Goal: Task Accomplishment & Management: Manage account settings

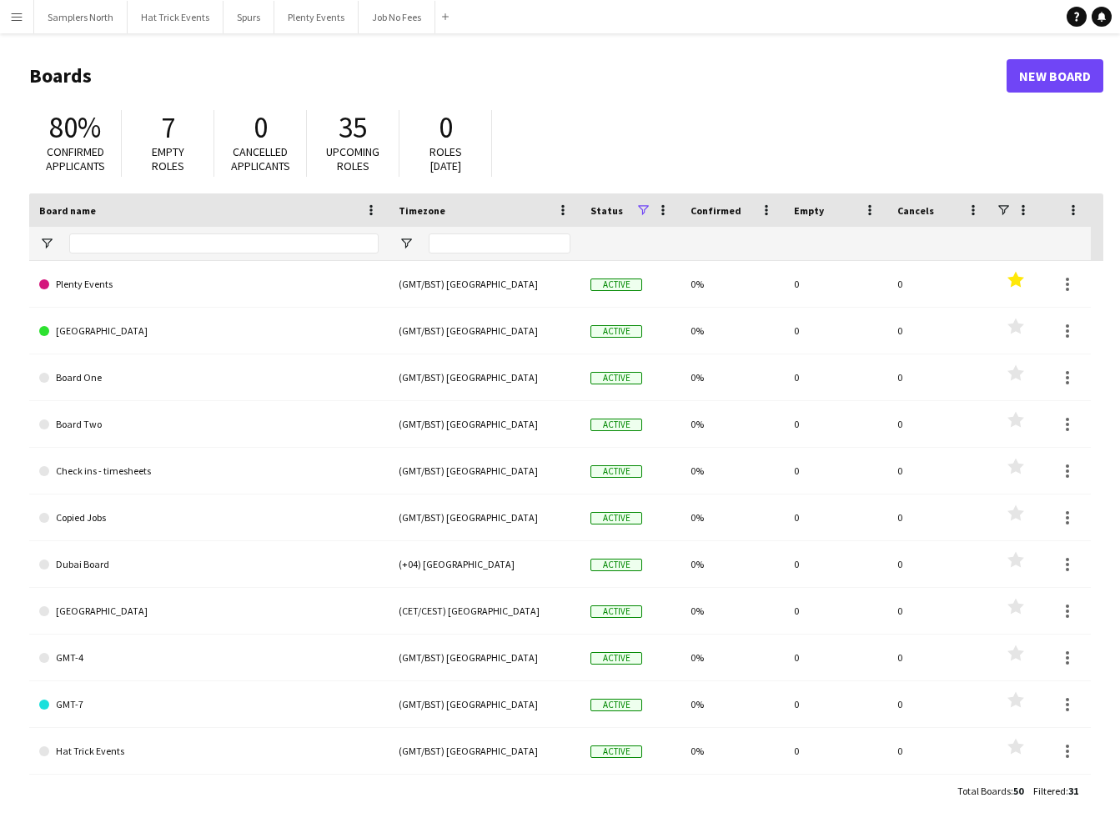
click at [15, 18] on app-icon "Menu" at bounding box center [16, 16] width 13 height 13
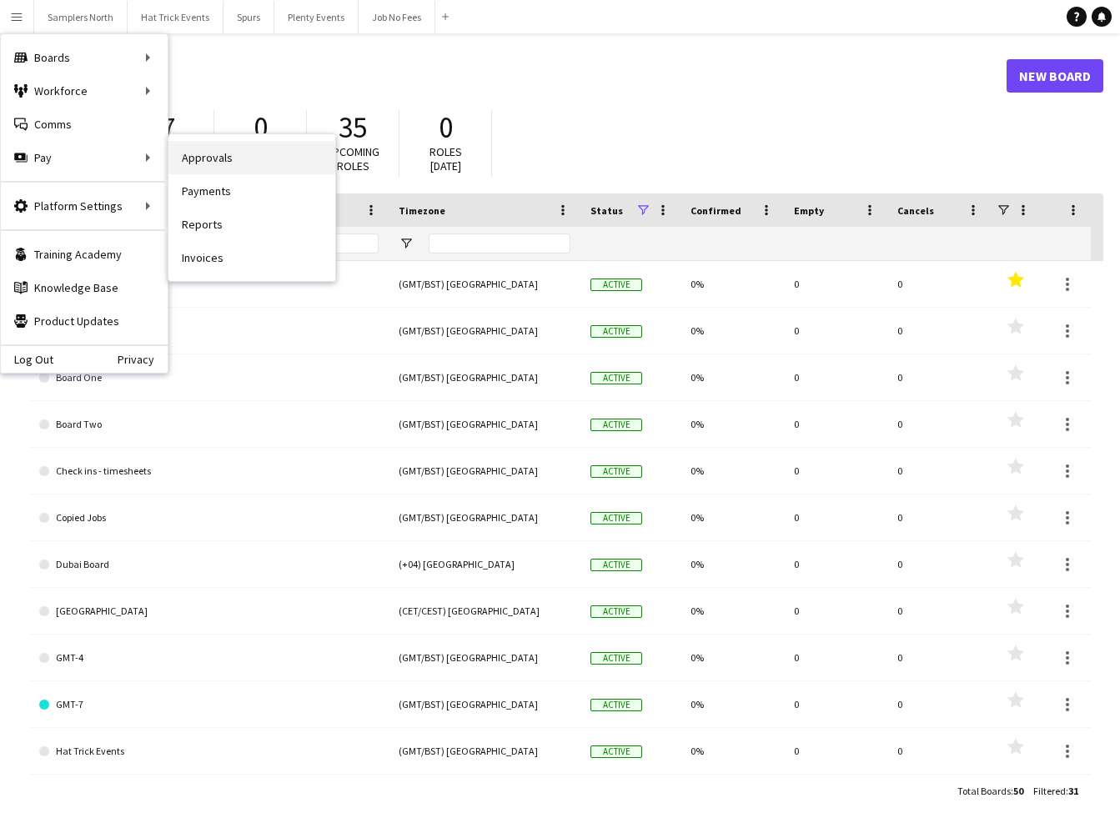
click at [209, 157] on link "Approvals" at bounding box center [251, 157] width 167 height 33
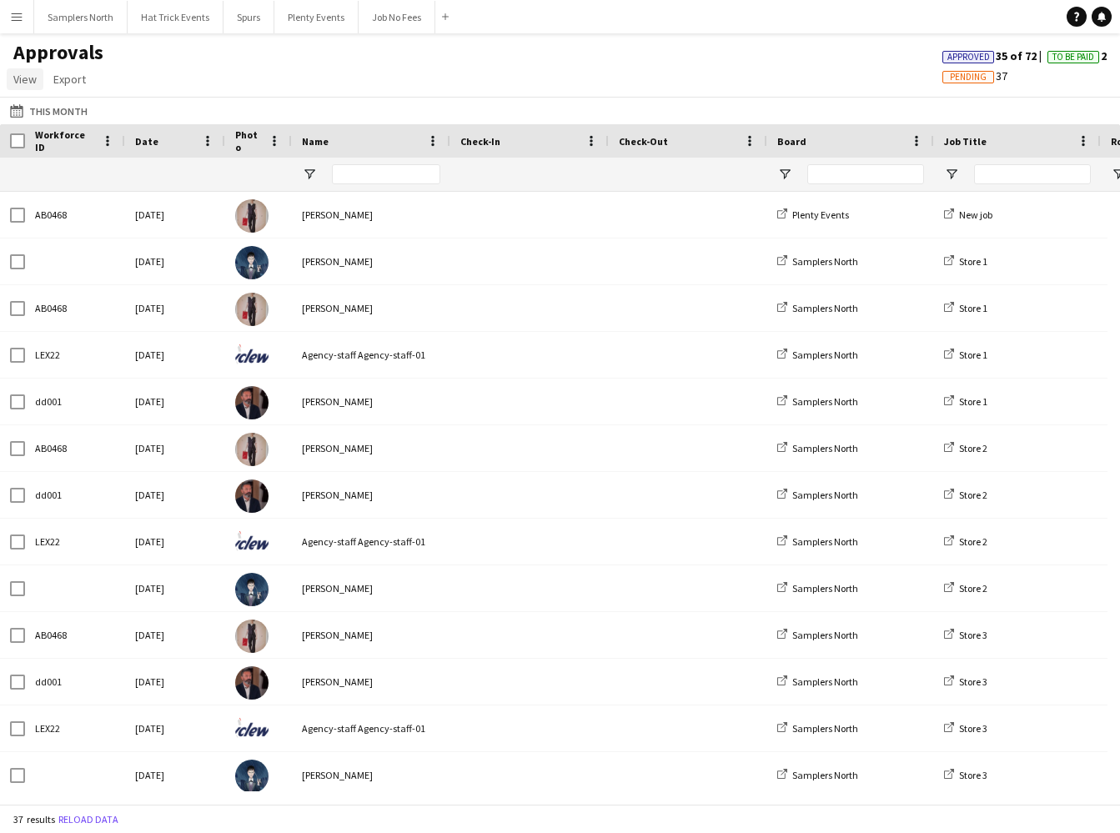
click at [25, 79] on span "View" at bounding box center [24, 79] width 23 height 15
click at [75, 115] on span "Customise view" at bounding box center [60, 115] width 79 height 15
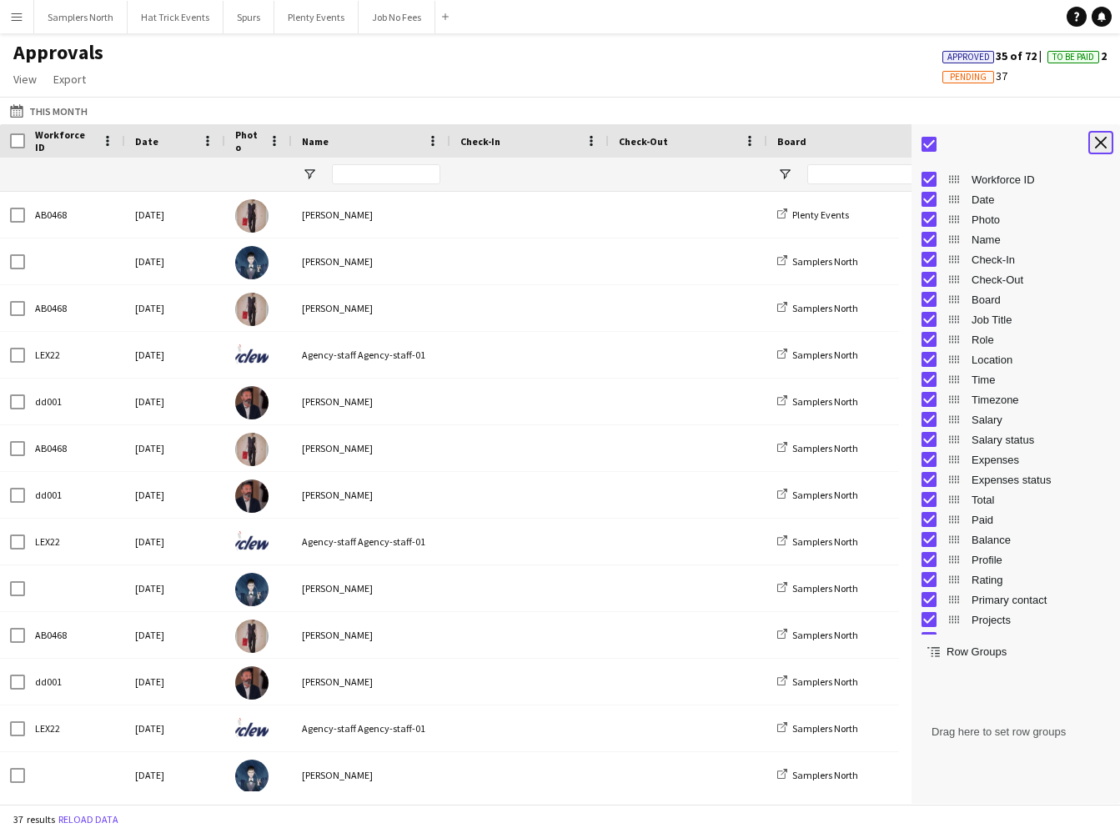
click at [1104, 138] on app-icon "Close tool panel" at bounding box center [1101, 143] width 12 height 12
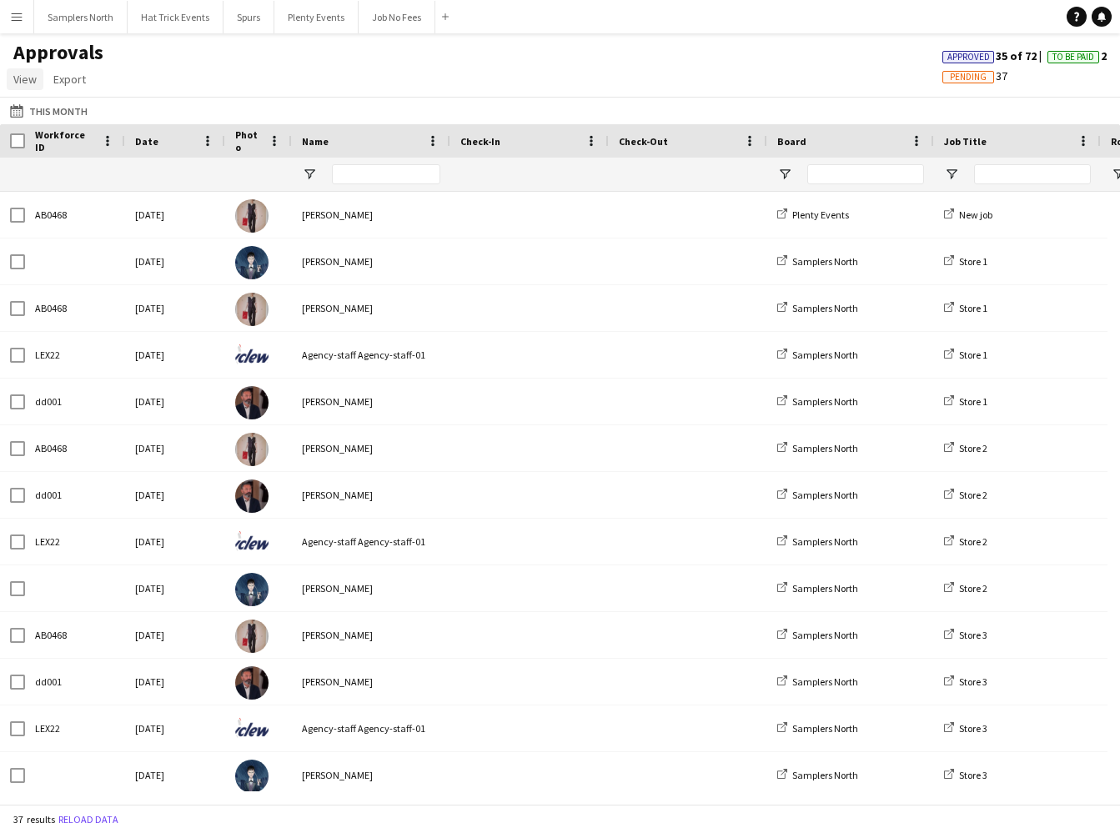
click at [18, 79] on span "View" at bounding box center [24, 79] width 23 height 15
click at [48, 118] on span "Customise view" at bounding box center [60, 115] width 79 height 15
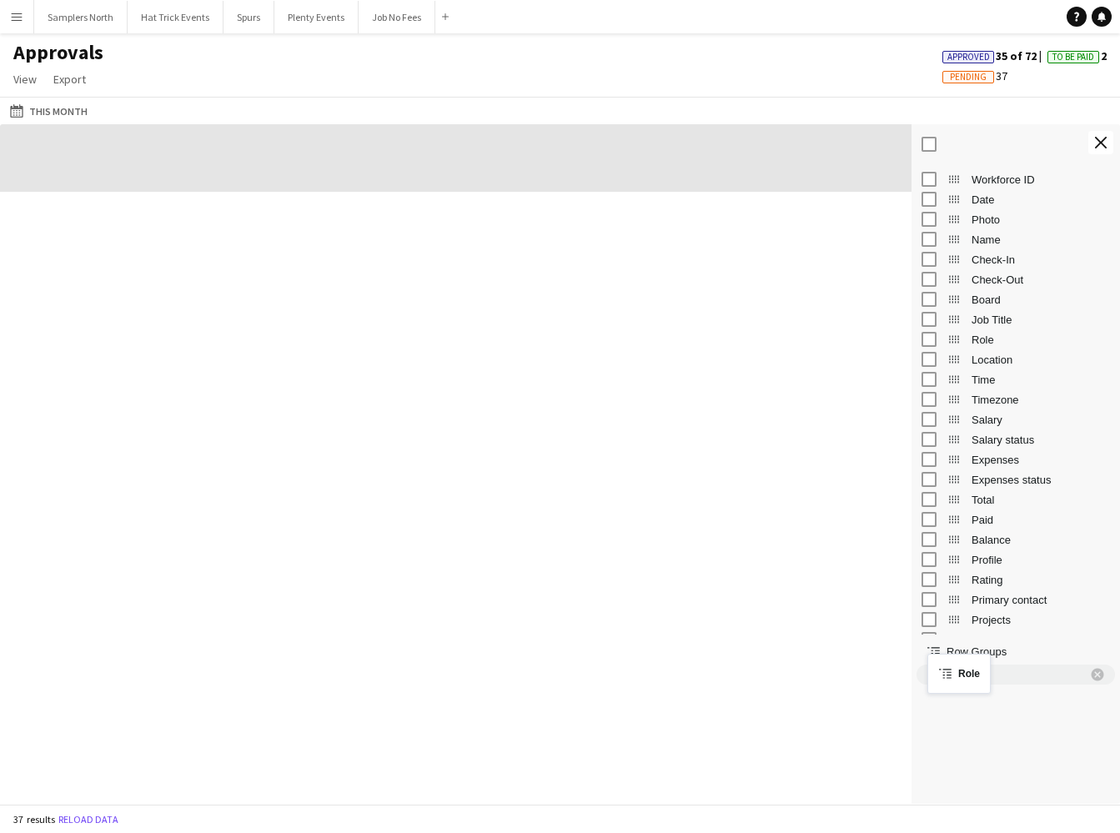
drag, startPoint x: 950, startPoint y: 342, endPoint x: 936, endPoint y: 664, distance: 322.3
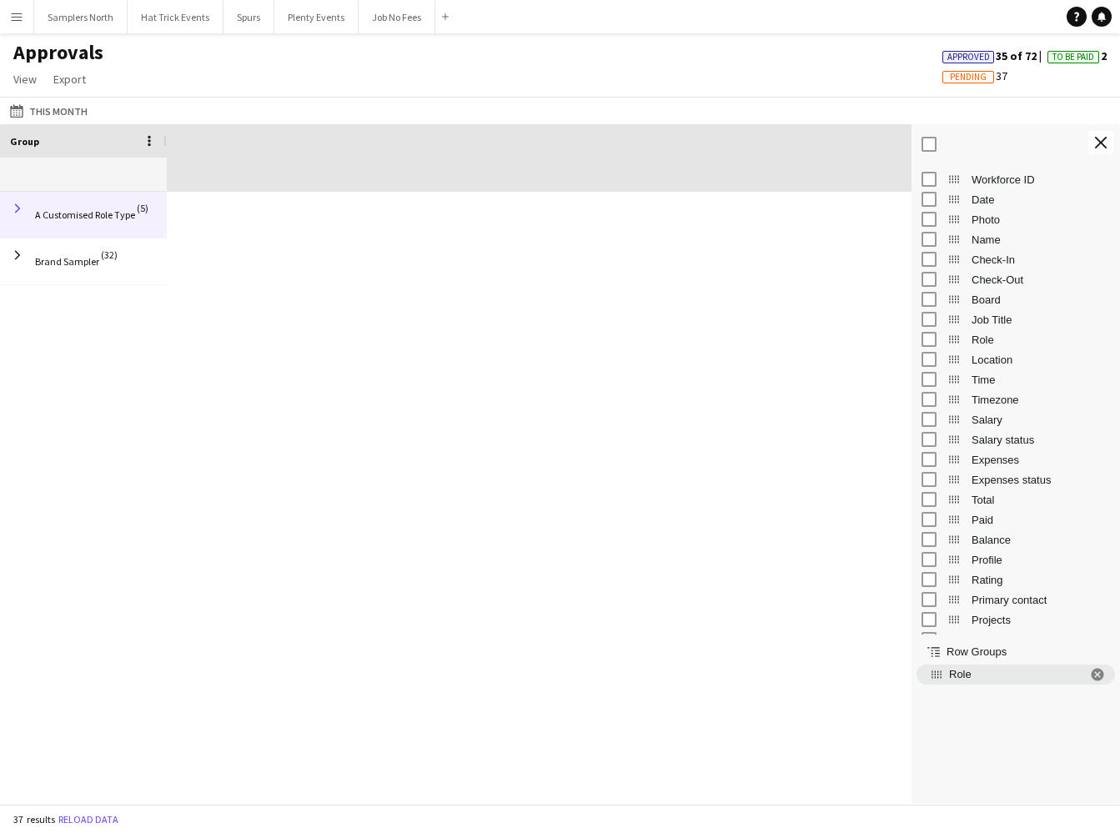
click at [17, 210] on span at bounding box center [17, 208] width 15 height 15
drag, startPoint x: 954, startPoint y: 240, endPoint x: 965, endPoint y: 703, distance: 463.0
click at [18, 210] on span at bounding box center [17, 208] width 15 height 15
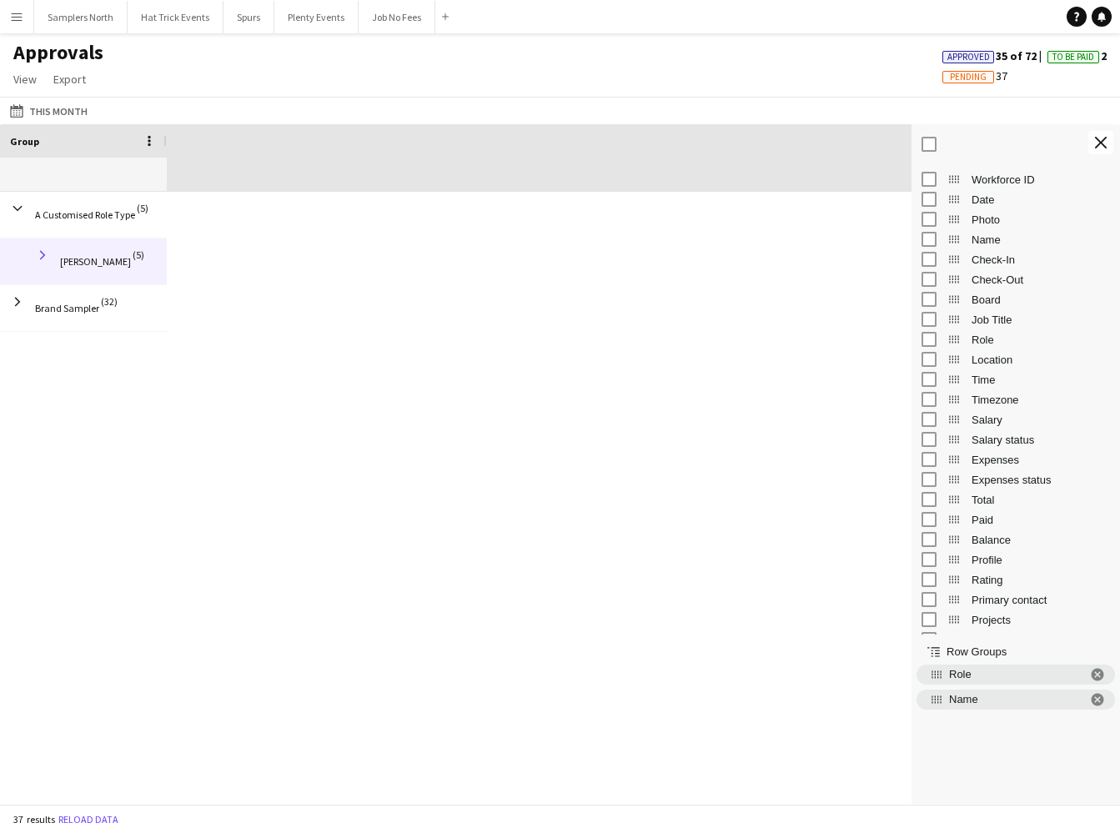
click at [44, 259] on span at bounding box center [42, 255] width 15 height 15
drag, startPoint x: 953, startPoint y: 384, endPoint x: 947, endPoint y: 723, distance: 339.5
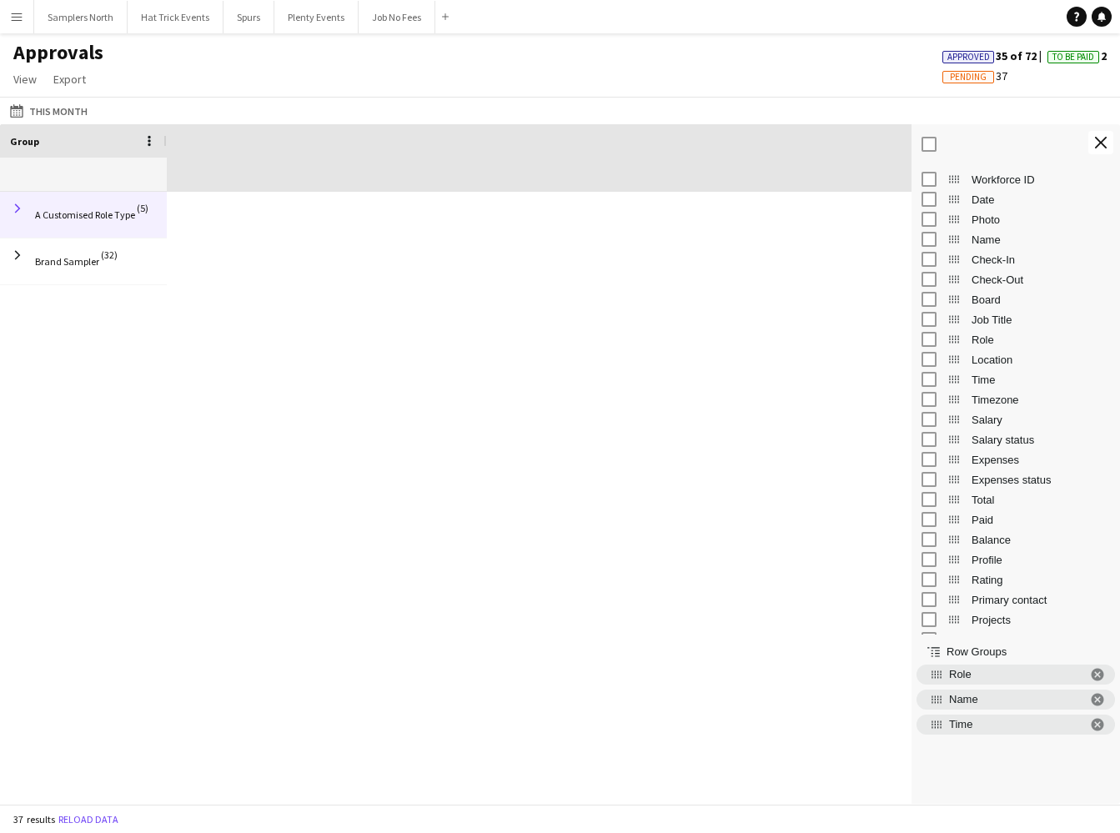
click at [19, 209] on span at bounding box center [17, 208] width 15 height 15
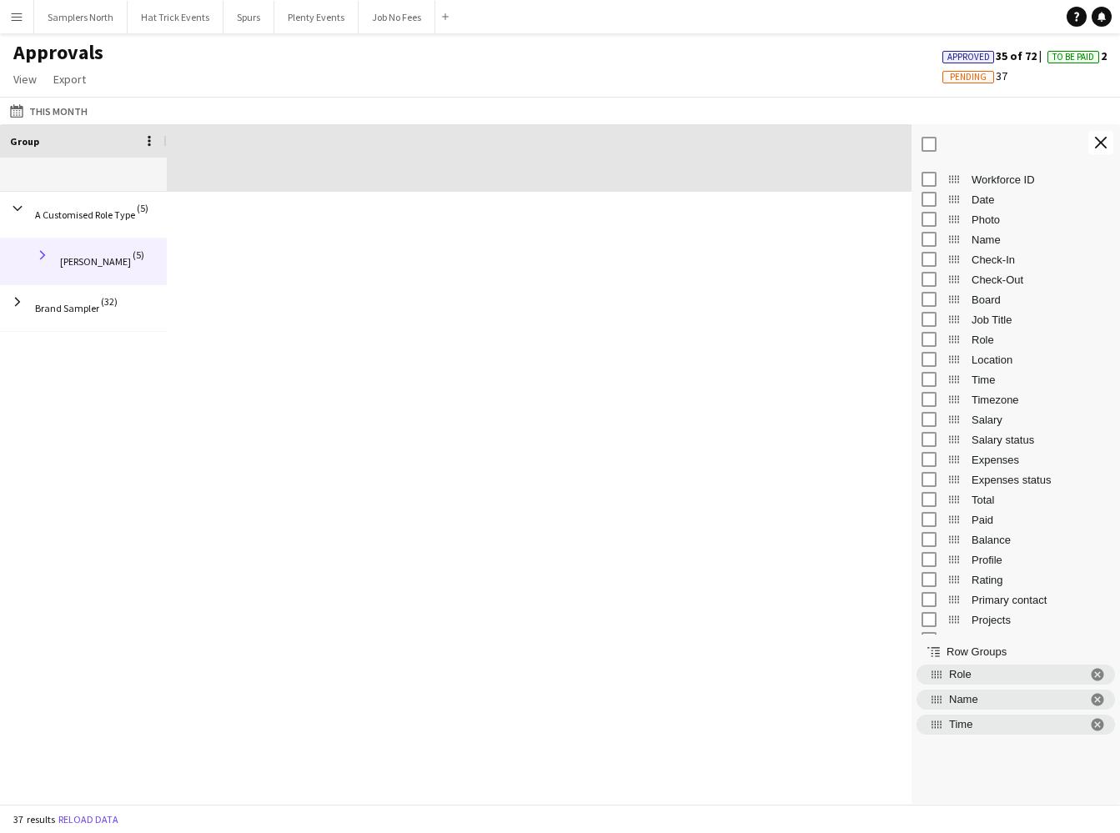
click at [44, 251] on span at bounding box center [42, 255] width 15 height 15
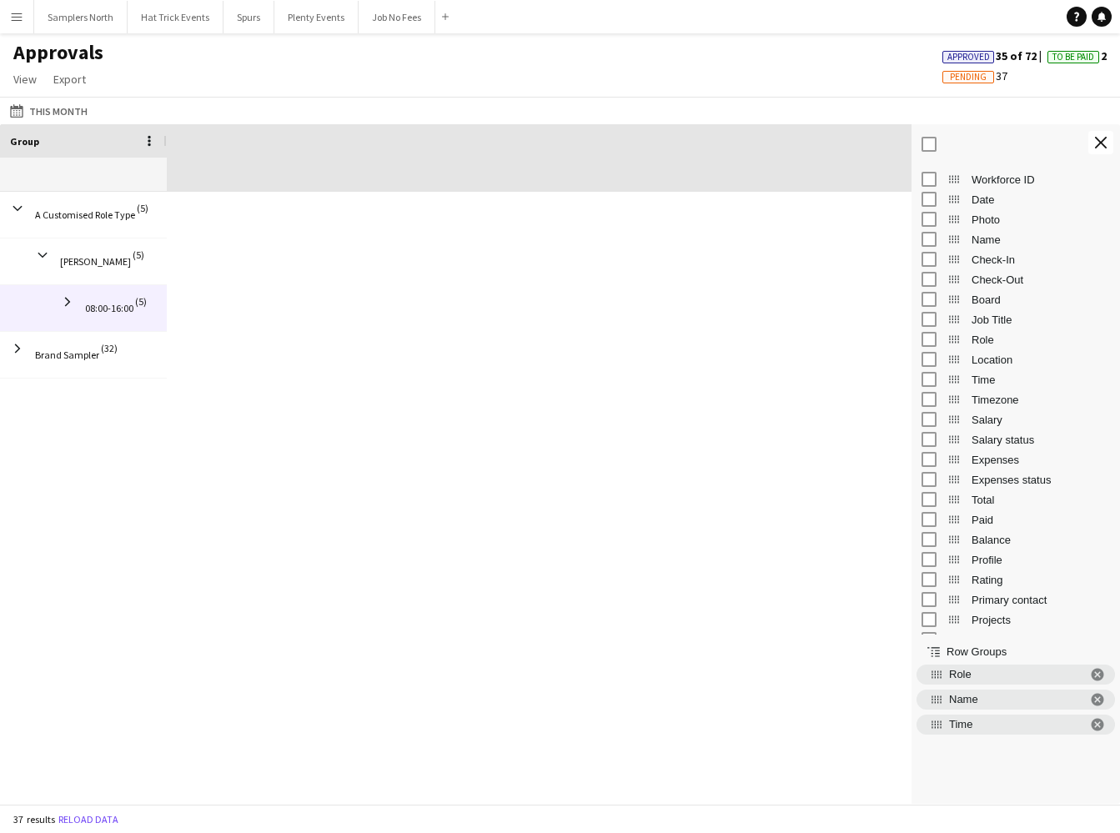
click at [75, 304] on span "08:00-16:00 (5)" at bounding box center [83, 308] width 147 height 47
click at [71, 304] on span at bounding box center [67, 301] width 15 height 15
drag, startPoint x: 954, startPoint y: 323, endPoint x: 951, endPoint y: 692, distance: 369.5
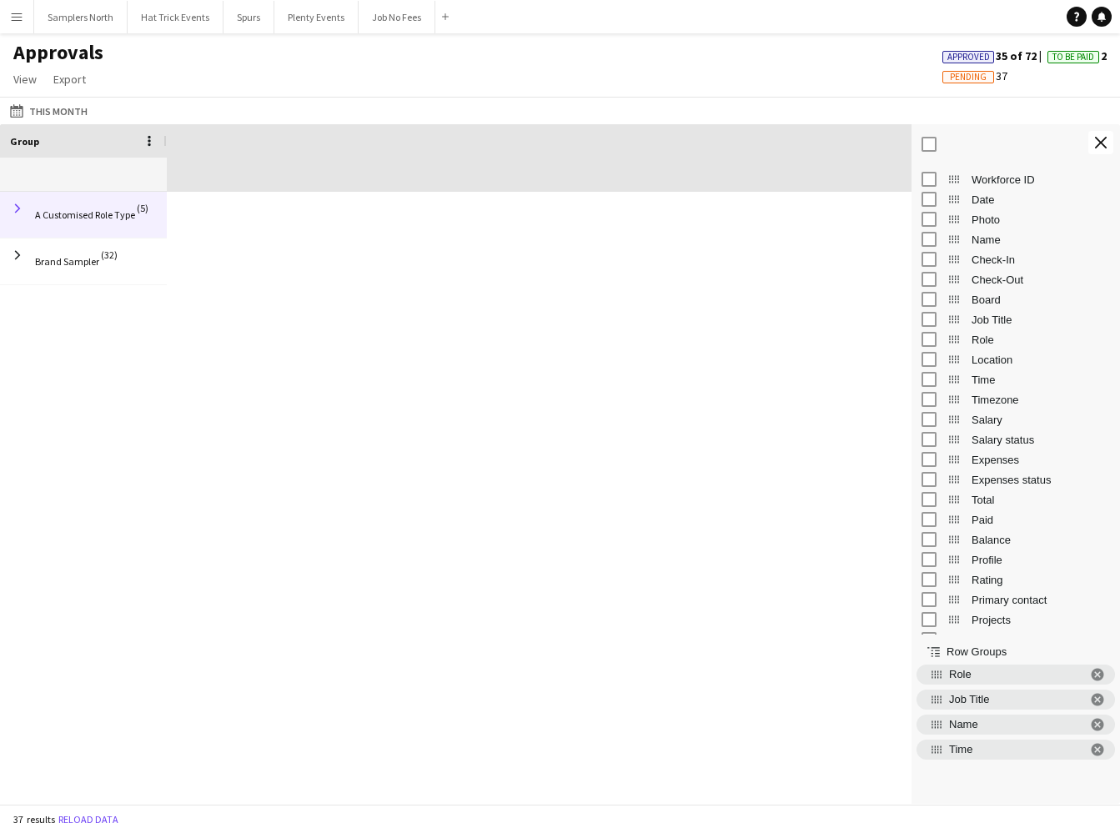
click at [18, 210] on span at bounding box center [17, 208] width 15 height 15
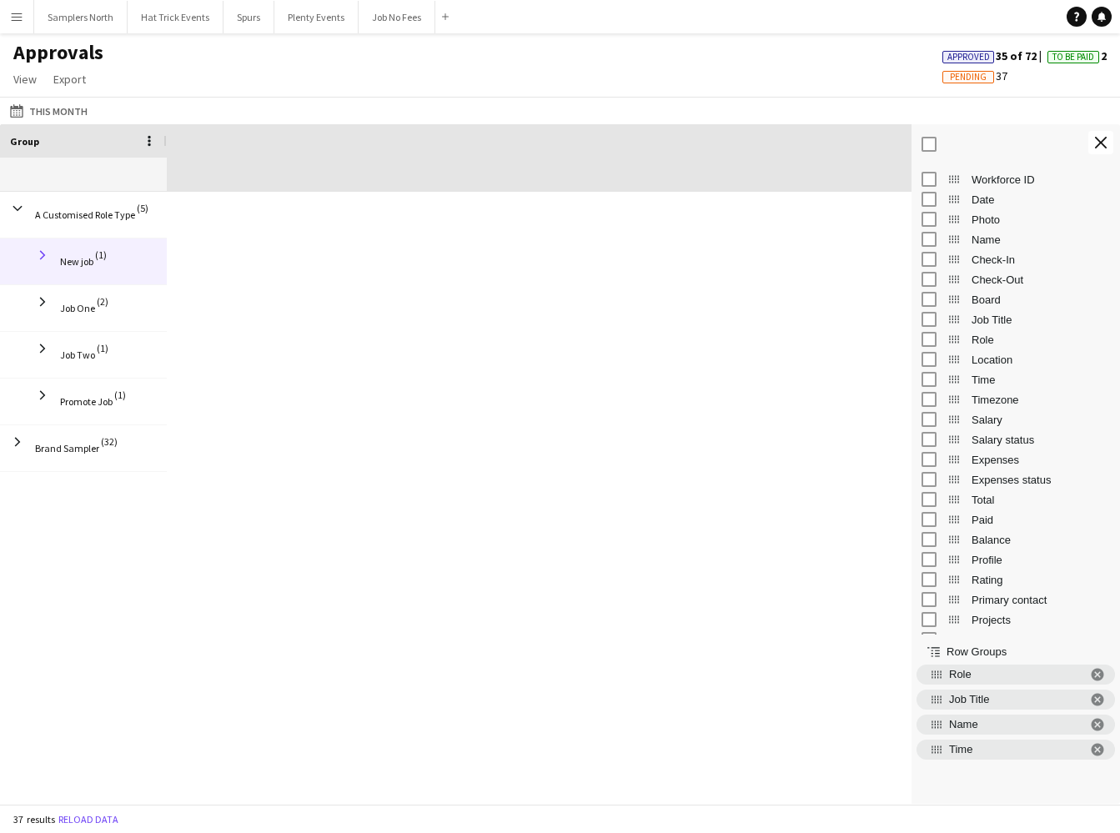
click at [48, 256] on span at bounding box center [42, 255] width 15 height 15
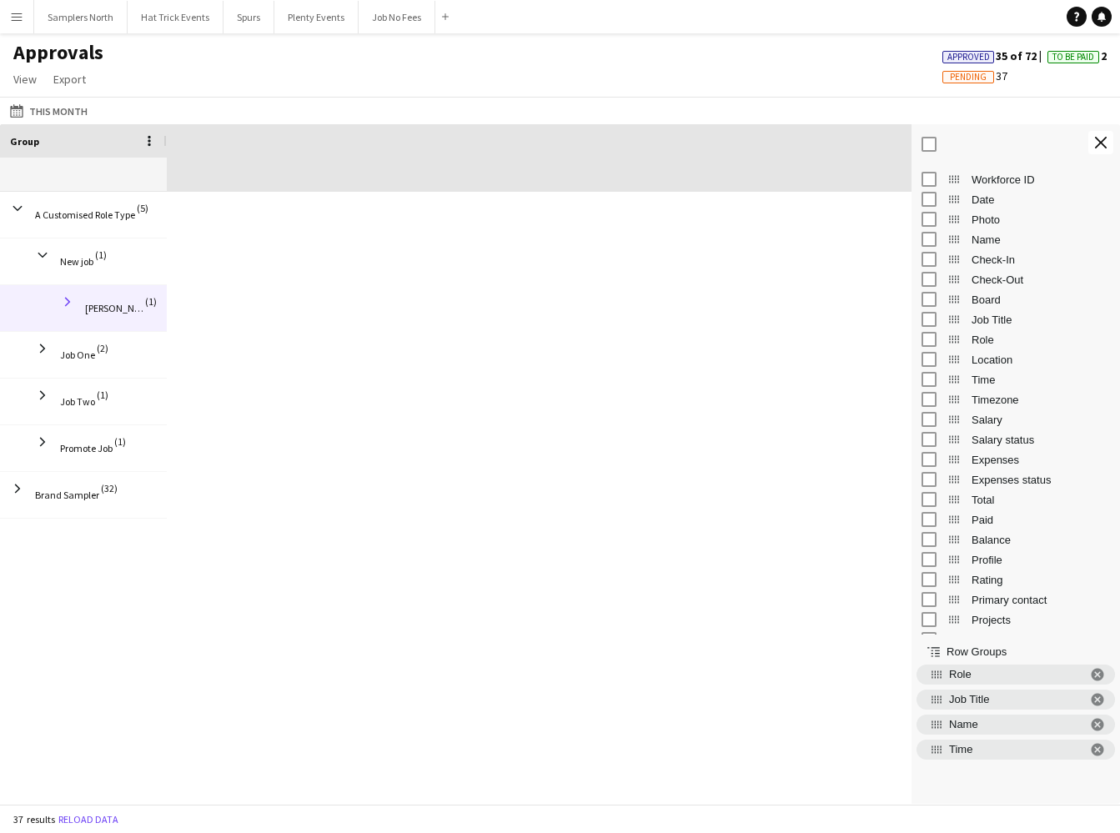
click at [71, 305] on span at bounding box center [67, 301] width 15 height 15
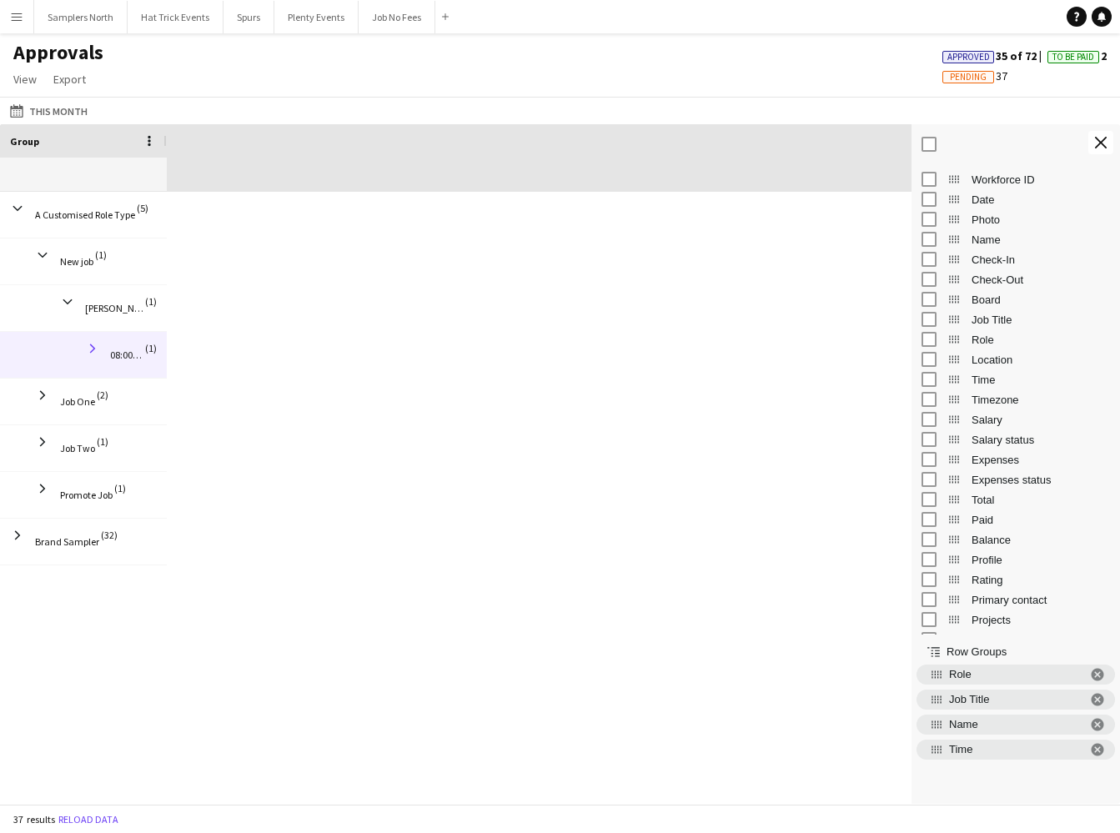
click at [93, 348] on span at bounding box center [92, 348] width 15 height 15
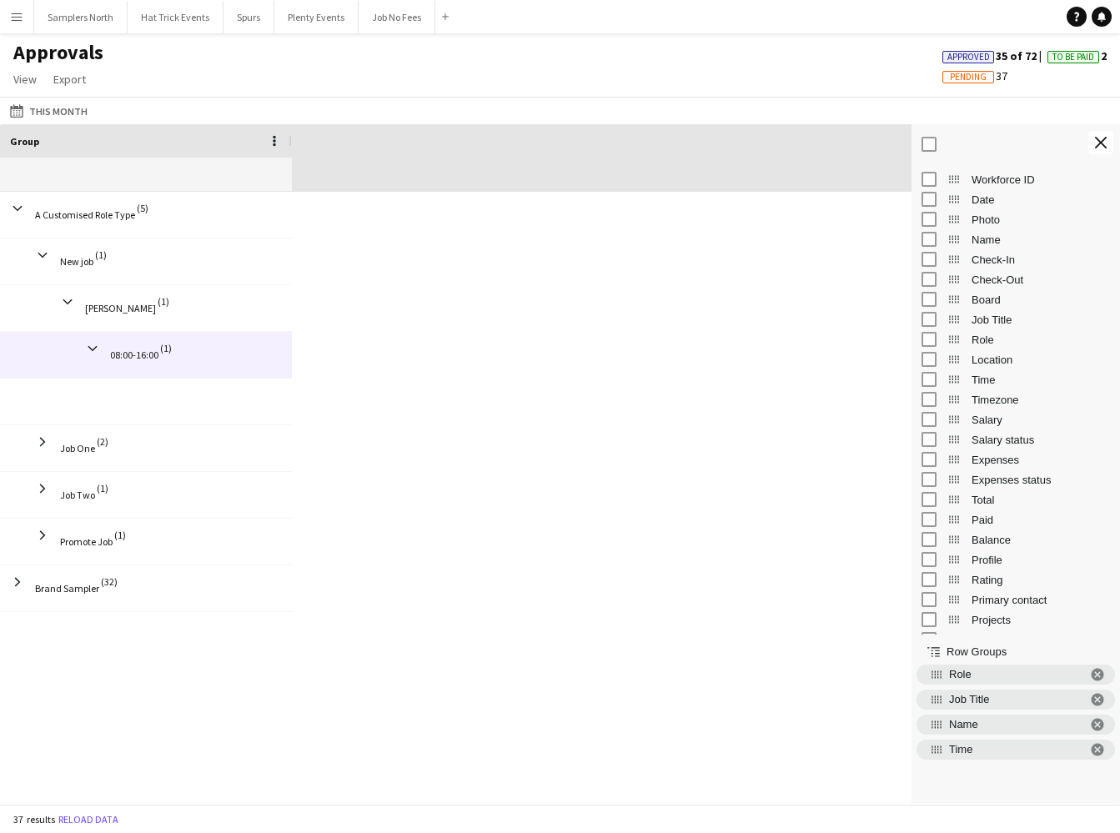
drag, startPoint x: 166, startPoint y: 143, endPoint x: 291, endPoint y: 158, distance: 126.0
click at [291, 158] on div "Group" at bounding box center [146, 158] width 292 height 68
click at [72, 79] on span "Export" at bounding box center [69, 79] width 33 height 15
click at [92, 117] on span "Export as XLSX" at bounding box center [97, 115] width 73 height 15
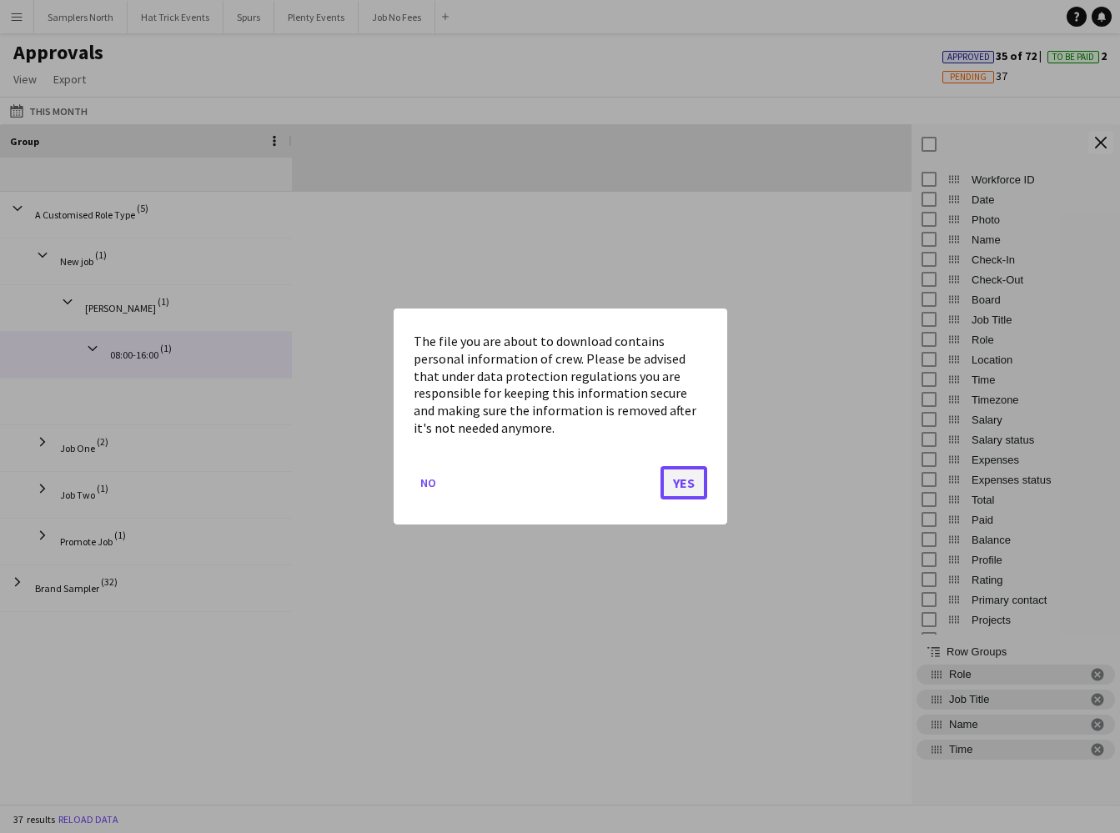
click at [675, 476] on button "Yes" at bounding box center [684, 482] width 47 height 33
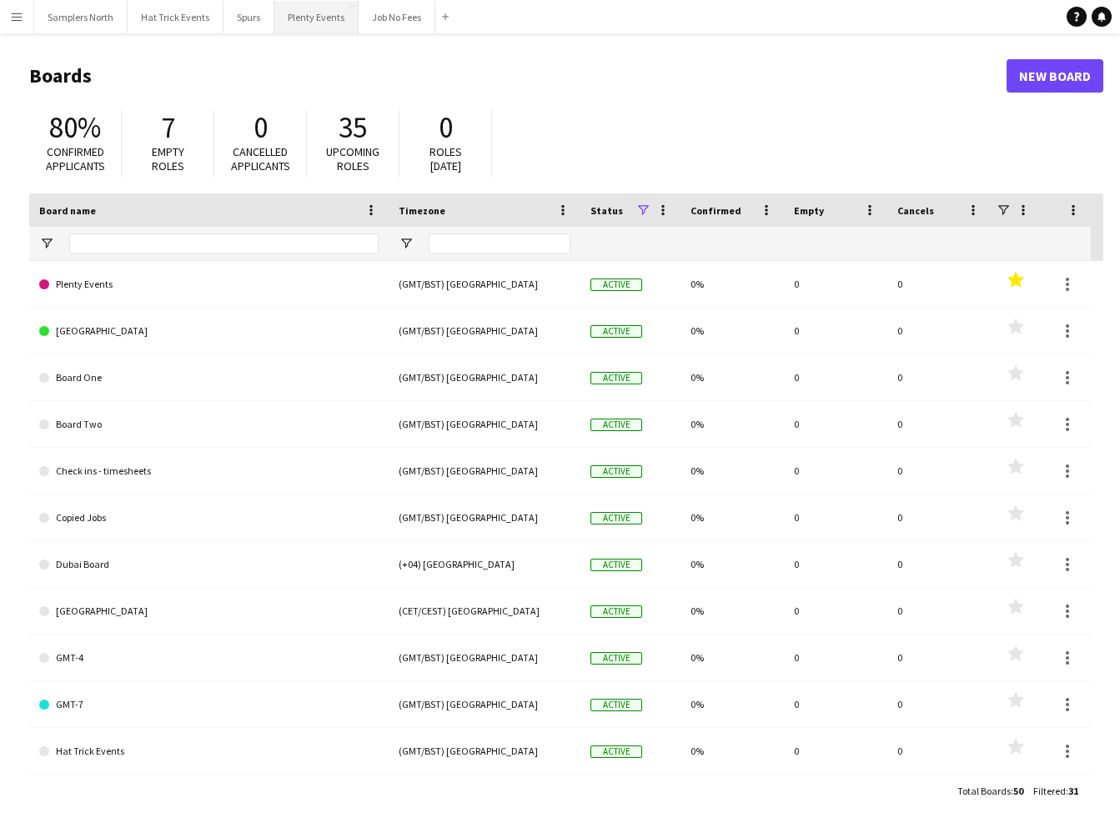
click at [324, 22] on button "Plenty Events Close" at bounding box center [316, 17] width 84 height 33
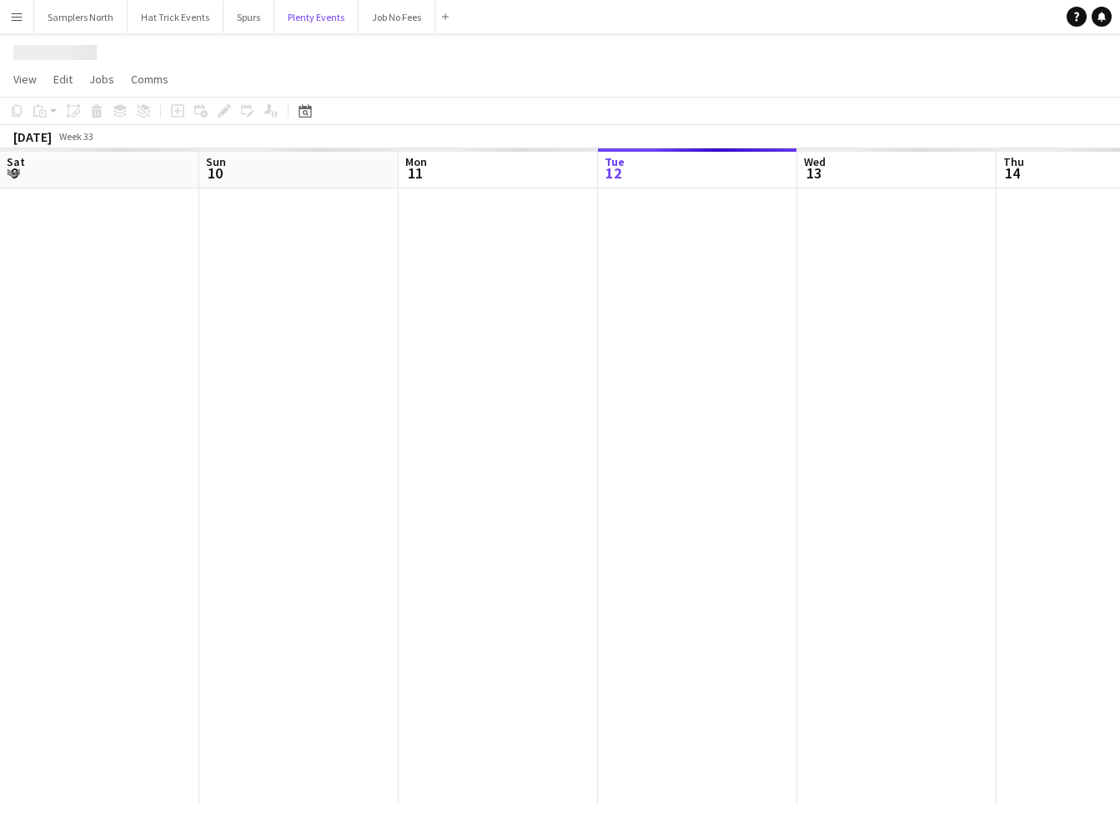
scroll to position [0, 399]
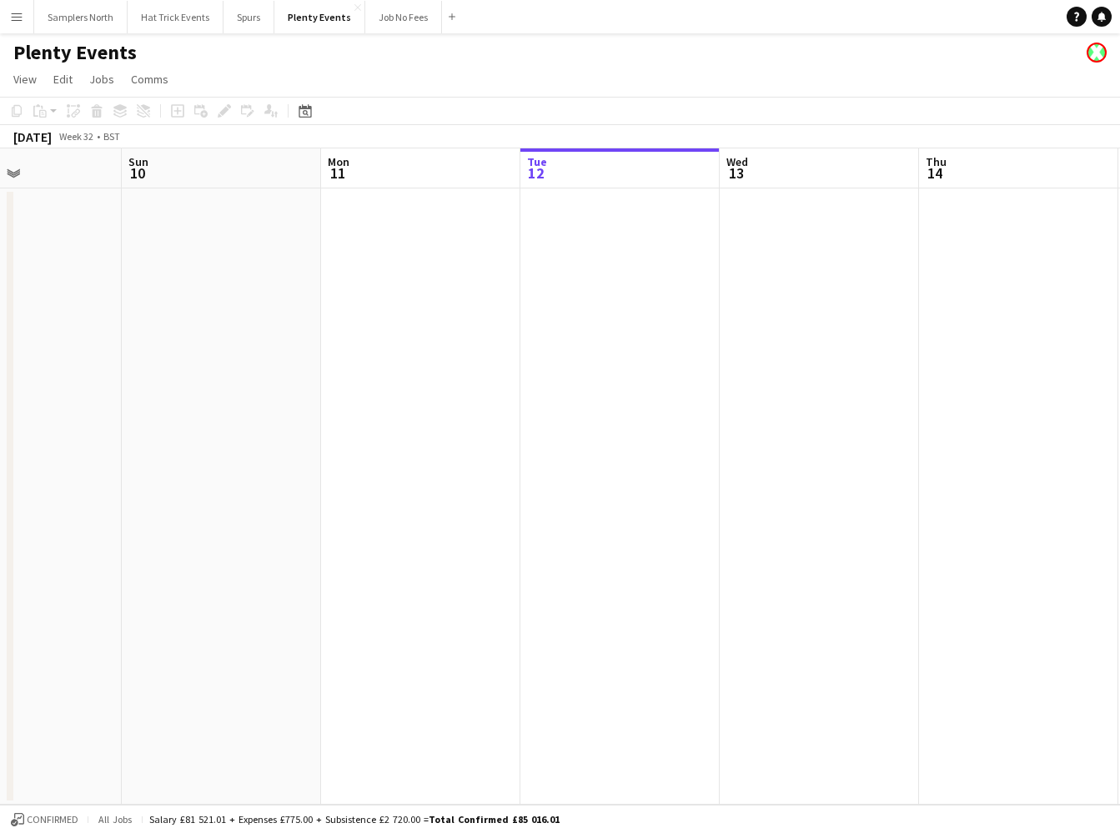
drag, startPoint x: 296, startPoint y: 386, endPoint x: 575, endPoint y: 400, distance: 279.8
click at [575, 400] on app-calendar-viewport "Thu 7 Fri 8 Sat 9 Sun 10 Mon 11 Tue 12 Wed 13 Thu 14 Fri 15 Sat 16 Sun 17" at bounding box center [560, 476] width 1120 height 656
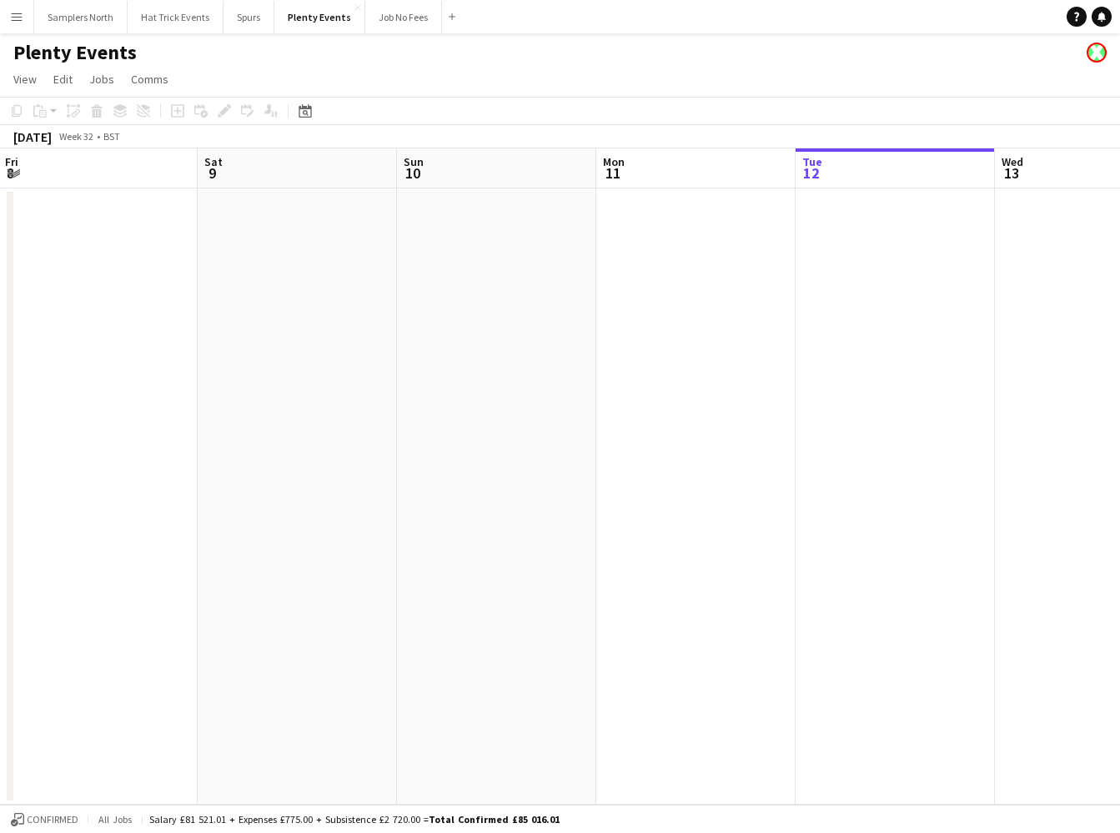
drag, startPoint x: 457, startPoint y: 408, endPoint x: 622, endPoint y: 424, distance: 165.9
click at [725, 415] on app-calendar-viewport "Wed 6 Thu 7 Fri 8 Sat 9 Sun 10 Mon 11 Tue 12 Wed 13 Thu 14 Fri 15 Sat 16" at bounding box center [560, 476] width 1120 height 656
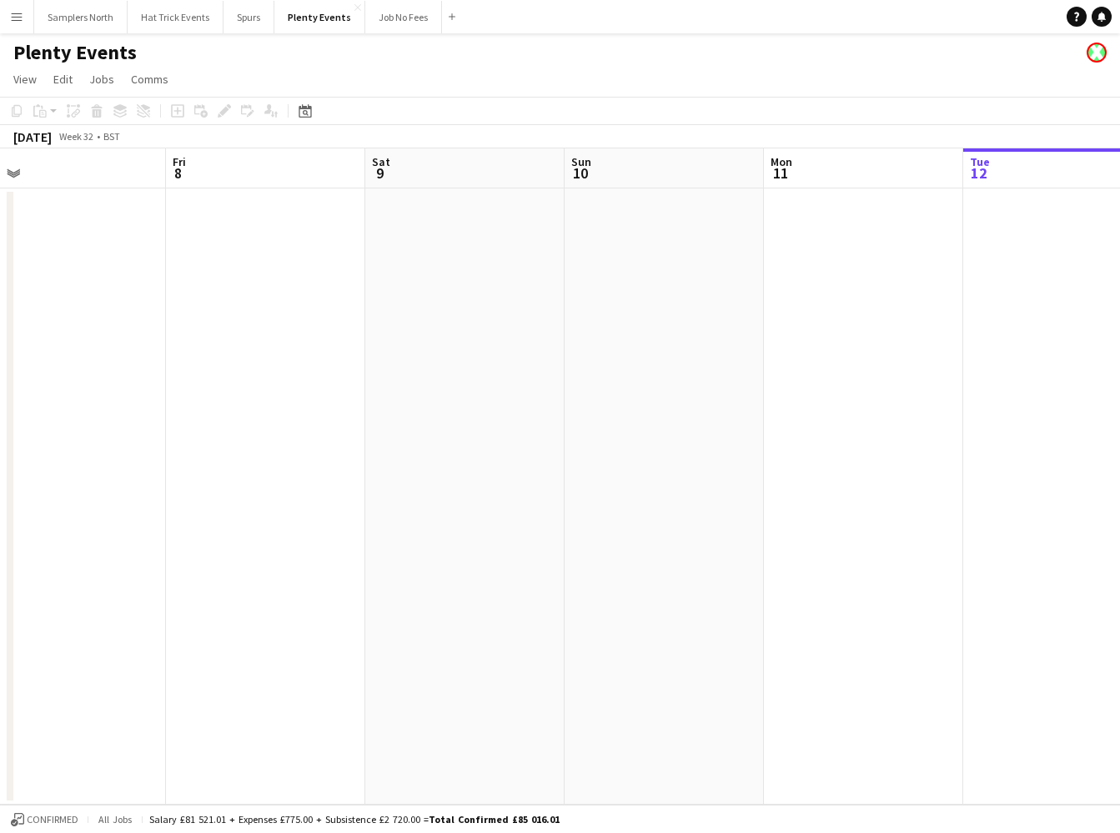
drag, startPoint x: 480, startPoint y: 435, endPoint x: 644, endPoint y: 449, distance: 164.8
click at [647, 449] on app-calendar-viewport "Tue 5 Wed 6 Thu 7 Fri 8 Sat 9 Sun 10 Mon 11 Tue 12 Wed 13 Thu 14 Fri 15" at bounding box center [560, 476] width 1120 height 656
drag, startPoint x: 364, startPoint y: 446, endPoint x: 589, endPoint y: 455, distance: 224.5
click at [589, 455] on app-calendar-viewport "Tue 5 Wed 6 Thu 7 Fri 8 Sat 9 Sun 10 Mon 11 Tue 12 Wed 13 Thu 14 Fri 15" at bounding box center [560, 476] width 1120 height 656
drag, startPoint x: 329, startPoint y: 429, endPoint x: 604, endPoint y: 431, distance: 275.2
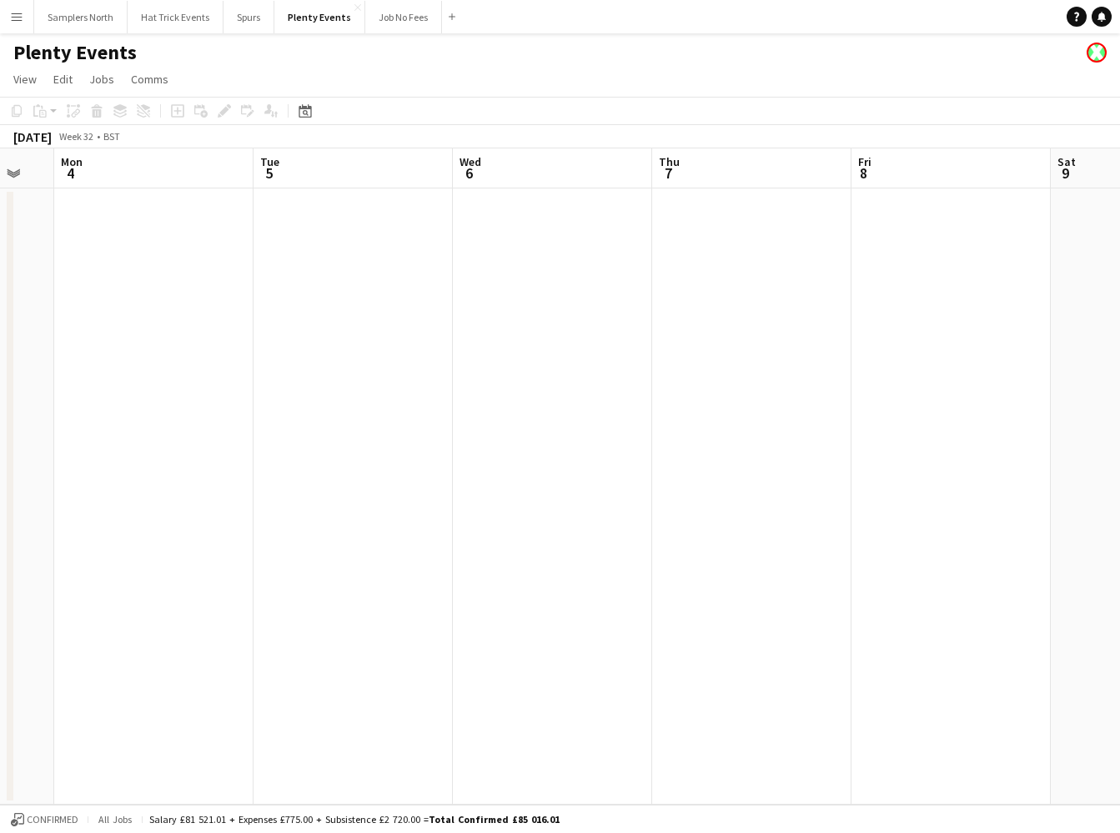
click at [604, 431] on app-calendar-viewport "Sat 2 Sun 3 Mon 4 Tue 5 Wed 6 Thu 7 Fri 8 Sat 9 Sun 10 Mon 11 Tue 12" at bounding box center [560, 476] width 1120 height 656
drag, startPoint x: 282, startPoint y: 412, endPoint x: 605, endPoint y: 434, distance: 323.5
click at [605, 434] on app-calendar-viewport "Fri 1 1/1 1 Job Sat 2 Sun 3 Mon 4 Tue 5 Wed 6 Thu 7 Fri 8 Sat 9 Sun 10 Mon 11 0…" at bounding box center [560, 476] width 1120 height 656
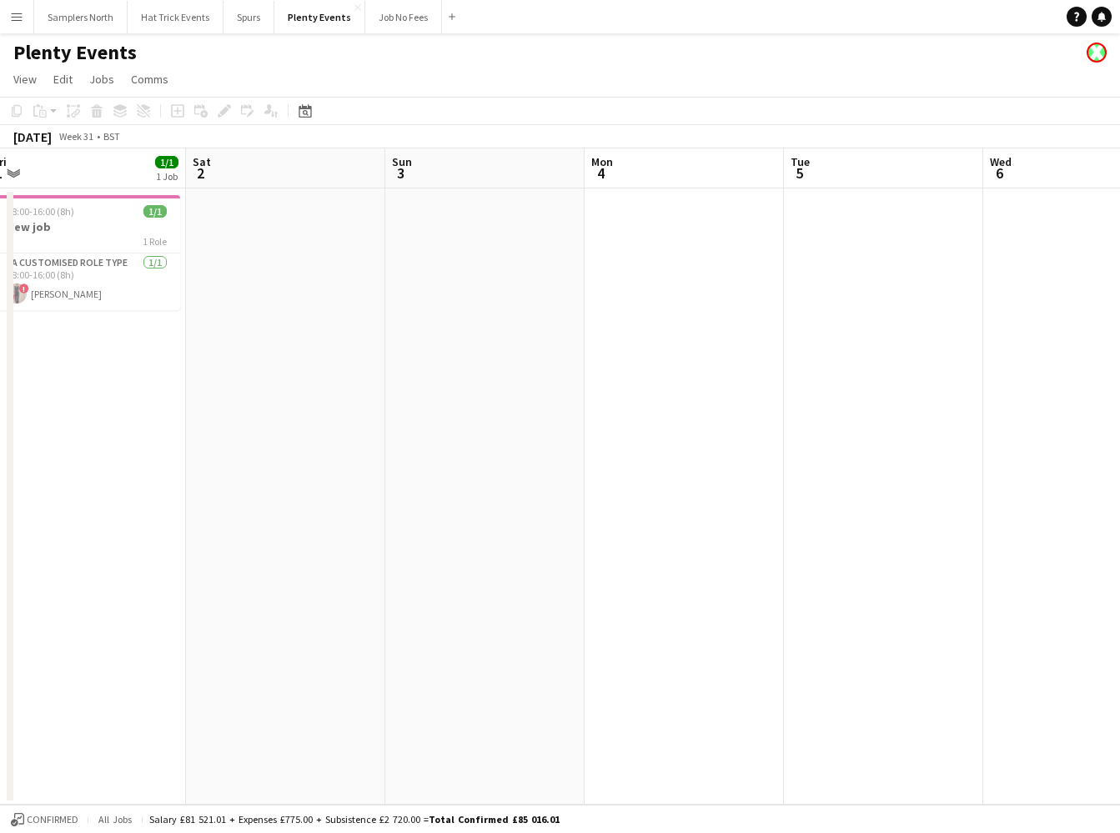
drag, startPoint x: 279, startPoint y: 424, endPoint x: 559, endPoint y: 445, distance: 281.1
click at [559, 445] on app-calendar-viewport "Wed 30 Thu 31 Fri 1 1/1 1 Job Sat 2 Sun 3 Mon 4 Tue 5 Wed 6 Thu 7 Fri 8 Sat 9 0…" at bounding box center [560, 476] width 1120 height 656
drag, startPoint x: 221, startPoint y: 433, endPoint x: 513, endPoint y: 445, distance: 292.1
click at [513, 445] on app-calendar-viewport "Wed 30 0/2 1 Job Thu 31 Fri 1 1/1 1 Job Sat 2 Sun 3 Mon 4 Tue 5 Wed 6 Thu 7 Fri…" at bounding box center [560, 476] width 1120 height 656
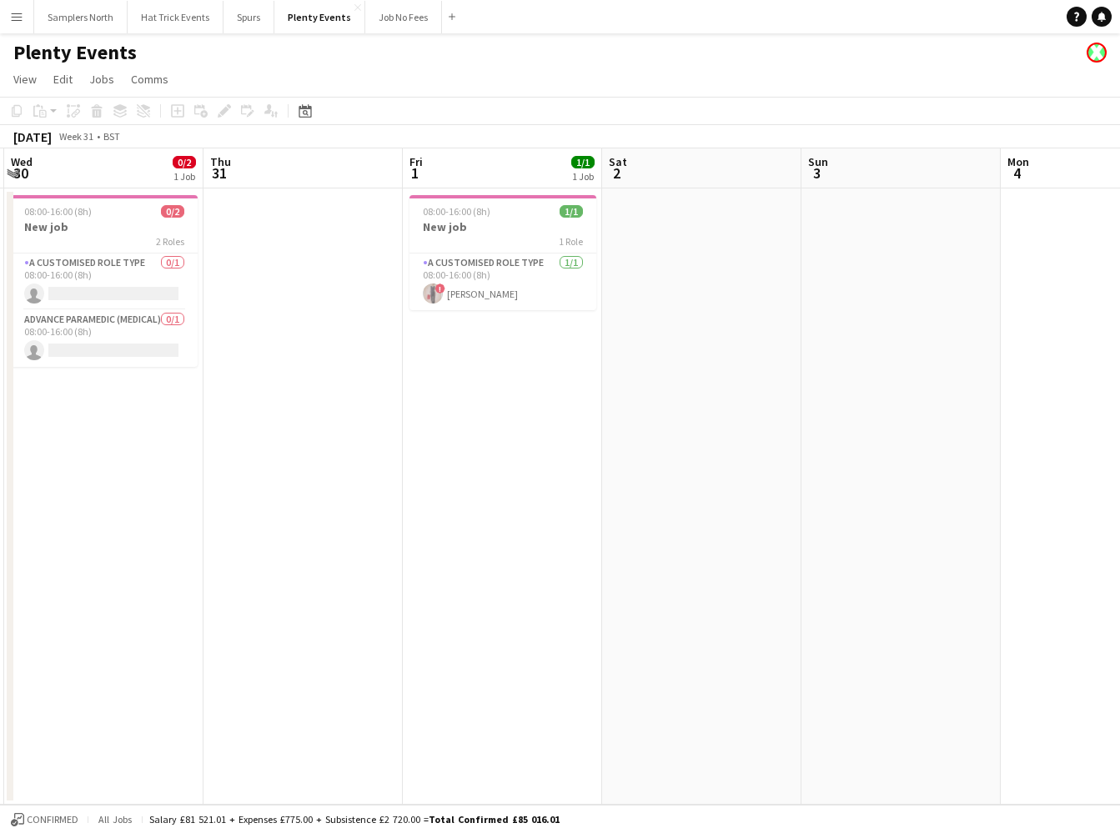
drag, startPoint x: 380, startPoint y: 462, endPoint x: 601, endPoint y: 468, distance: 221.1
click at [601, 468] on app-calendar-viewport "Mon 28 0/1 1 Job Tue 29 1/1 1 Job Wed 30 0/2 1 Job Thu 31 Fri 1 1/1 1 Job Sat 2…" at bounding box center [560, 476] width 1120 height 656
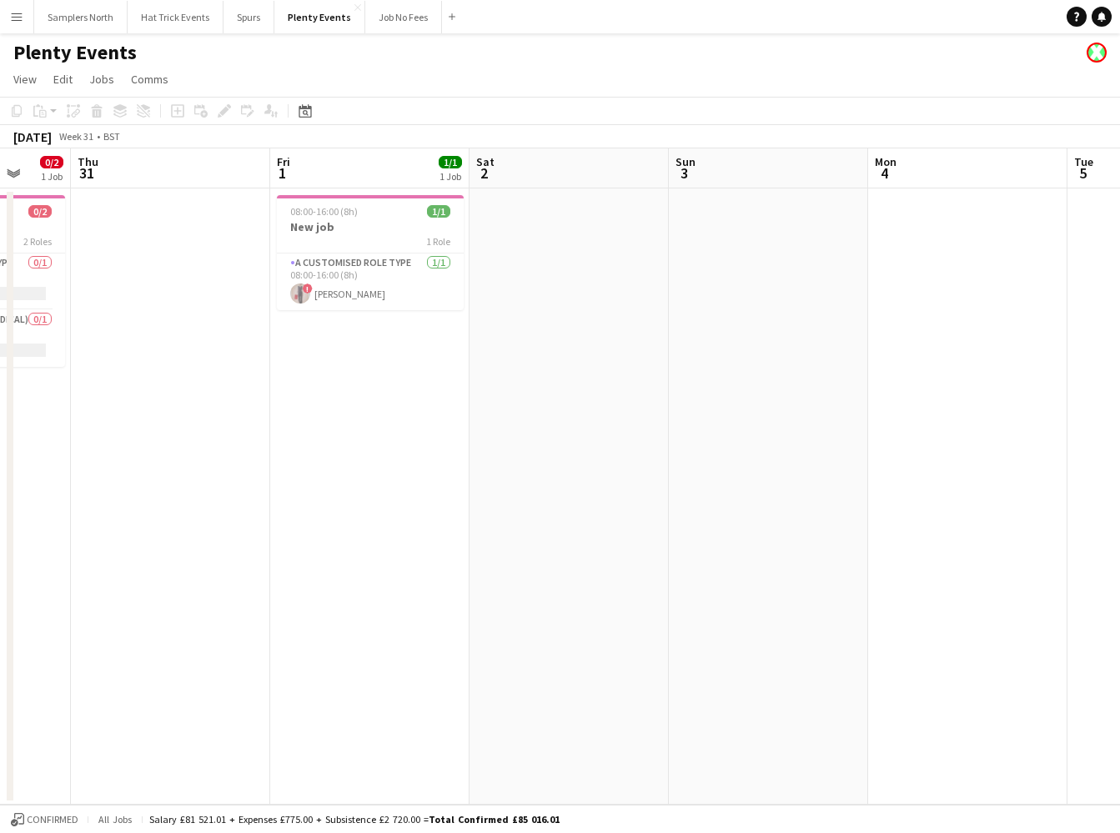
drag, startPoint x: 481, startPoint y: 473, endPoint x: 550, endPoint y: 480, distance: 69.5
click at [550, 480] on app-calendar-viewport "Mon 28 0/1 1 Job Tue 29 1/1 1 Job Wed 30 0/2 1 Job Thu 31 Fri 1 1/1 1 Job Sat 2…" at bounding box center [560, 476] width 1120 height 656
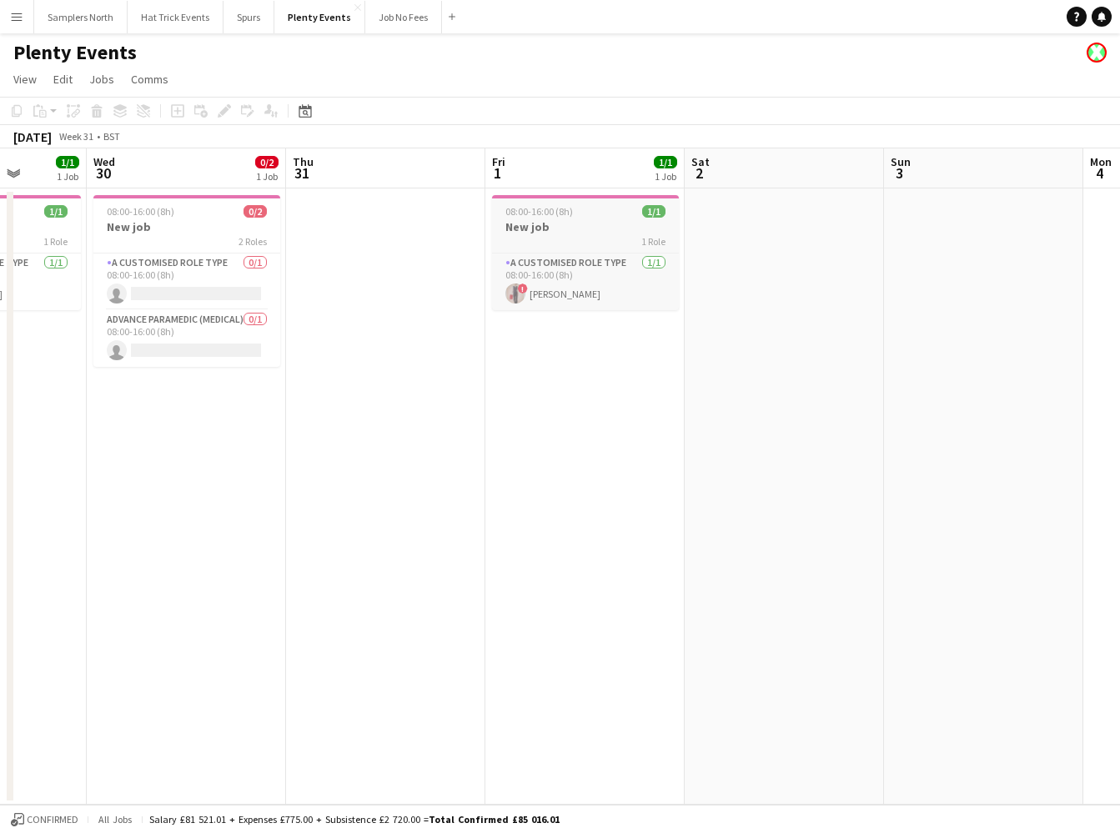
click at [580, 237] on div "1 Role" at bounding box center [585, 240] width 187 height 13
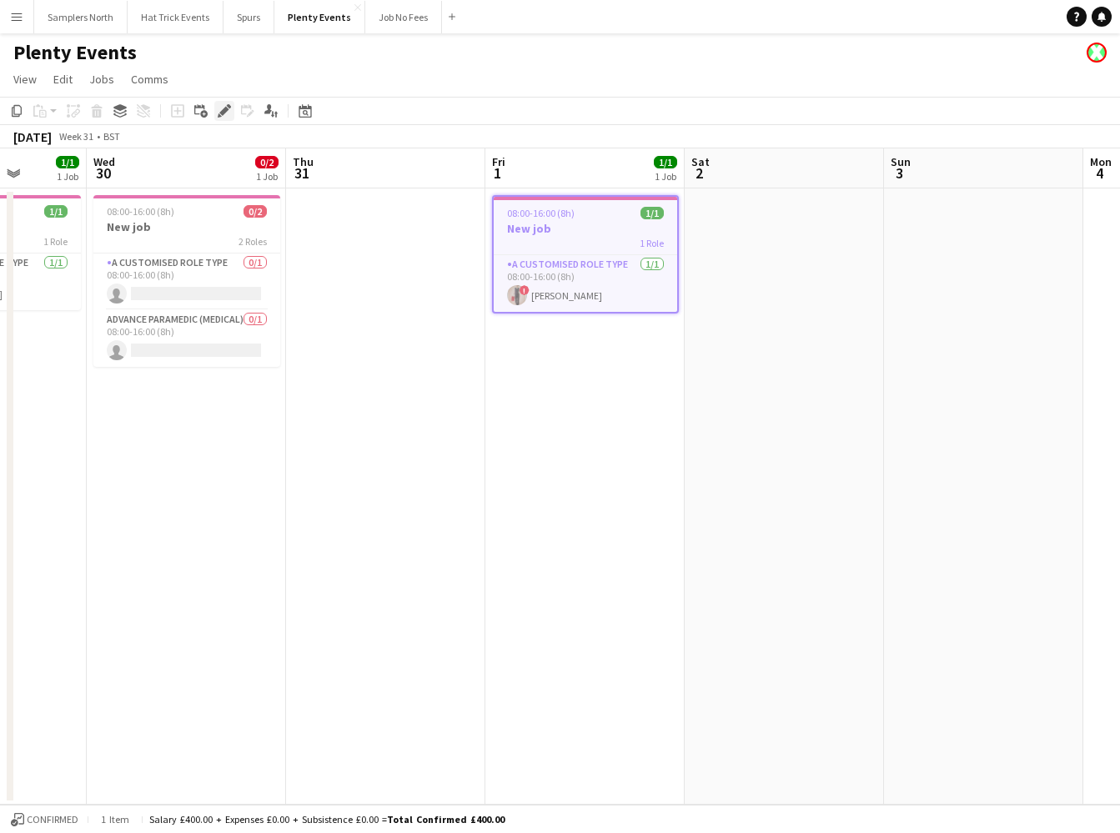
click at [223, 109] on icon at bounding box center [223, 111] width 9 height 9
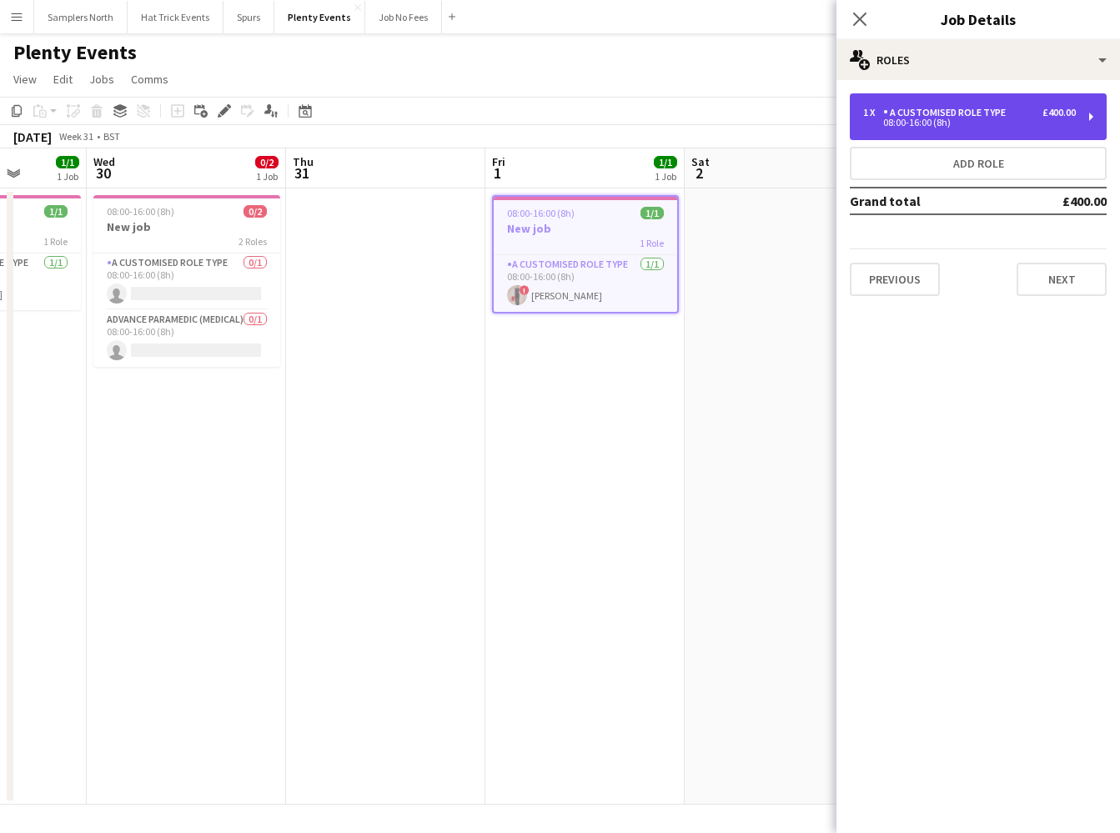
click at [1044, 118] on div "08:00-16:00 (8h)" at bounding box center [969, 122] width 213 height 8
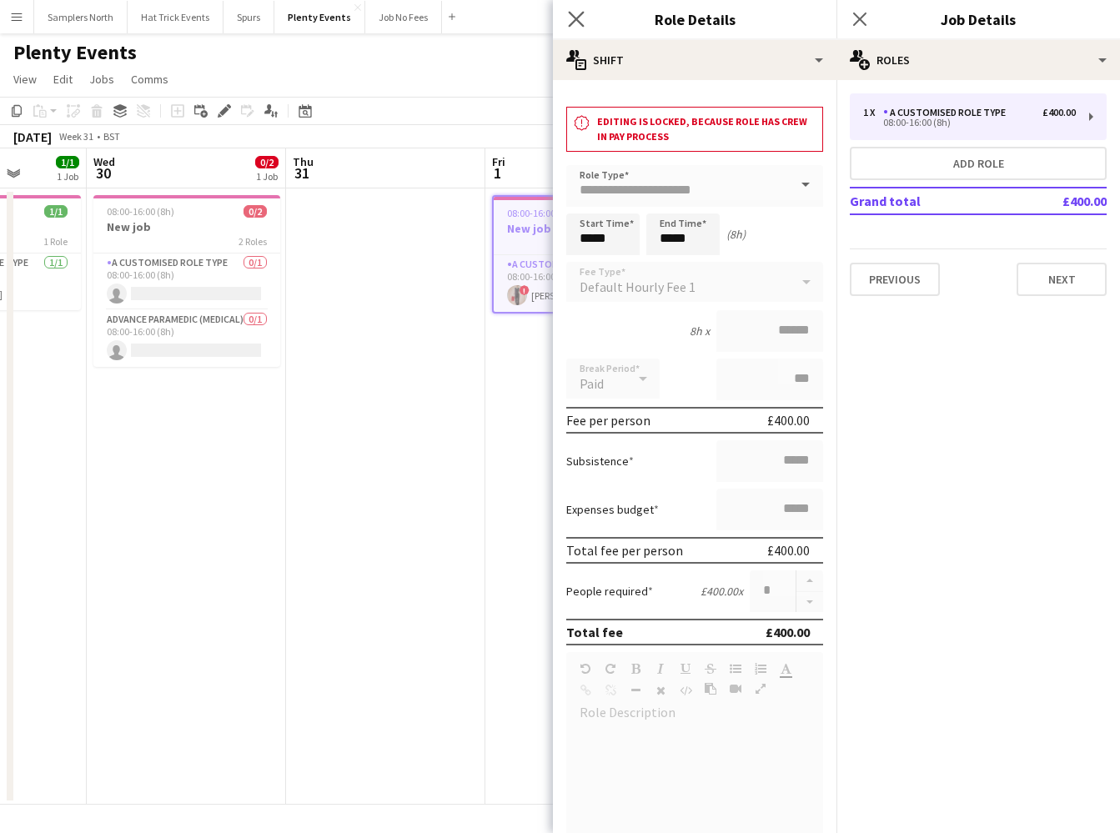
click at [575, 19] on icon at bounding box center [576, 19] width 16 height 16
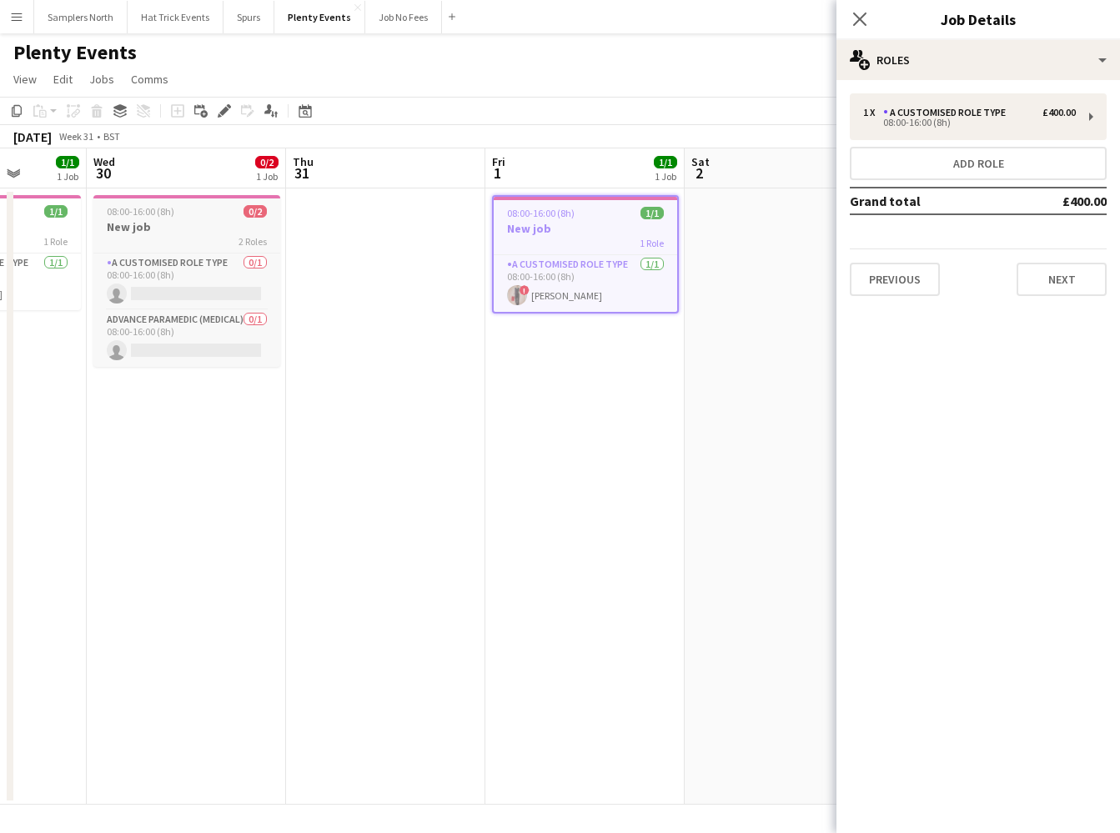
click at [171, 234] on div "2 Roles" at bounding box center [186, 240] width 187 height 13
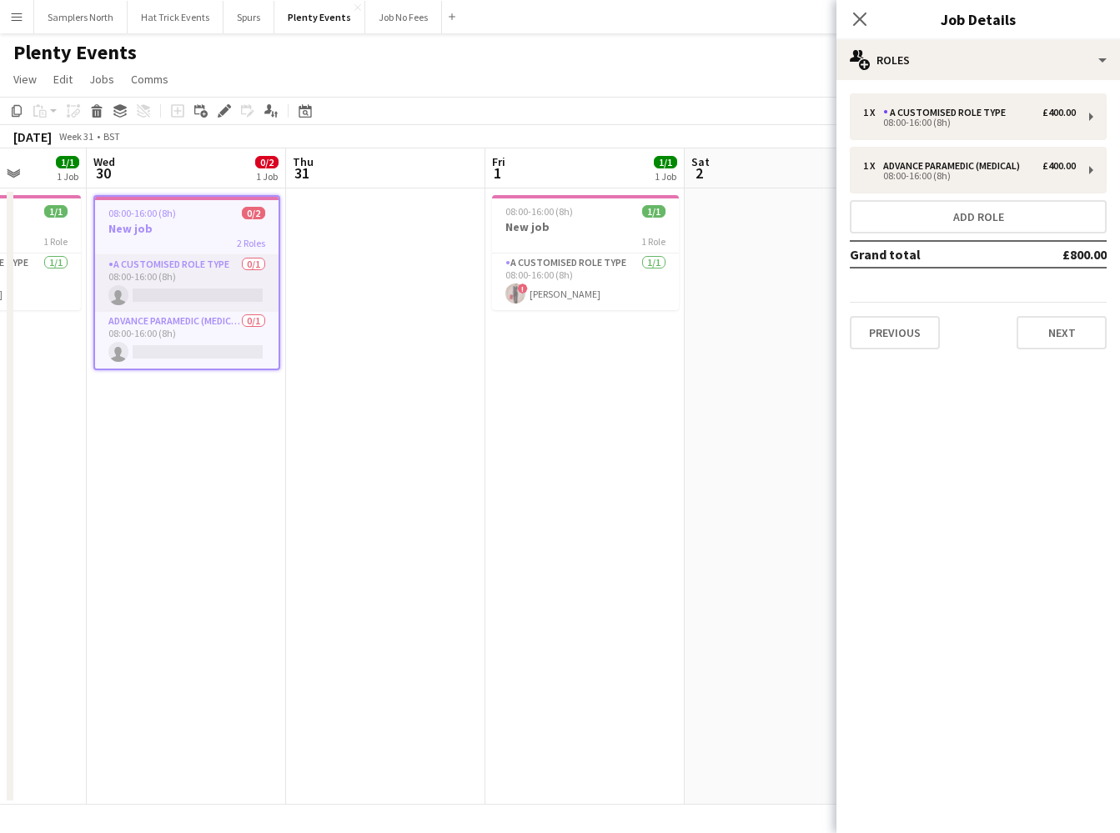
click at [198, 290] on app-card-role "A Customised Role Type 0/1 08:00-16:00 (8h) single-neutral-actions" at bounding box center [186, 283] width 183 height 57
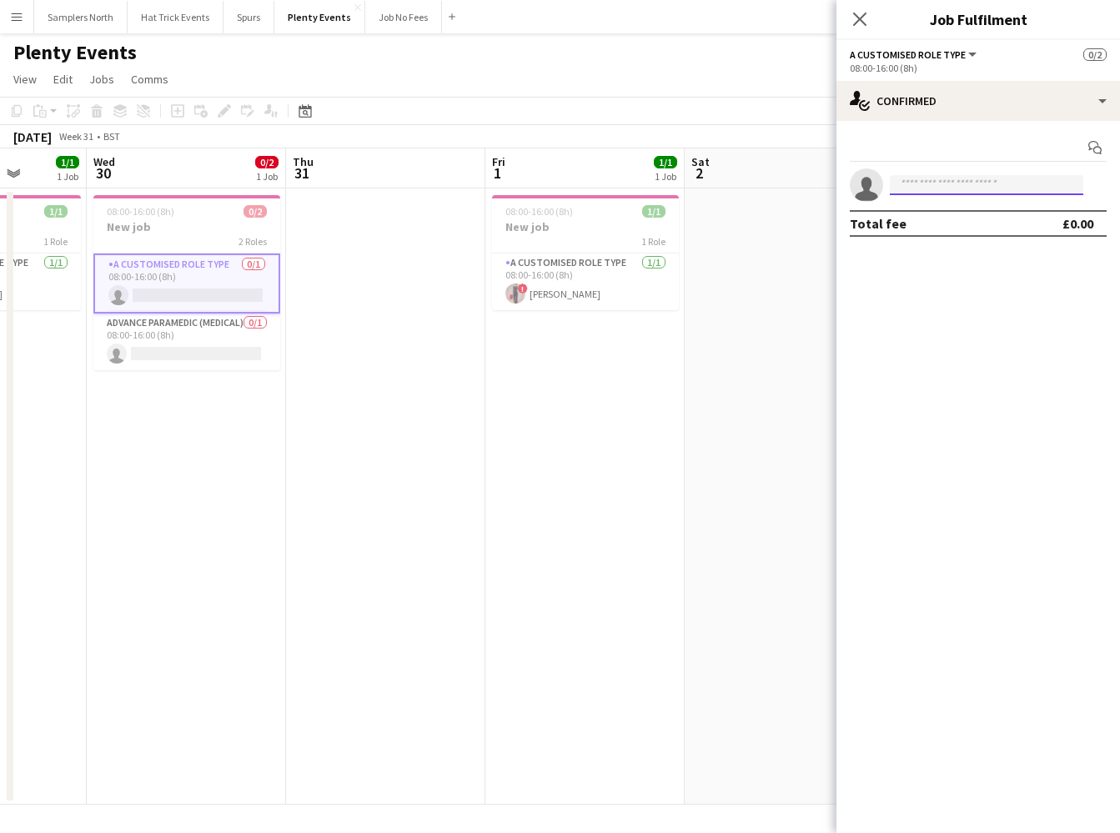
click at [965, 186] on input at bounding box center [986, 185] width 193 height 20
type input "*"
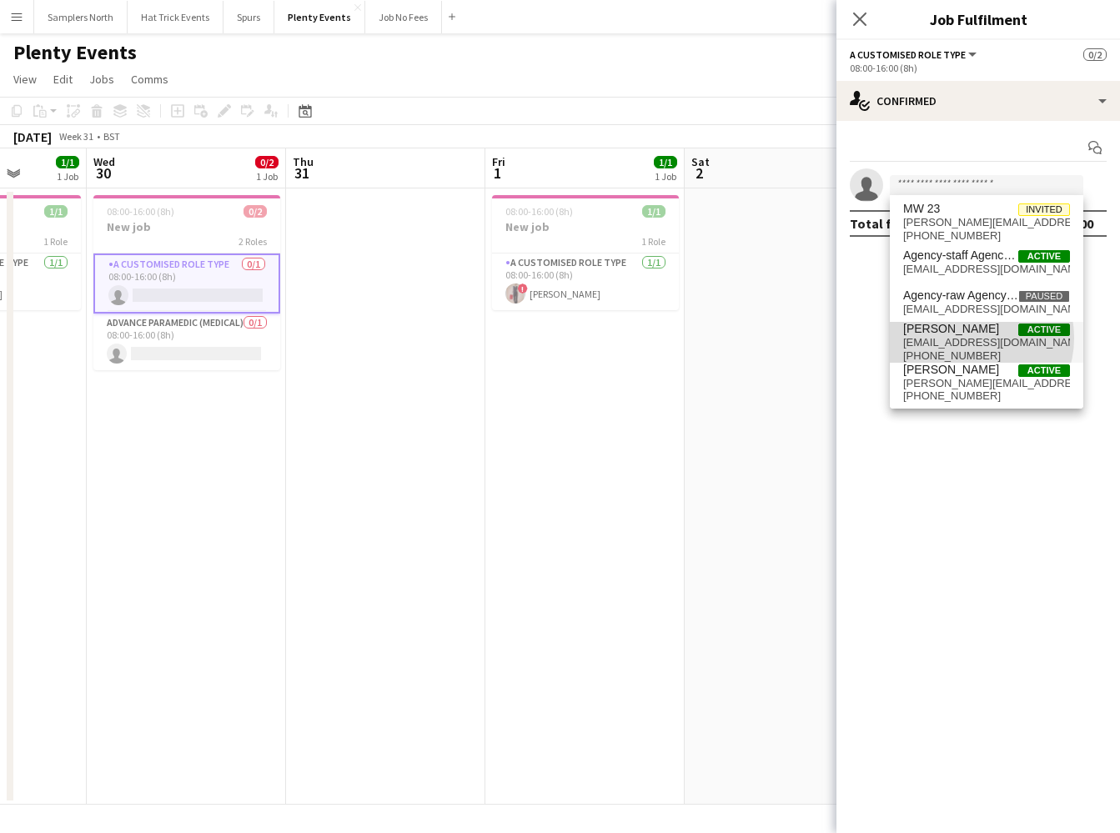
click at [969, 338] on span "[EMAIL_ADDRESS][DOMAIN_NAME]" at bounding box center [986, 342] width 167 height 13
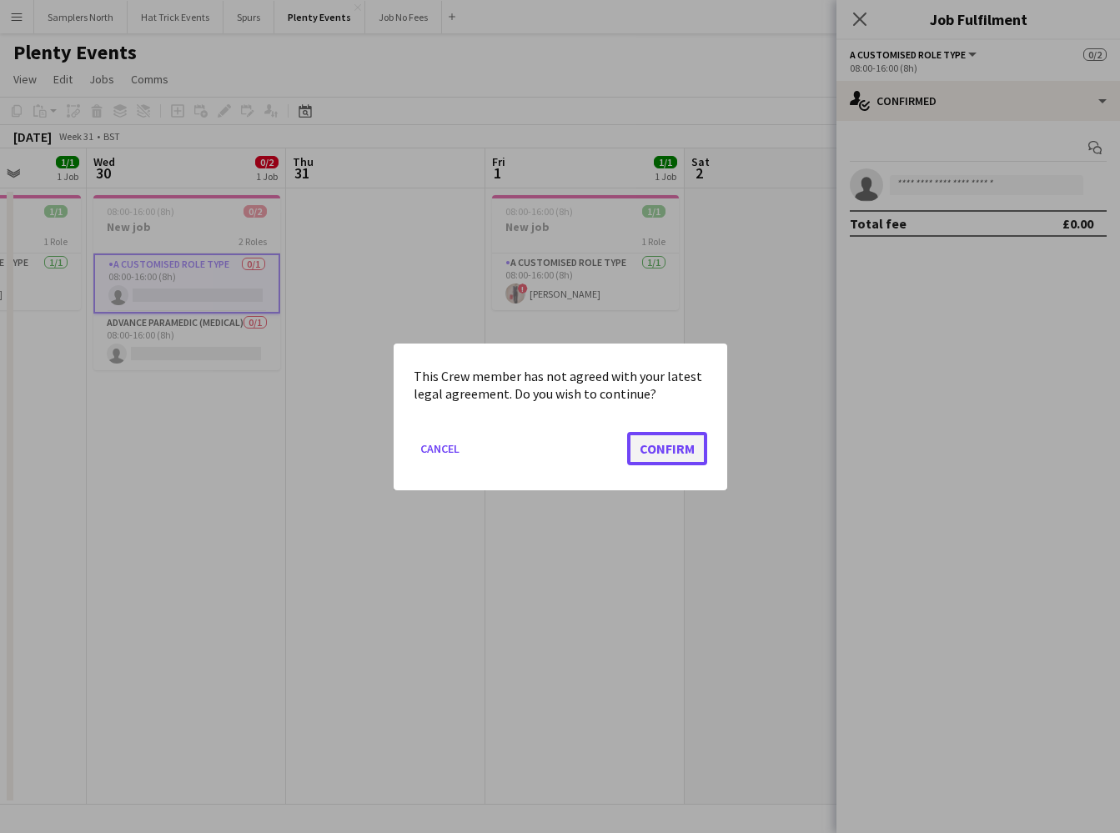
click at [684, 456] on button "Confirm" at bounding box center [667, 447] width 80 height 33
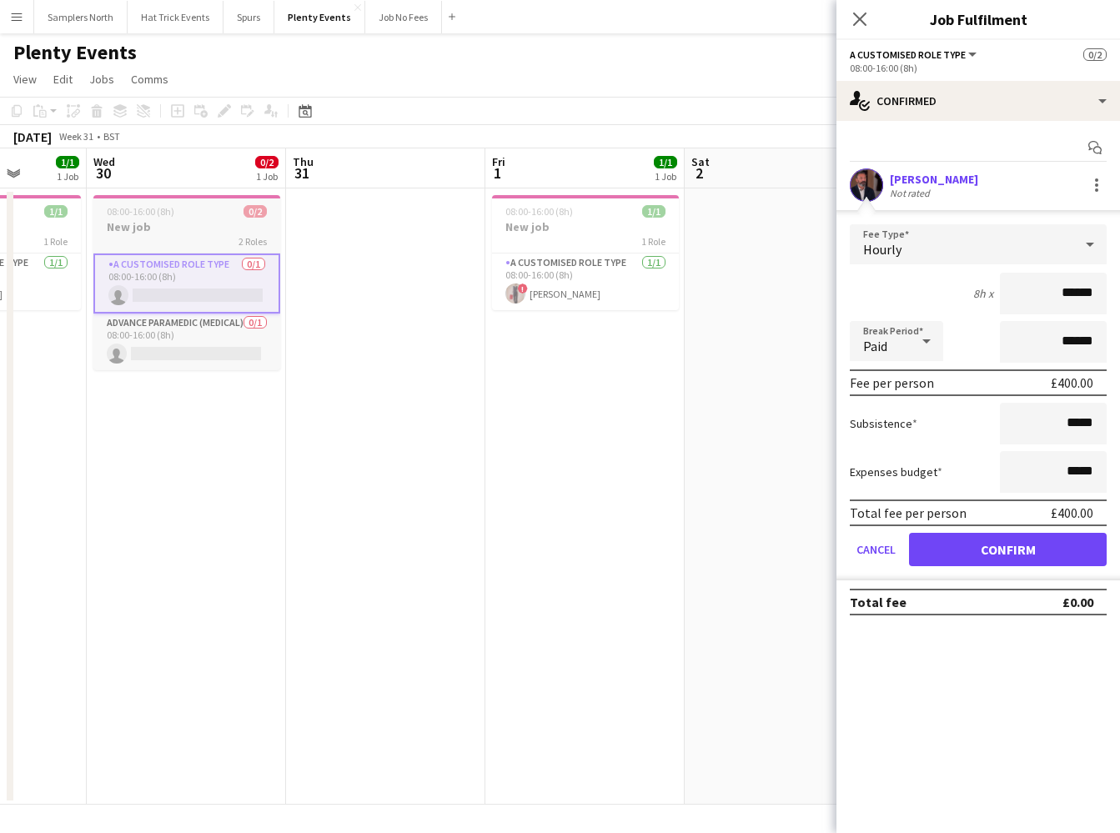
click at [202, 223] on h3 "New job" at bounding box center [186, 226] width 187 height 15
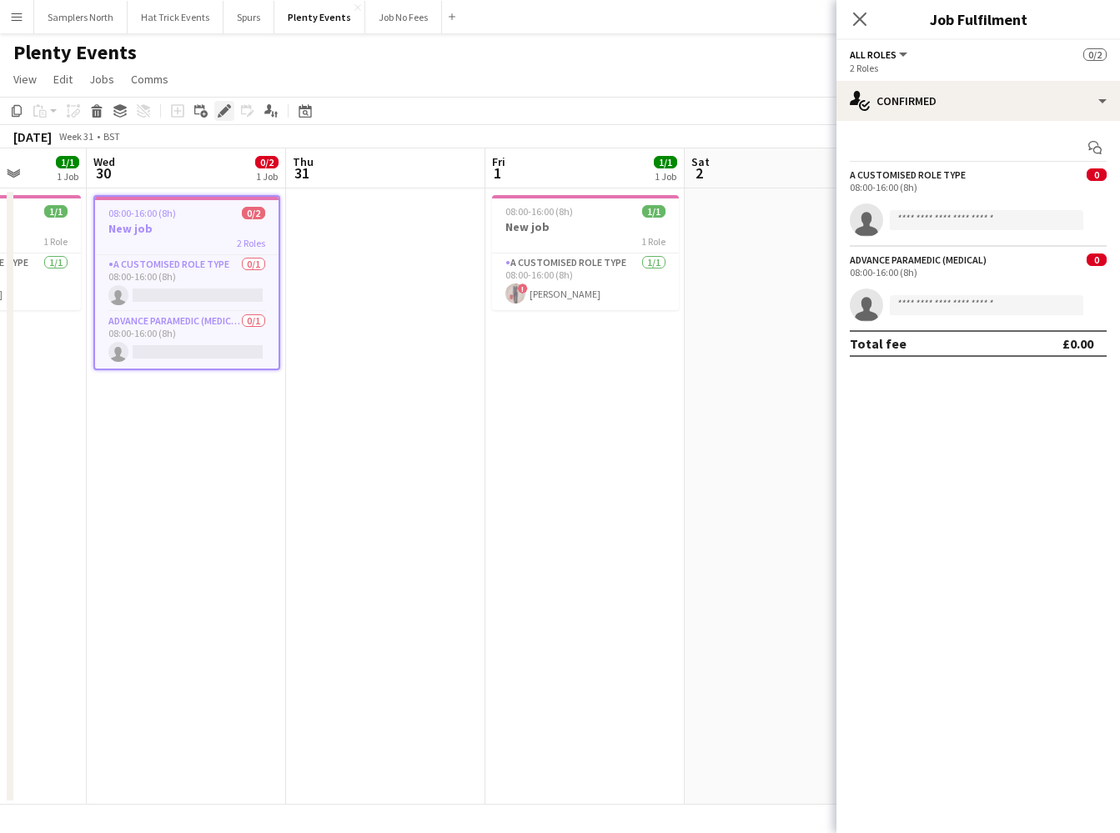
click at [220, 114] on icon "Edit" at bounding box center [224, 110] width 13 height 13
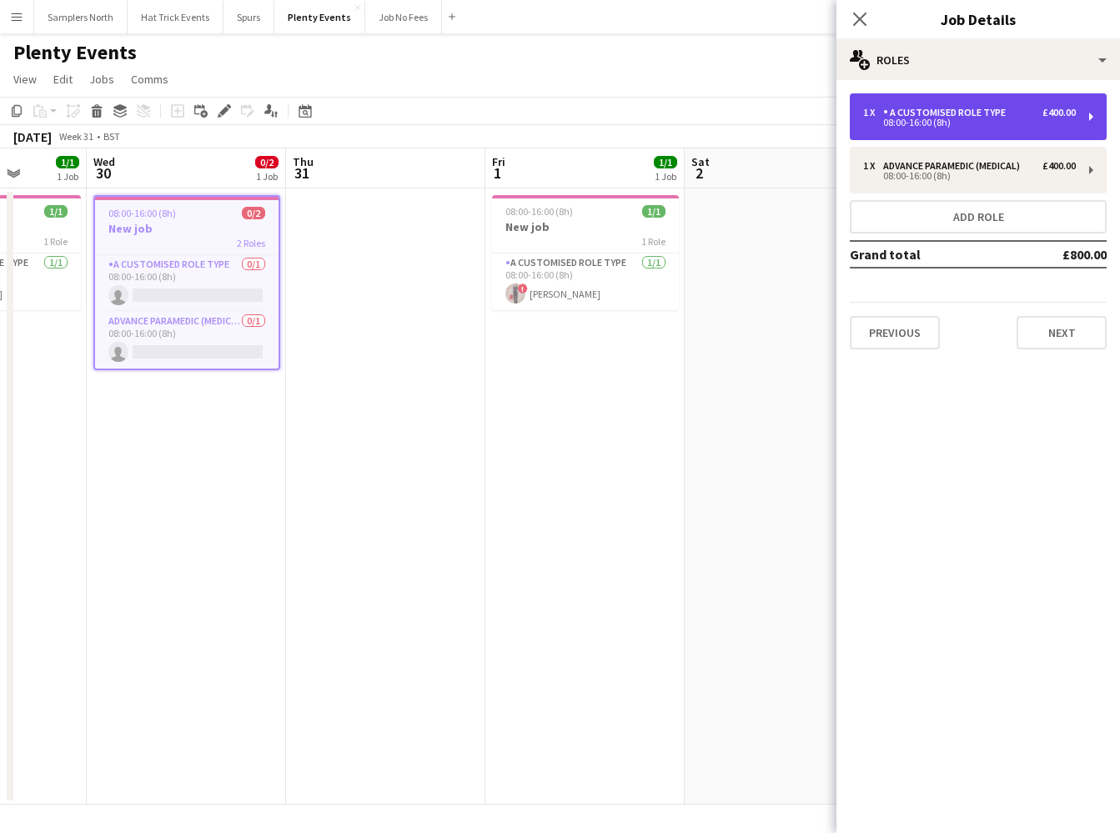
click at [1058, 115] on div "£400.00" at bounding box center [1059, 113] width 33 height 12
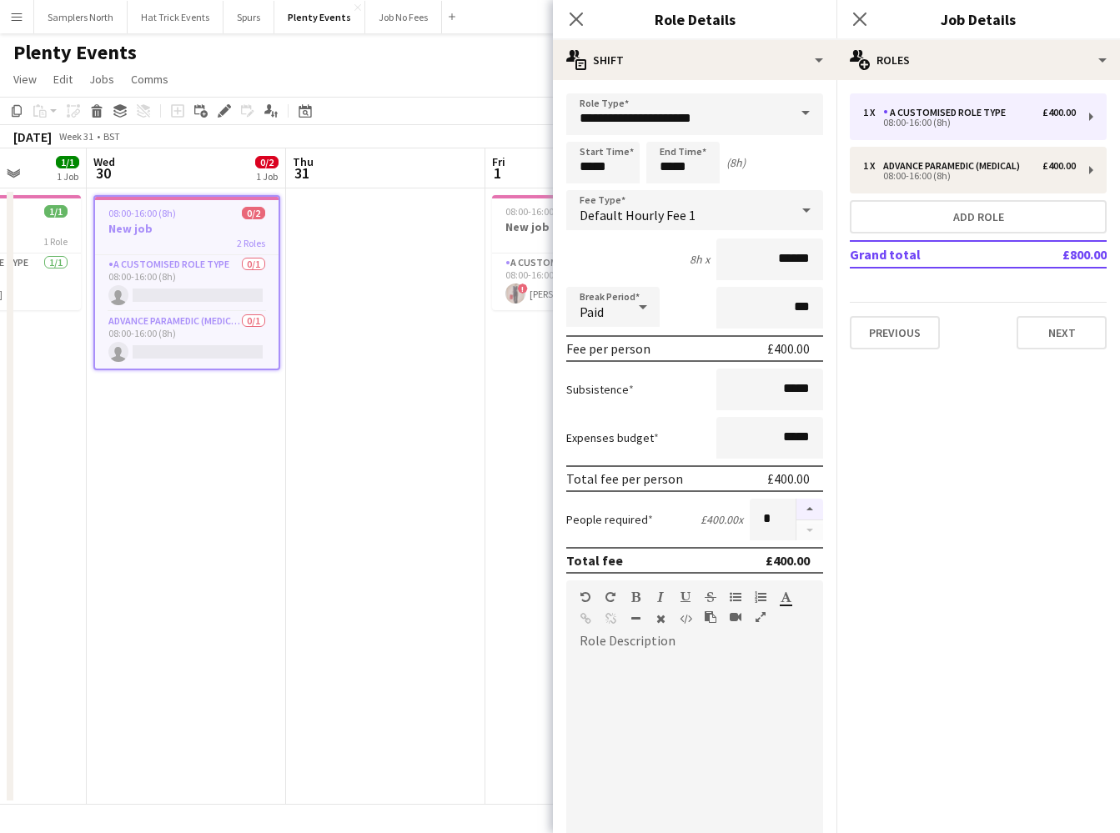
click at [801, 508] on button "button" at bounding box center [810, 510] width 27 height 22
click at [801, 509] on button "button" at bounding box center [810, 510] width 27 height 22
type input "*"
click at [578, 23] on icon "Close pop-in" at bounding box center [576, 19] width 16 height 16
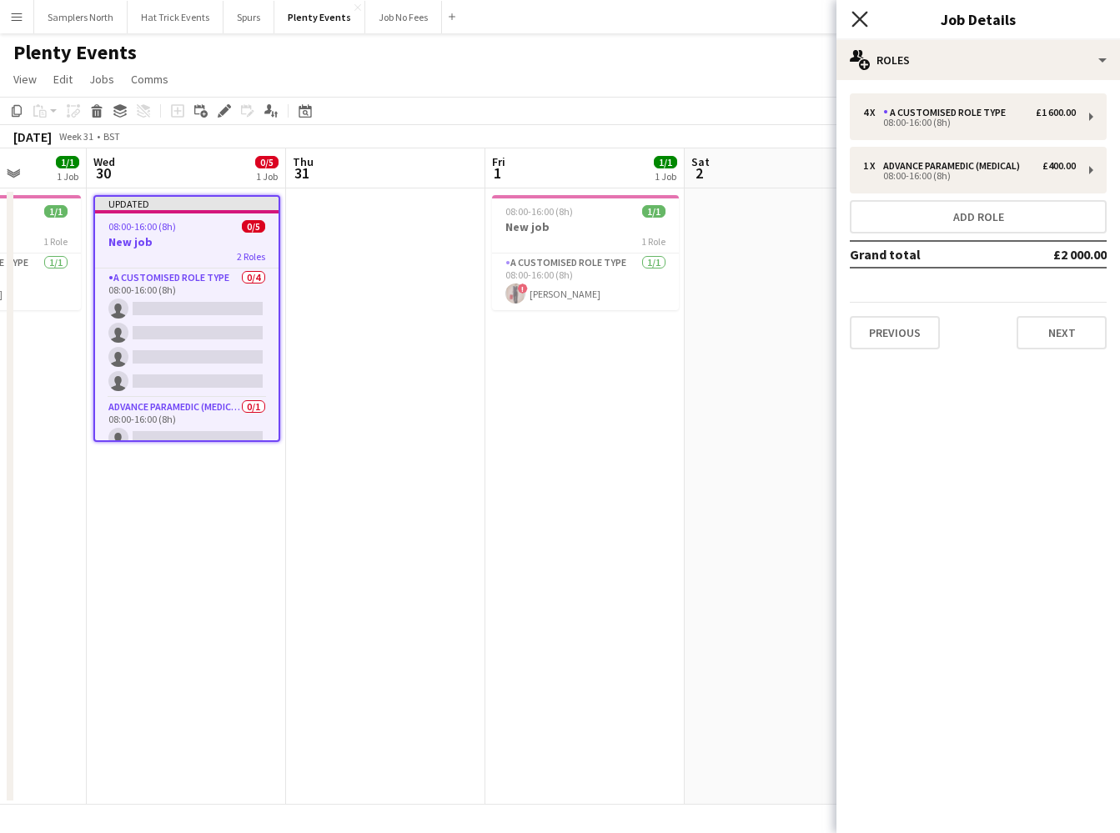
click at [857, 20] on icon at bounding box center [860, 19] width 16 height 16
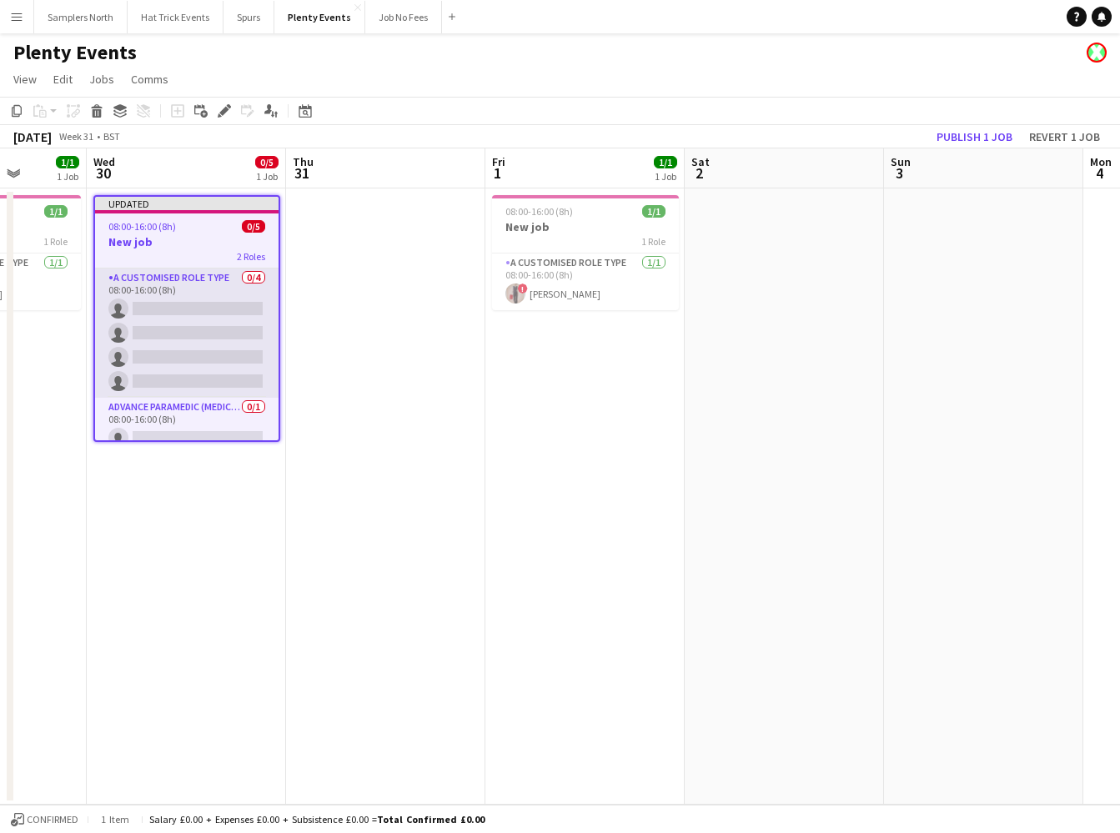
click at [164, 329] on app-card-role "A Customised Role Type 0/4 08:00-16:00 (8h) single-neutral-actions single-neutr…" at bounding box center [186, 333] width 183 height 129
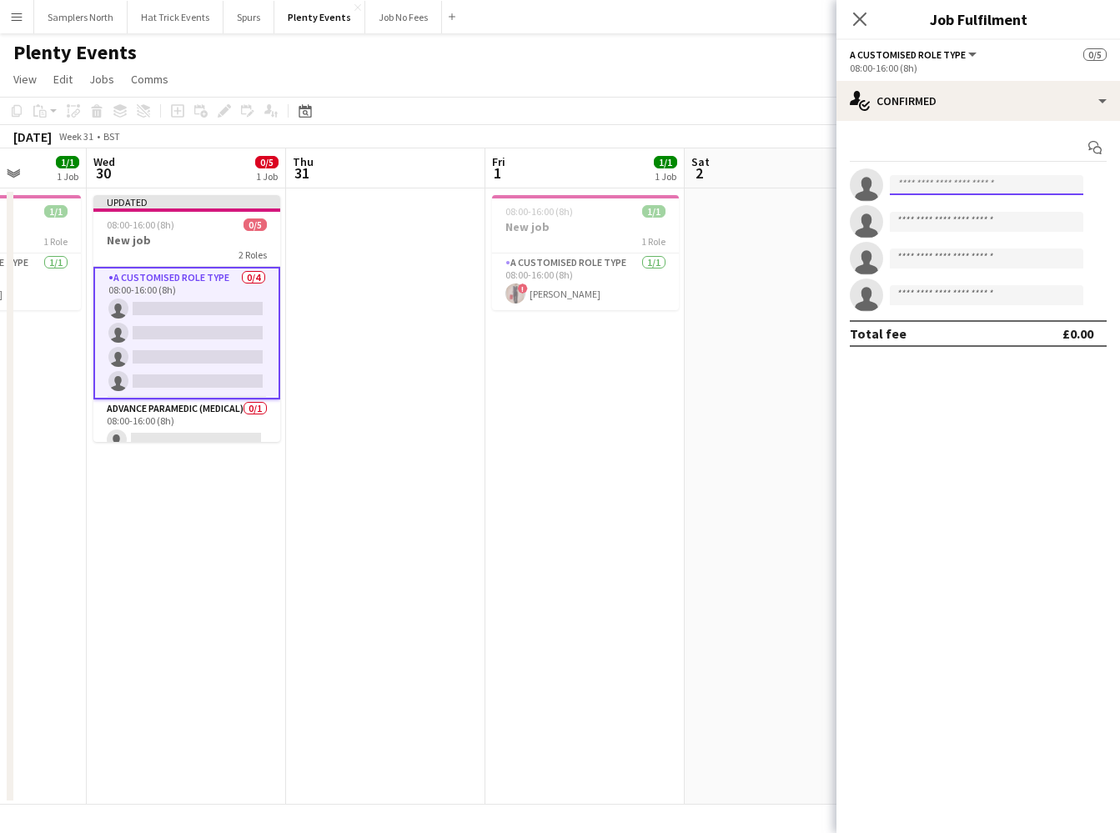
click at [926, 185] on input at bounding box center [986, 185] width 193 height 20
type input "*"
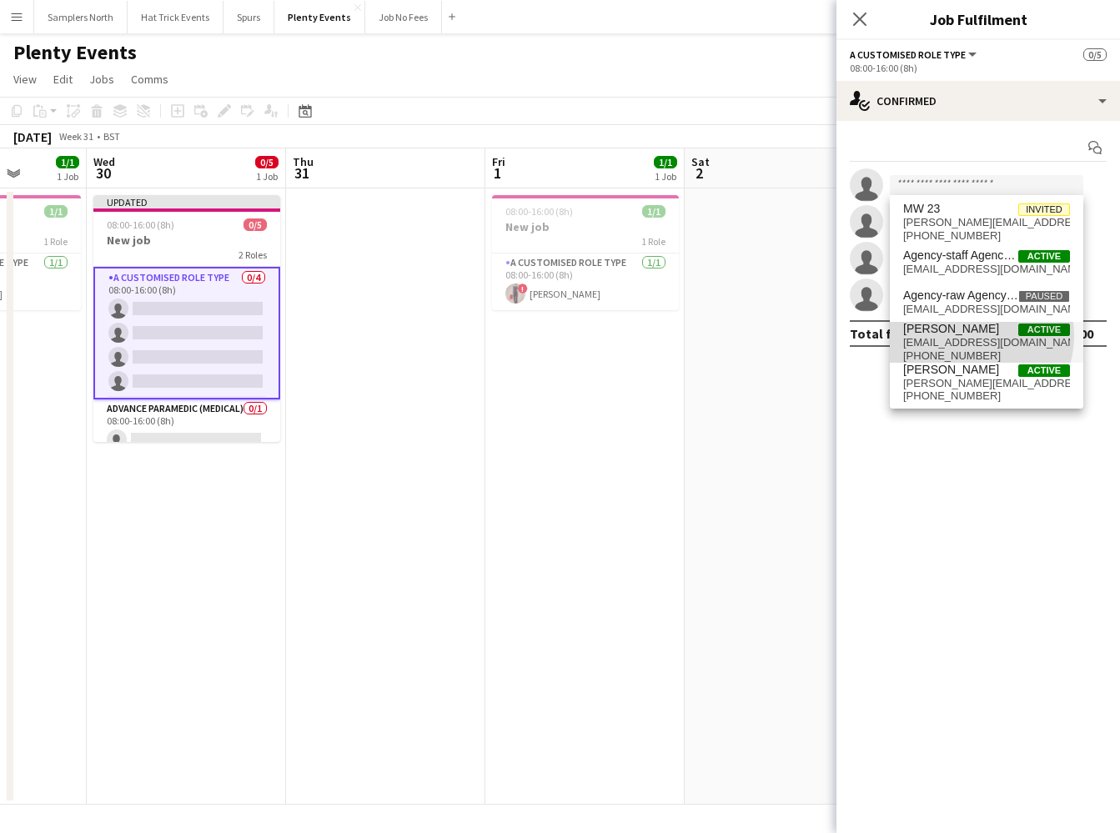
click at [971, 336] on span "[EMAIL_ADDRESS][DOMAIN_NAME]" at bounding box center [986, 342] width 167 height 13
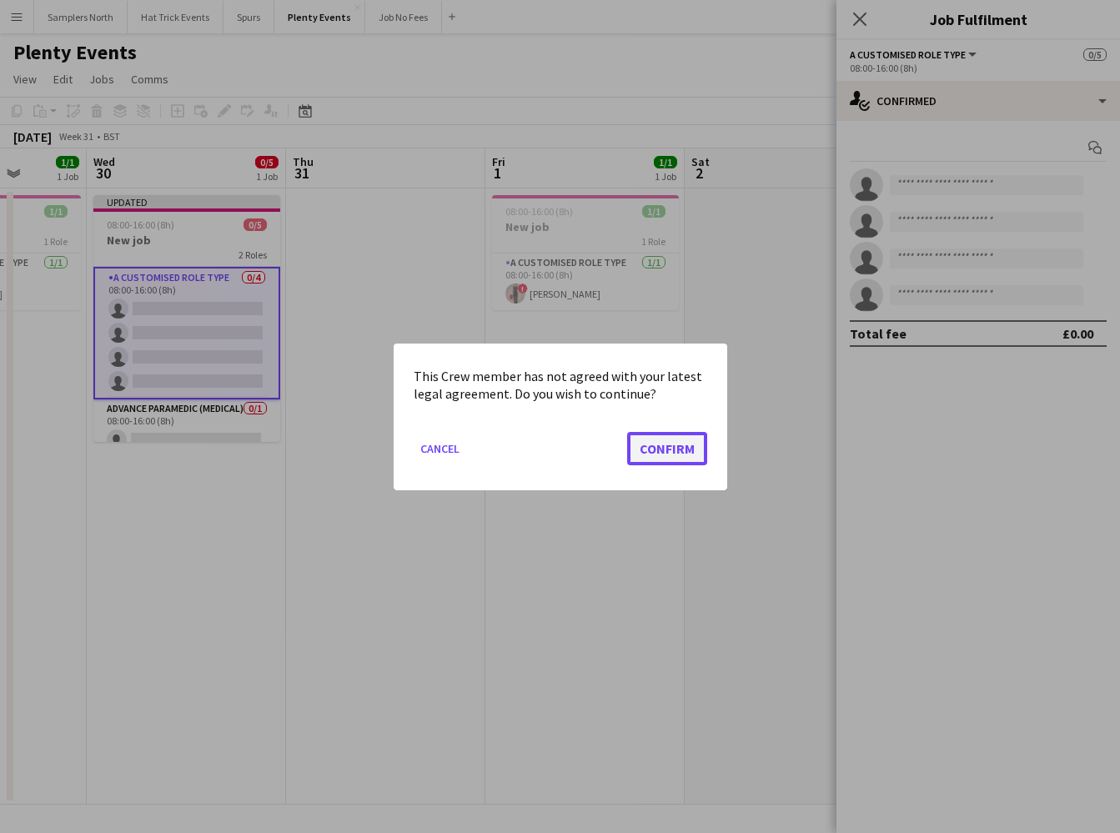
click at [677, 451] on button "Confirm" at bounding box center [667, 447] width 80 height 33
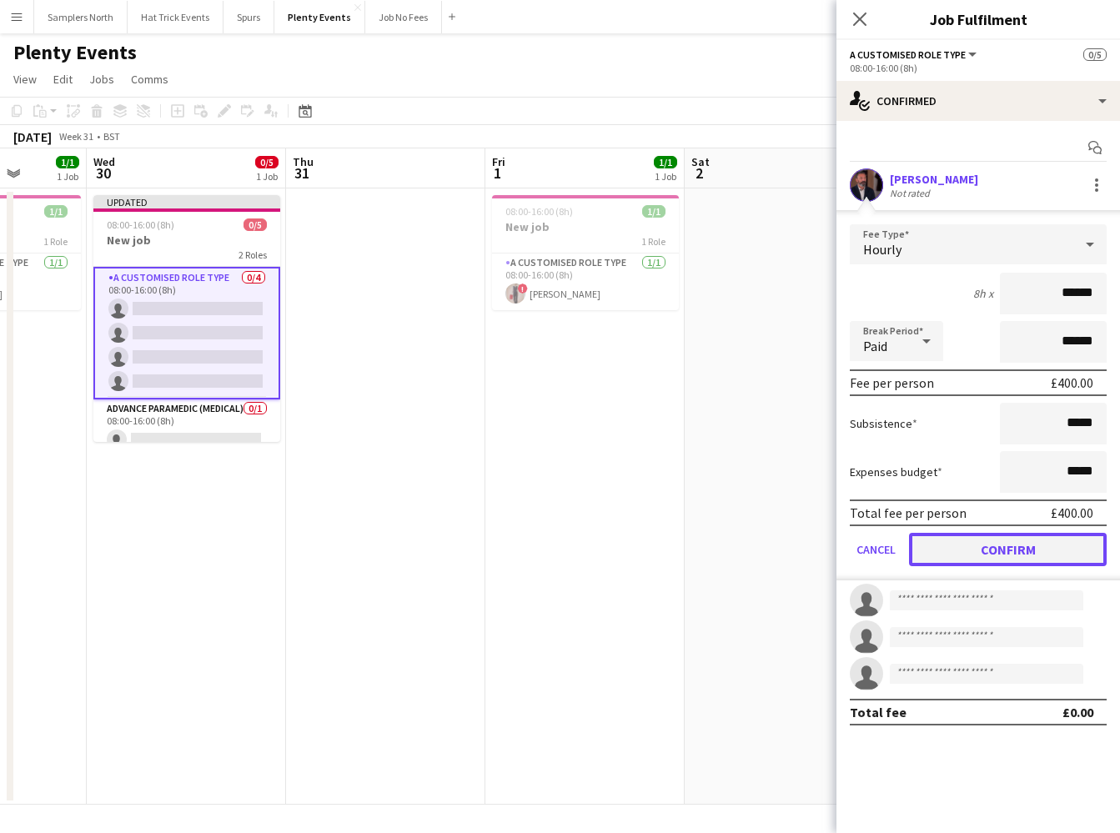
click at [1017, 552] on button "Confirm" at bounding box center [1008, 549] width 198 height 33
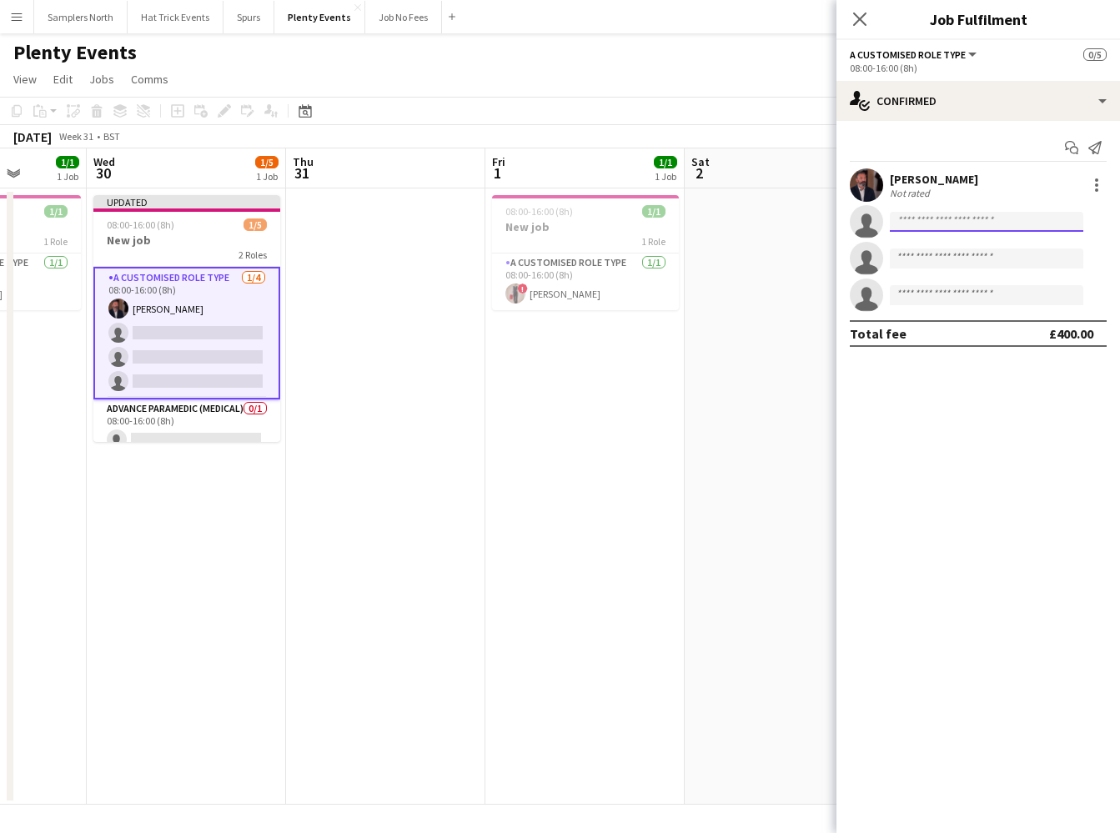
click at [1007, 217] on input at bounding box center [986, 222] width 193 height 20
type input "*"
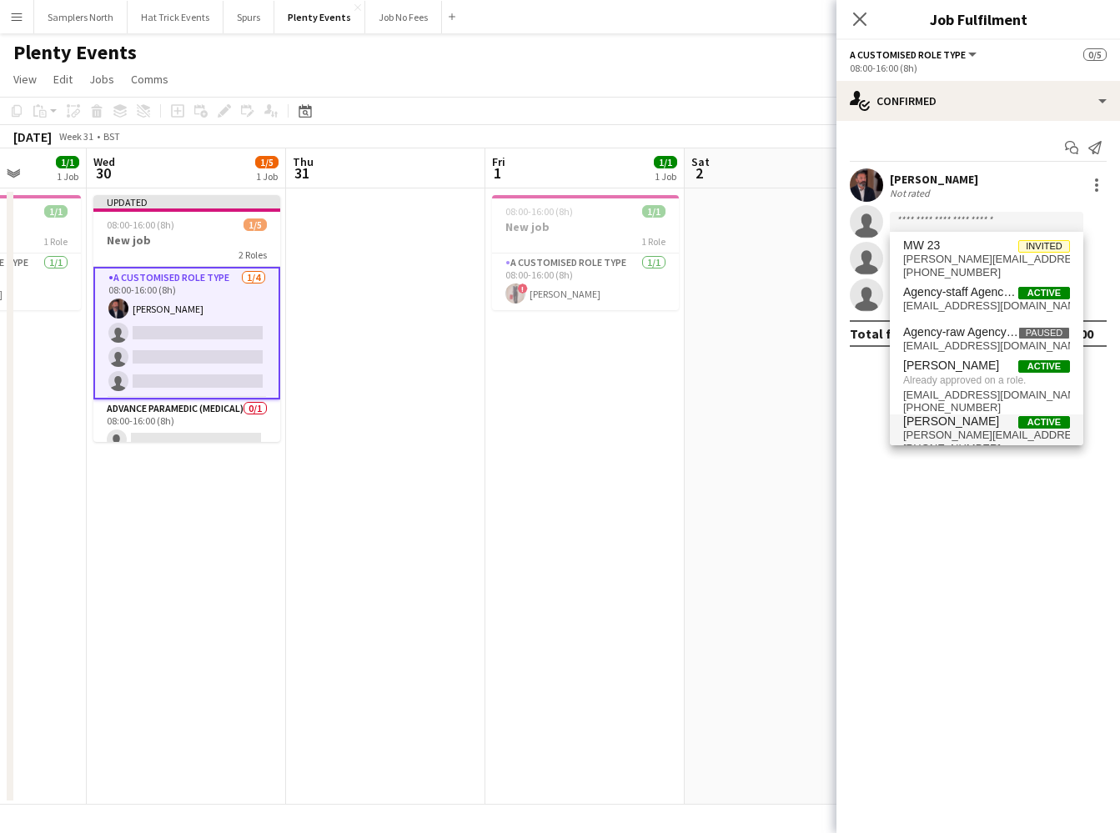
click at [988, 429] on span "[PERSON_NAME][EMAIL_ADDRESS][DOMAIN_NAME]" at bounding box center [986, 435] width 167 height 13
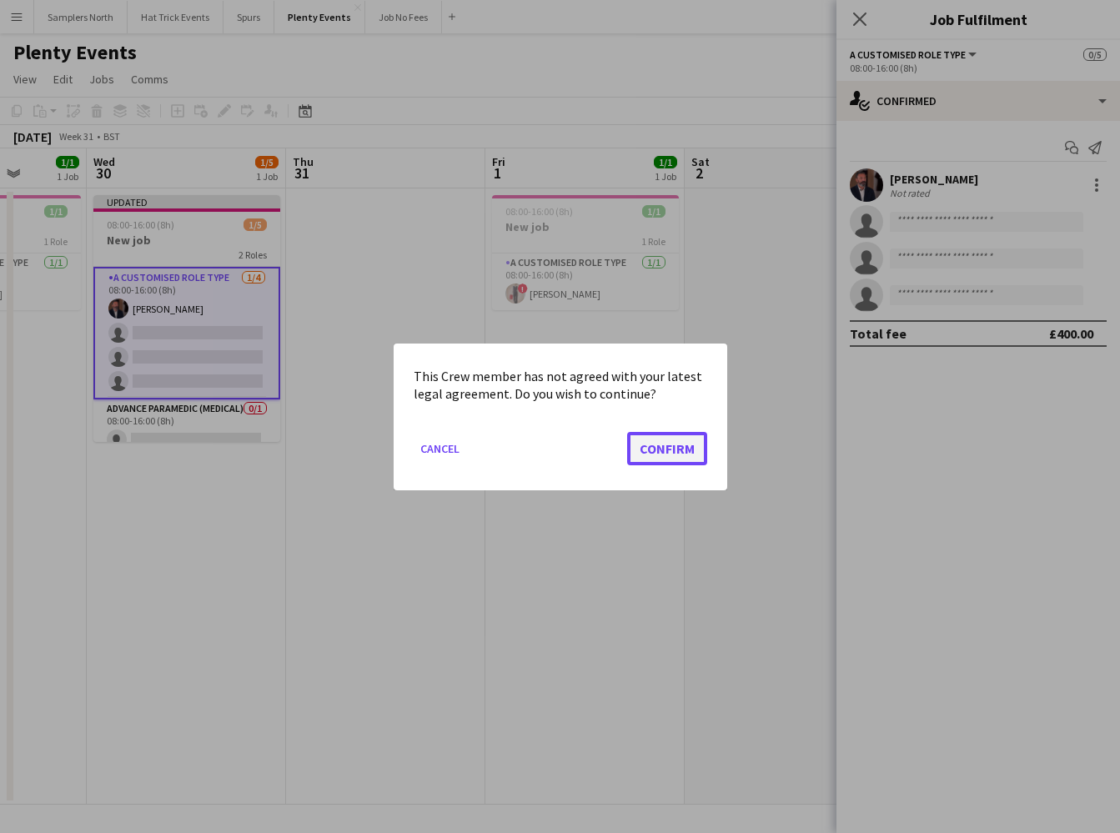
click at [690, 450] on button "Confirm" at bounding box center [667, 447] width 80 height 33
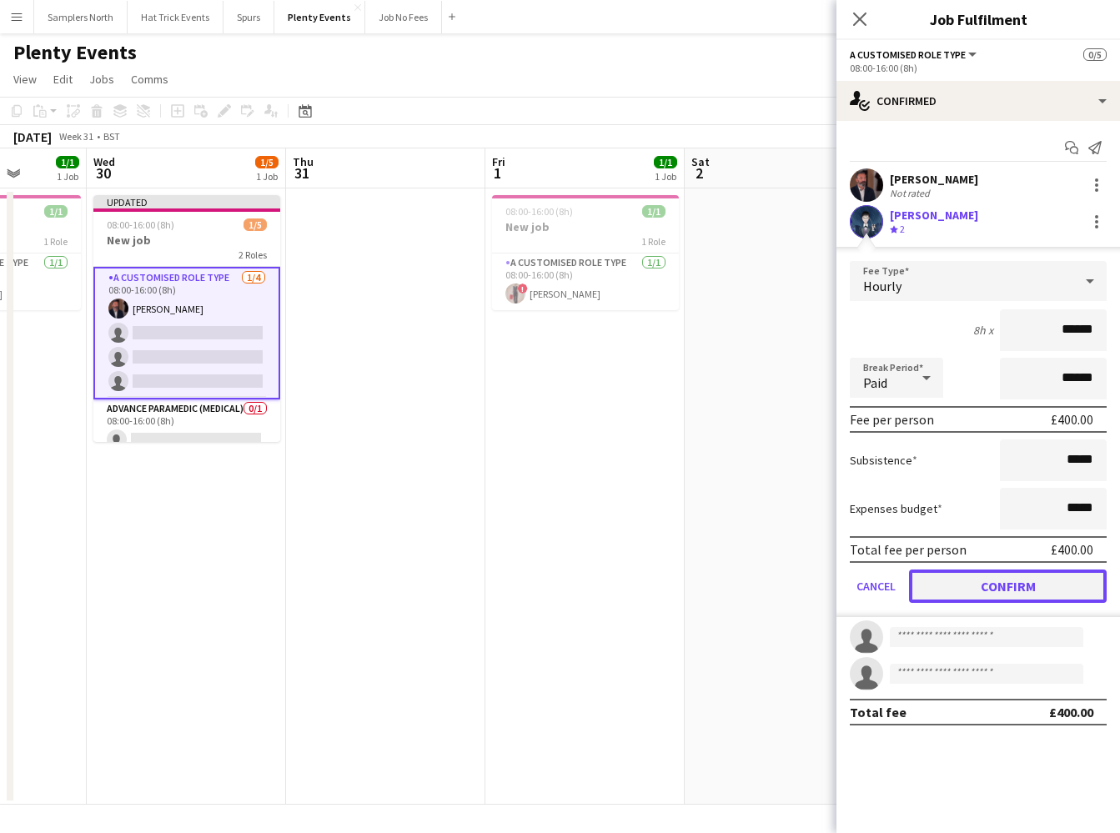
click at [1013, 580] on button "Confirm" at bounding box center [1008, 586] width 198 height 33
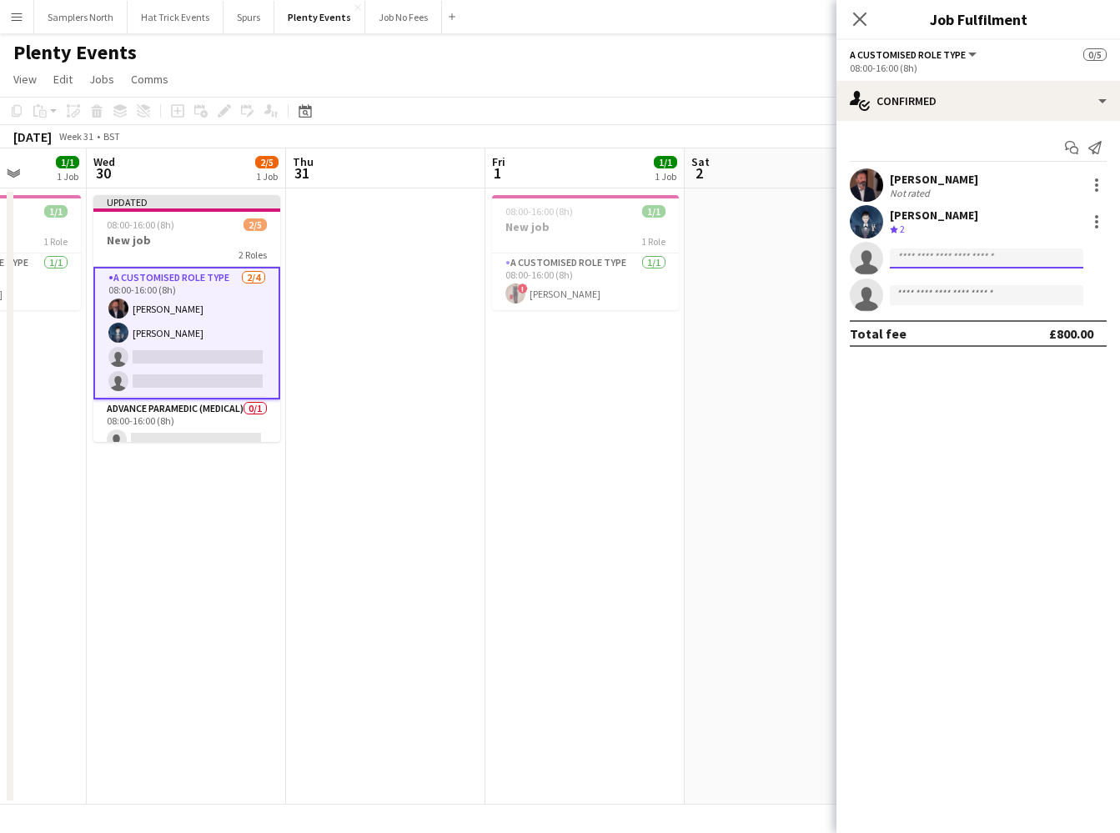
click at [964, 261] on input at bounding box center [986, 259] width 193 height 20
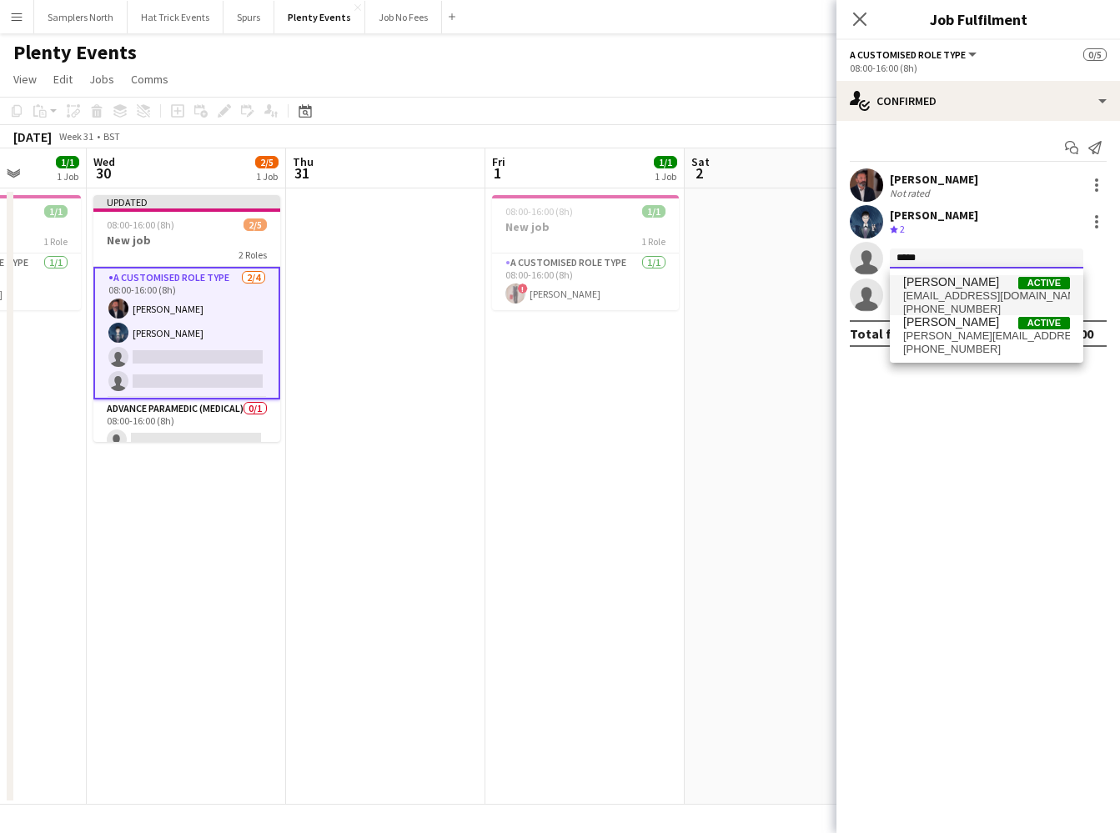
type input "*****"
click at [983, 299] on span "[EMAIL_ADDRESS][DOMAIN_NAME]" at bounding box center [986, 295] width 167 height 13
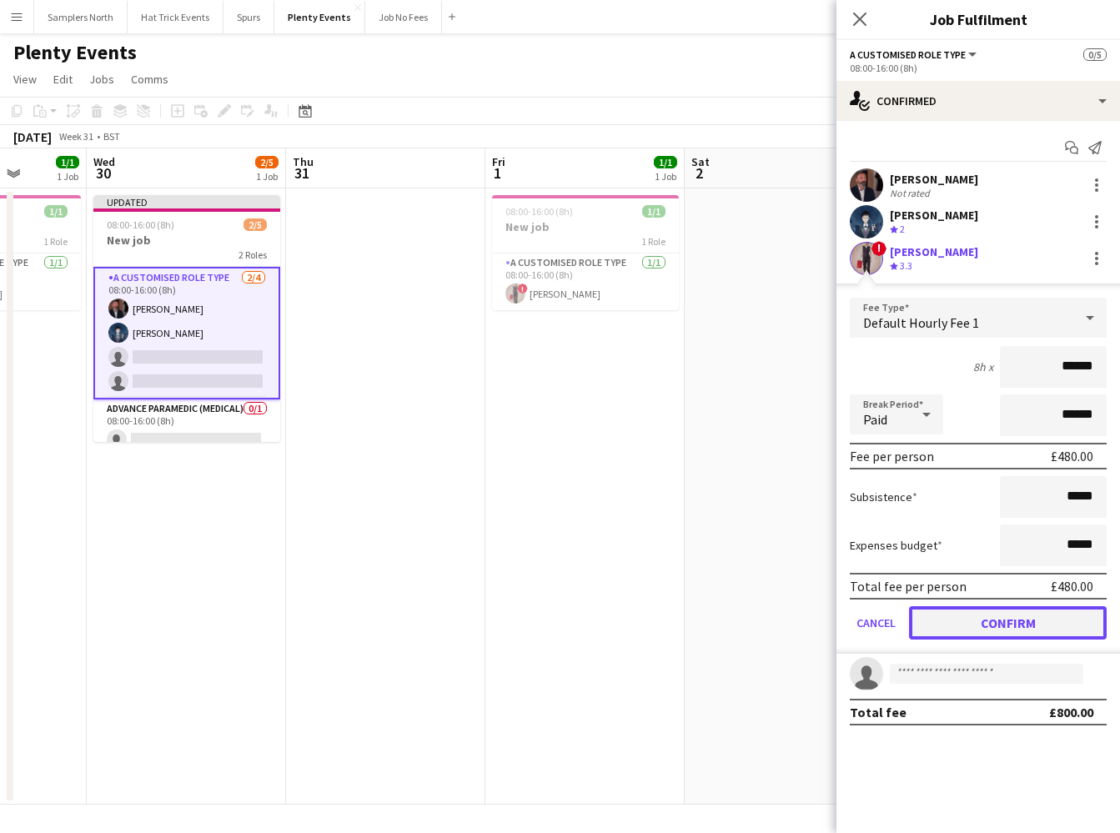
click at [990, 619] on button "Confirm" at bounding box center [1008, 622] width 198 height 33
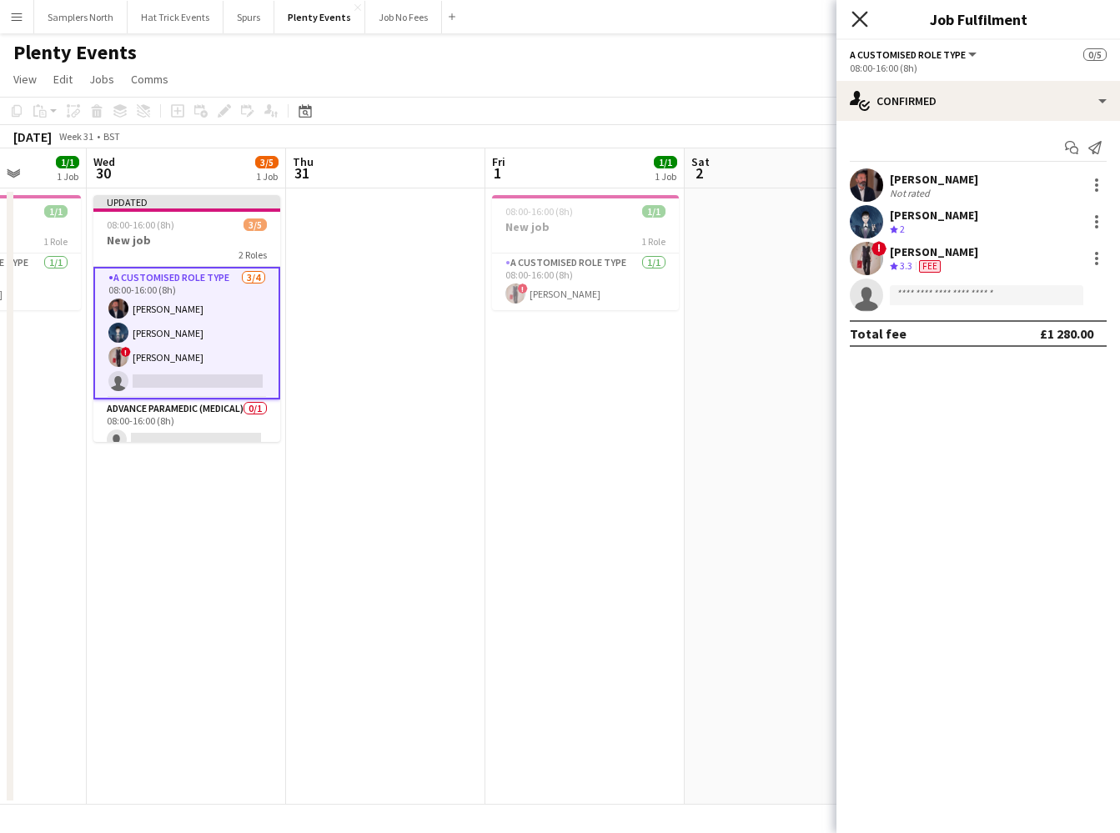
click at [859, 20] on icon at bounding box center [860, 19] width 16 height 16
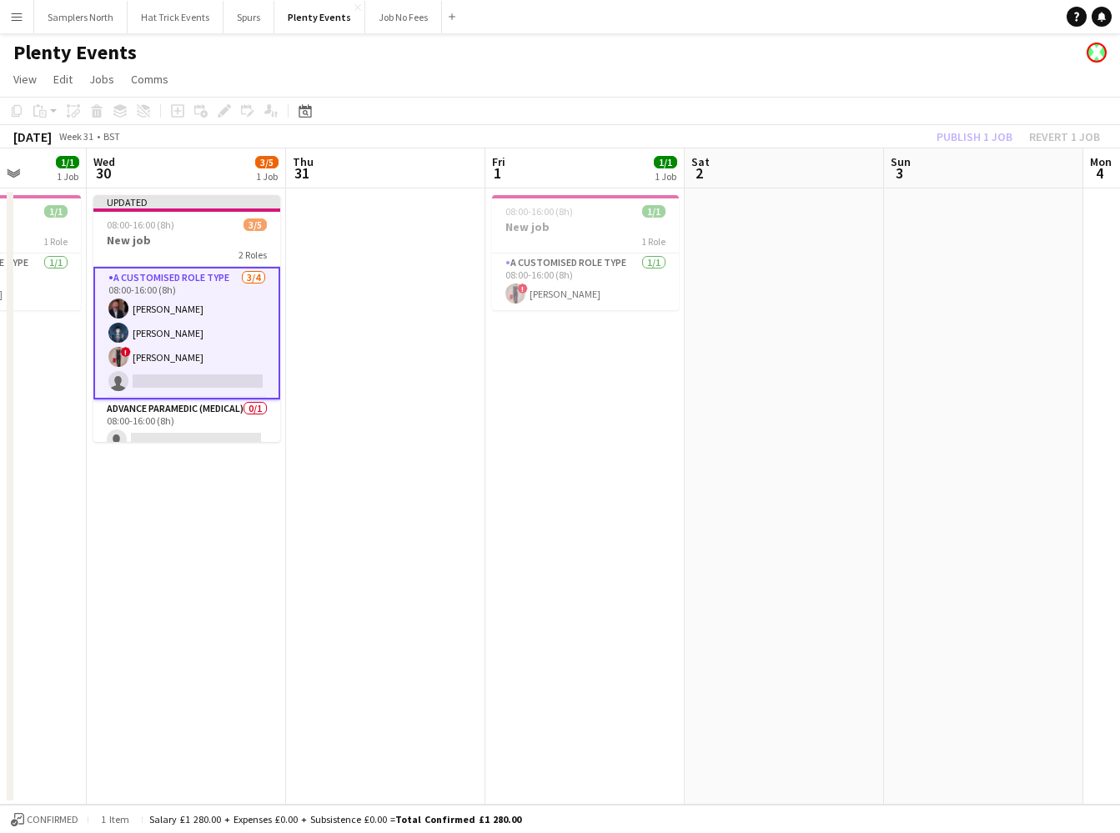
click at [966, 136] on div "Publish 1 job Revert 1 job" at bounding box center [1019, 137] width 204 height 22
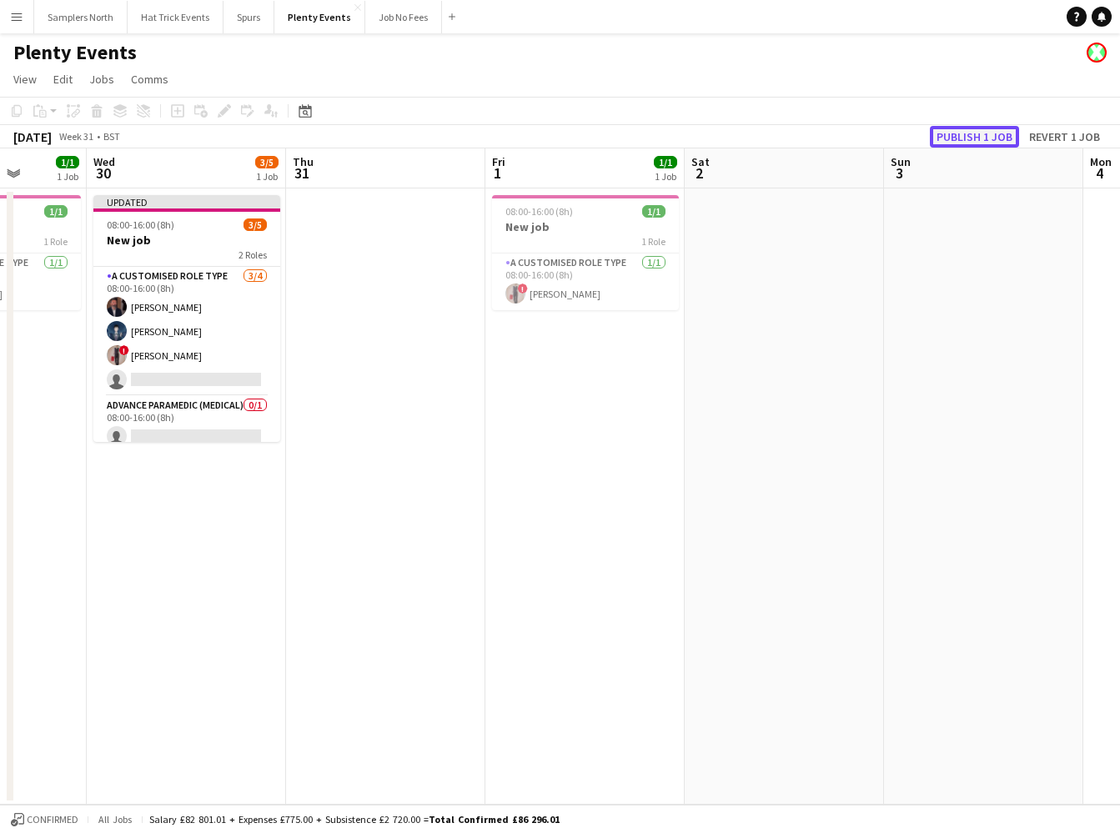
click at [967, 138] on button "Publish 1 job" at bounding box center [974, 137] width 89 height 22
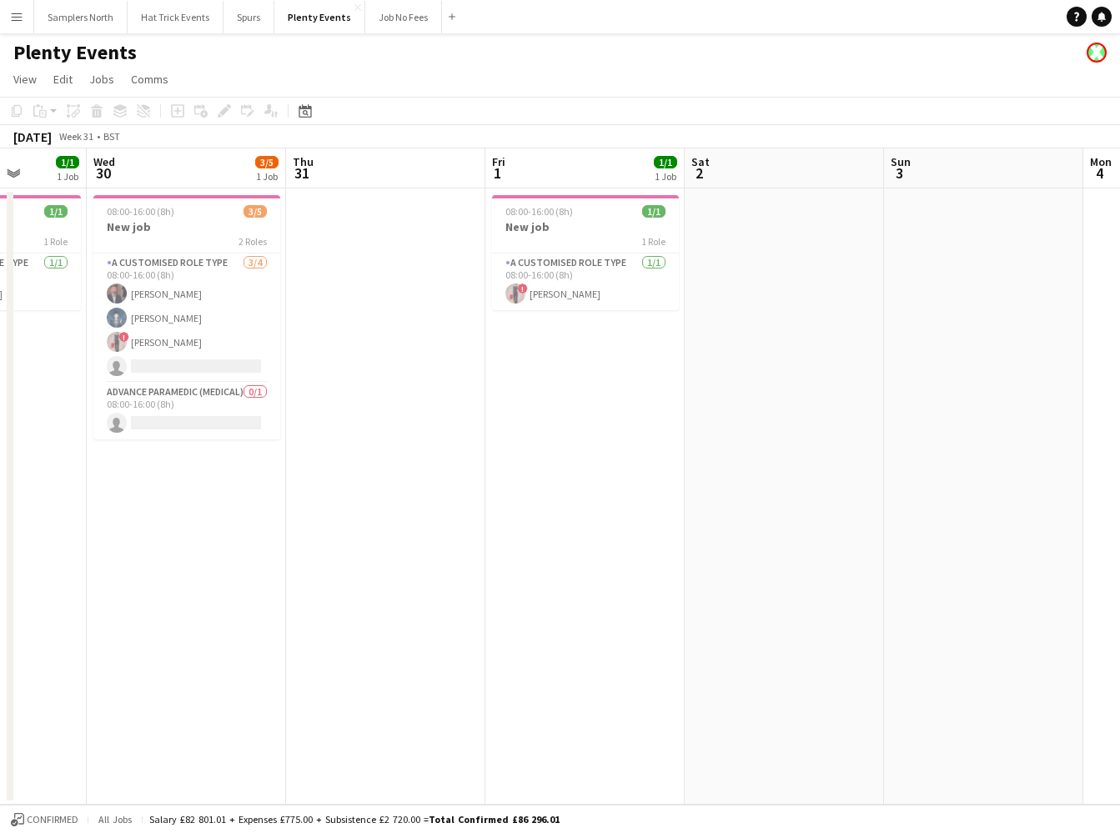
click at [19, 17] on app-icon "Menu" at bounding box center [16, 16] width 13 height 13
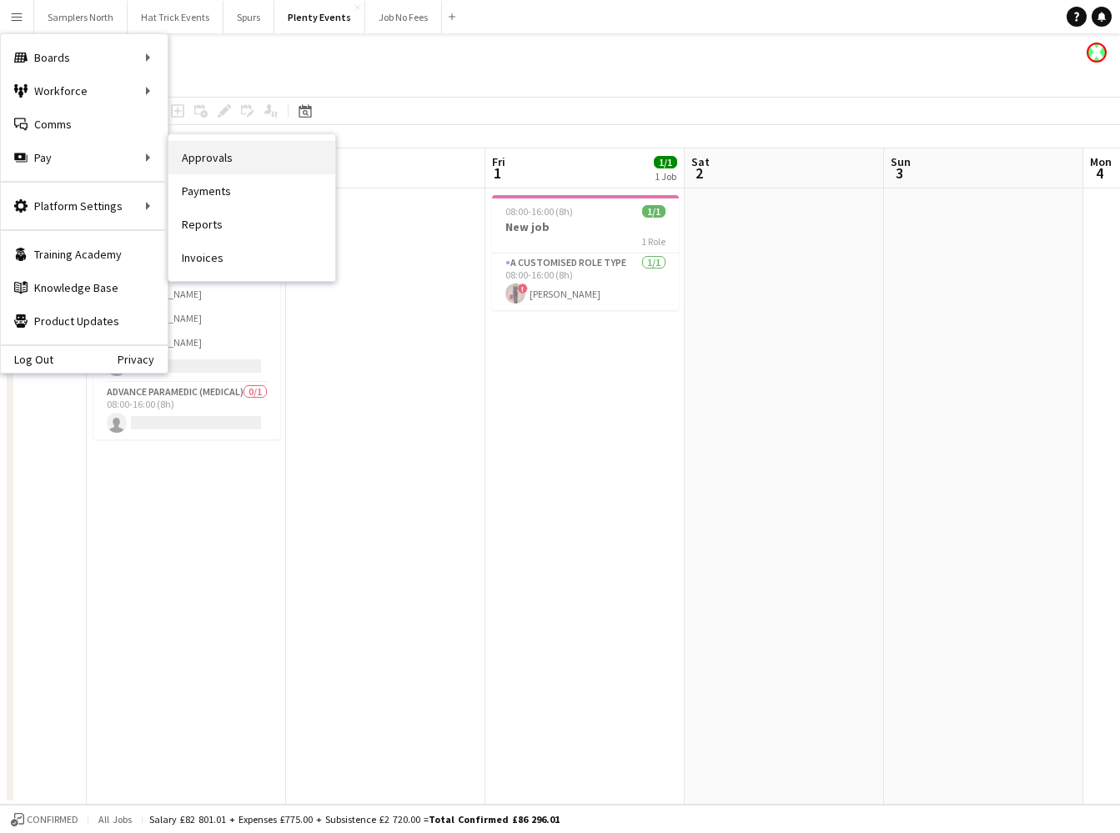
click at [209, 163] on link "Approvals" at bounding box center [251, 157] width 167 height 33
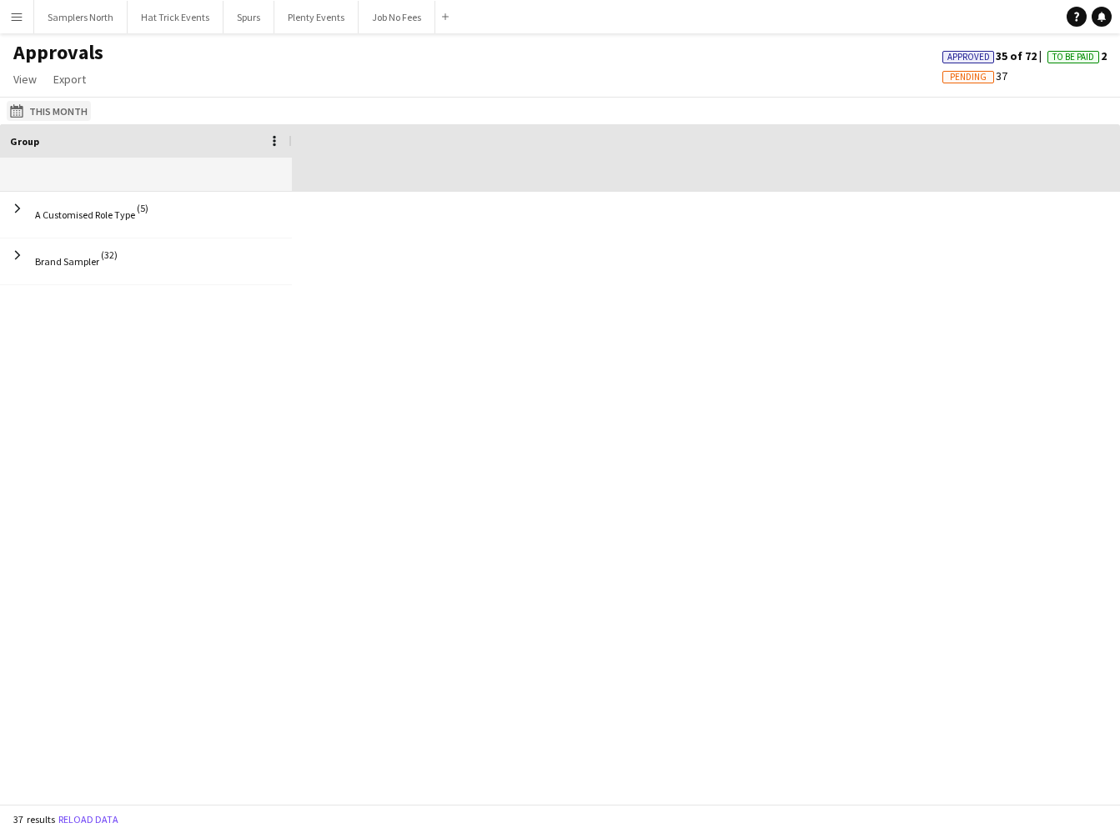
click at [41, 110] on button "This Month This Month" at bounding box center [49, 111] width 84 height 20
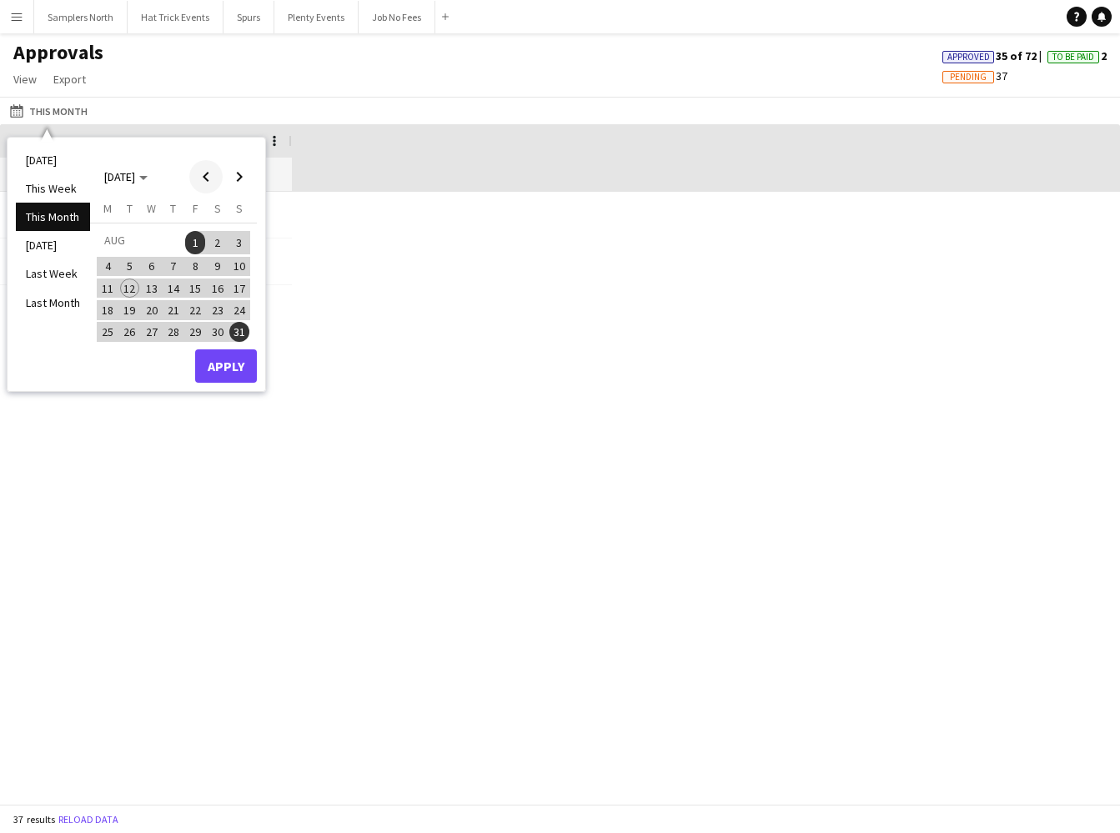
click at [212, 178] on span "Previous month" at bounding box center [205, 176] width 33 height 33
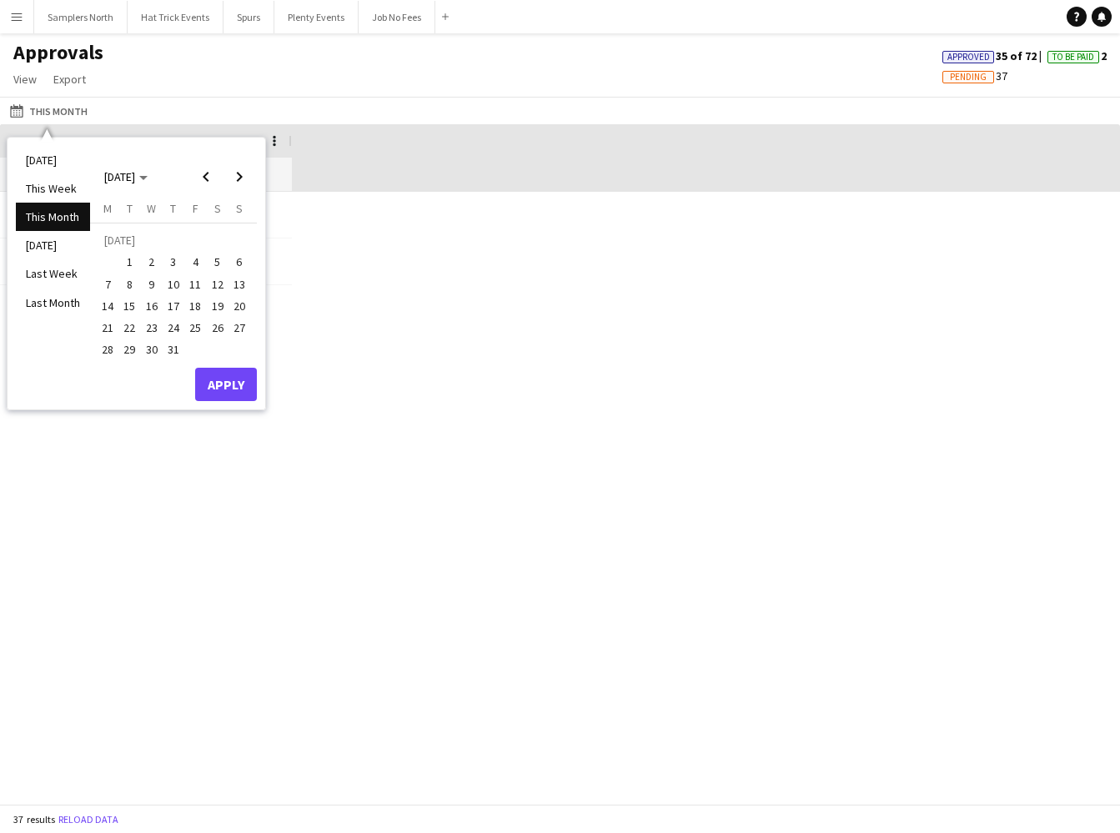
click at [148, 348] on span "30" at bounding box center [152, 350] width 20 height 20
click at [224, 381] on button "Apply" at bounding box center [226, 384] width 62 height 33
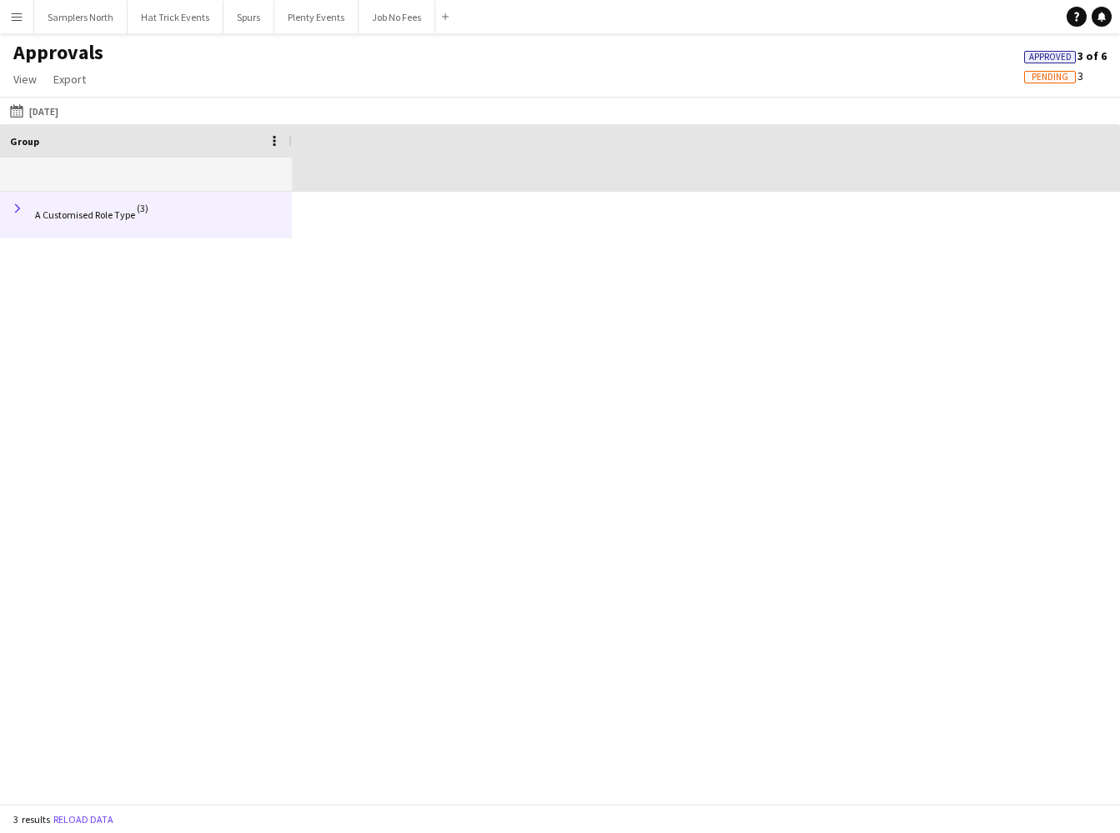
click at [21, 213] on span at bounding box center [17, 208] width 15 height 15
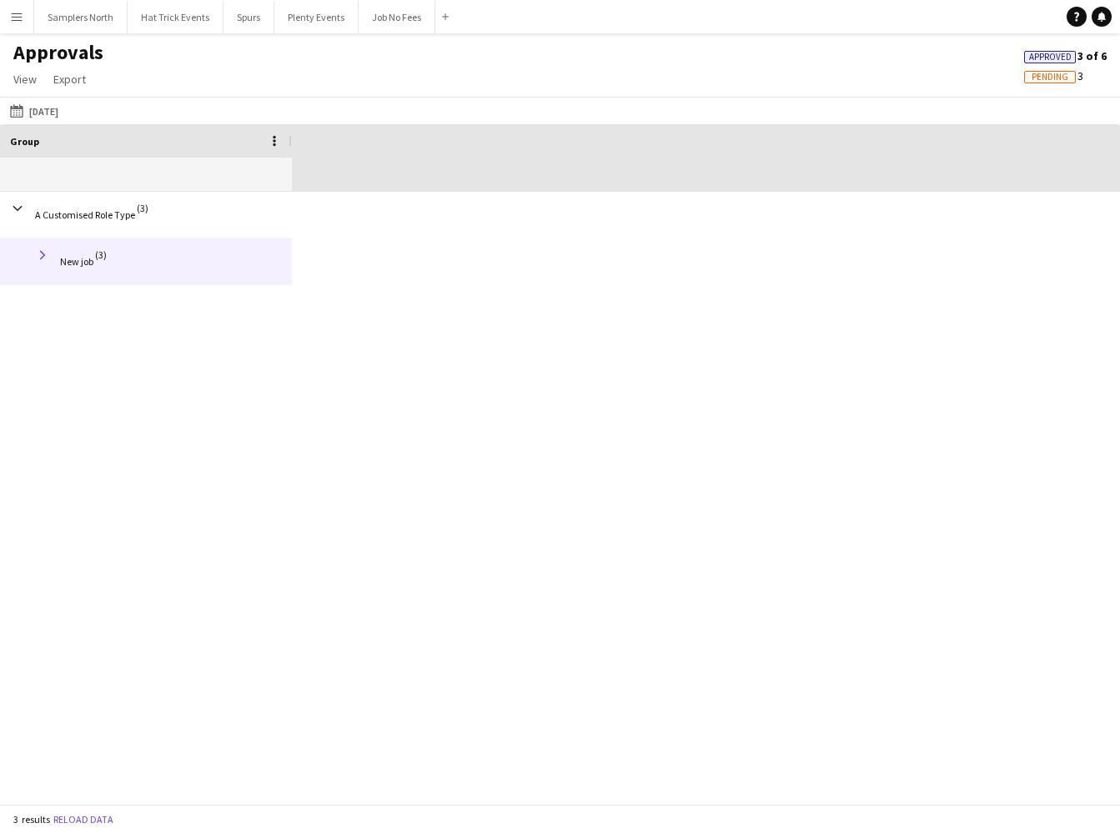
click at [44, 255] on span at bounding box center [42, 255] width 15 height 15
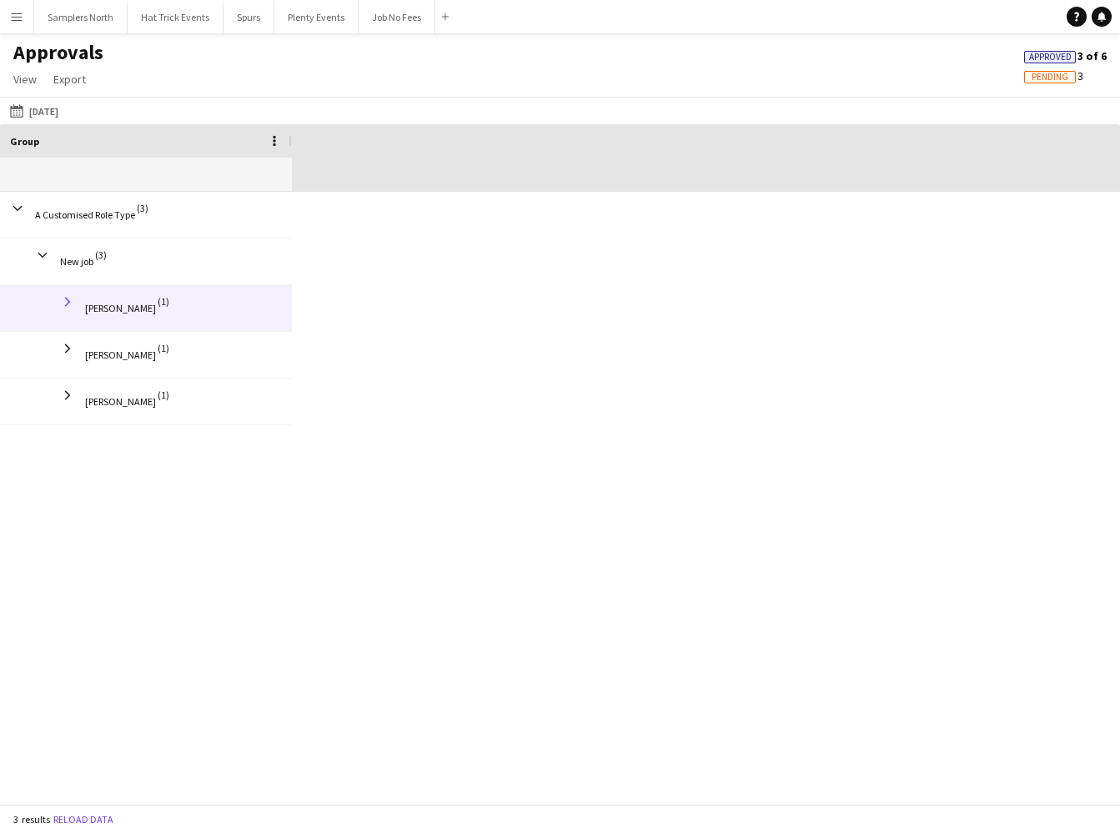
click at [65, 297] on span at bounding box center [67, 301] width 15 height 15
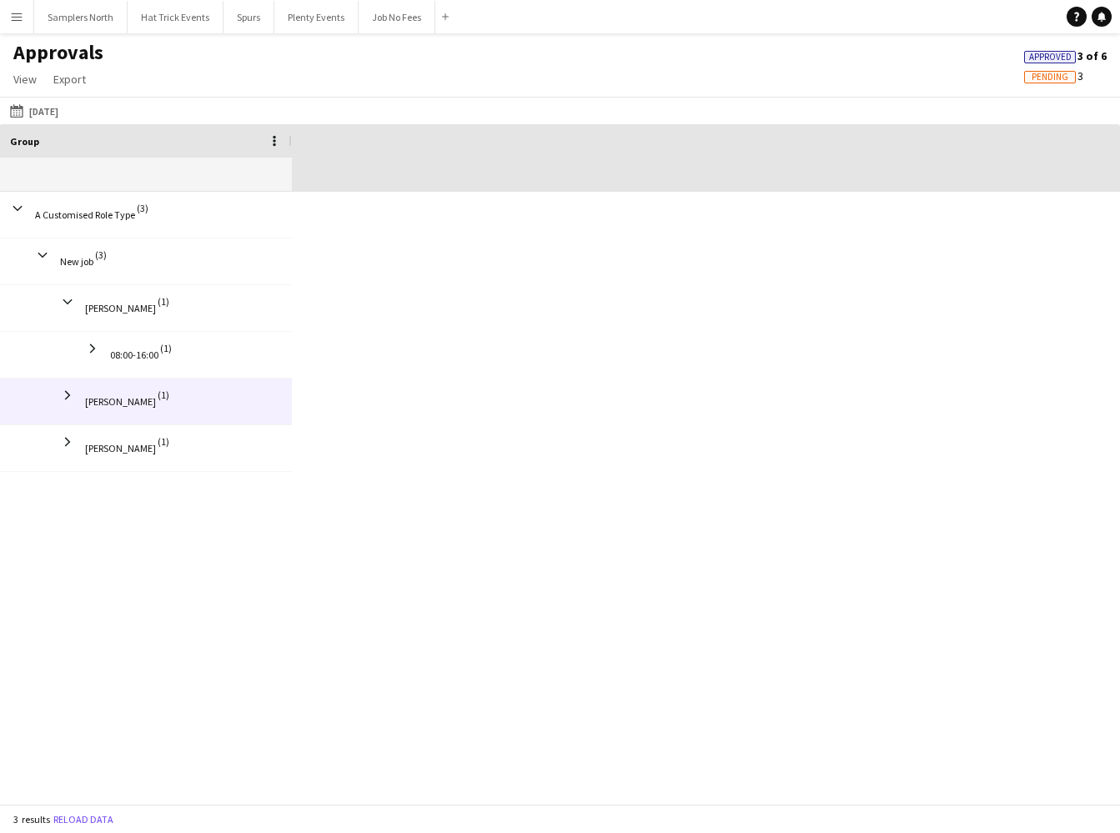
click at [68, 392] on span at bounding box center [67, 395] width 15 height 15
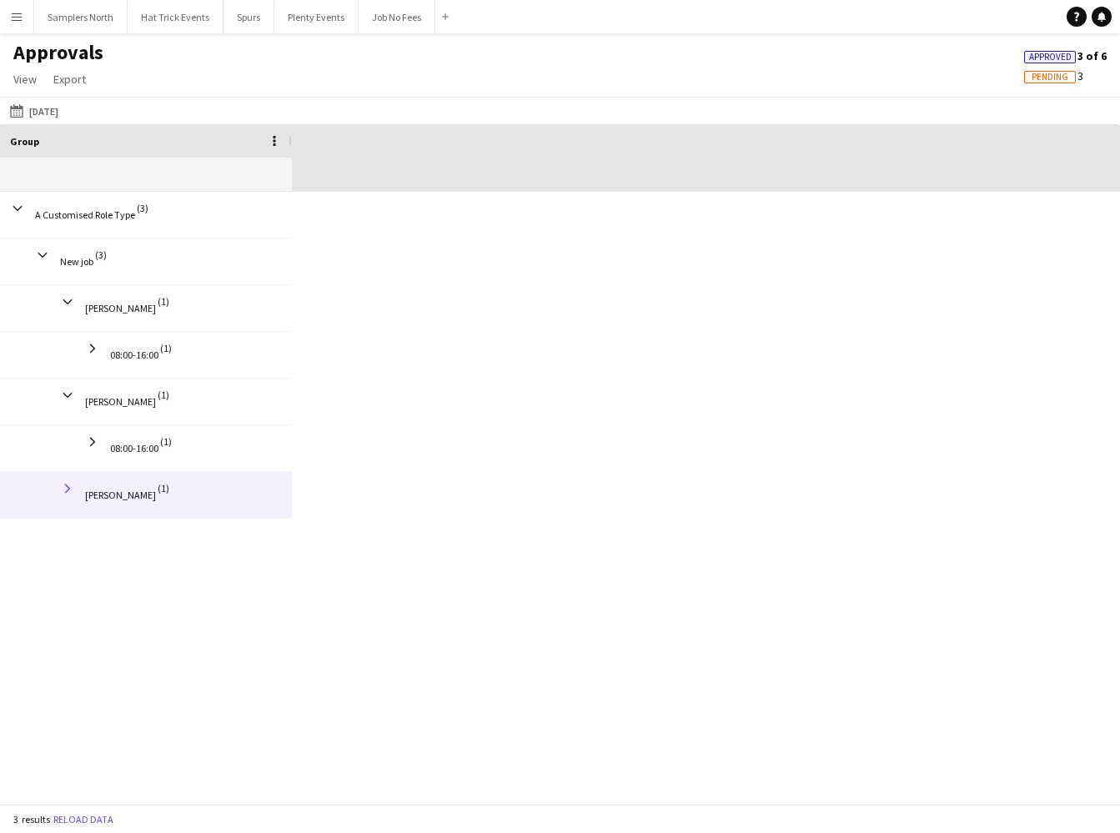
click at [63, 481] on span at bounding box center [67, 488] width 15 height 15
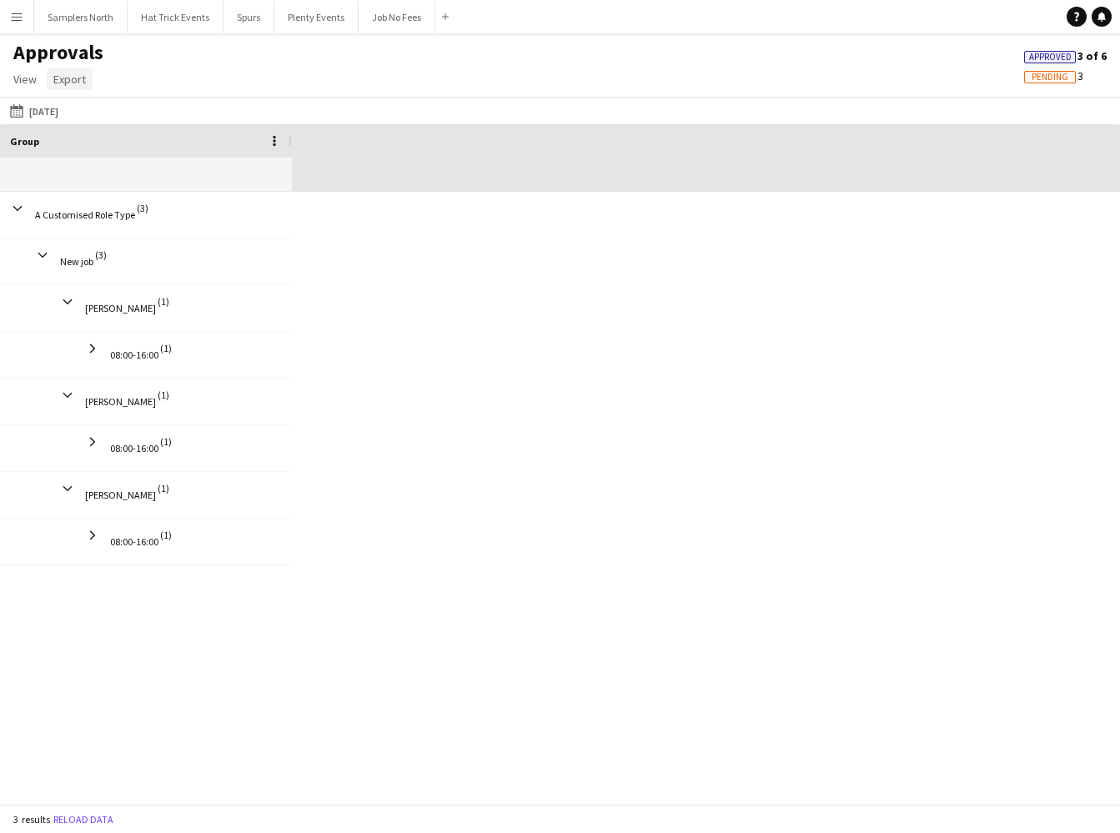
click at [66, 85] on span "Export" at bounding box center [69, 79] width 33 height 15
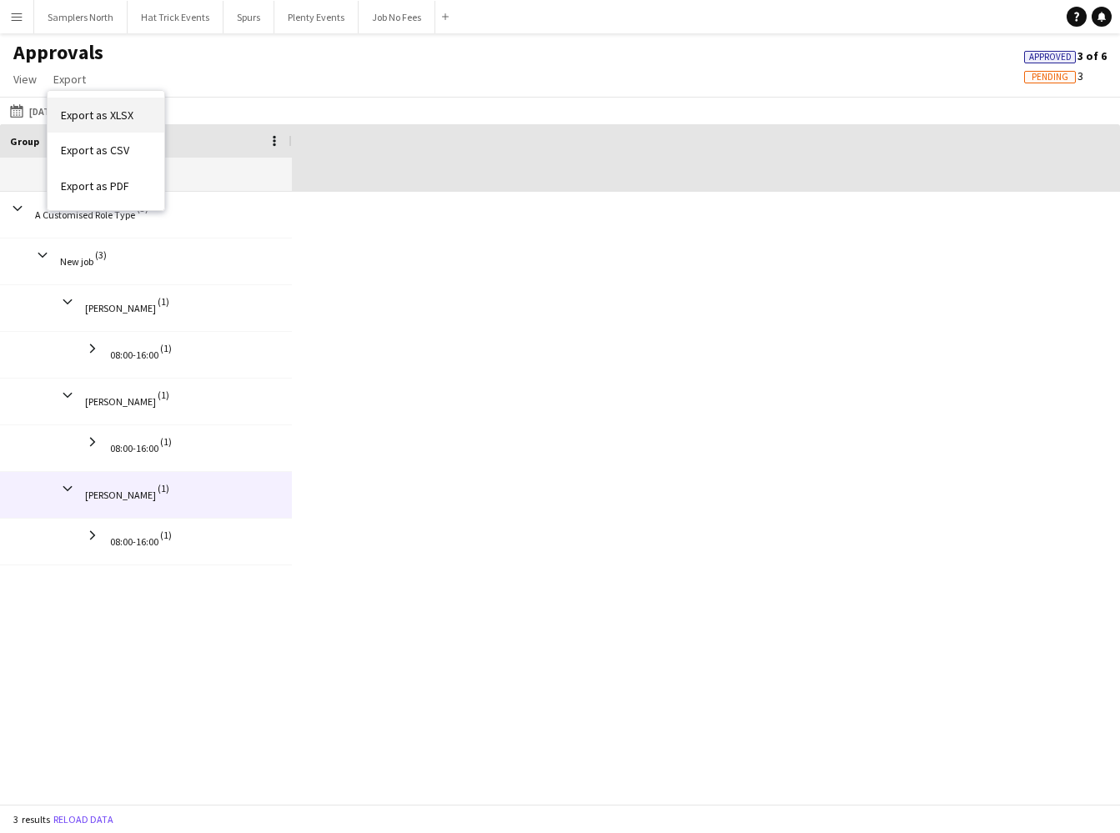
click at [105, 112] on span "Export as XLSX" at bounding box center [97, 115] width 73 height 15
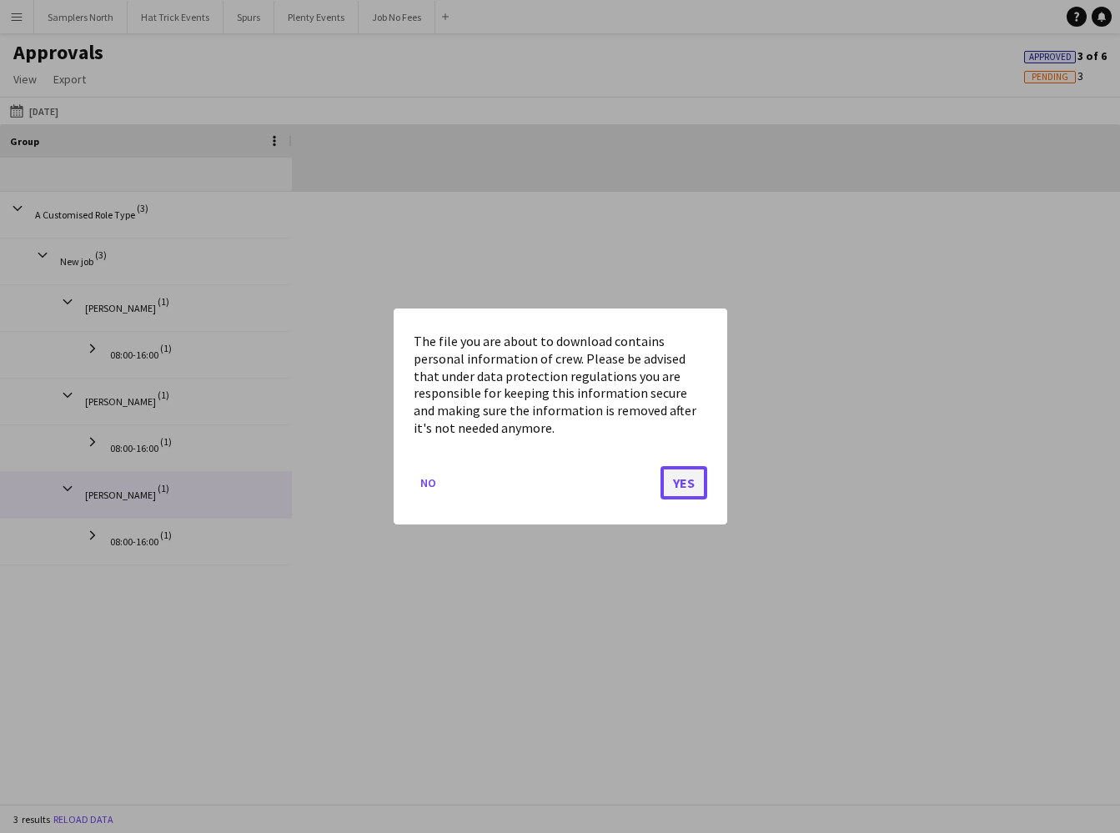
click at [691, 485] on button "Yes" at bounding box center [684, 482] width 47 height 33
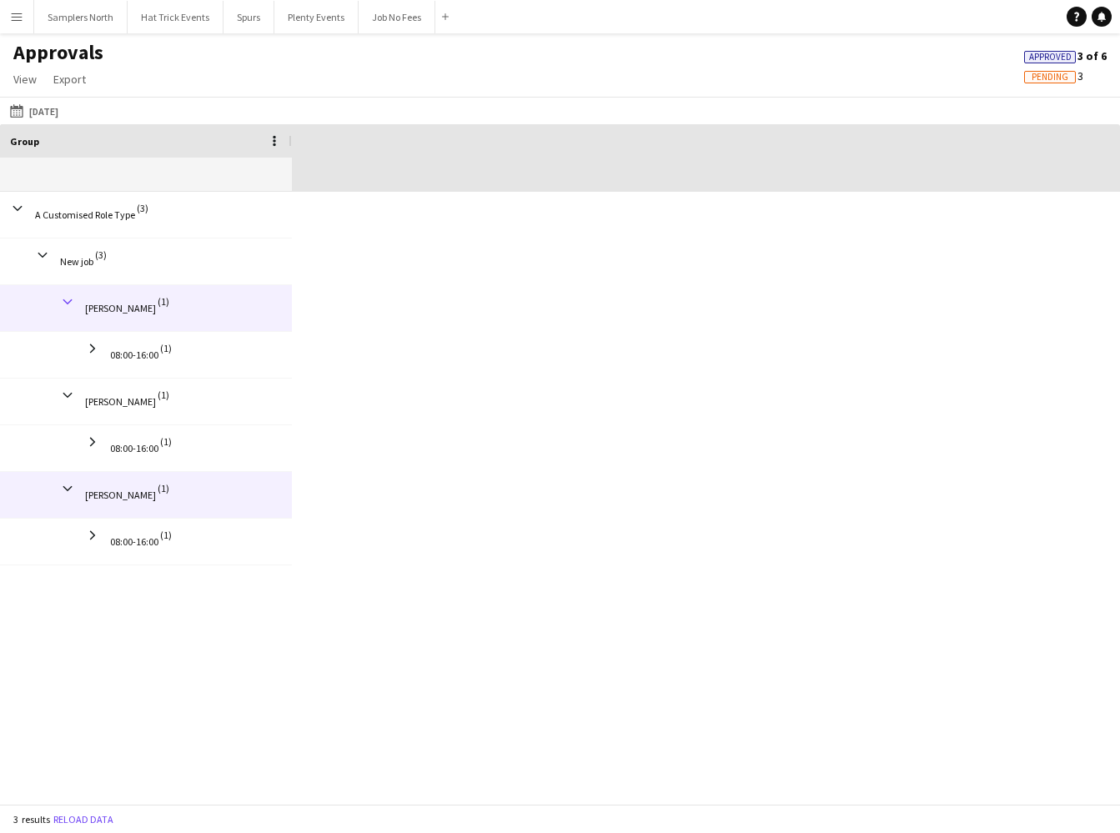
click at [70, 299] on span at bounding box center [67, 301] width 15 height 15
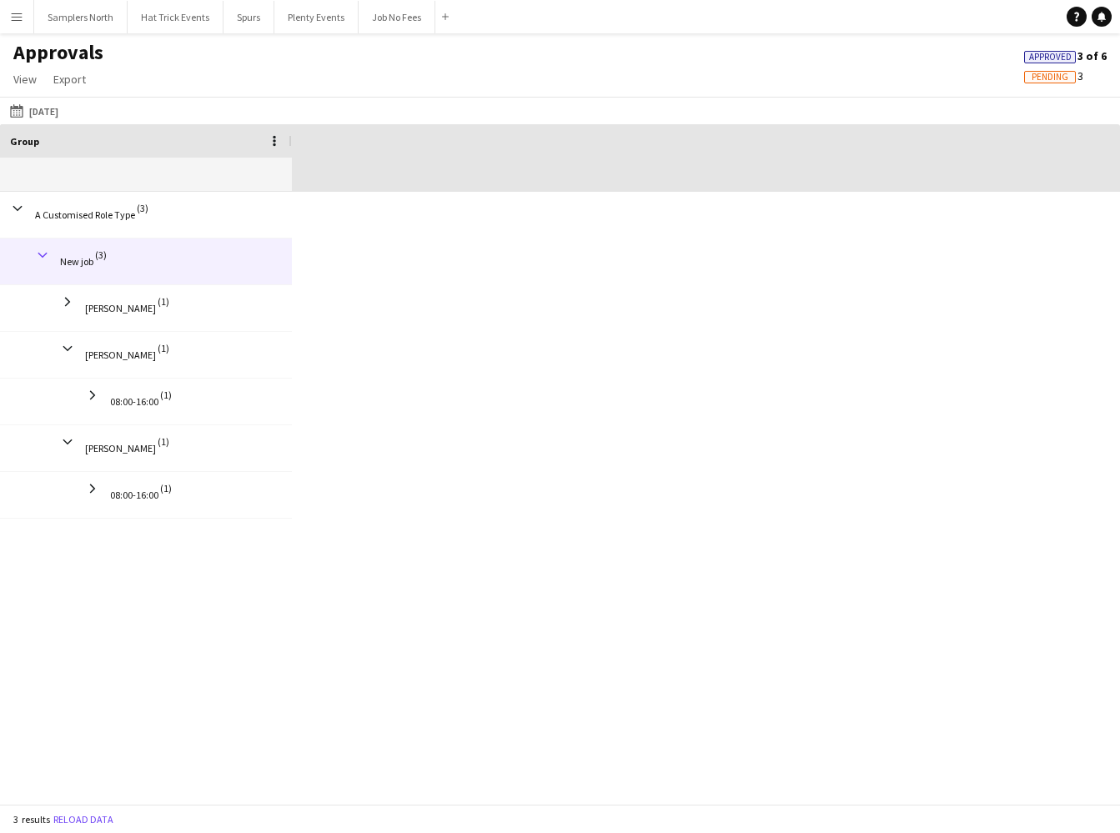
click at [48, 261] on span at bounding box center [42, 255] width 15 height 15
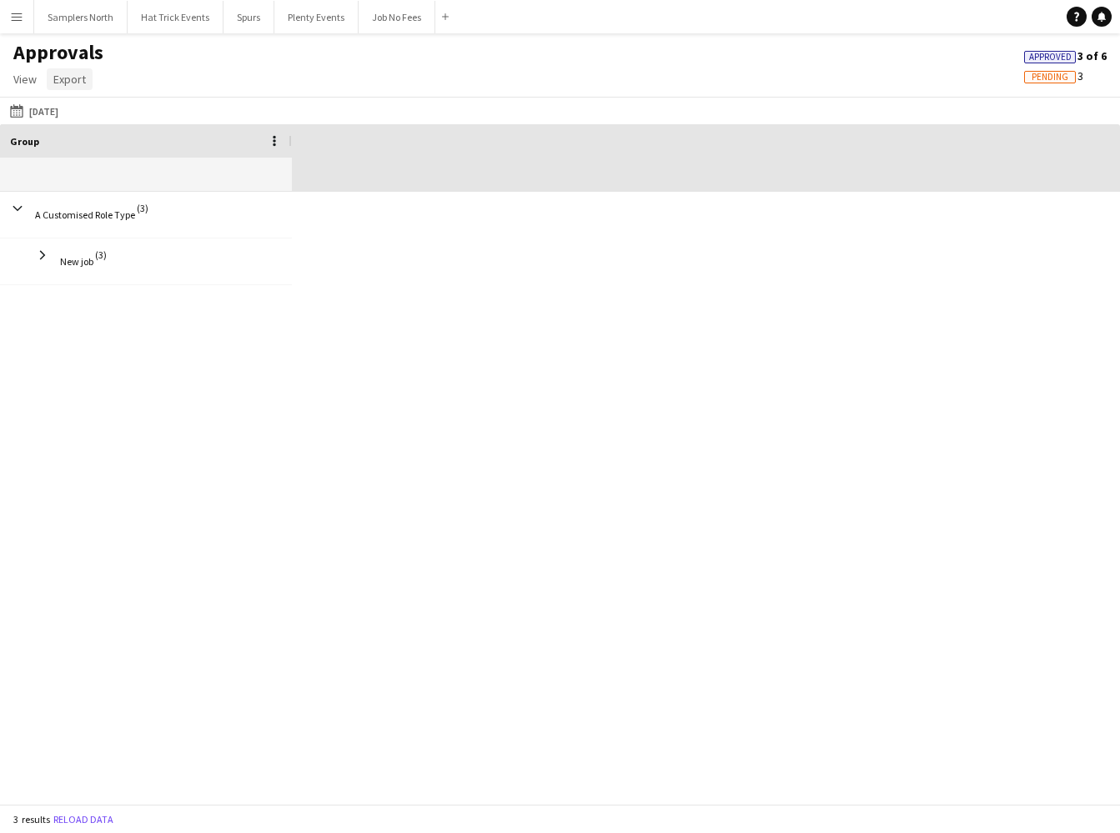
click at [80, 80] on span "Export" at bounding box center [69, 79] width 33 height 15
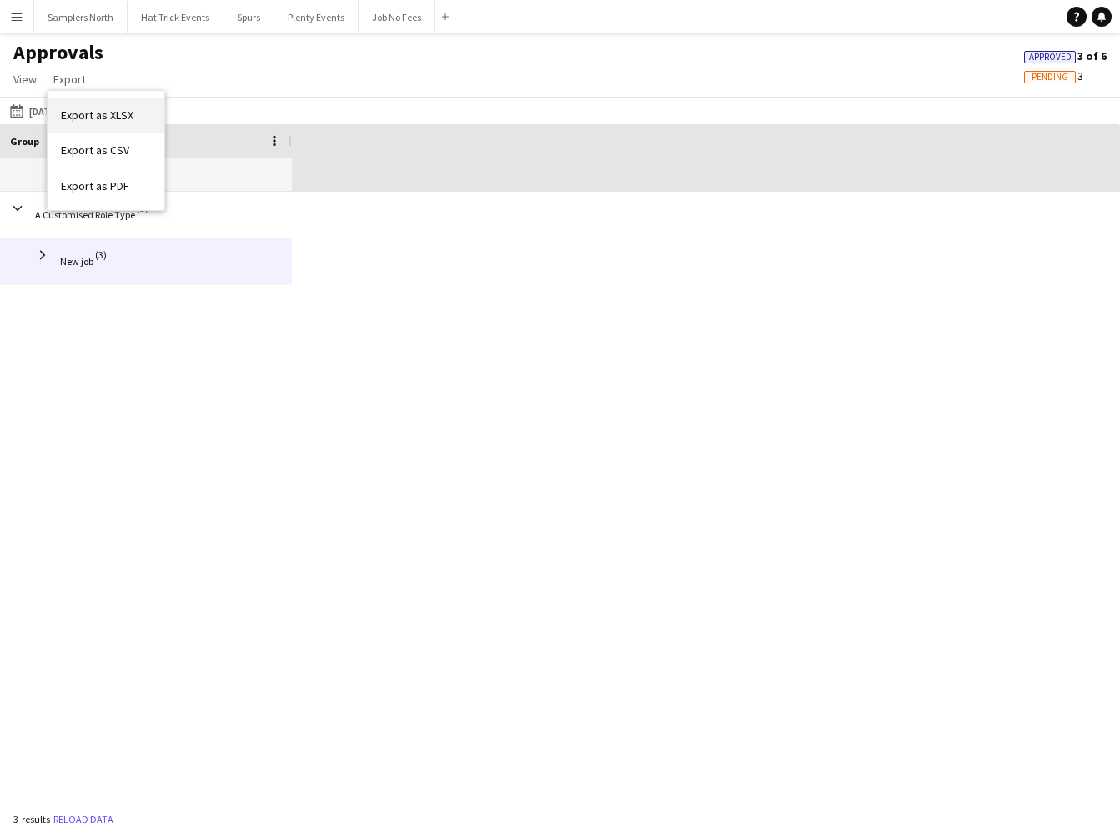
click at [100, 113] on span "Export as XLSX" at bounding box center [97, 115] width 73 height 15
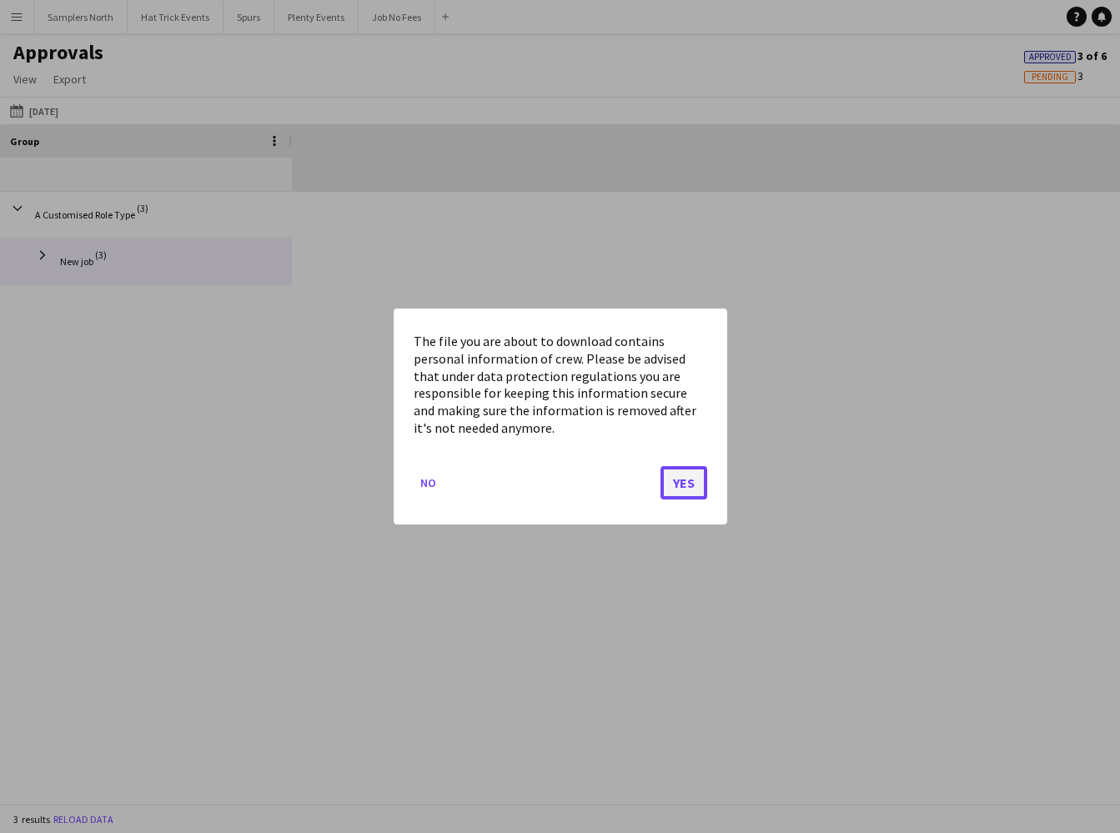
click at [678, 485] on button "Yes" at bounding box center [684, 482] width 47 height 33
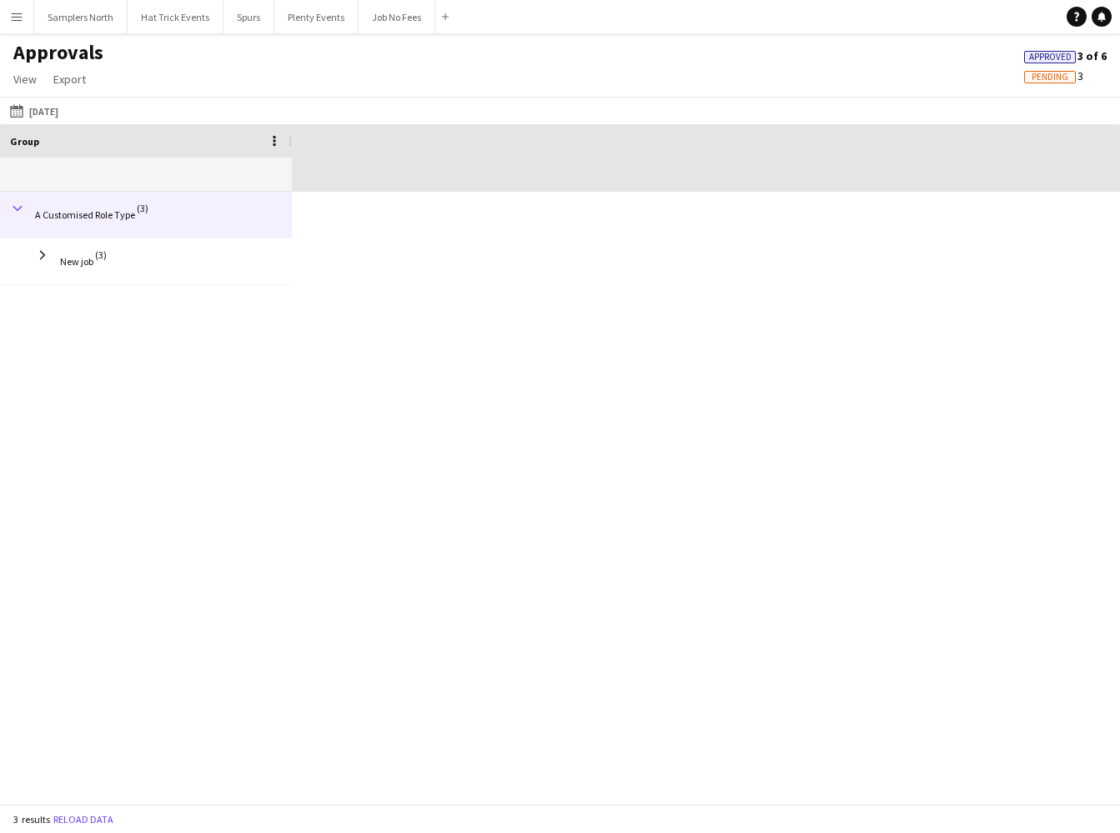
click at [18, 209] on span at bounding box center [17, 208] width 15 height 15
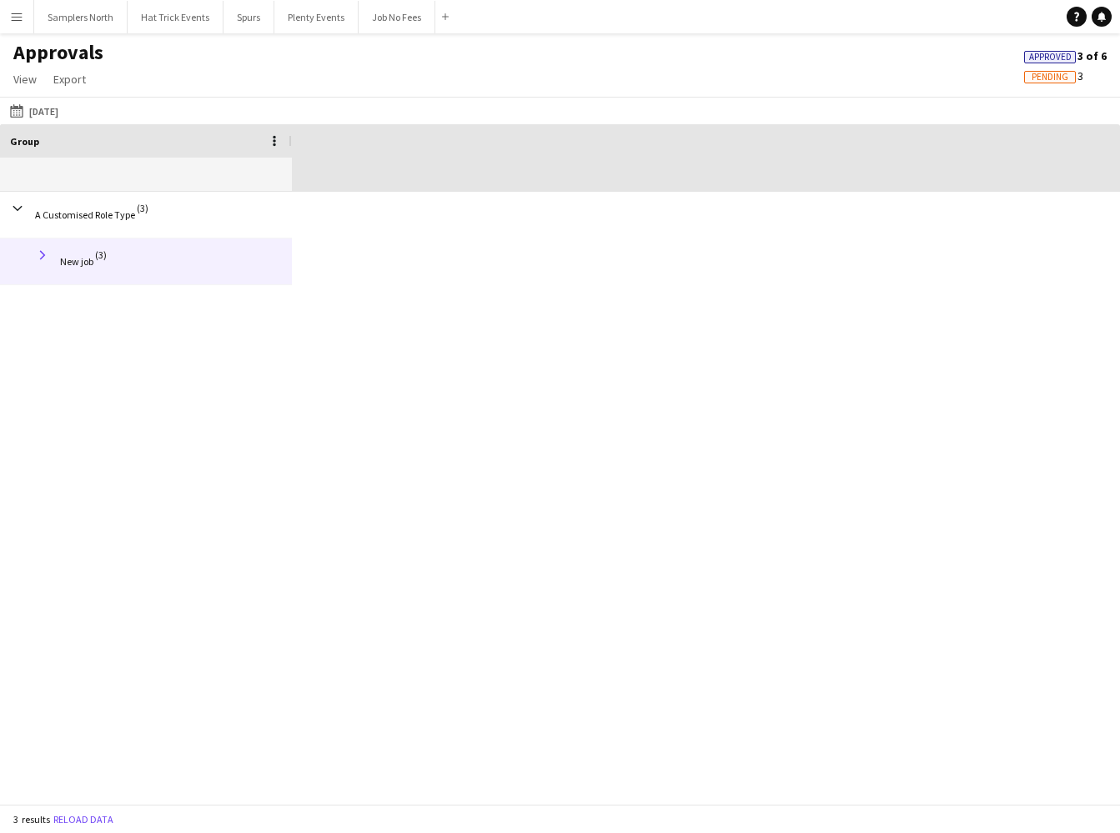
click at [43, 258] on span at bounding box center [42, 255] width 15 height 15
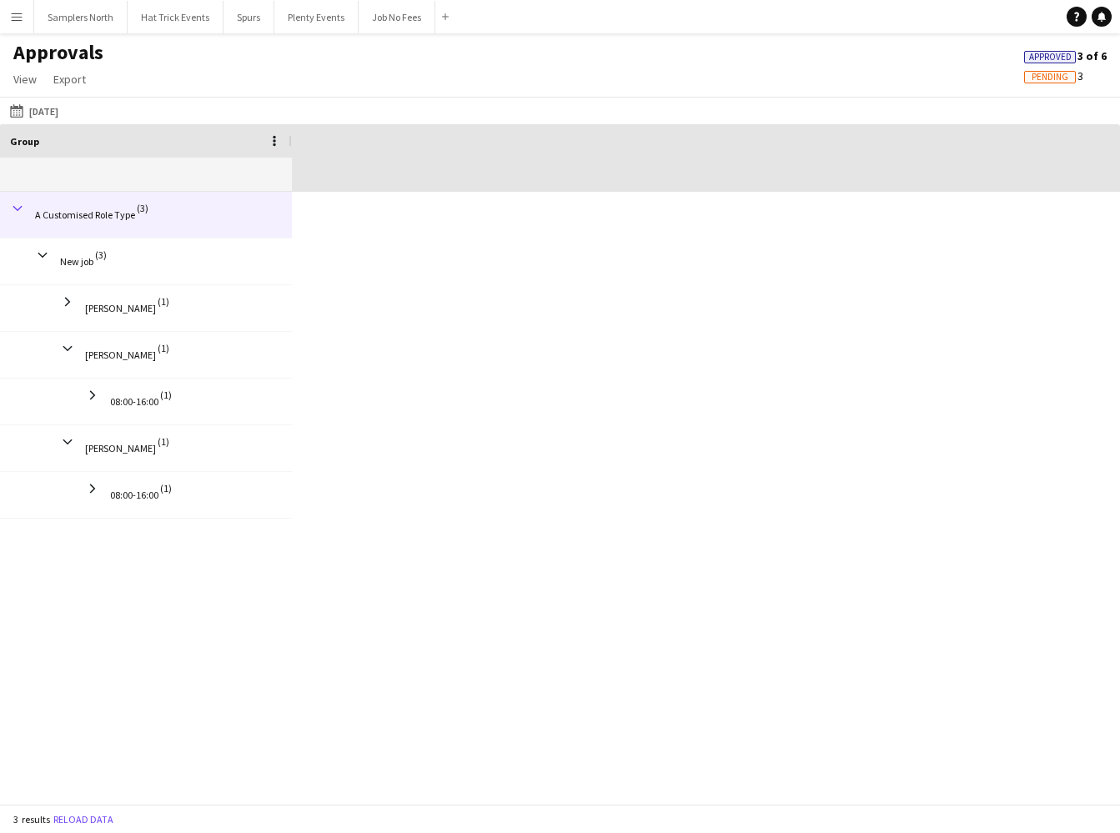
click at [23, 207] on span at bounding box center [17, 208] width 15 height 15
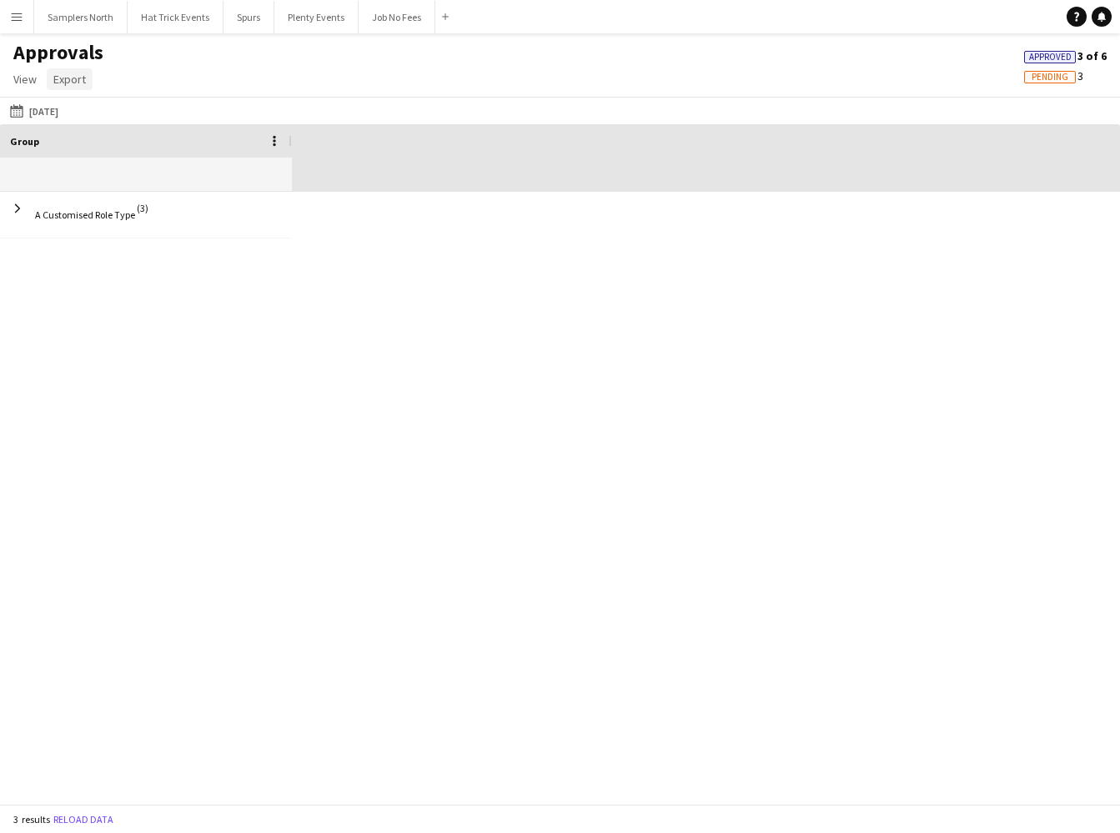
click at [73, 82] on span "Export" at bounding box center [69, 79] width 33 height 15
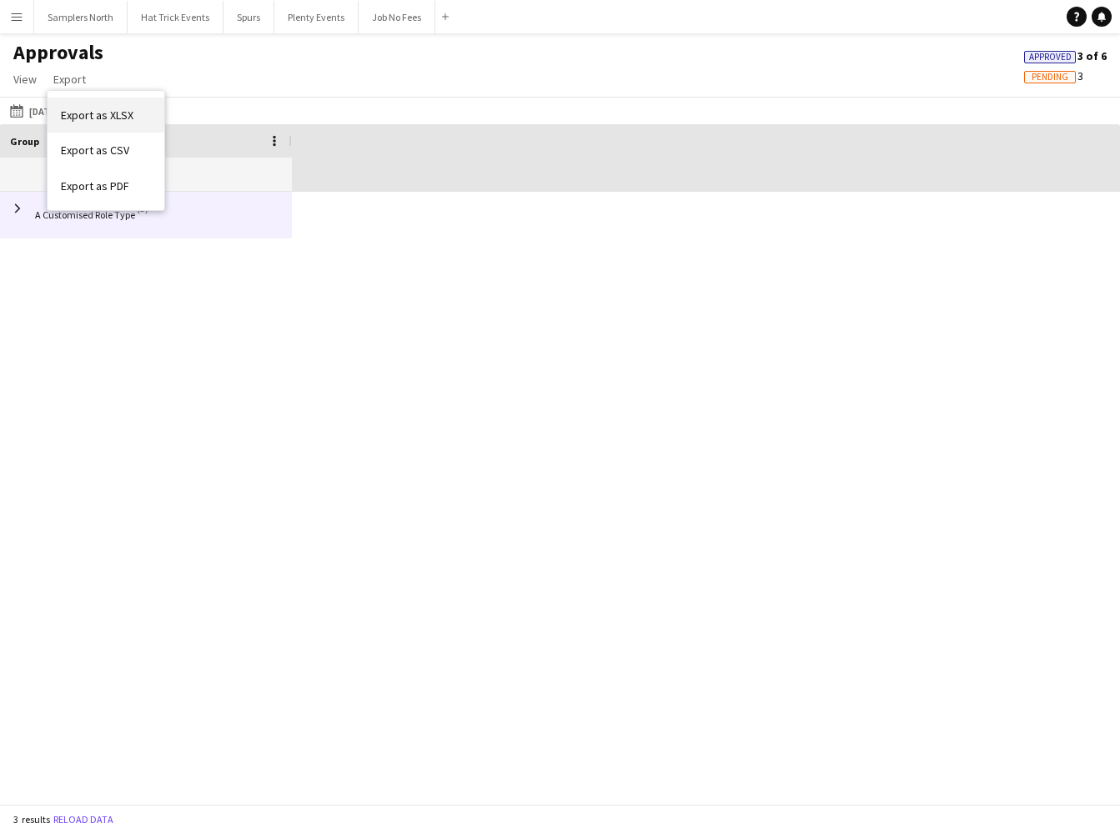
click at [92, 114] on span "Export as XLSX" at bounding box center [97, 115] width 73 height 15
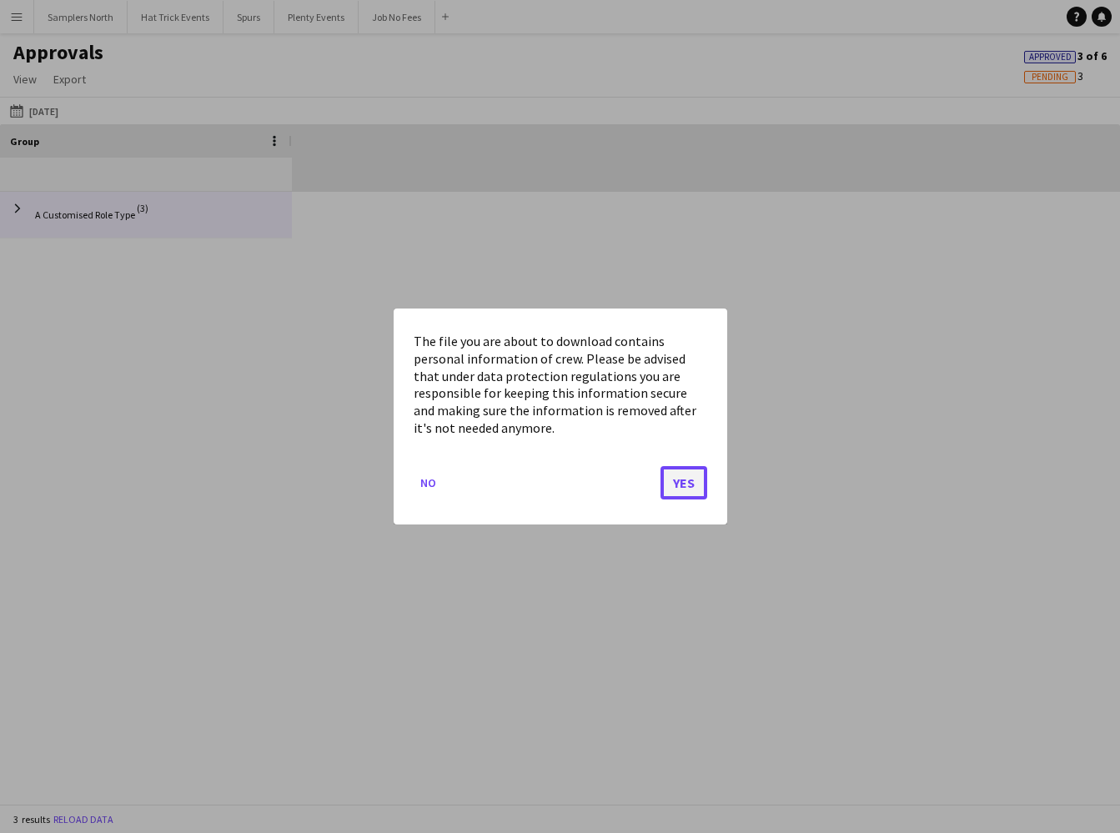
click at [673, 484] on button "Yes" at bounding box center [684, 482] width 47 height 33
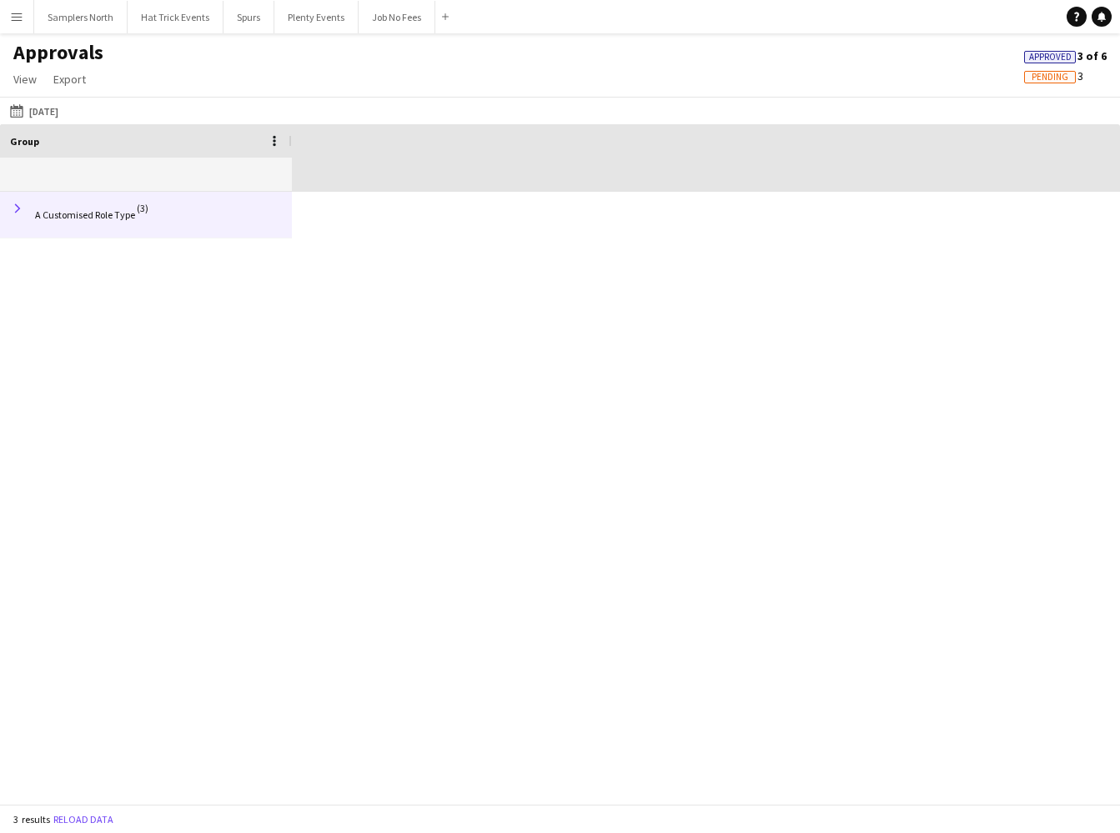
click at [22, 209] on span at bounding box center [17, 208] width 15 height 15
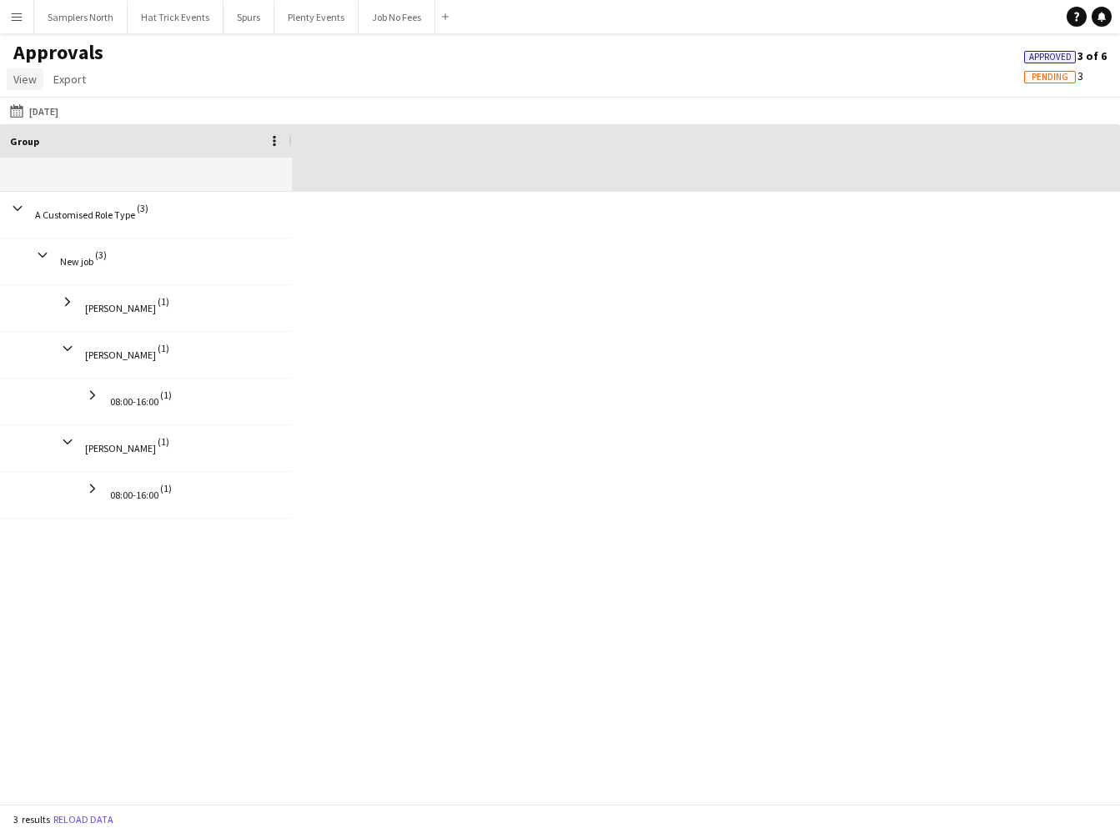
click at [23, 74] on span "View" at bounding box center [24, 79] width 23 height 15
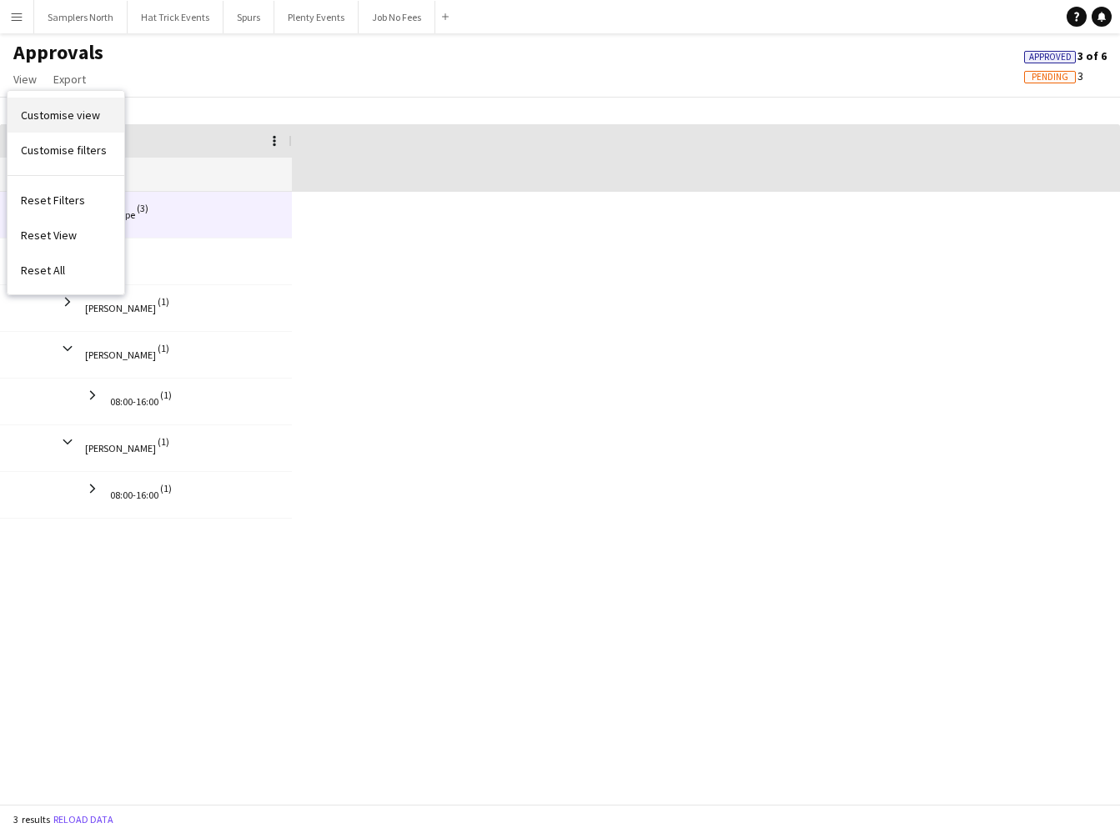
click at [58, 113] on span "Customise view" at bounding box center [60, 115] width 79 height 15
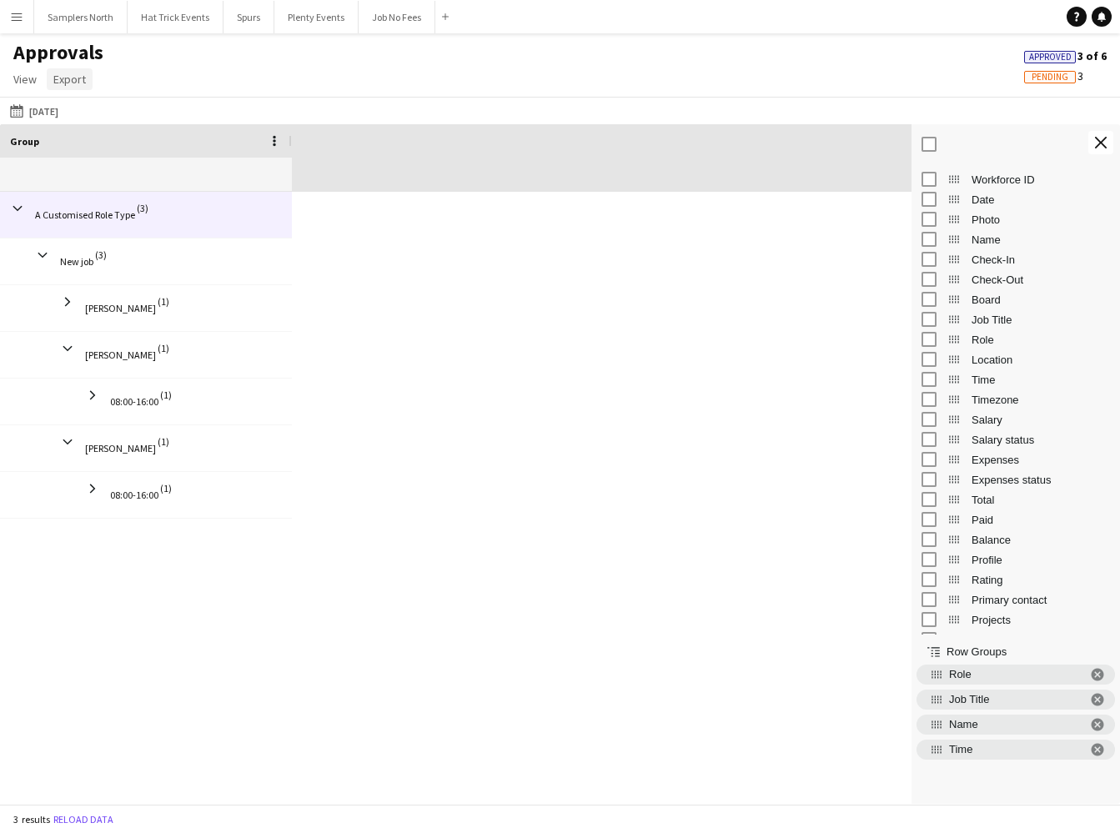
click at [76, 78] on span "Export" at bounding box center [69, 79] width 33 height 15
click at [101, 118] on span "Export as XLSX" at bounding box center [97, 115] width 73 height 15
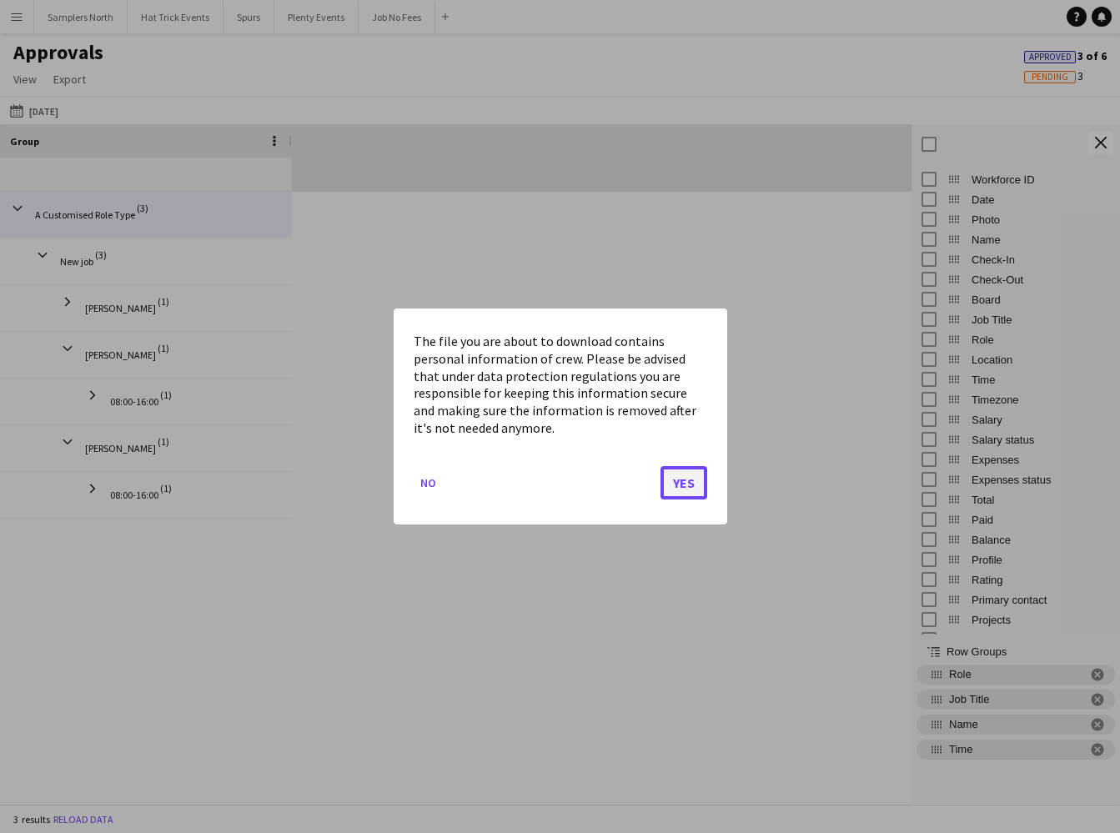
click at [689, 490] on button "Yes" at bounding box center [684, 482] width 47 height 33
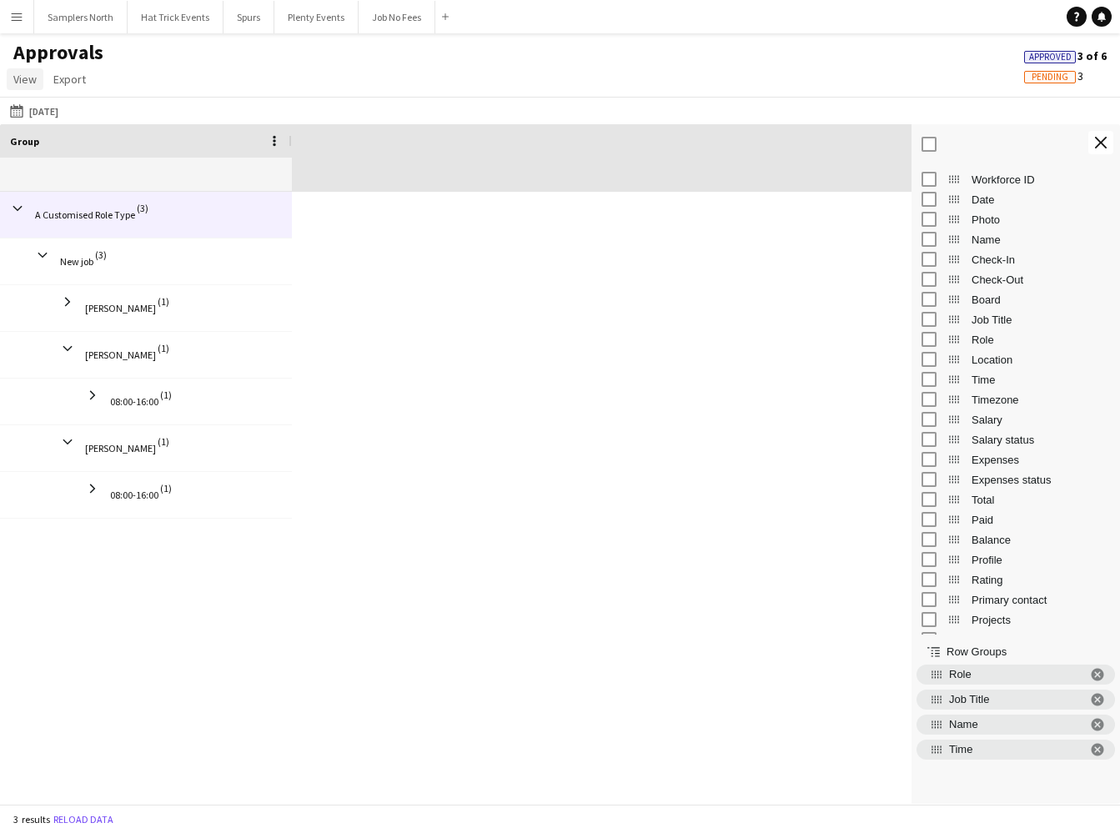
click at [28, 80] on span "View" at bounding box center [24, 79] width 23 height 15
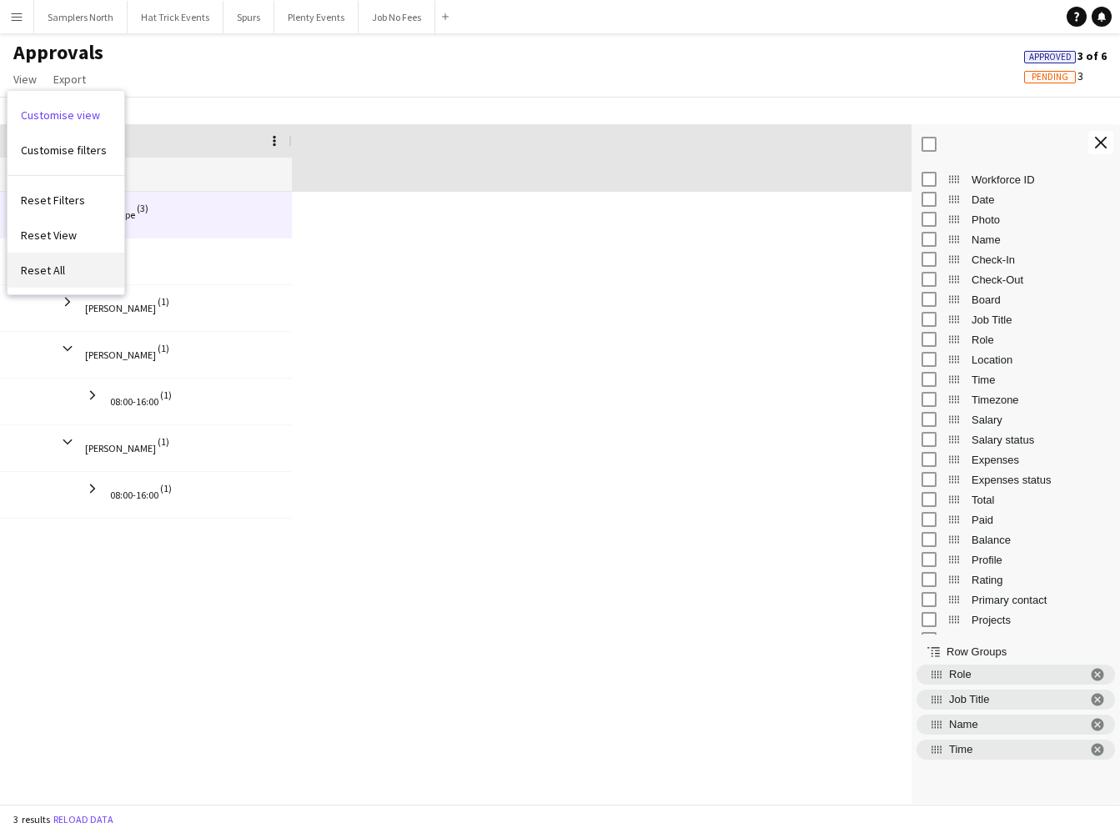
click at [43, 269] on span "Reset All" at bounding box center [43, 270] width 44 height 15
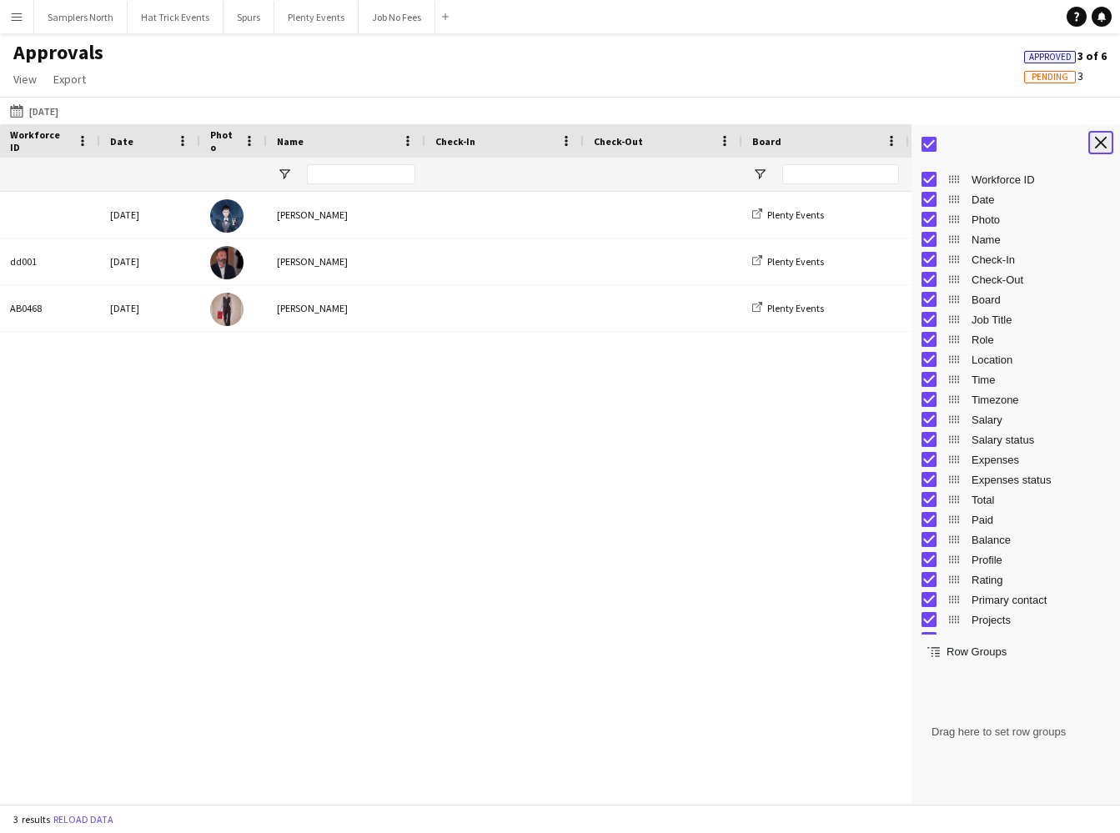
click at [1100, 146] on app-icon "Close tool panel" at bounding box center [1101, 143] width 12 height 12
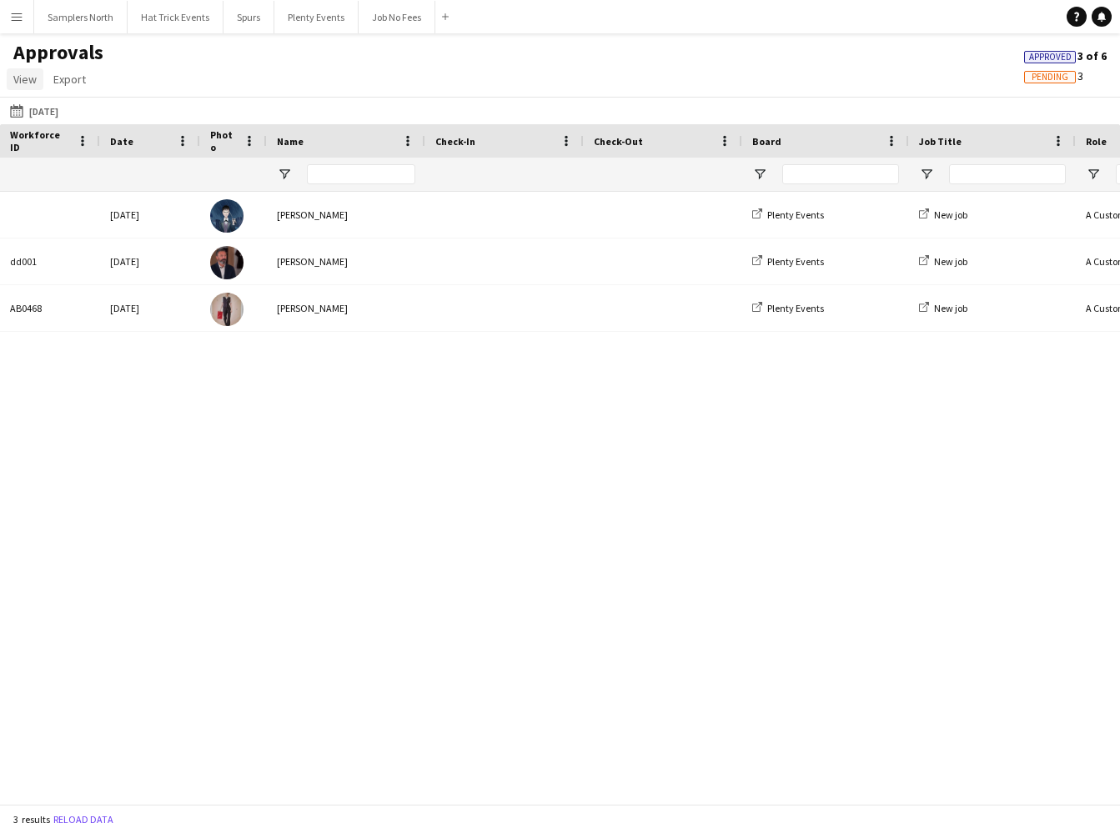
click at [25, 82] on span "View" at bounding box center [24, 79] width 23 height 15
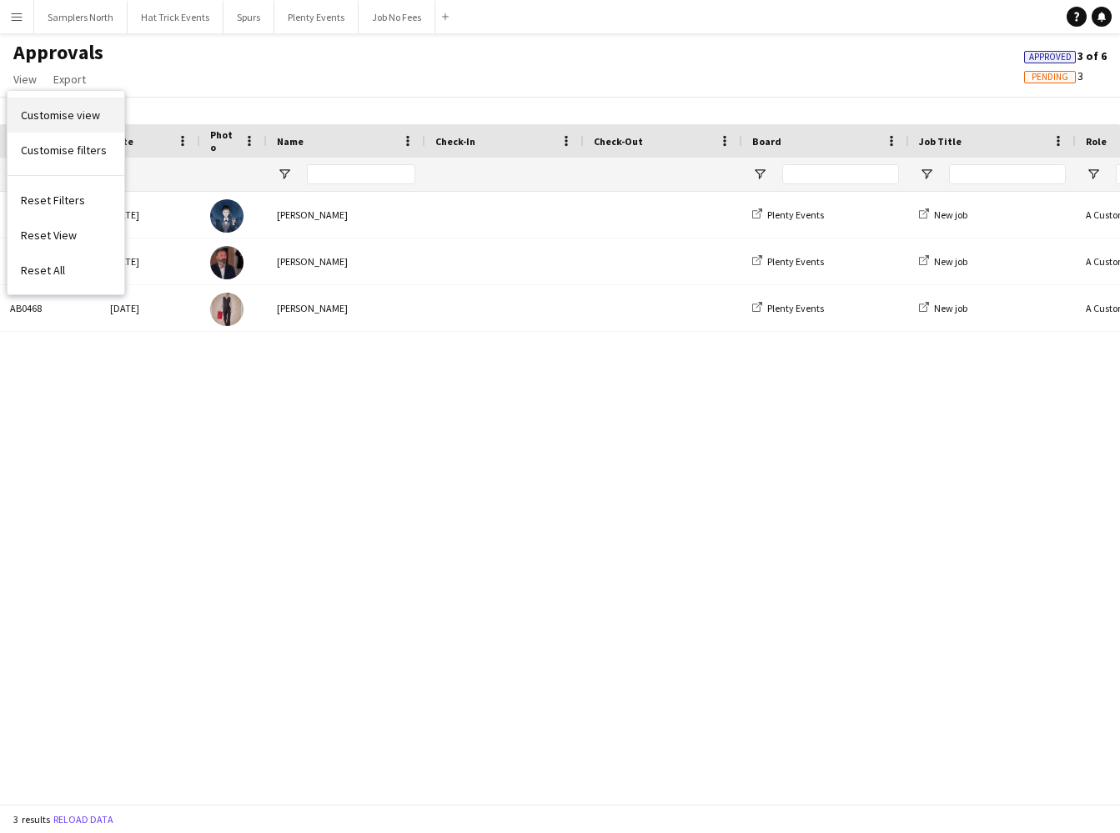
click at [40, 117] on span "Customise view" at bounding box center [60, 115] width 79 height 15
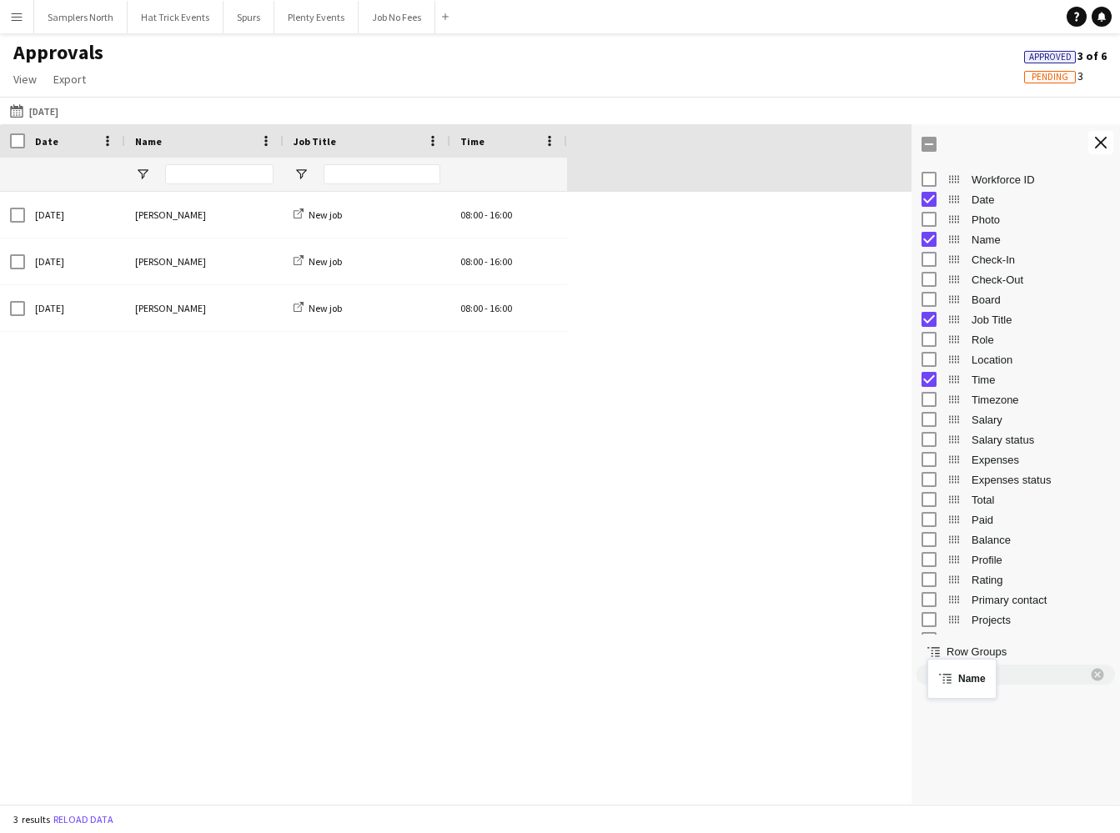
drag, startPoint x: 953, startPoint y: 239, endPoint x: 935, endPoint y: 670, distance: 430.8
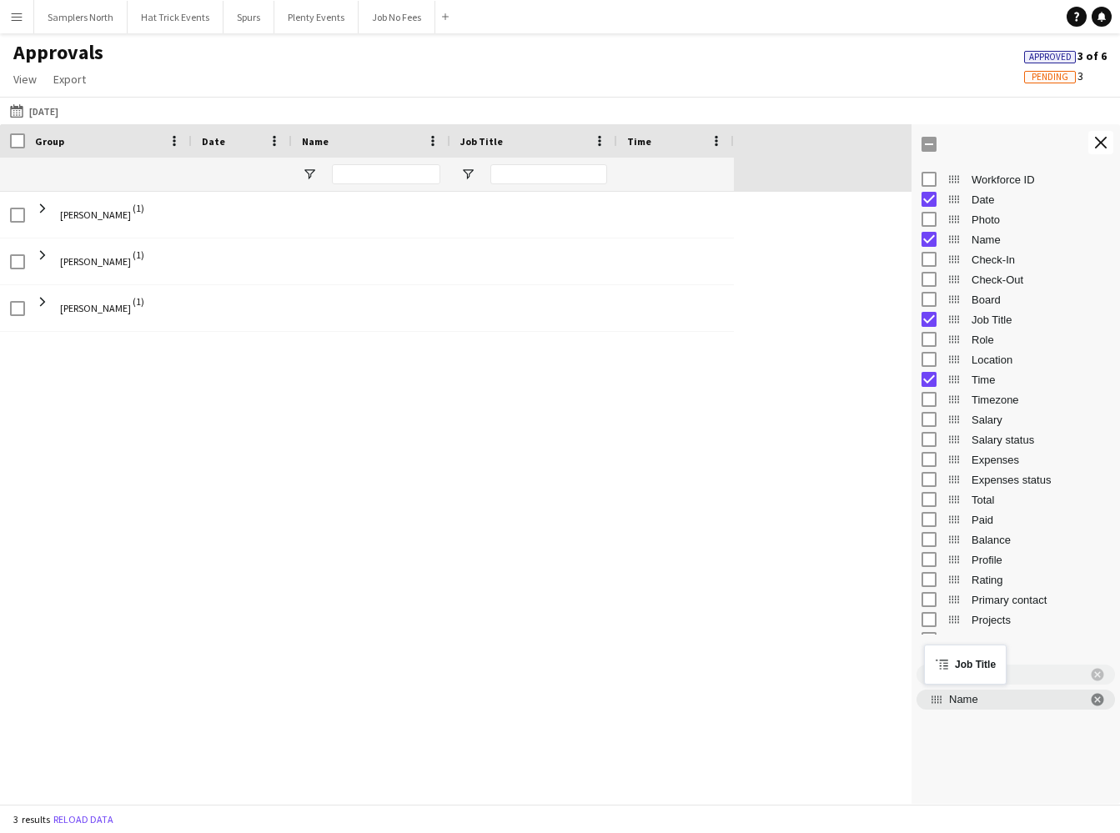
drag, startPoint x: 957, startPoint y: 318, endPoint x: 932, endPoint y: 655, distance: 337.9
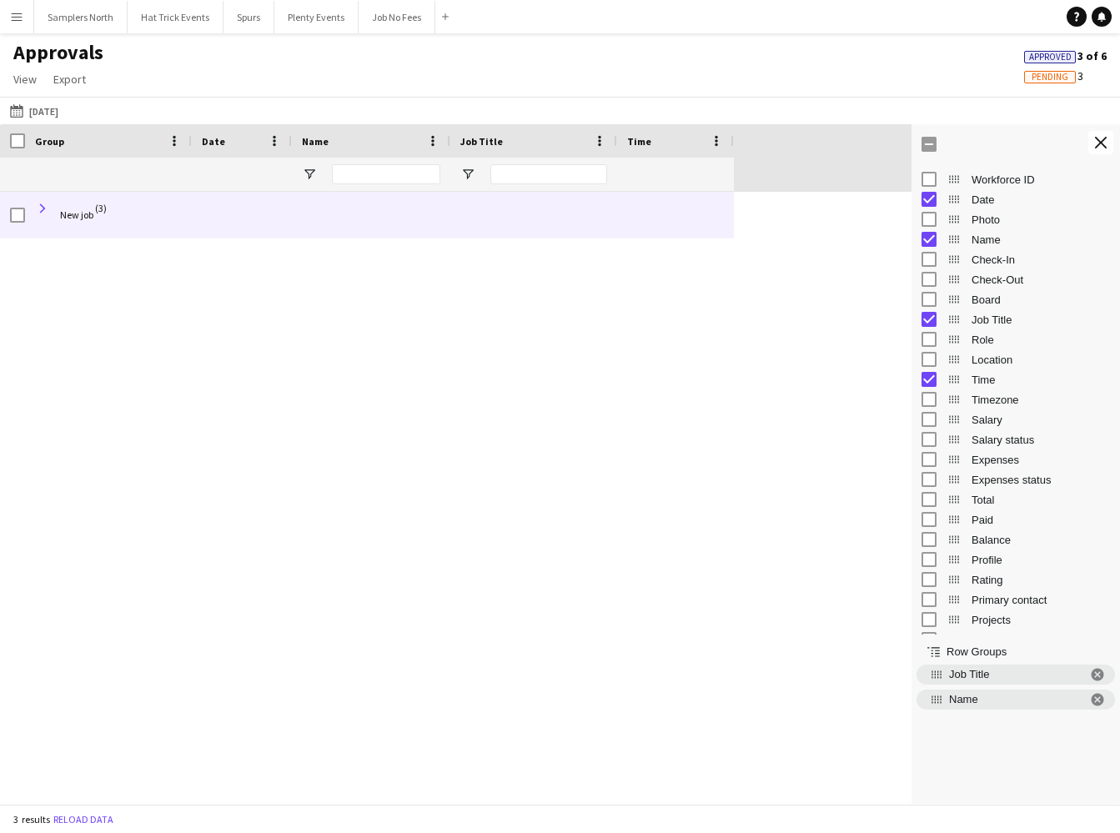
click at [43, 212] on span at bounding box center [42, 208] width 15 height 15
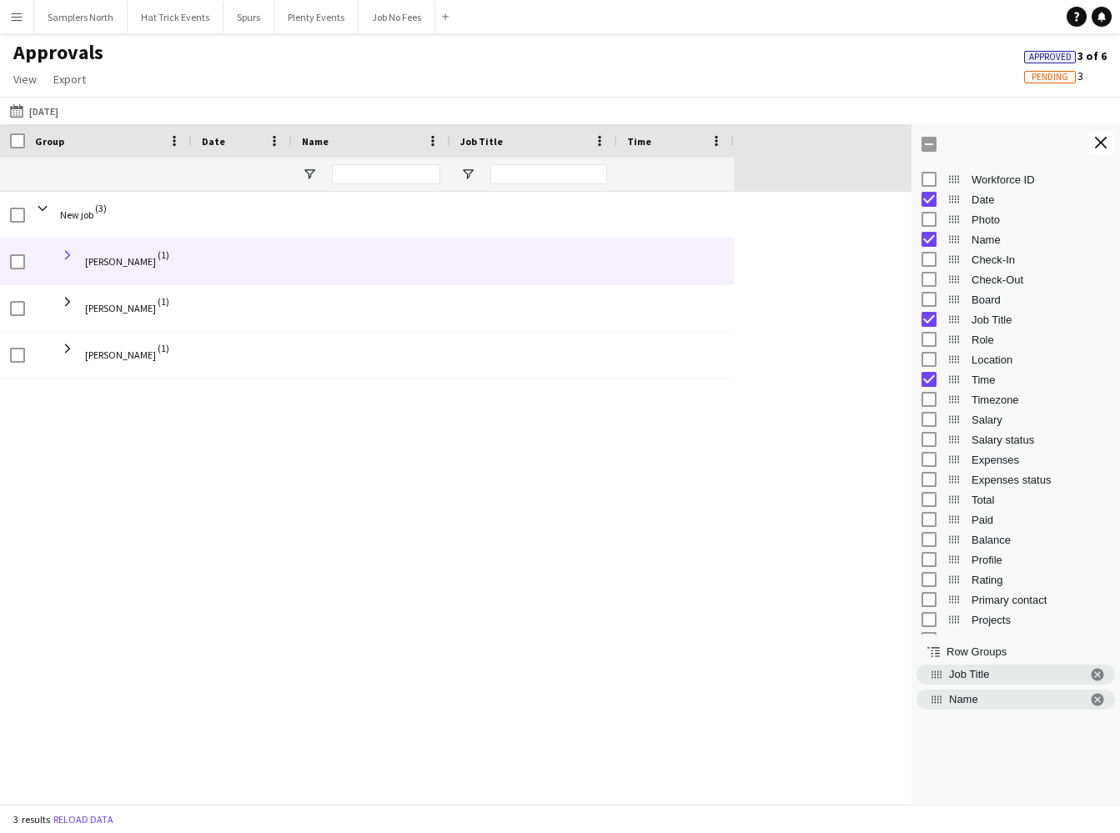
click at [65, 254] on span at bounding box center [67, 255] width 15 height 15
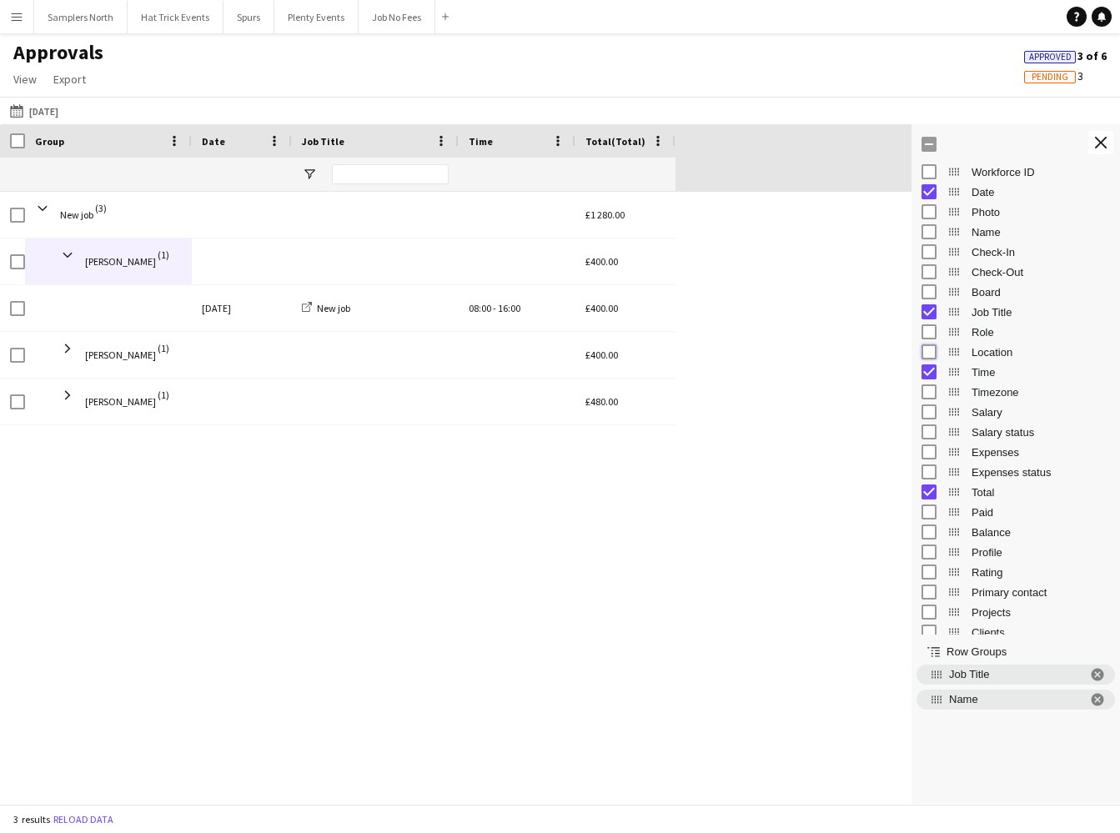
scroll to position [20, 0]
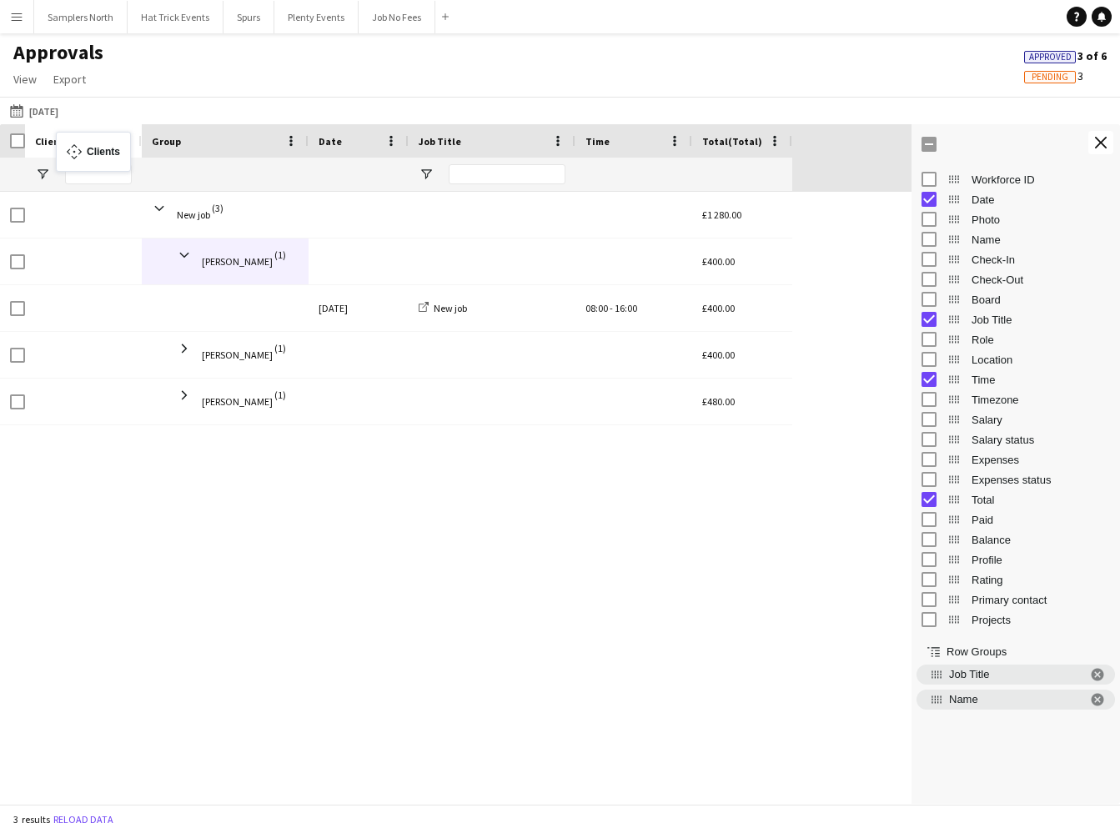
drag, startPoint x: 736, startPoint y: 143, endPoint x: 65, endPoint y: 144, distance: 671.4
click at [46, 173] on span "Open Filter Menu" at bounding box center [42, 174] width 15 height 15
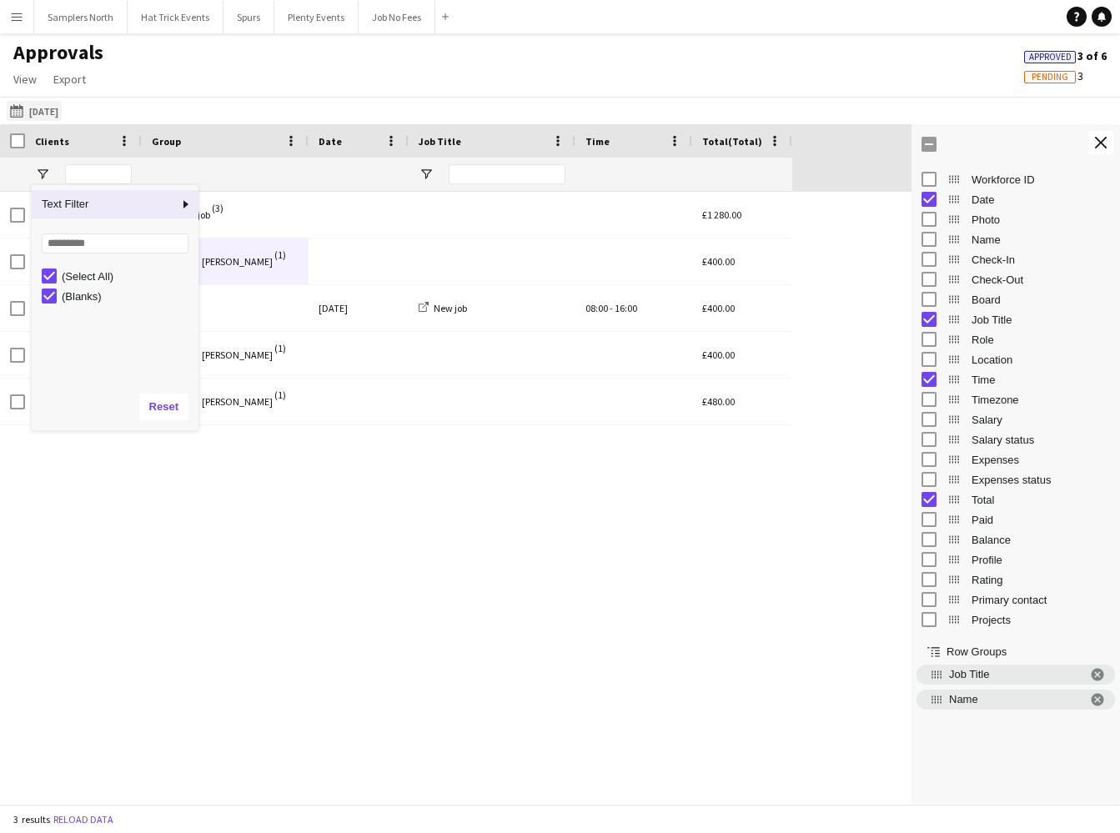
click at [38, 111] on button "This Month [DATE]" at bounding box center [34, 111] width 55 height 20
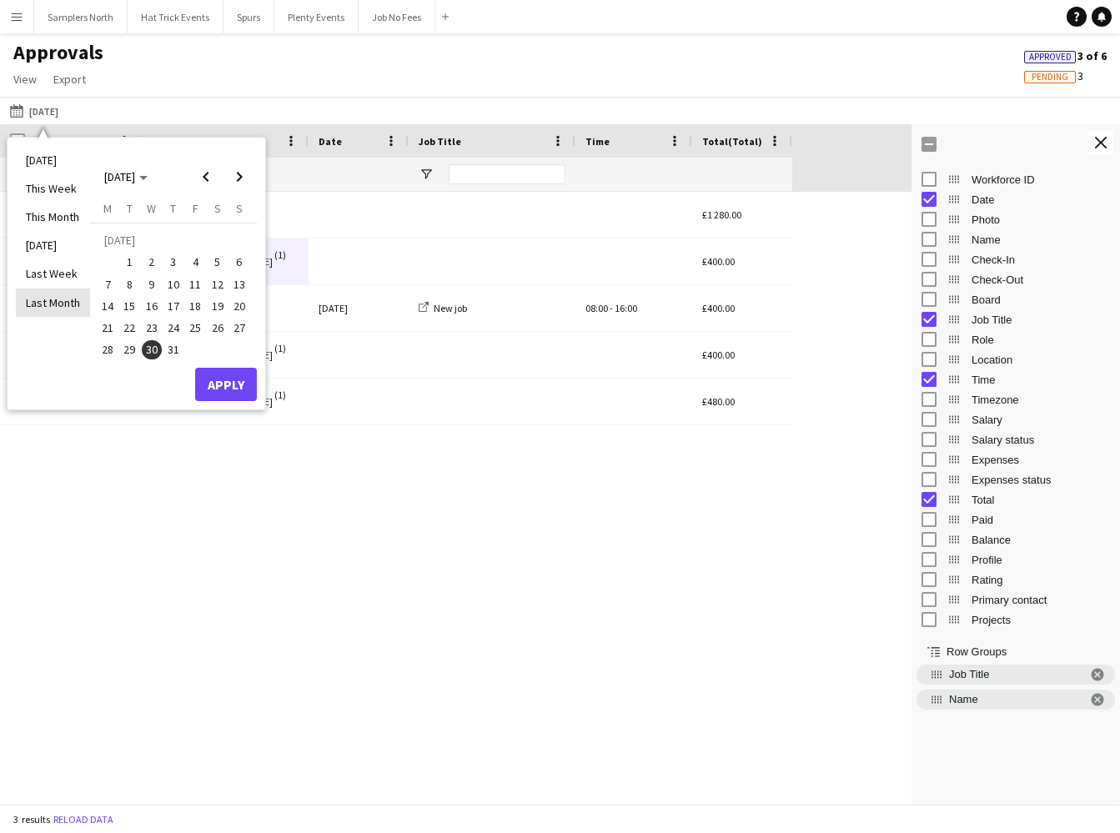
click at [64, 301] on li "Last Month" at bounding box center [53, 303] width 74 height 28
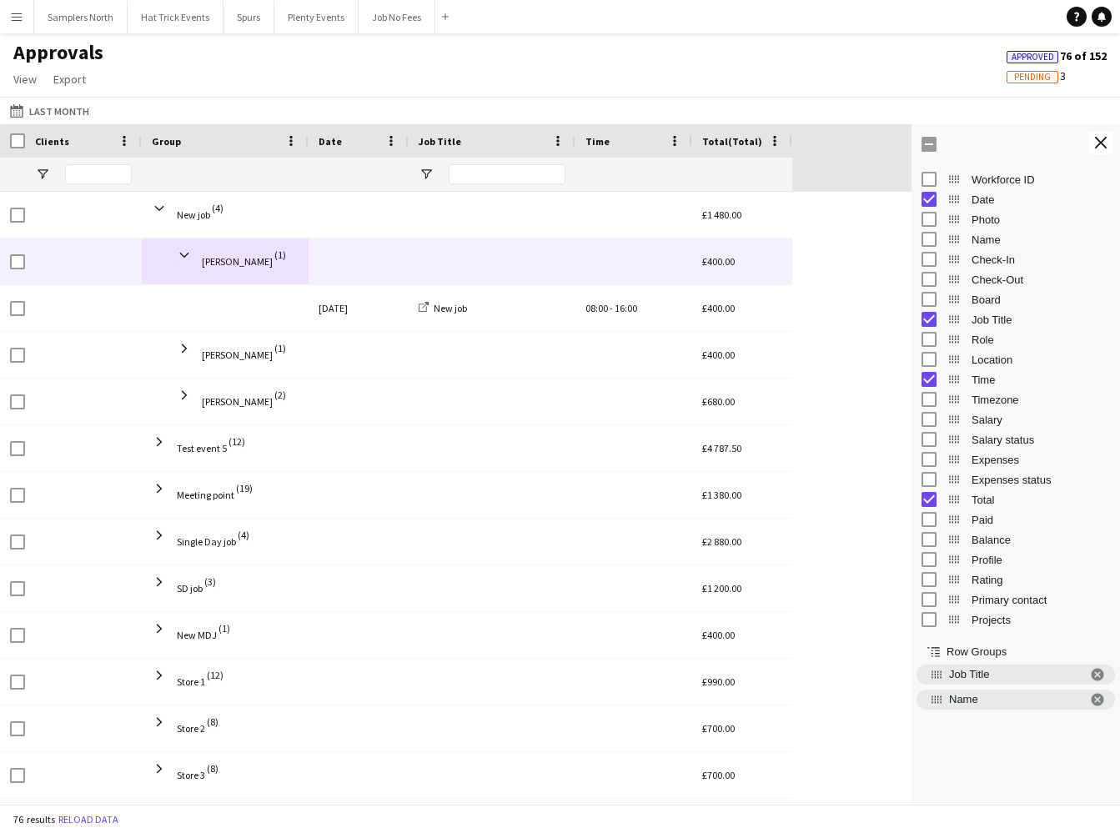
scroll to position [88, 0]
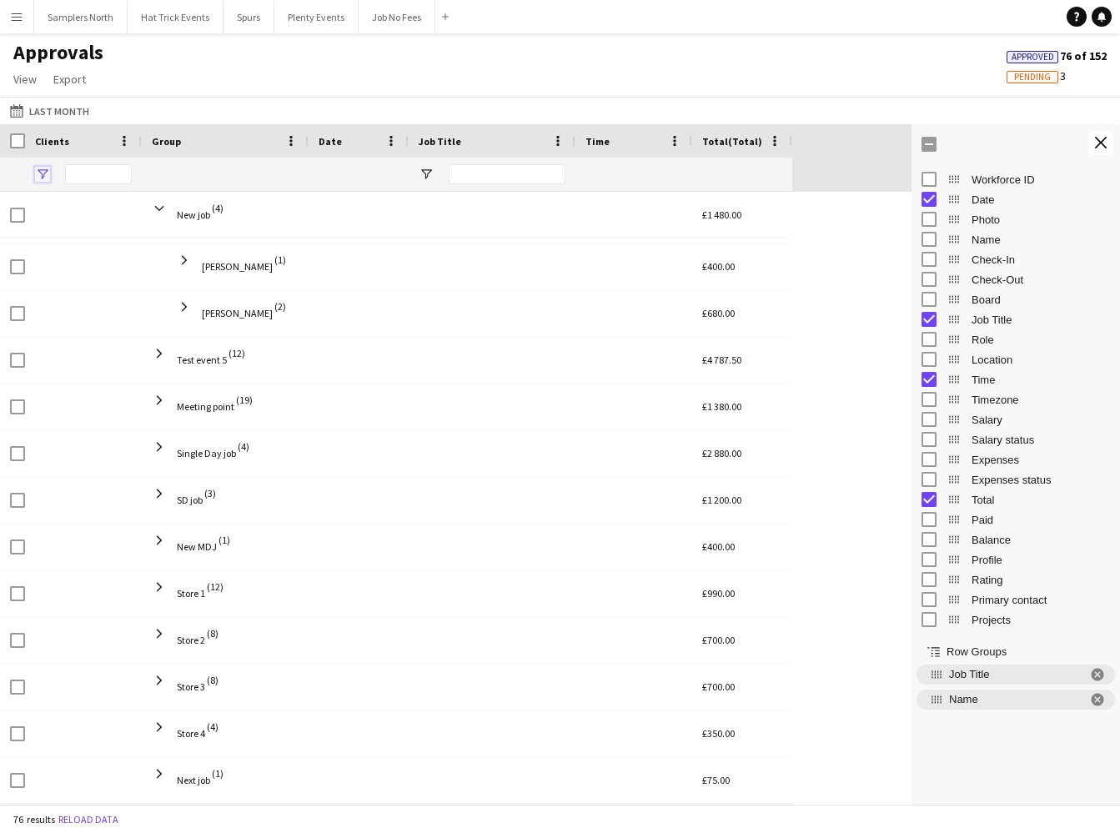
click at [45, 176] on span "Open Filter Menu" at bounding box center [42, 174] width 15 height 15
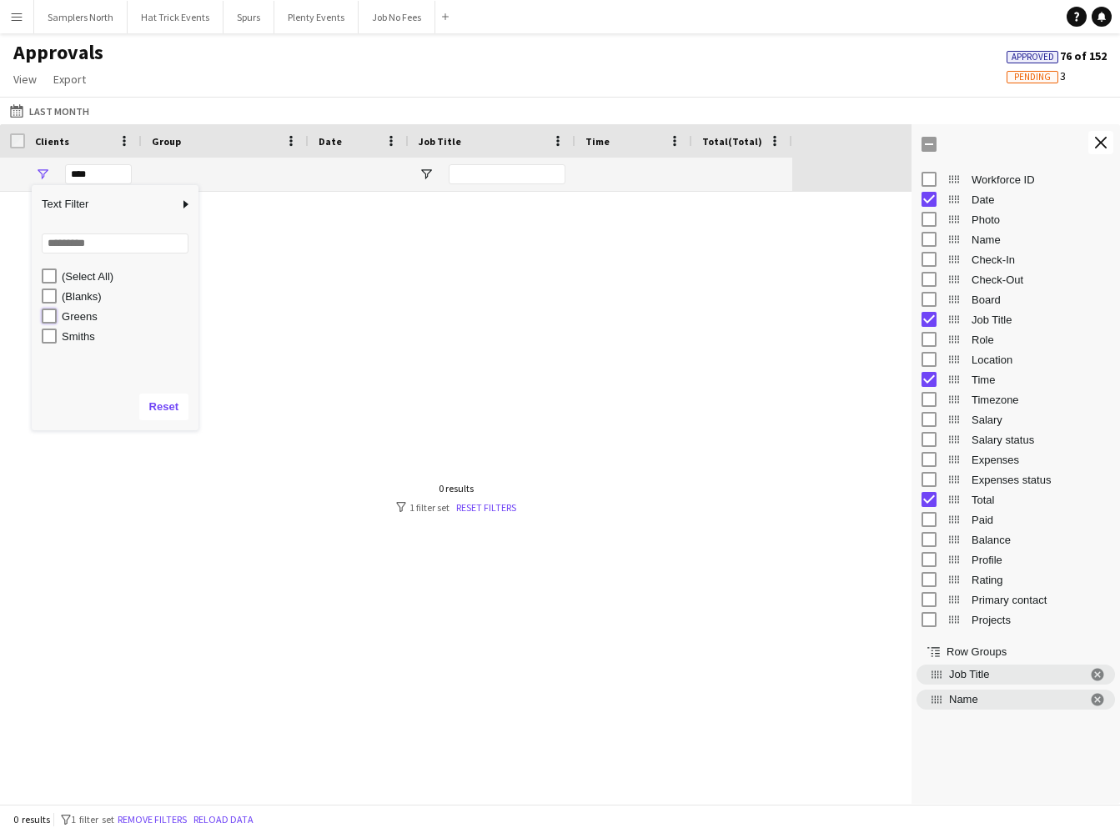
type input "**********"
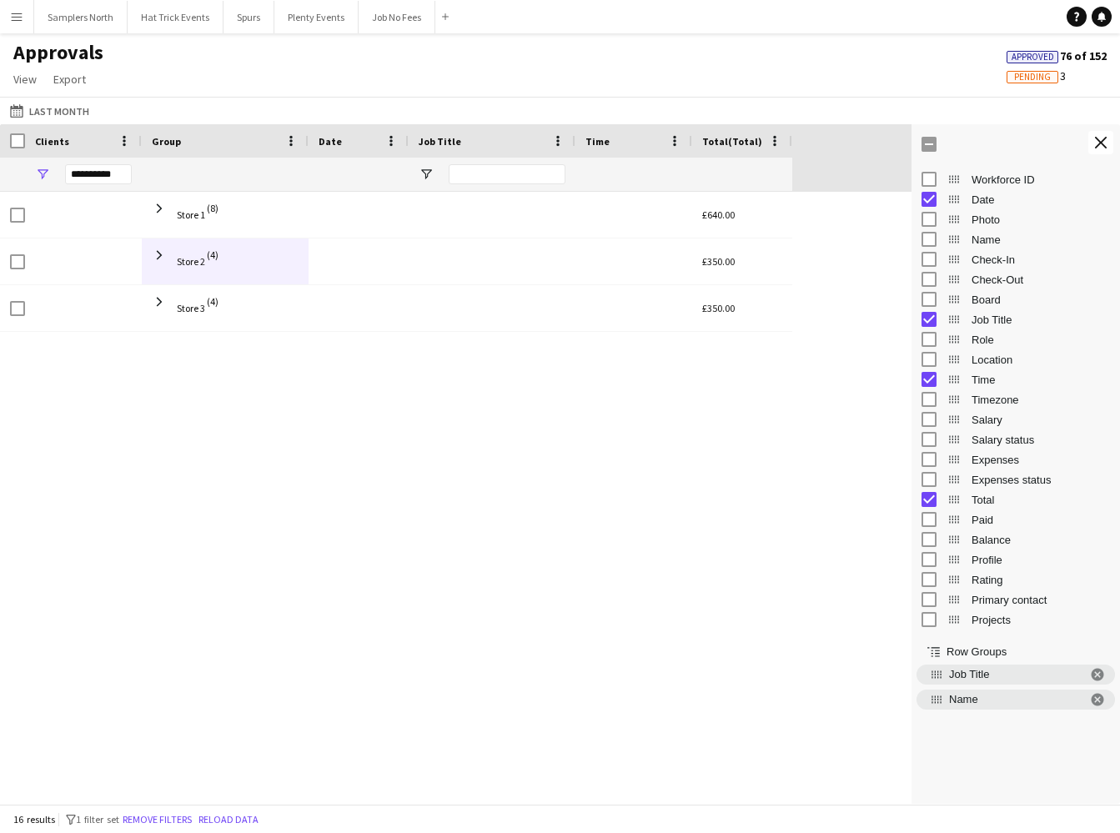
click at [257, 74] on div "Approvals View Customise view Customise filters Reset Filters Reset View Reset …" at bounding box center [560, 68] width 1120 height 57
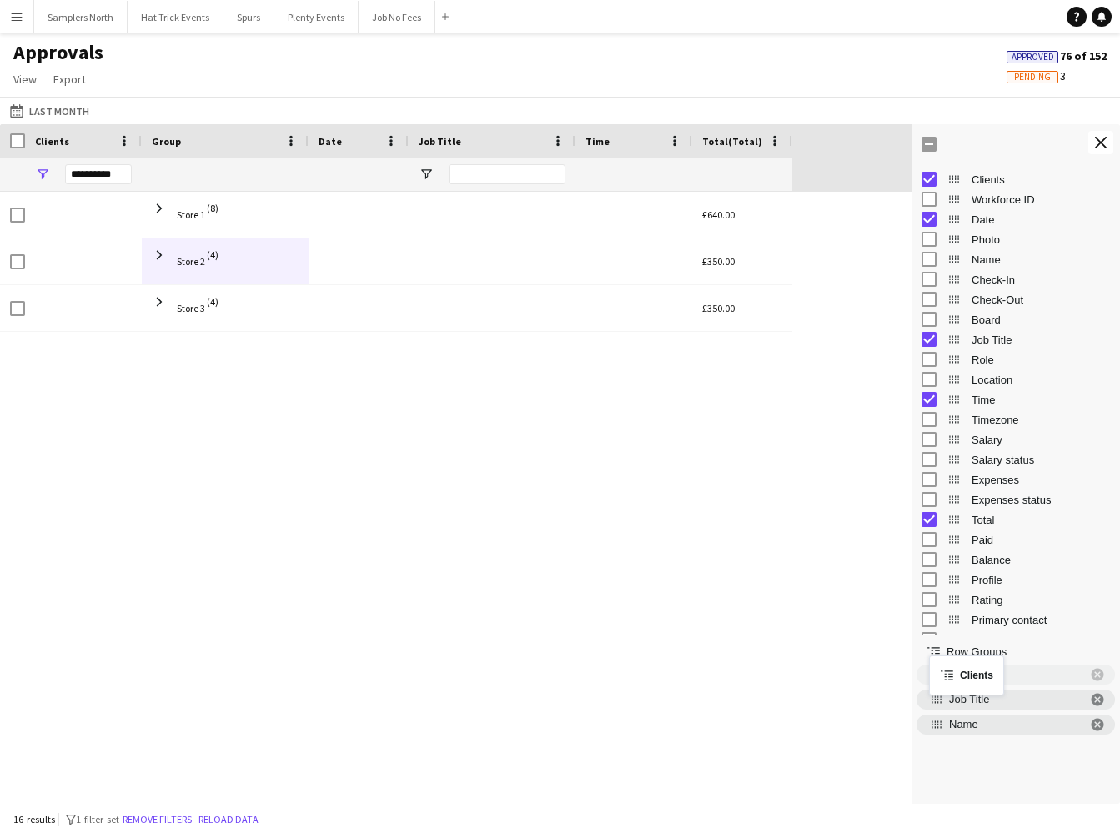
drag, startPoint x: 952, startPoint y: 183, endPoint x: 937, endPoint y: 666, distance: 483.1
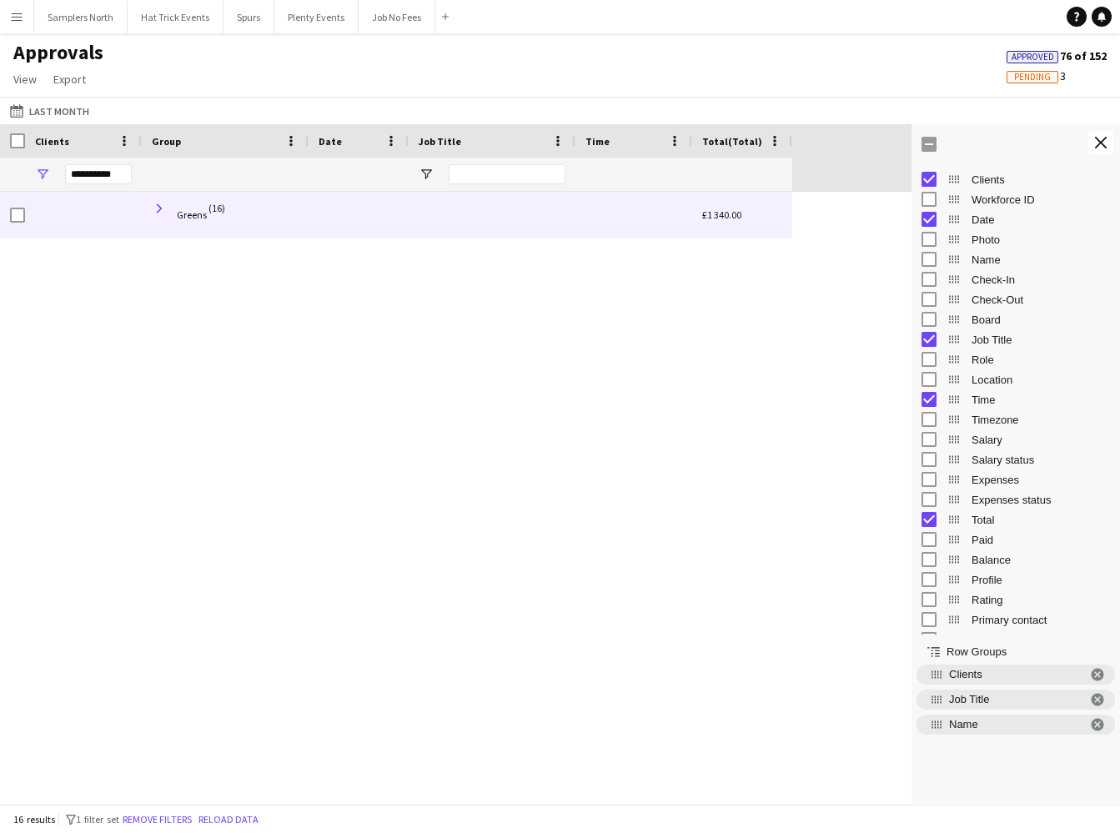
click at [161, 208] on span at bounding box center [159, 208] width 15 height 15
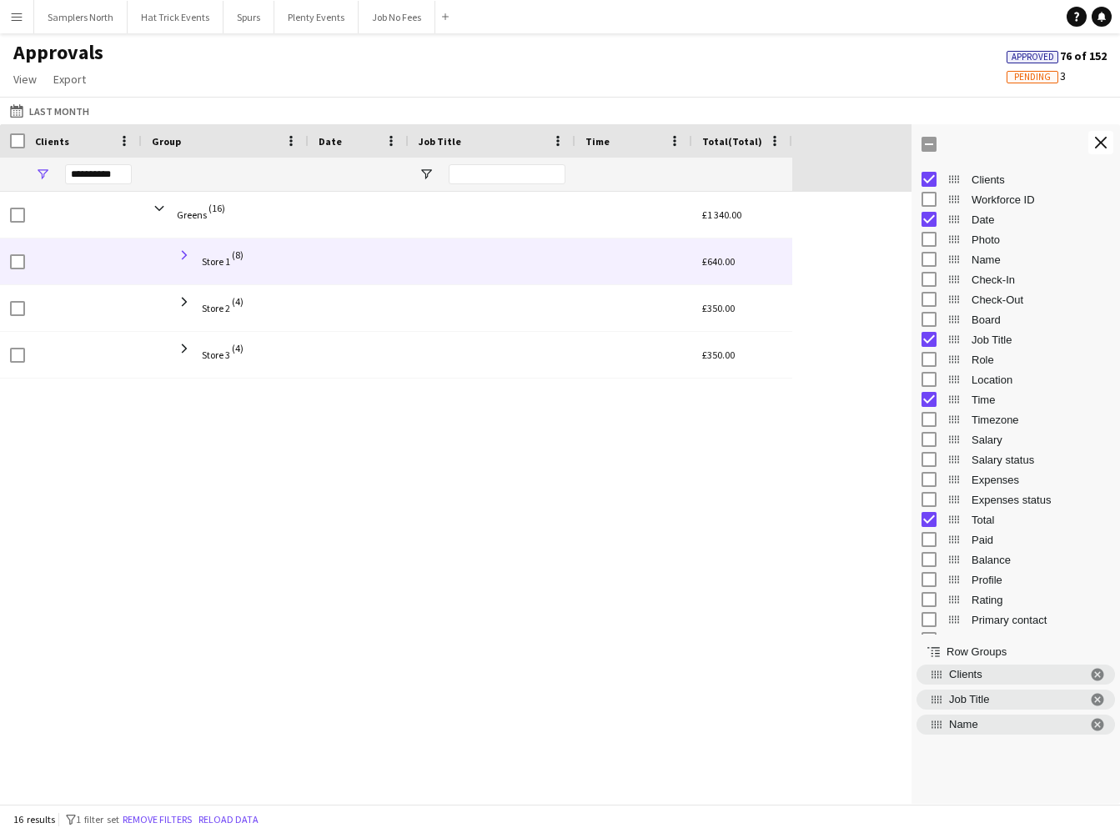
click at [183, 257] on span at bounding box center [184, 255] width 15 height 15
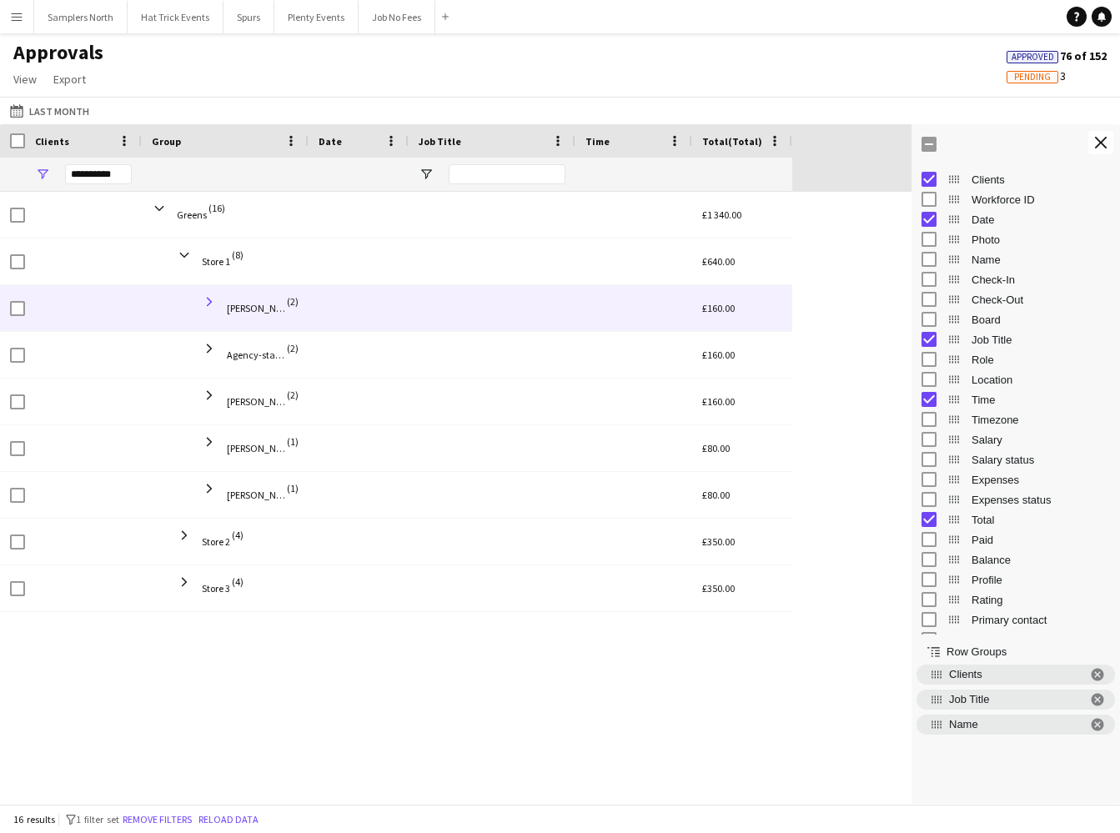
click at [211, 302] on span at bounding box center [209, 301] width 15 height 15
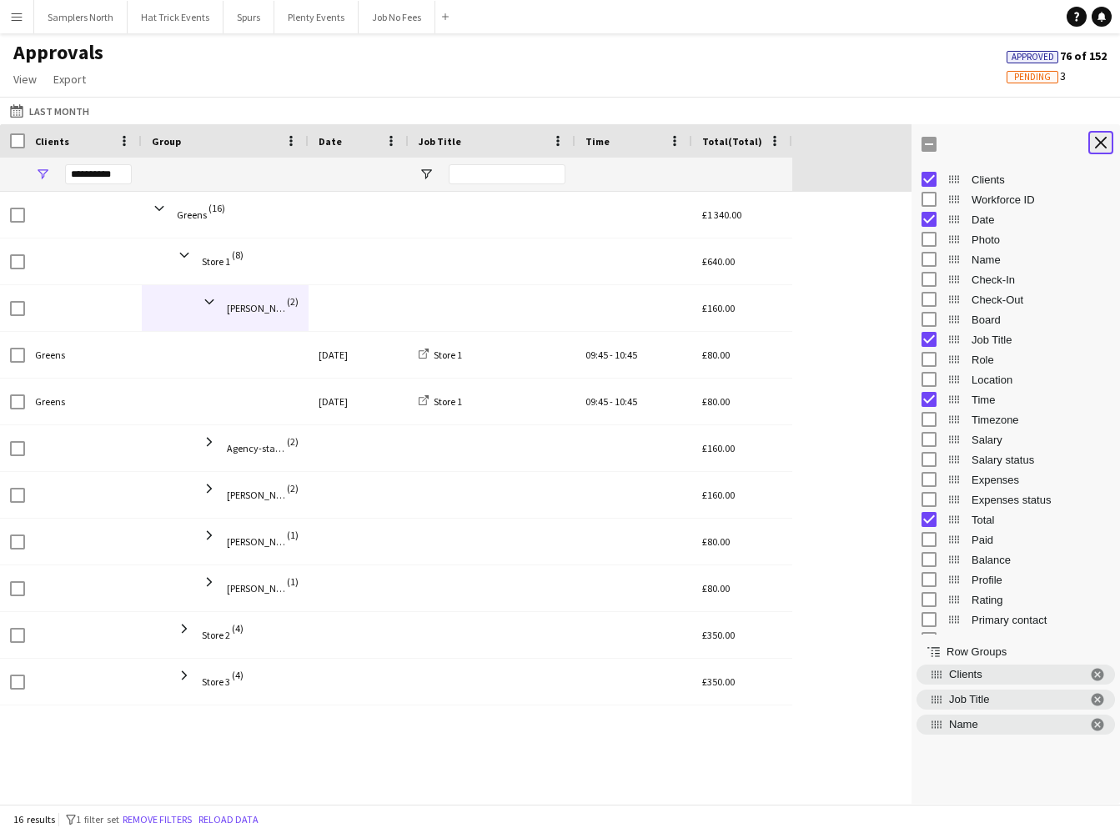
click at [1096, 141] on app-icon "Close tool panel" at bounding box center [1101, 143] width 12 height 12
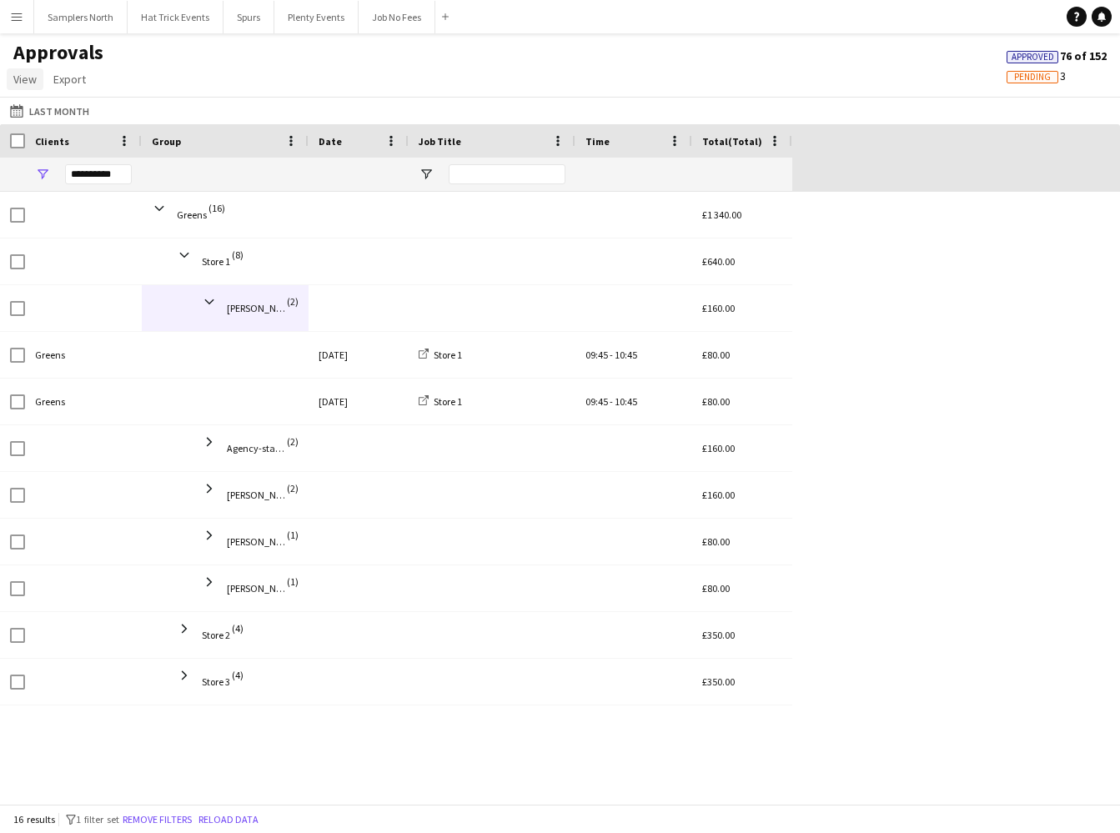
click at [25, 81] on span "View" at bounding box center [24, 79] width 23 height 15
click at [48, 113] on span "Customise view" at bounding box center [60, 115] width 79 height 15
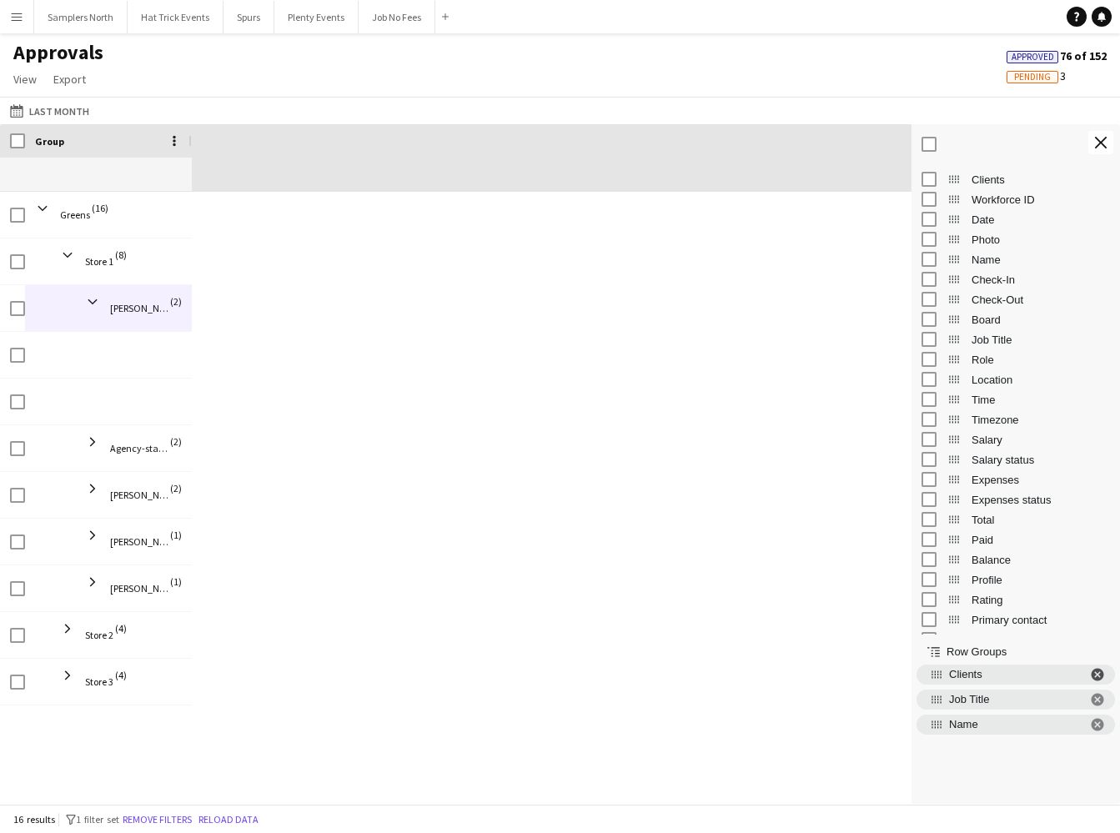
click at [1098, 678] on span "Clients. Press ENTER to sort. Press DELETE to remove" at bounding box center [1097, 674] width 15 height 15
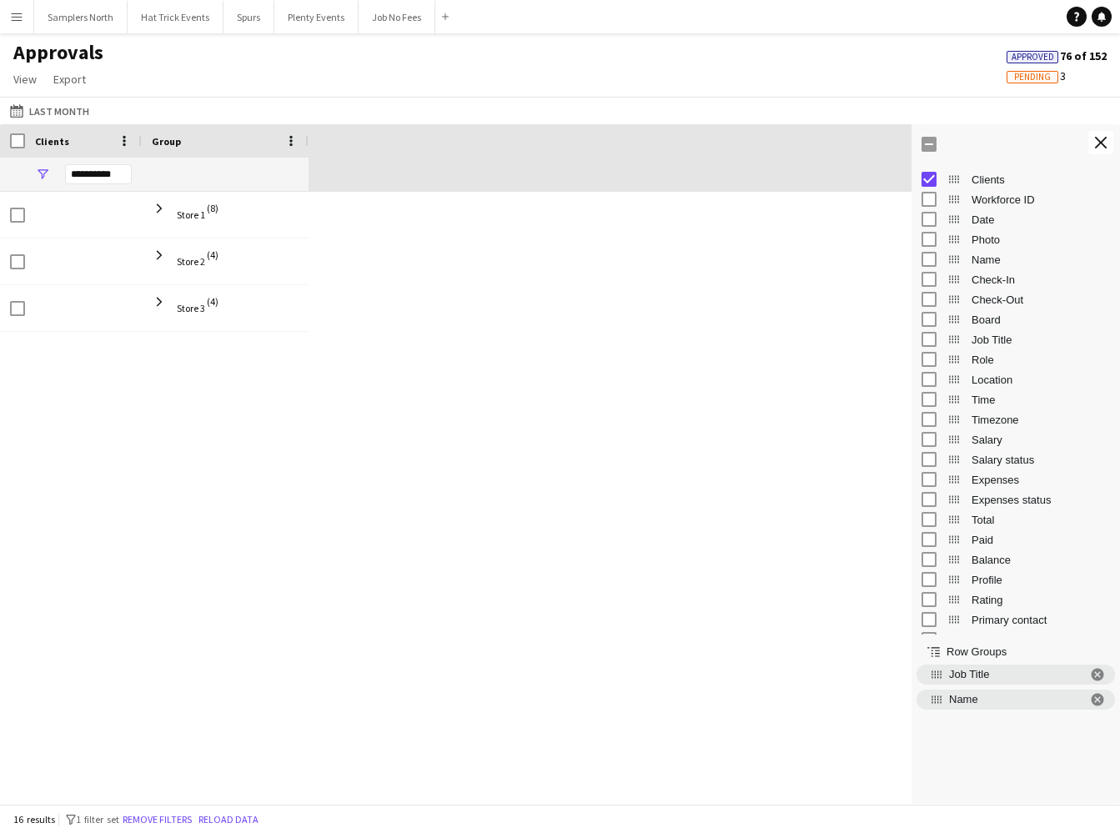
click at [1098, 678] on span "Job Title. Press ENTER to sort. Press DELETE to remove" at bounding box center [1097, 674] width 15 height 15
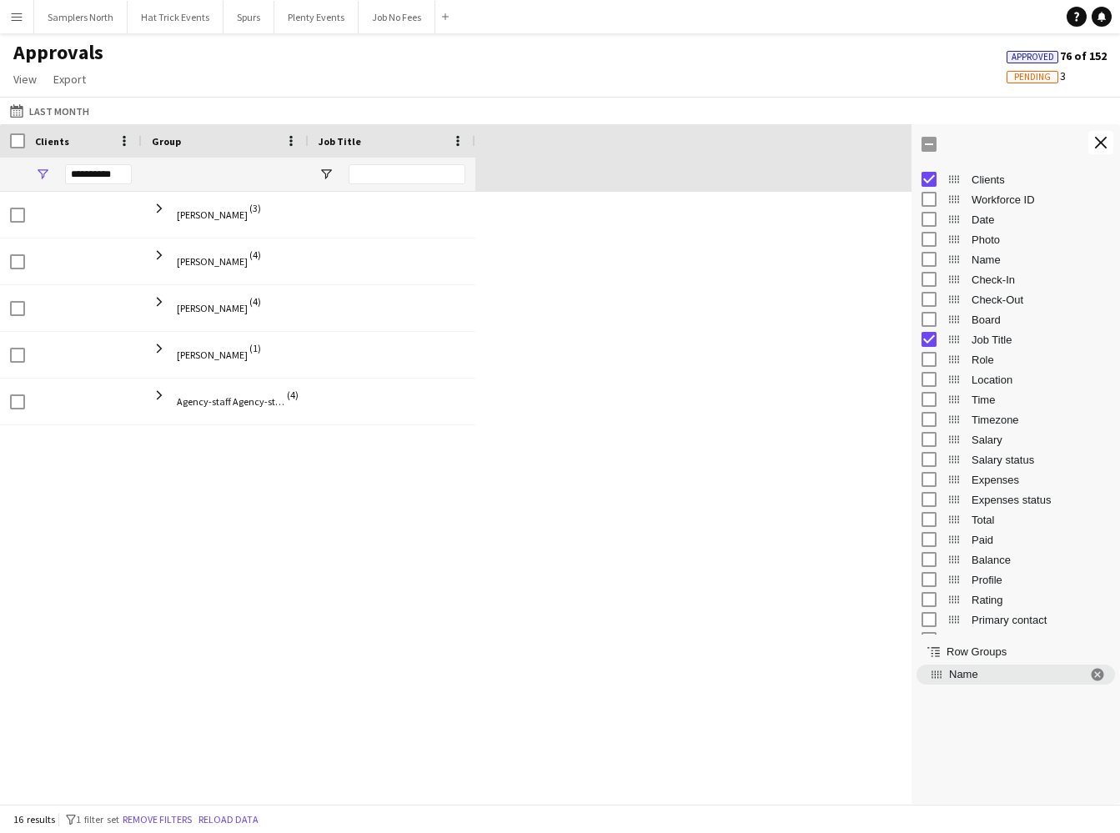
click at [1098, 678] on span "Name. Press ENTER to sort. Press DELETE to remove" at bounding box center [1097, 674] width 15 height 15
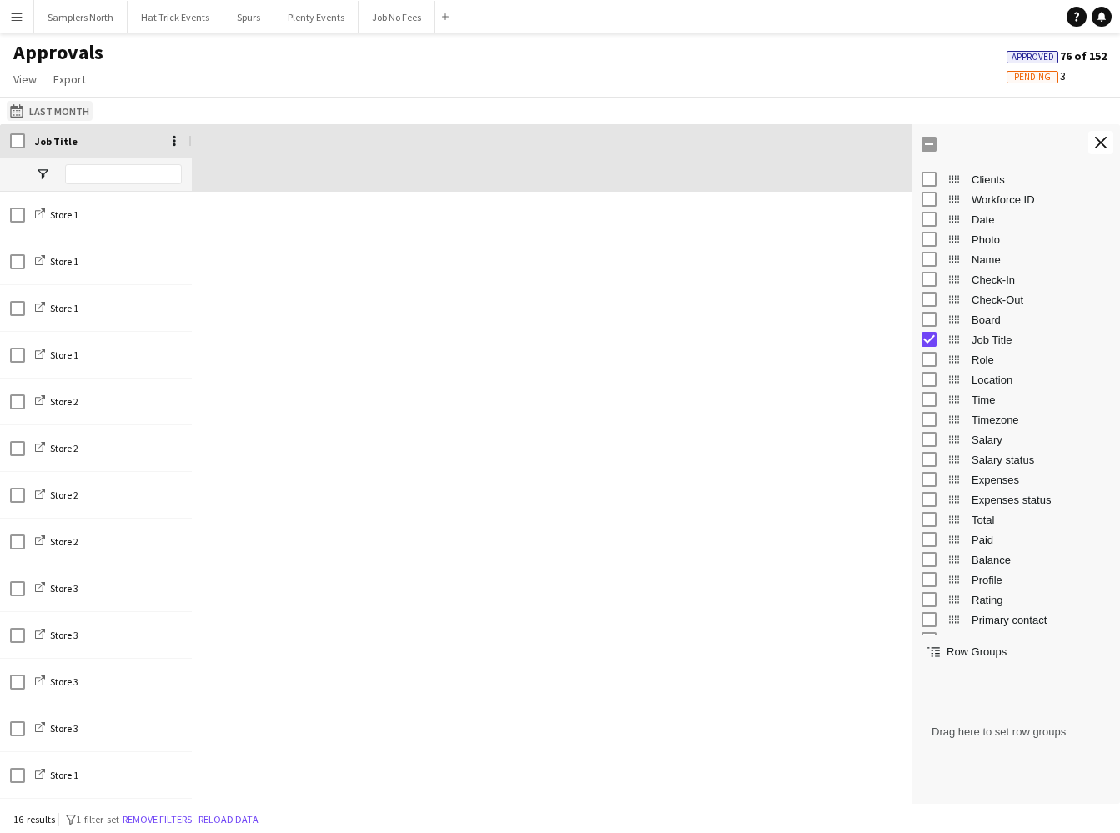
click at [71, 112] on button "This Month Last Month" at bounding box center [50, 111] width 86 height 20
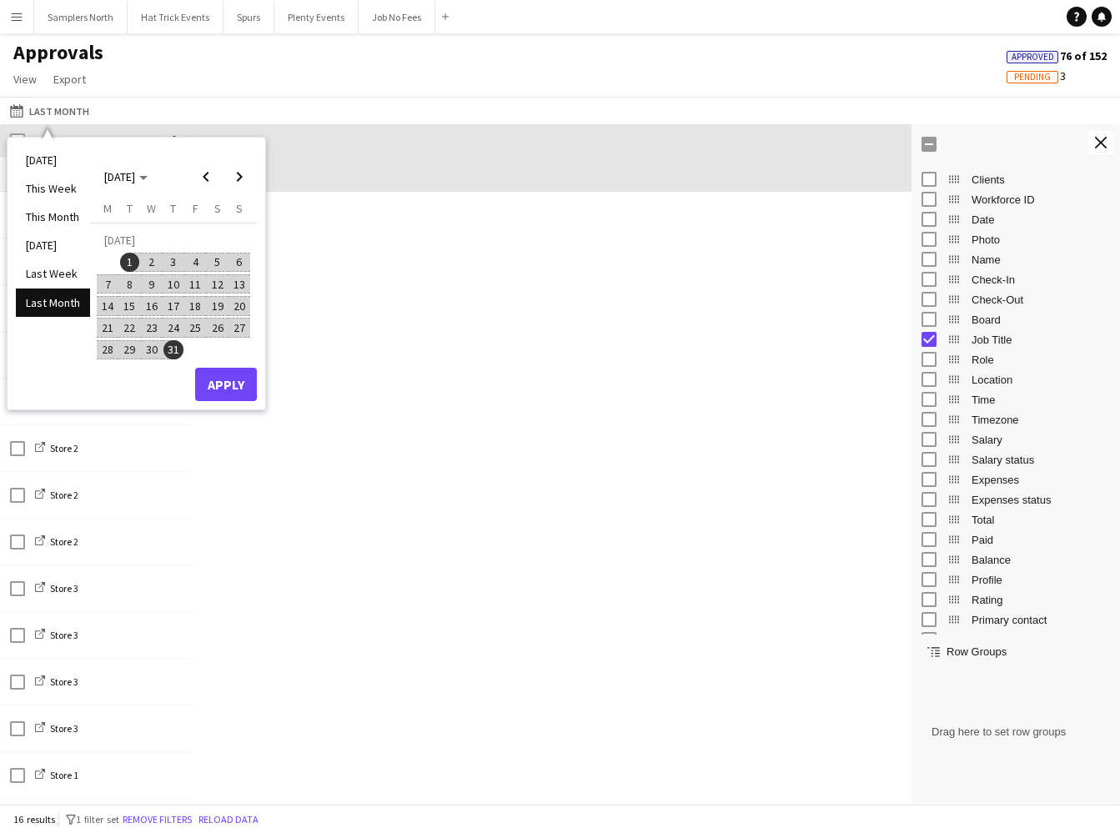
click at [173, 282] on span "10" at bounding box center [173, 284] width 20 height 20
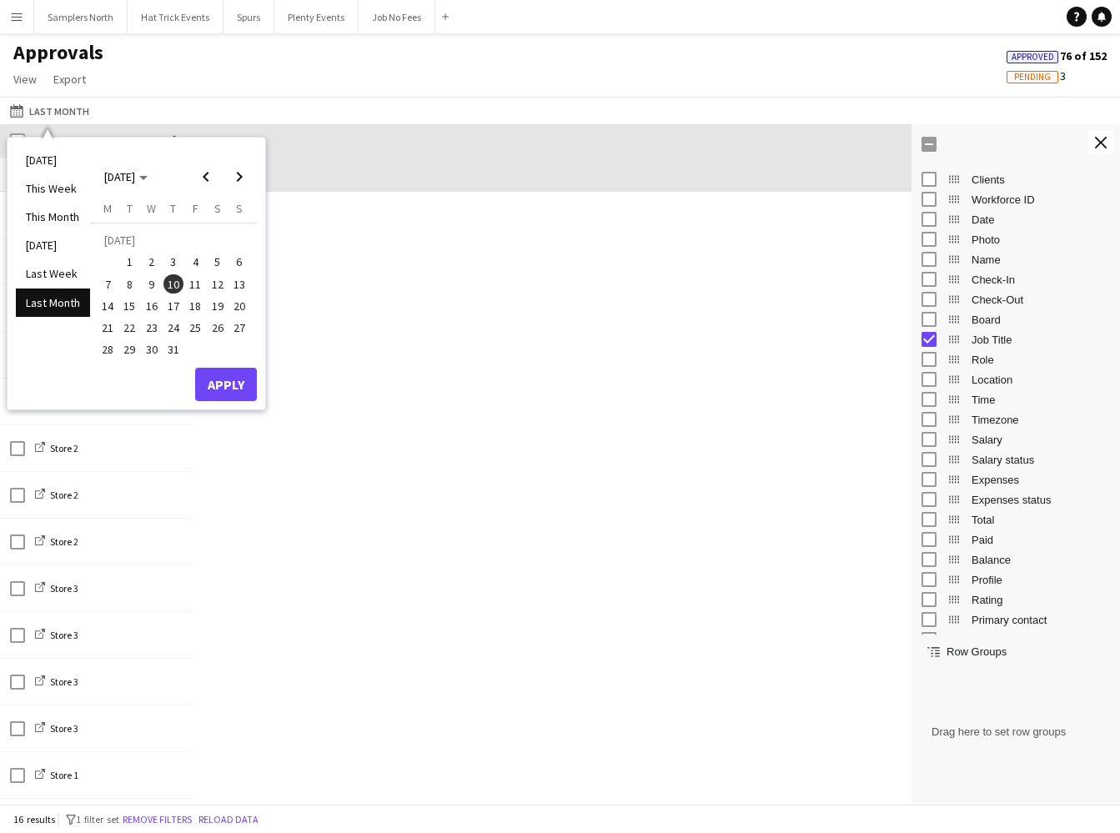
click at [173, 282] on span "10" at bounding box center [173, 284] width 20 height 20
click at [225, 384] on button "Apply" at bounding box center [226, 384] width 62 height 33
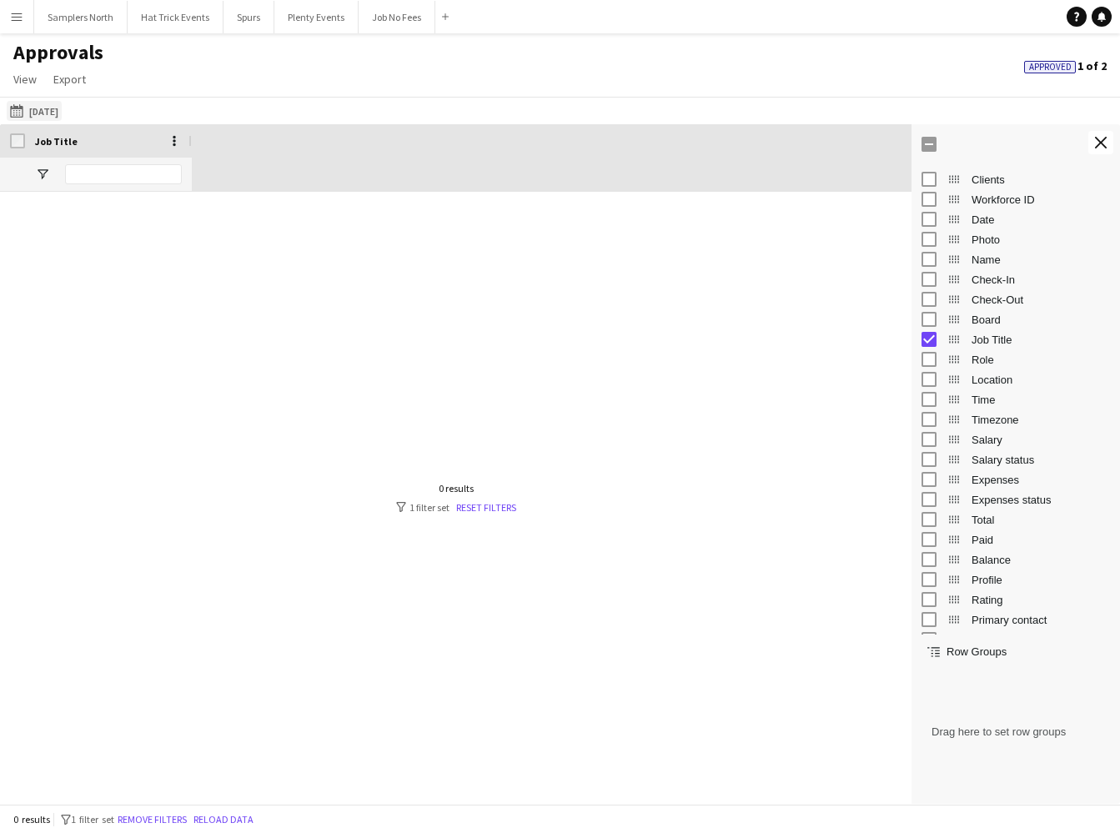
click at [62, 109] on button "This Month [DATE]" at bounding box center [34, 111] width 55 height 20
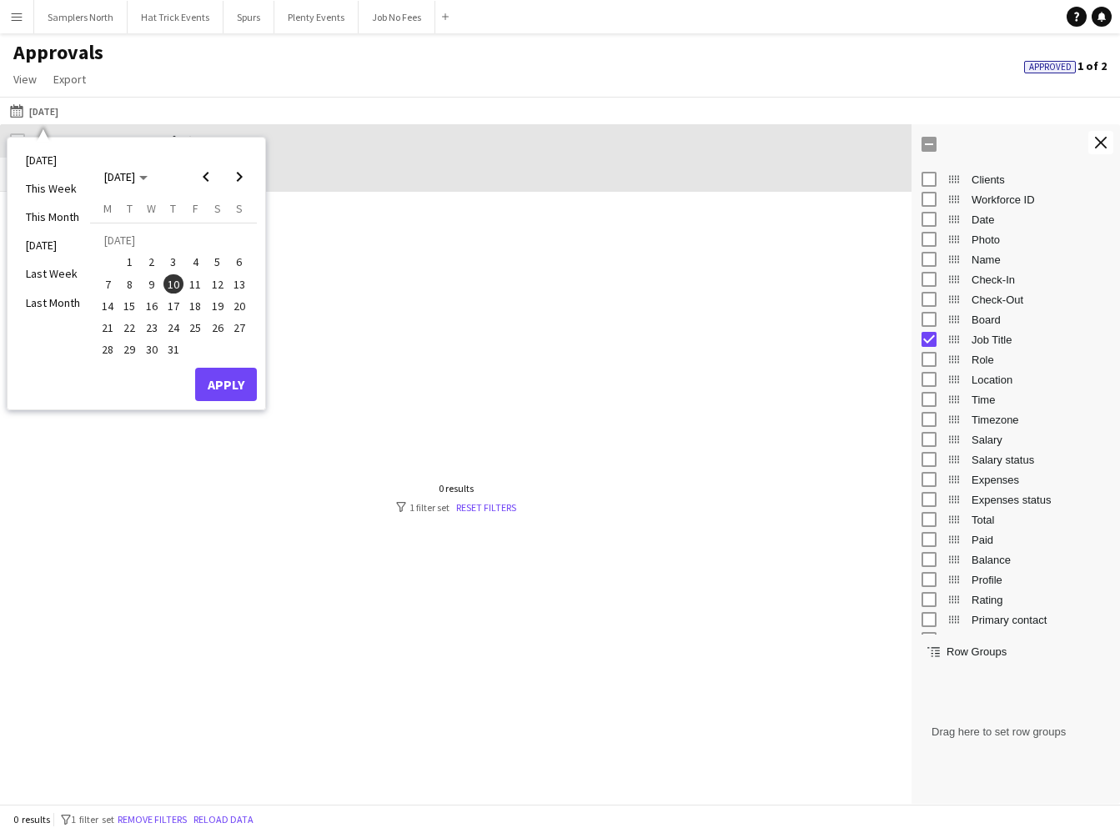
click at [152, 351] on span "30" at bounding box center [152, 350] width 20 height 20
click at [155, 349] on span "30" at bounding box center [152, 350] width 20 height 20
click at [214, 383] on button "Apply" at bounding box center [226, 384] width 62 height 33
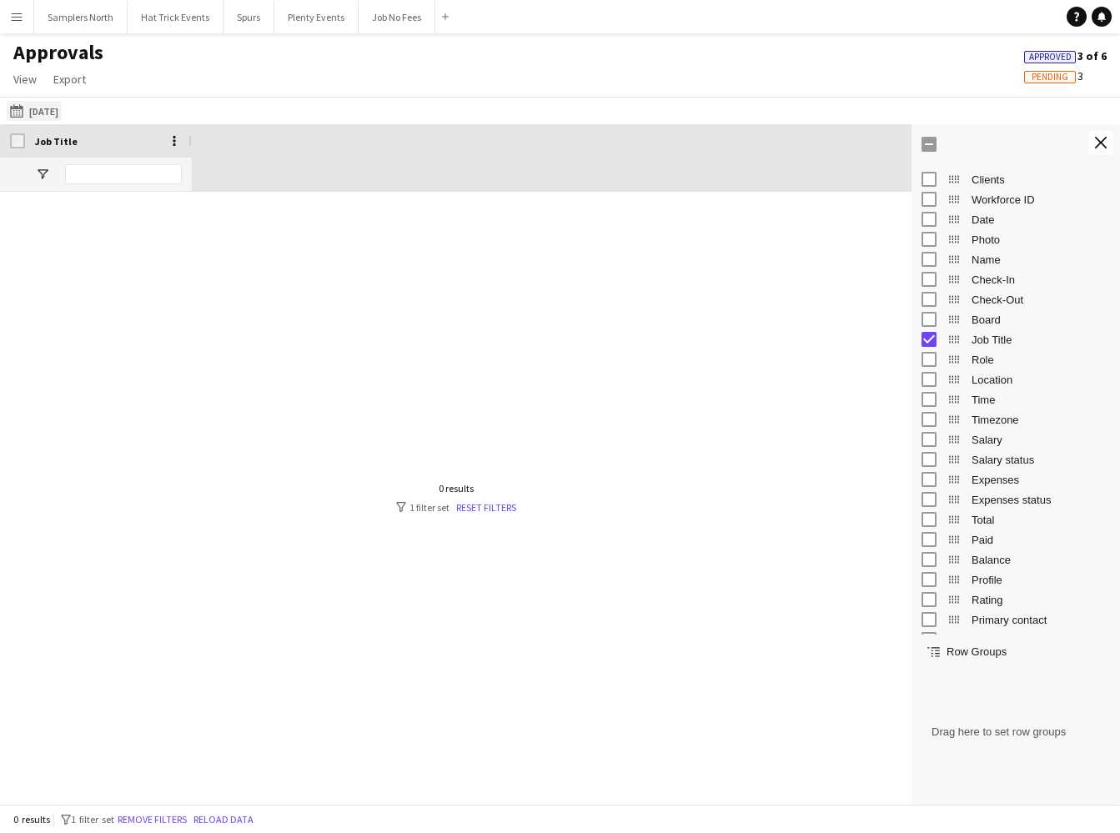
click at [62, 114] on button "This Month [DATE]" at bounding box center [34, 111] width 55 height 20
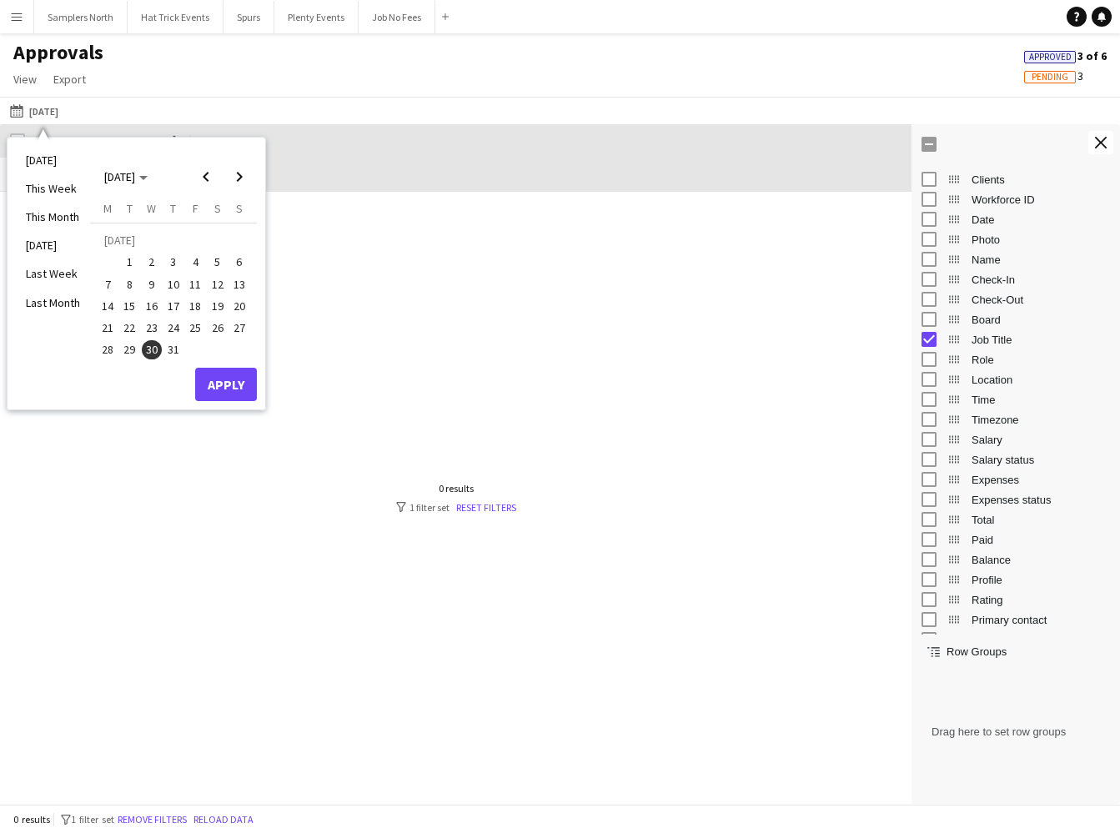
click at [124, 256] on span "1" at bounding box center [130, 263] width 20 height 20
click at [169, 347] on span "31" at bounding box center [173, 350] width 20 height 20
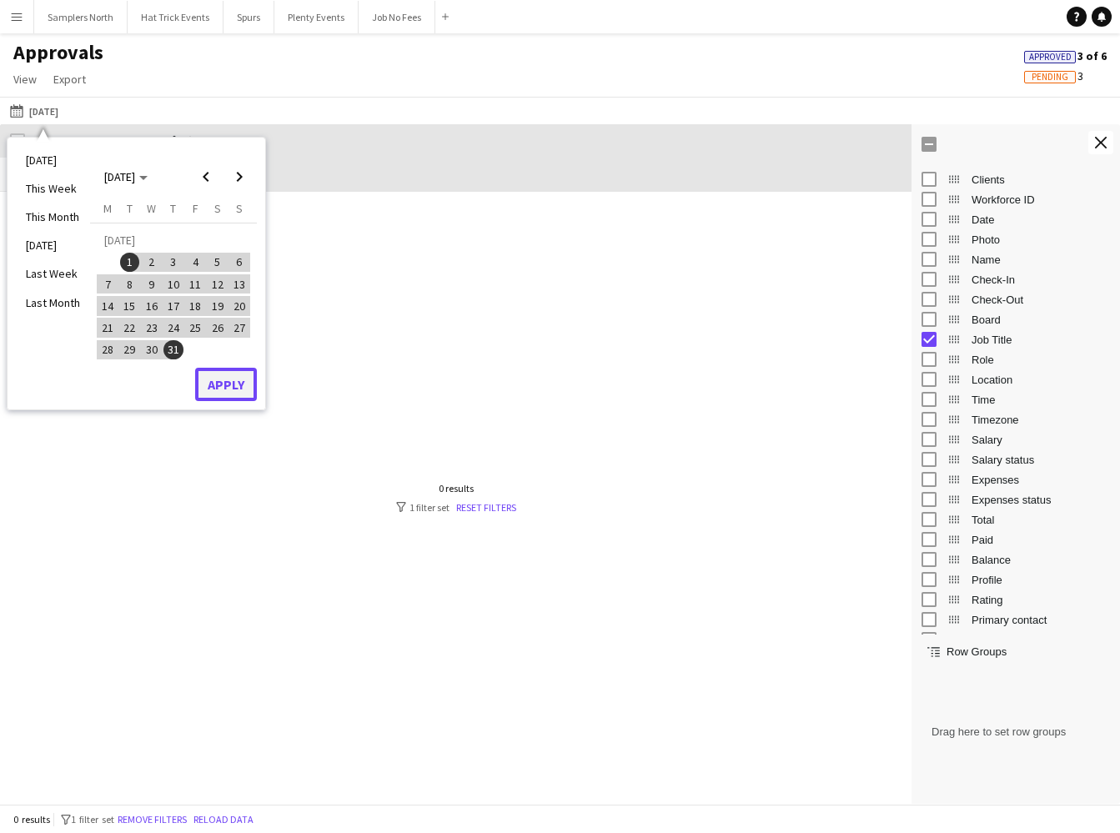
click at [207, 377] on button "Apply" at bounding box center [226, 384] width 62 height 33
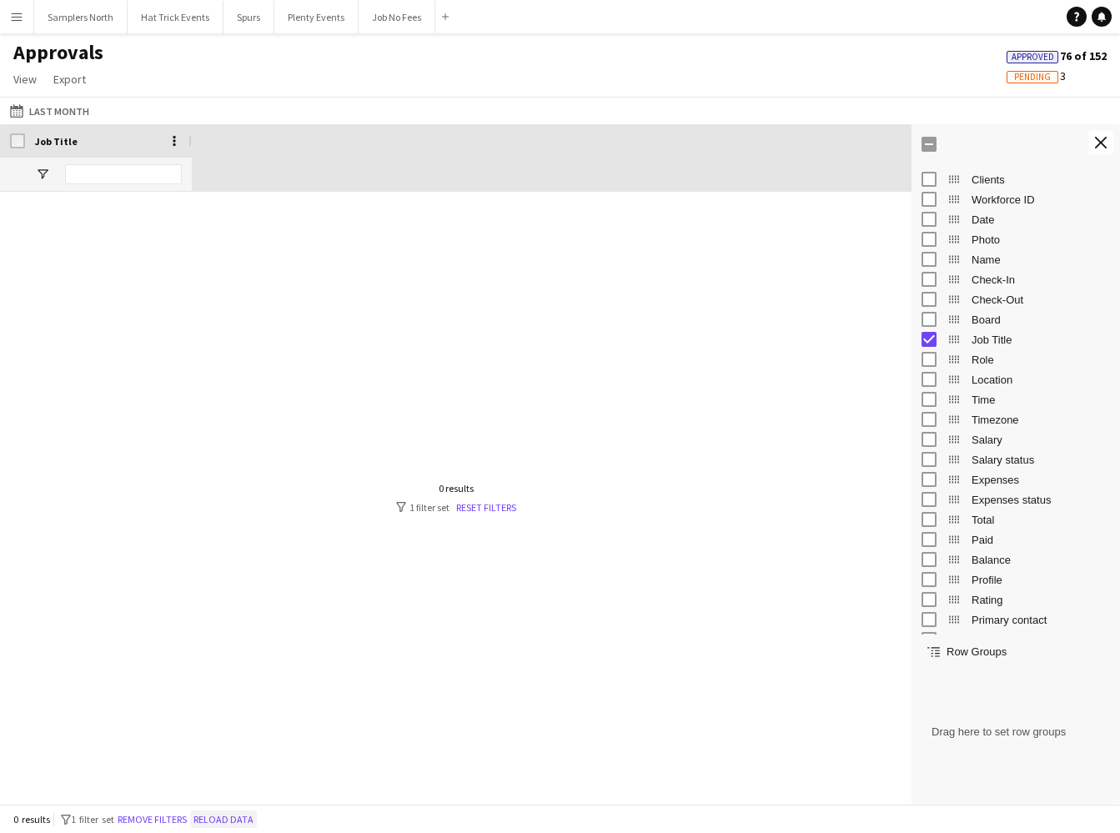
click at [255, 822] on button "Reload data" at bounding box center [223, 820] width 67 height 18
click at [250, 822] on button "Reload data" at bounding box center [223, 820] width 67 height 18
click at [181, 822] on button "Remove filters" at bounding box center [152, 820] width 76 height 18
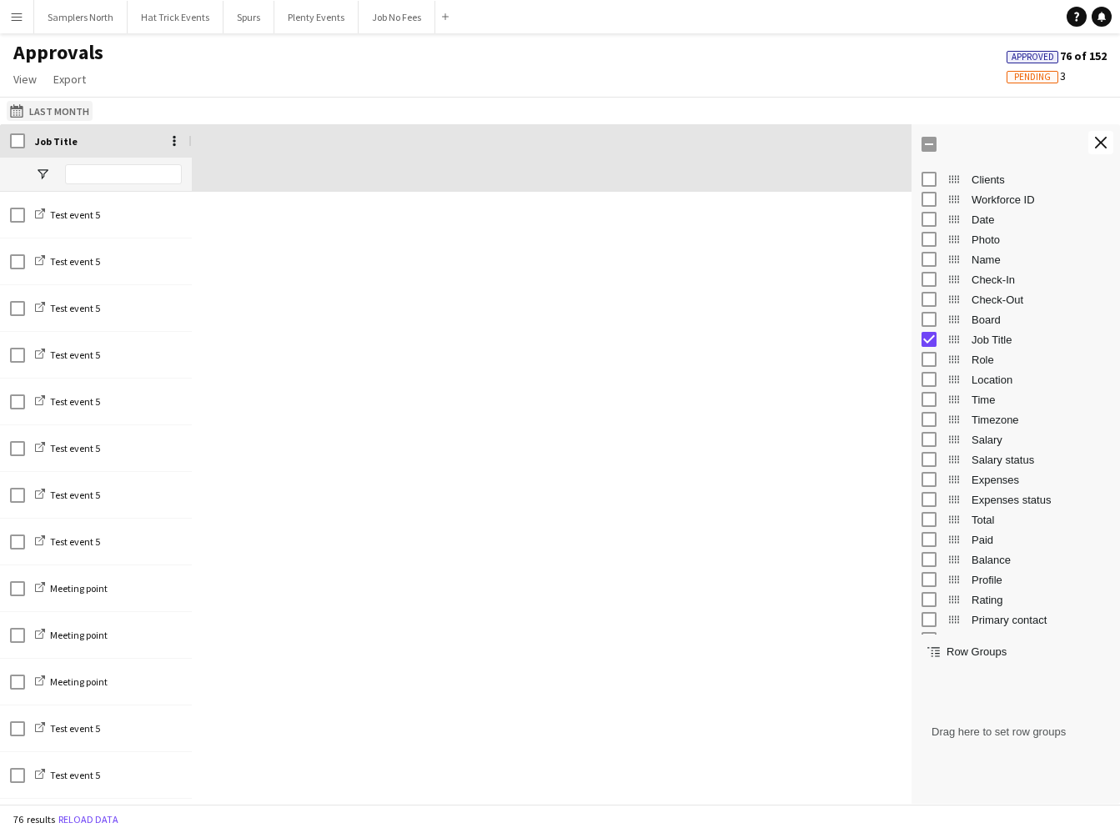
click at [42, 108] on button "This Month Last Month" at bounding box center [50, 111] width 86 height 20
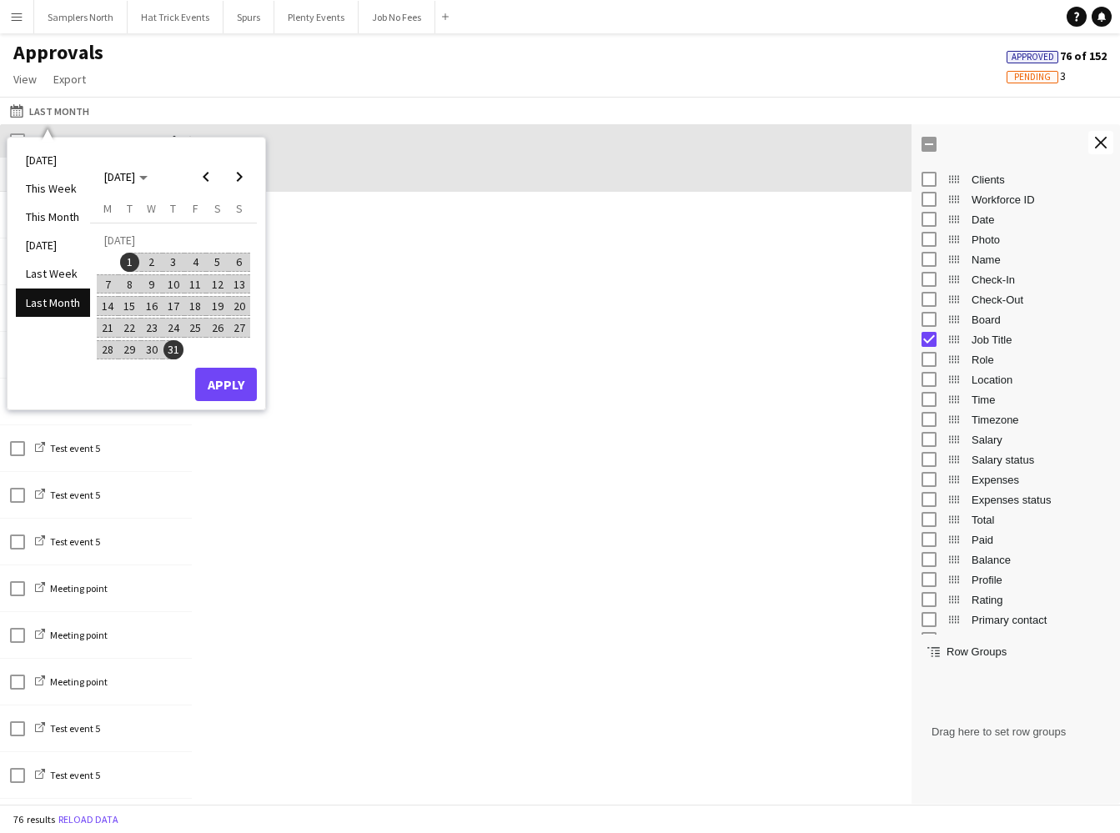
click at [147, 349] on span "30" at bounding box center [152, 350] width 20 height 20
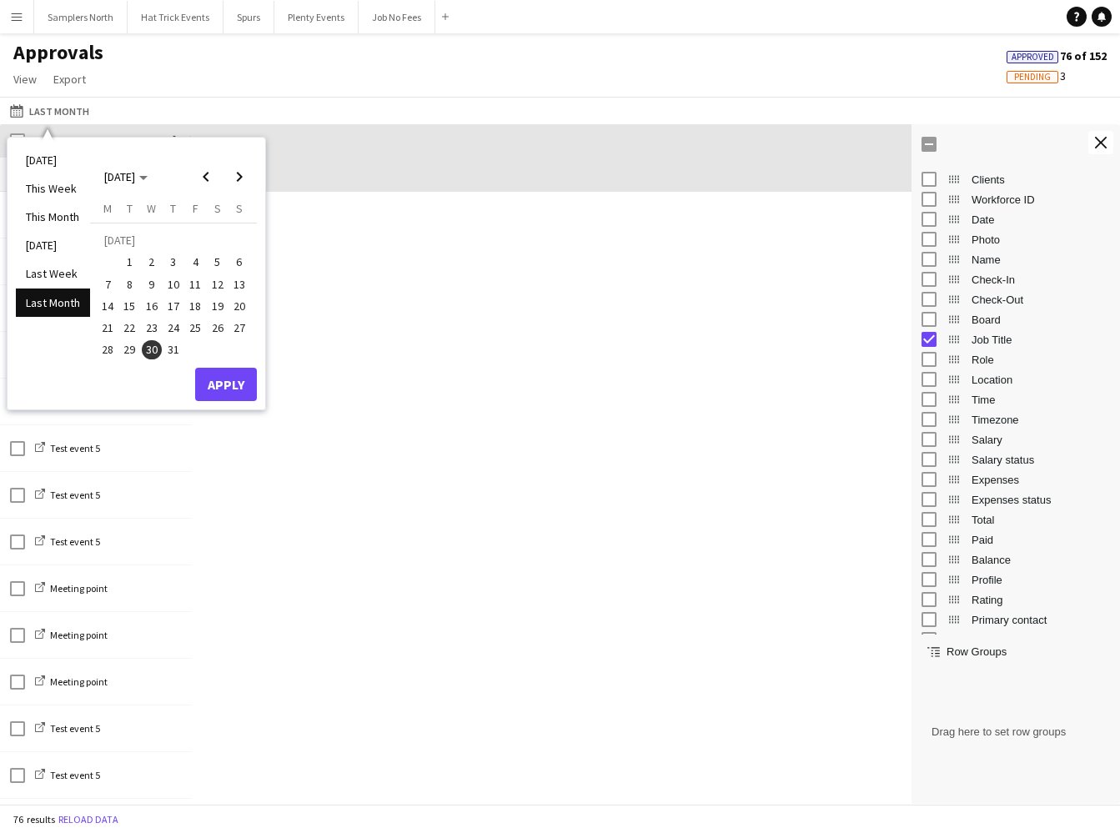
click at [148, 349] on span "30" at bounding box center [152, 350] width 20 height 20
click at [224, 386] on button "Apply" at bounding box center [226, 384] width 62 height 33
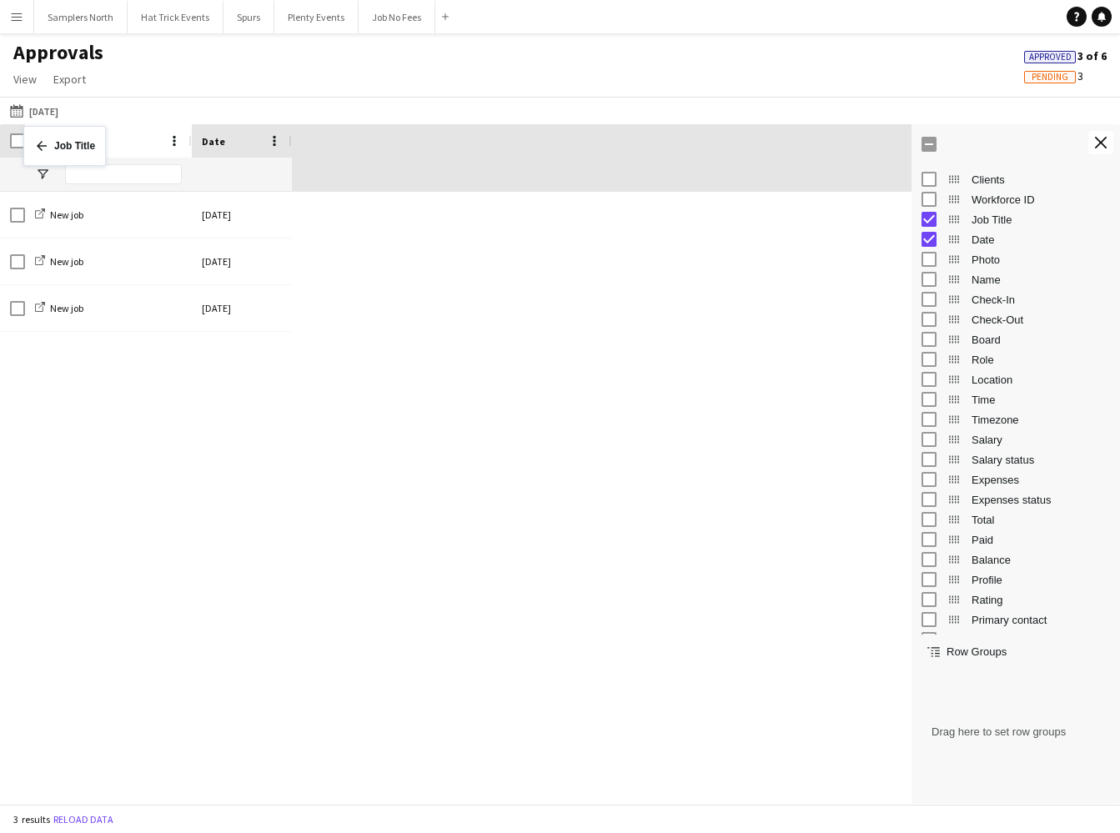
drag, startPoint x: 186, startPoint y: 136, endPoint x: 32, endPoint y: 136, distance: 154.3
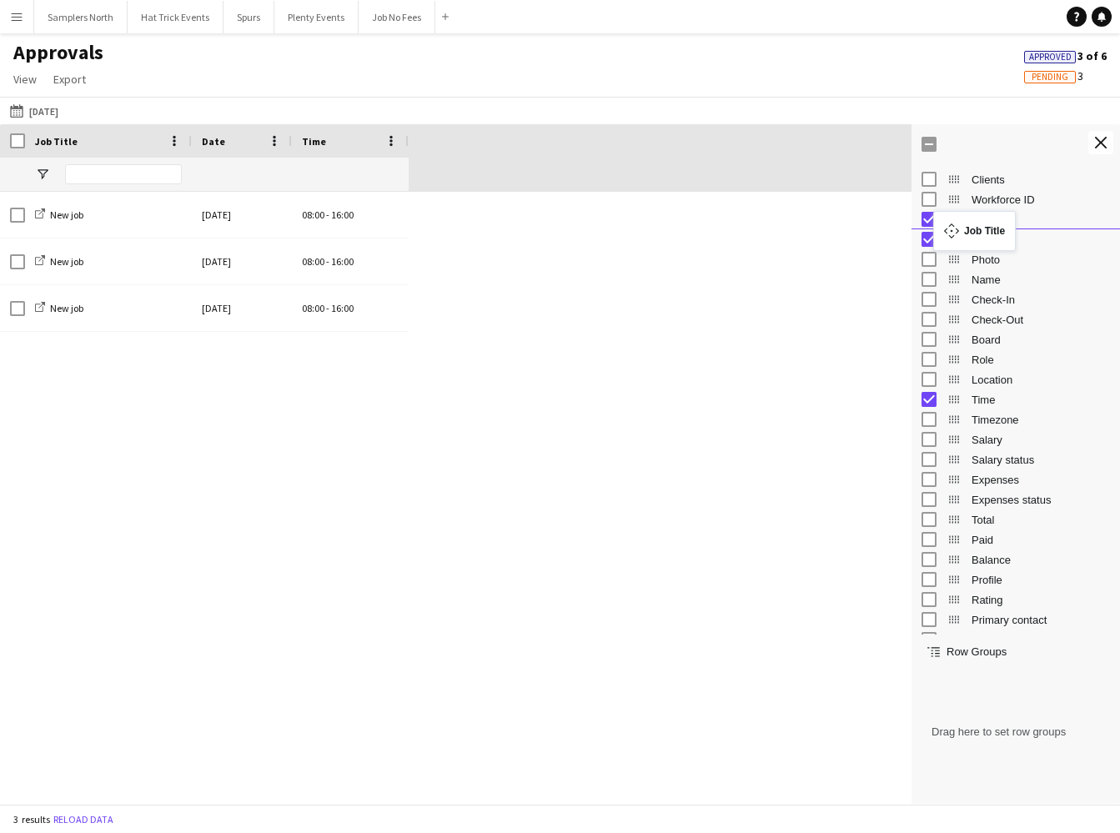
drag, startPoint x: 955, startPoint y: 220, endPoint x: 942, endPoint y: 221, distance: 13.4
drag, startPoint x: 957, startPoint y: 221, endPoint x: 968, endPoint y: 682, distance: 461.4
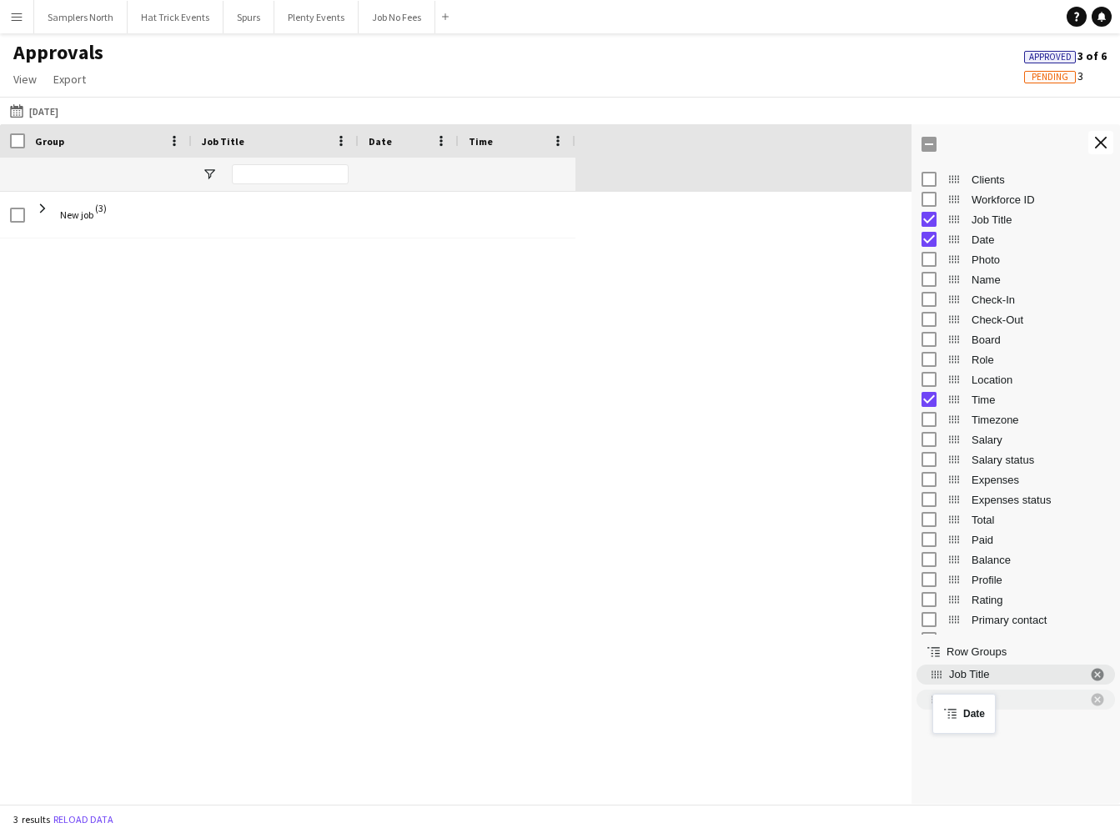
drag, startPoint x: 957, startPoint y: 241, endPoint x: 941, endPoint y: 704, distance: 463.2
drag, startPoint x: 937, startPoint y: 675, endPoint x: 937, endPoint y: 354, distance: 321.1
click at [1078, 656] on div "Row Groups" at bounding box center [1016, 647] width 209 height 25
click at [1098, 677] on span "Date. Press ENTER to sort. Press DELETE to remove" at bounding box center [1097, 674] width 15 height 15
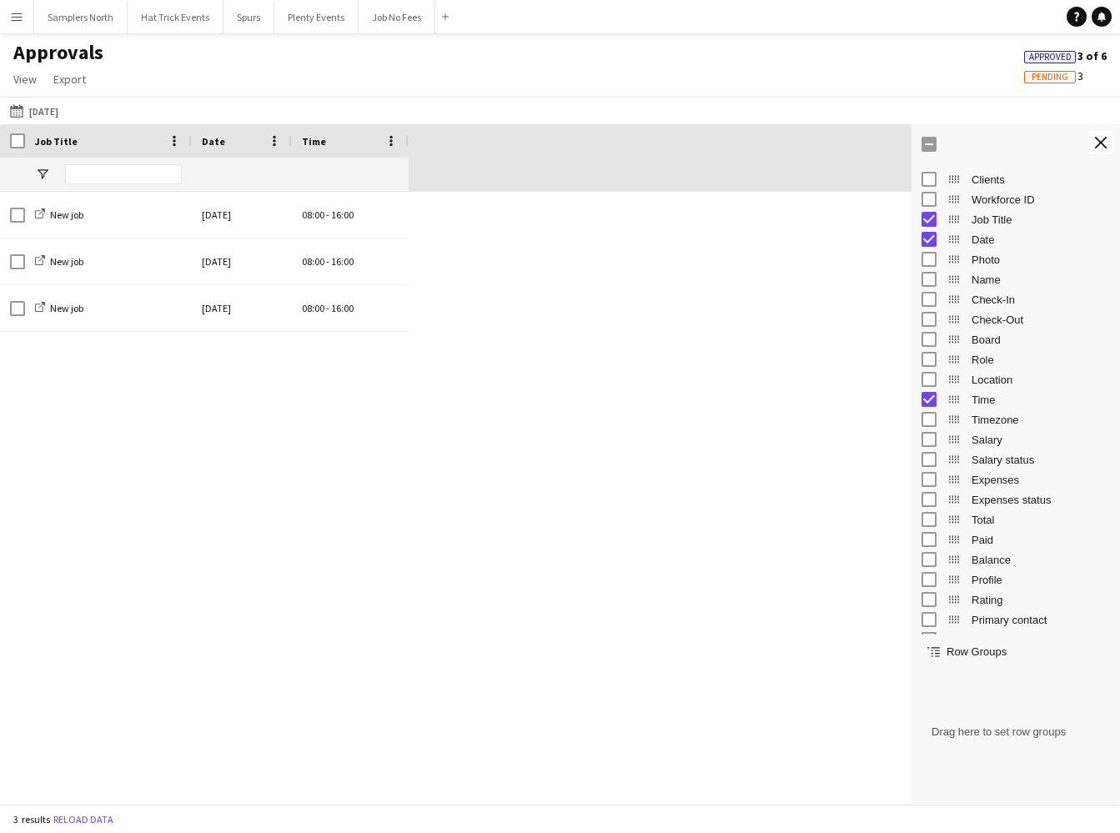
click at [1009, 654] on div "Row Groups" at bounding box center [1016, 647] width 209 height 25
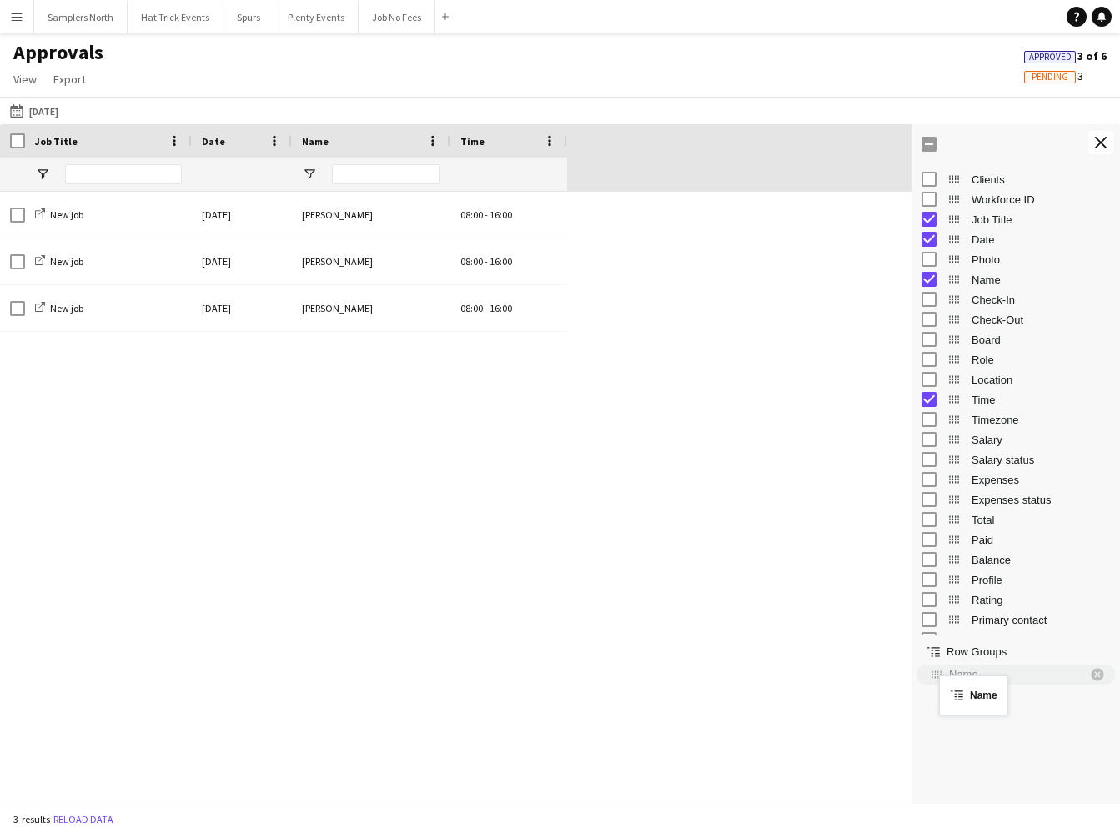
drag, startPoint x: 952, startPoint y: 279, endPoint x: 947, endPoint y: 686, distance: 406.2
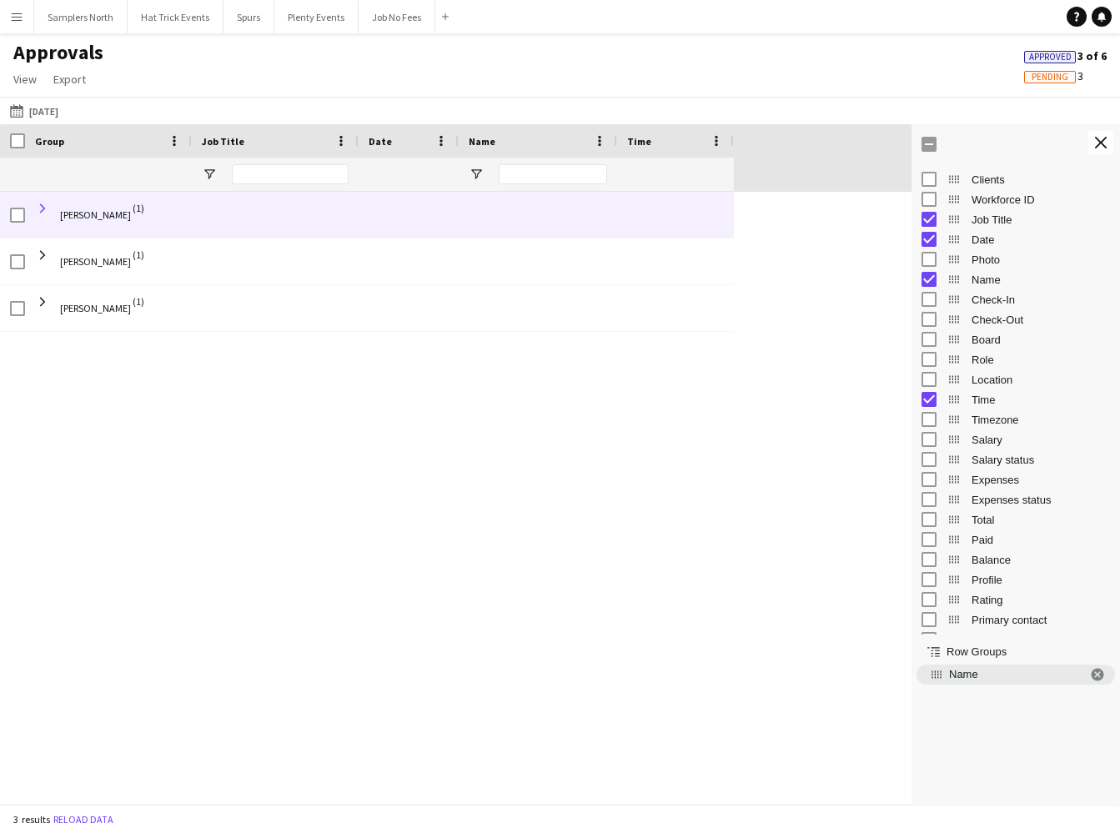
click at [46, 207] on span at bounding box center [42, 208] width 15 height 15
click at [46, 209] on span at bounding box center [42, 208] width 15 height 15
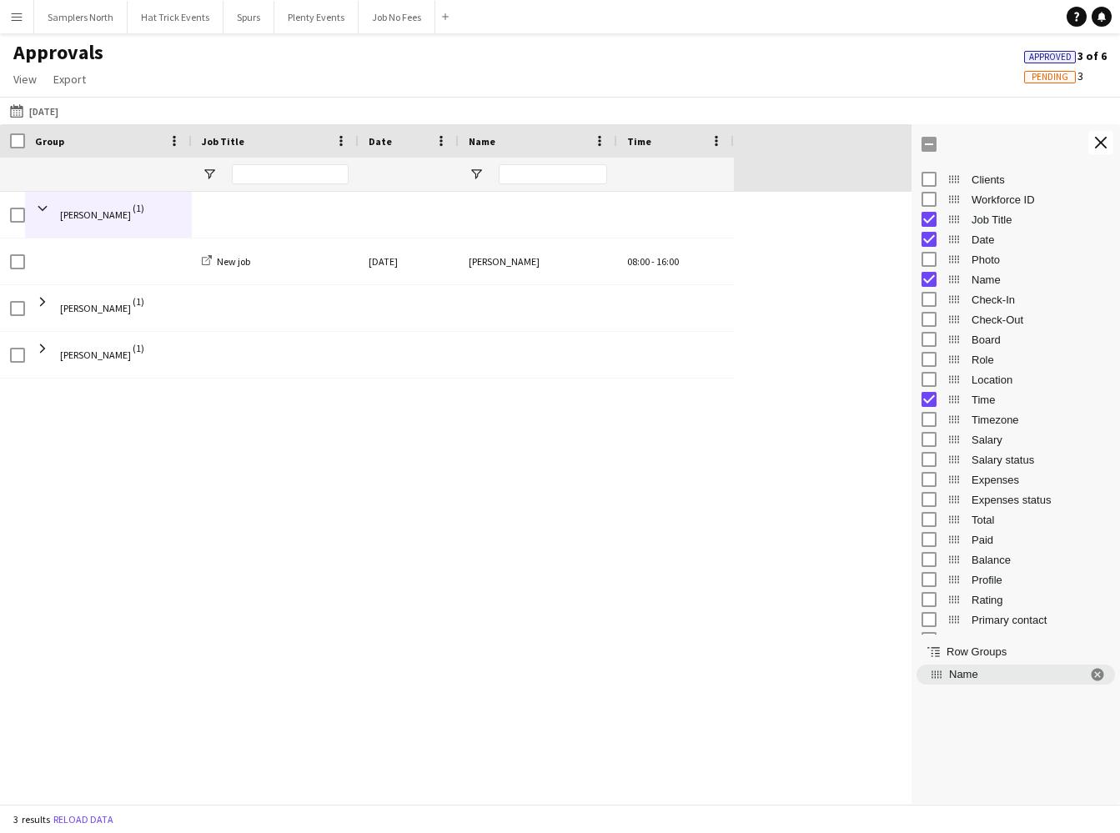
click at [17, 16] on app-icon "Menu" at bounding box center [16, 16] width 13 height 13
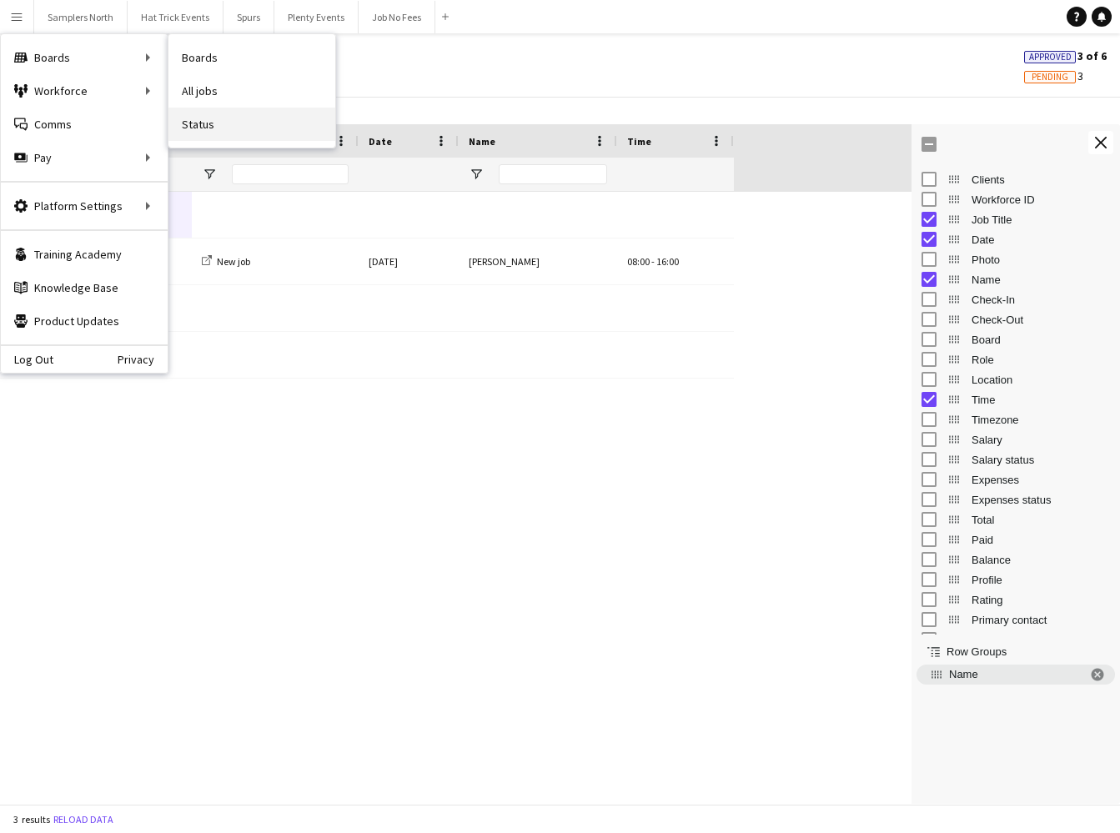
click at [191, 128] on link "Status" at bounding box center [251, 124] width 167 height 33
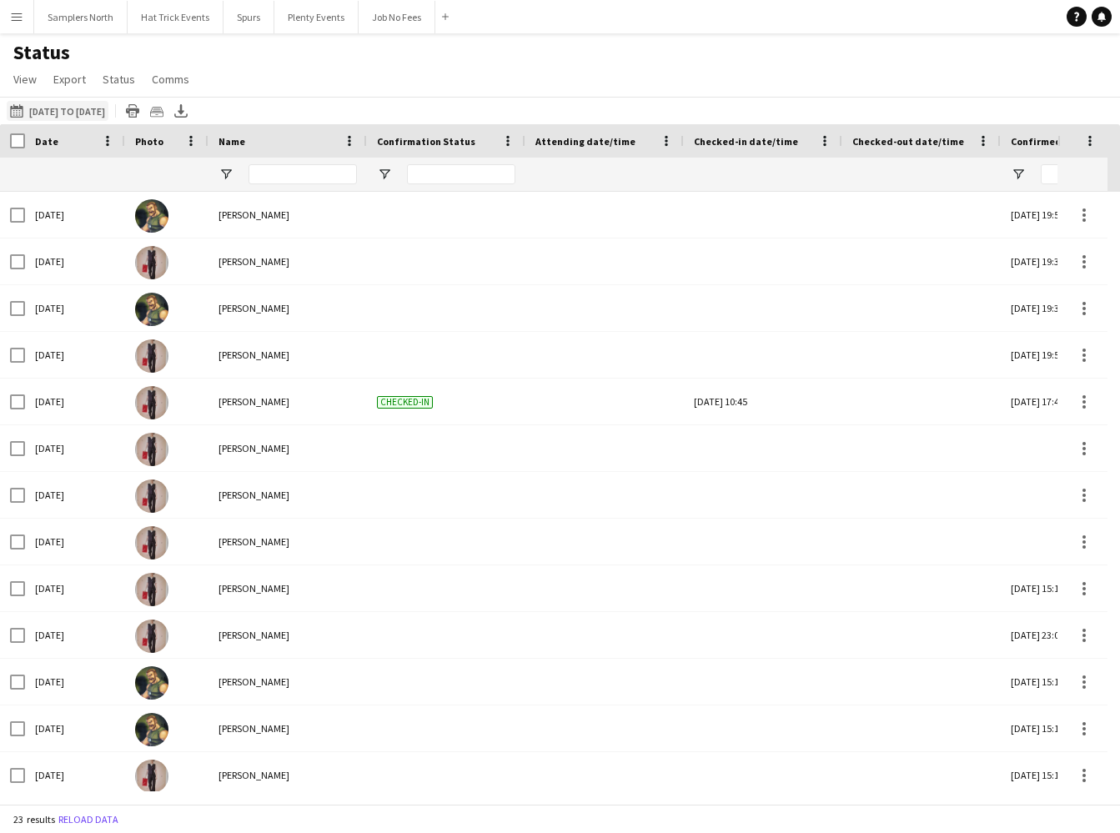
click at [68, 112] on button "[DATE] to [DATE] [DATE] to [DATE]" at bounding box center [58, 111] width 102 height 20
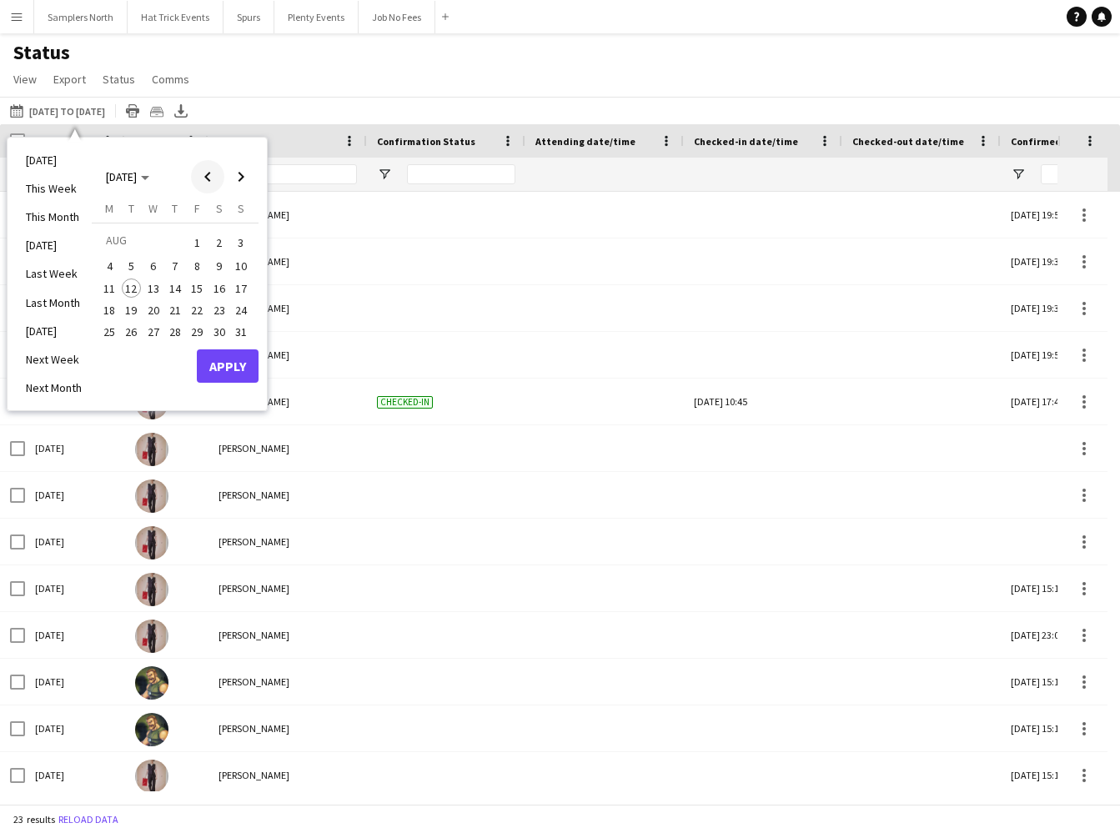
click at [209, 177] on span "Previous month" at bounding box center [207, 176] width 33 height 33
click at [156, 347] on span "30" at bounding box center [153, 350] width 20 height 20
click at [227, 387] on button "Apply" at bounding box center [228, 384] width 62 height 33
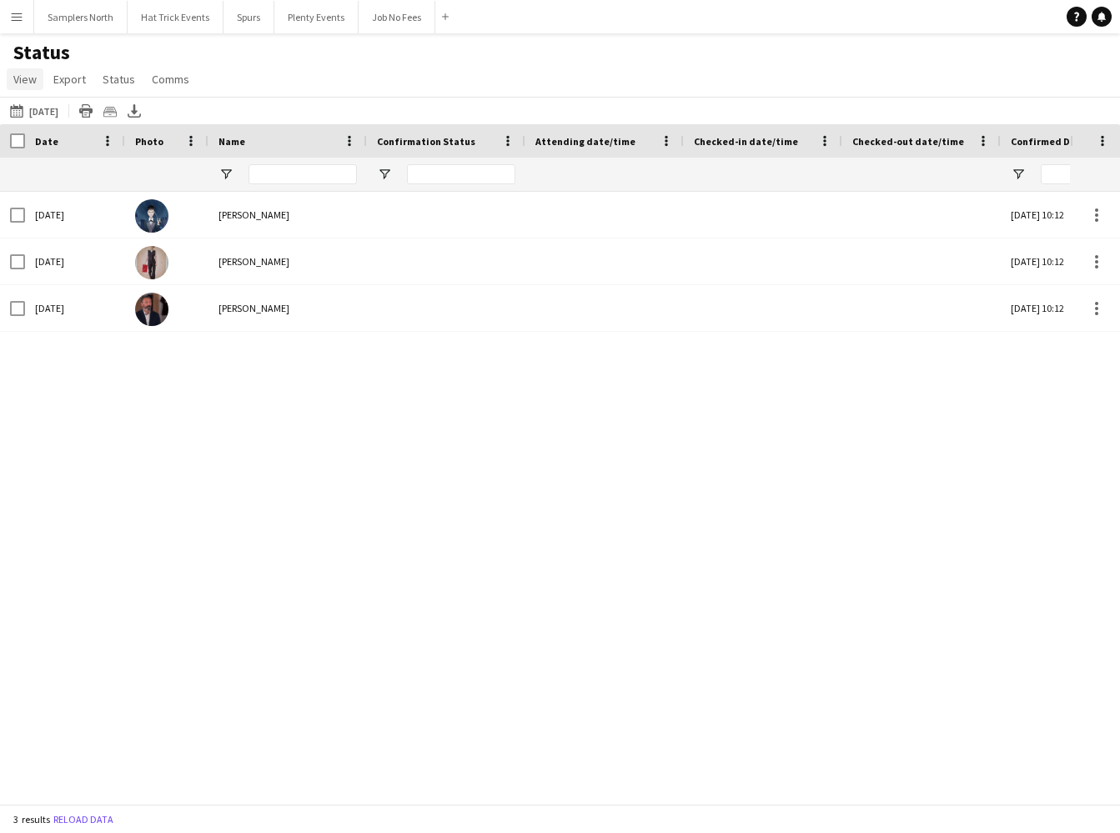
click at [22, 80] on span "View" at bounding box center [24, 79] width 23 height 15
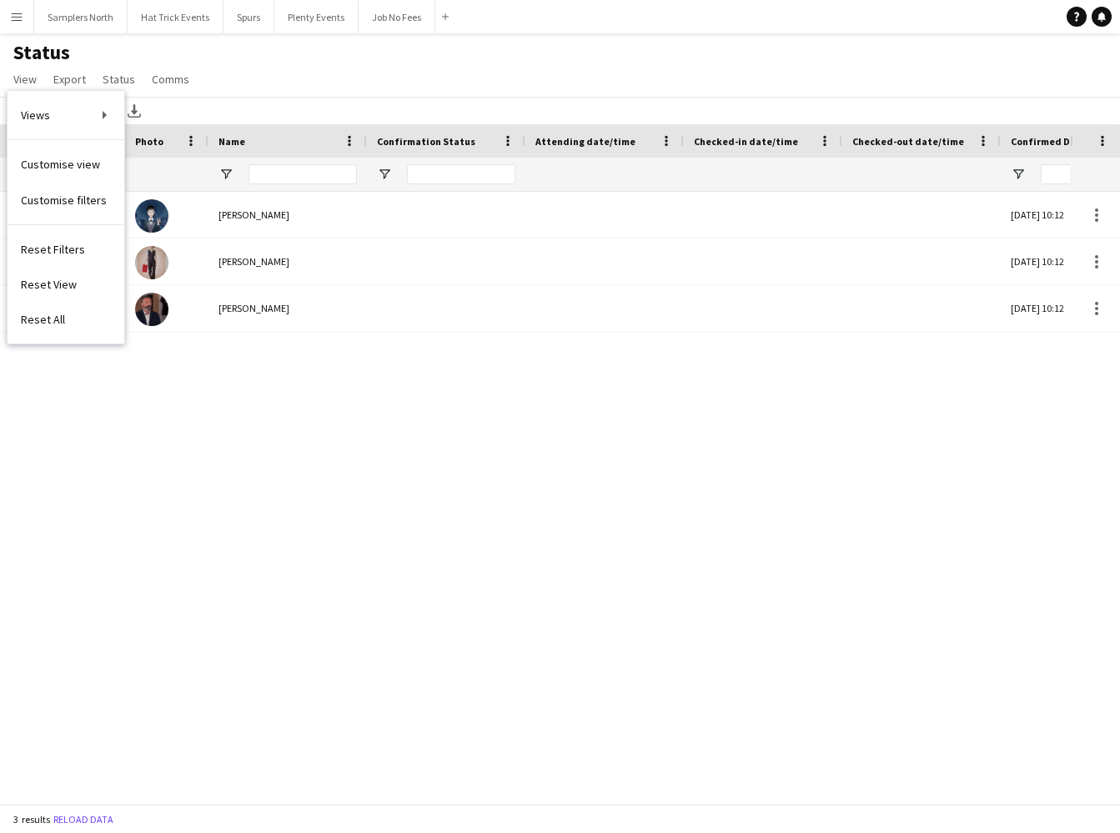
click at [19, 20] on app-icon "Menu" at bounding box center [16, 16] width 13 height 13
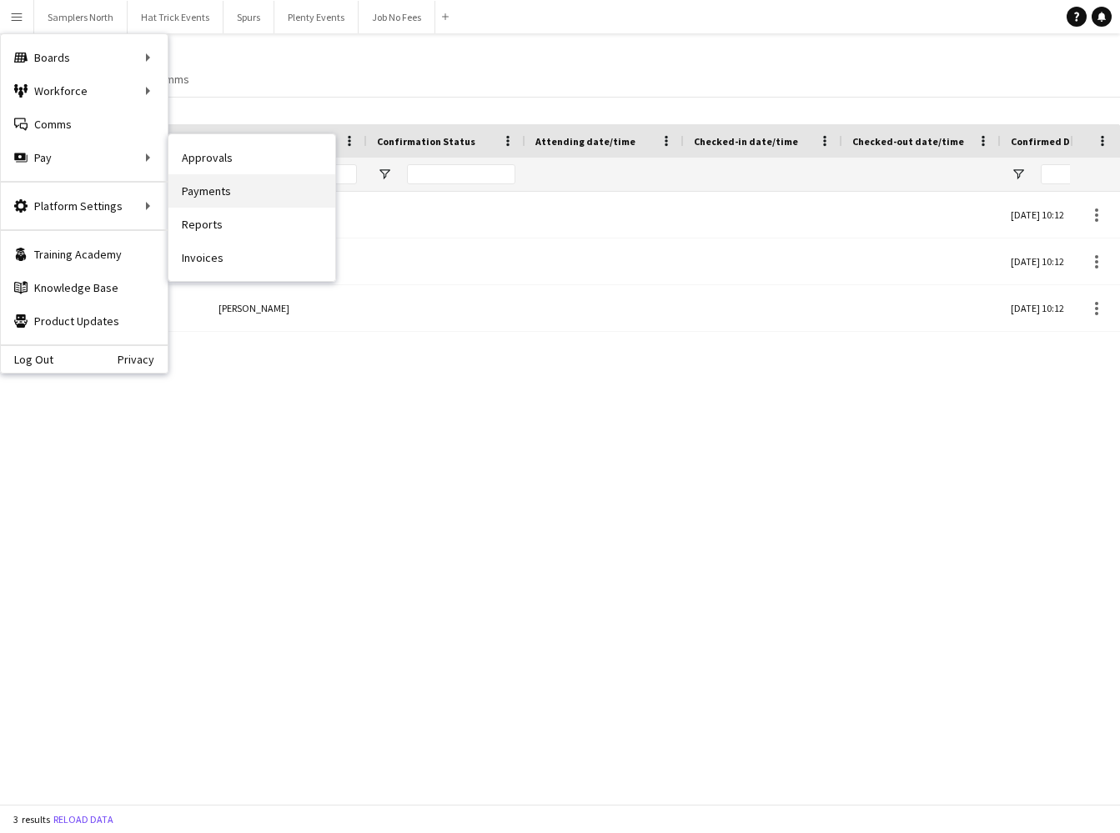
click at [228, 194] on link "Payments" at bounding box center [251, 190] width 167 height 33
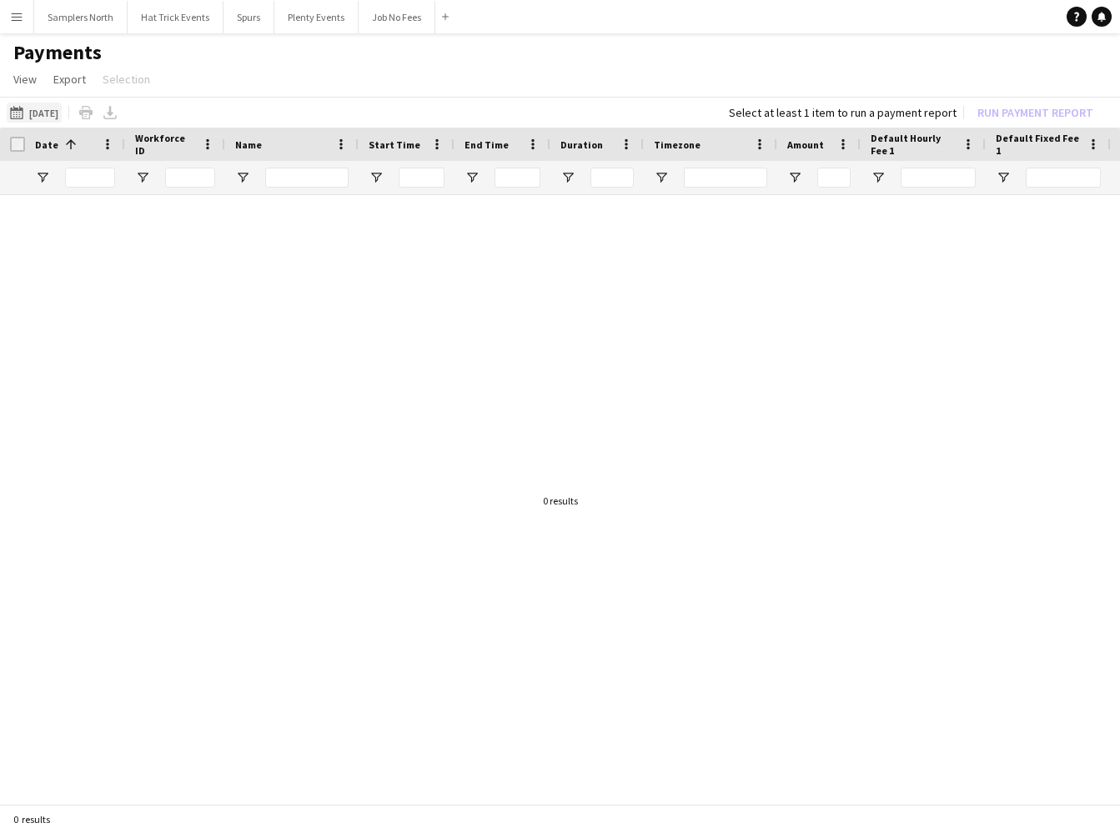
click at [48, 113] on button "[DATE] [DATE]" at bounding box center [34, 113] width 55 height 20
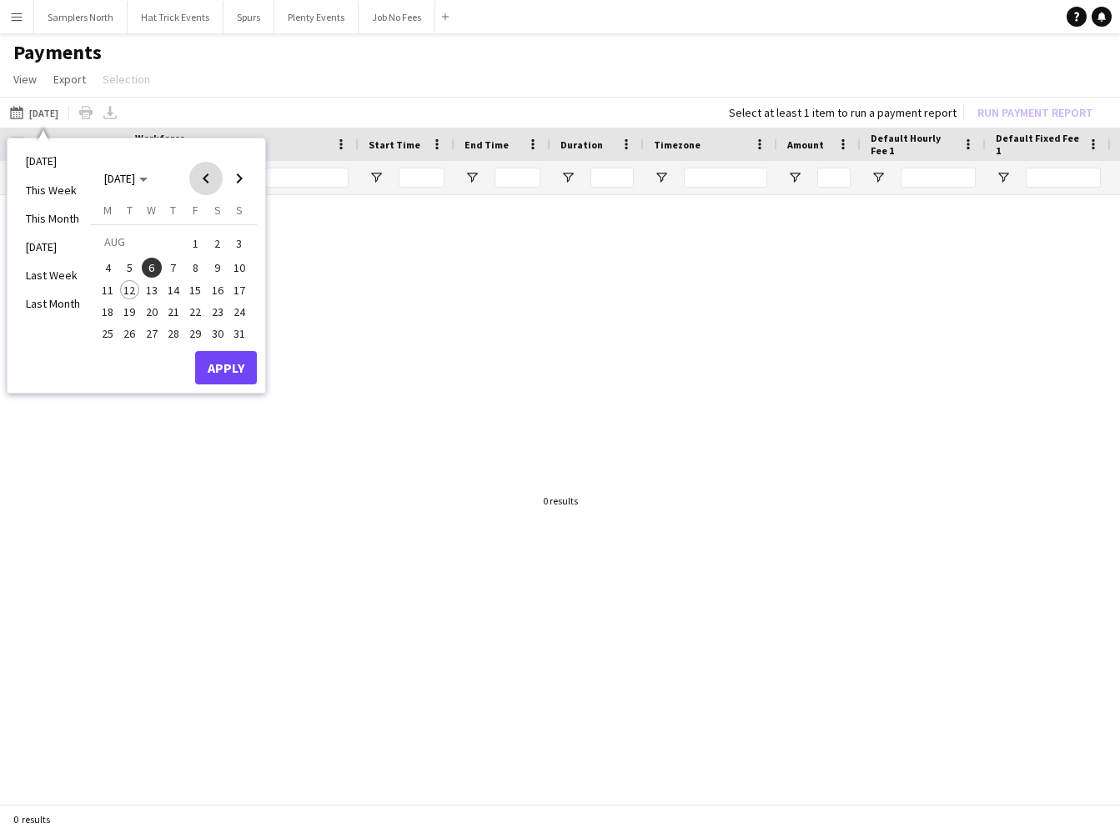
click at [203, 173] on span "Previous month" at bounding box center [205, 178] width 33 height 33
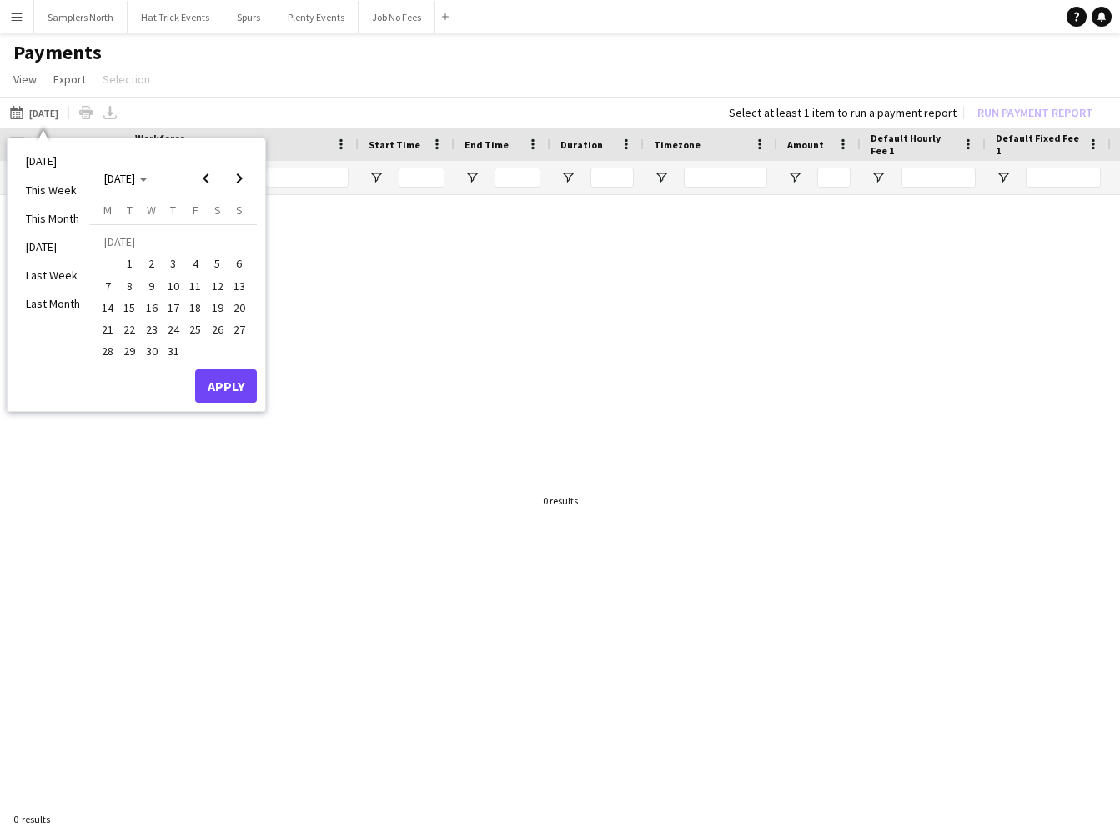
click at [148, 350] on span "30" at bounding box center [152, 352] width 20 height 20
click at [226, 386] on button "Apply" at bounding box center [226, 385] width 62 height 33
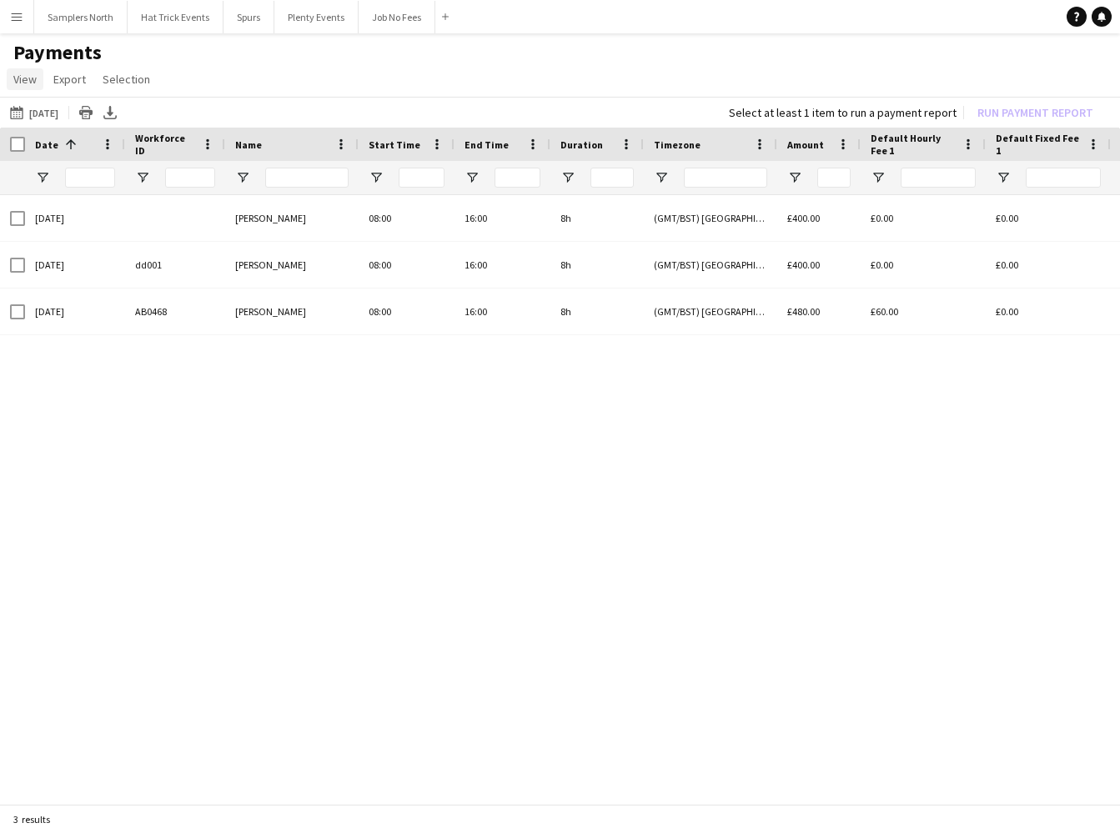
click at [26, 82] on span "View" at bounding box center [24, 79] width 23 height 15
click at [48, 115] on span "Customise view" at bounding box center [60, 115] width 79 height 15
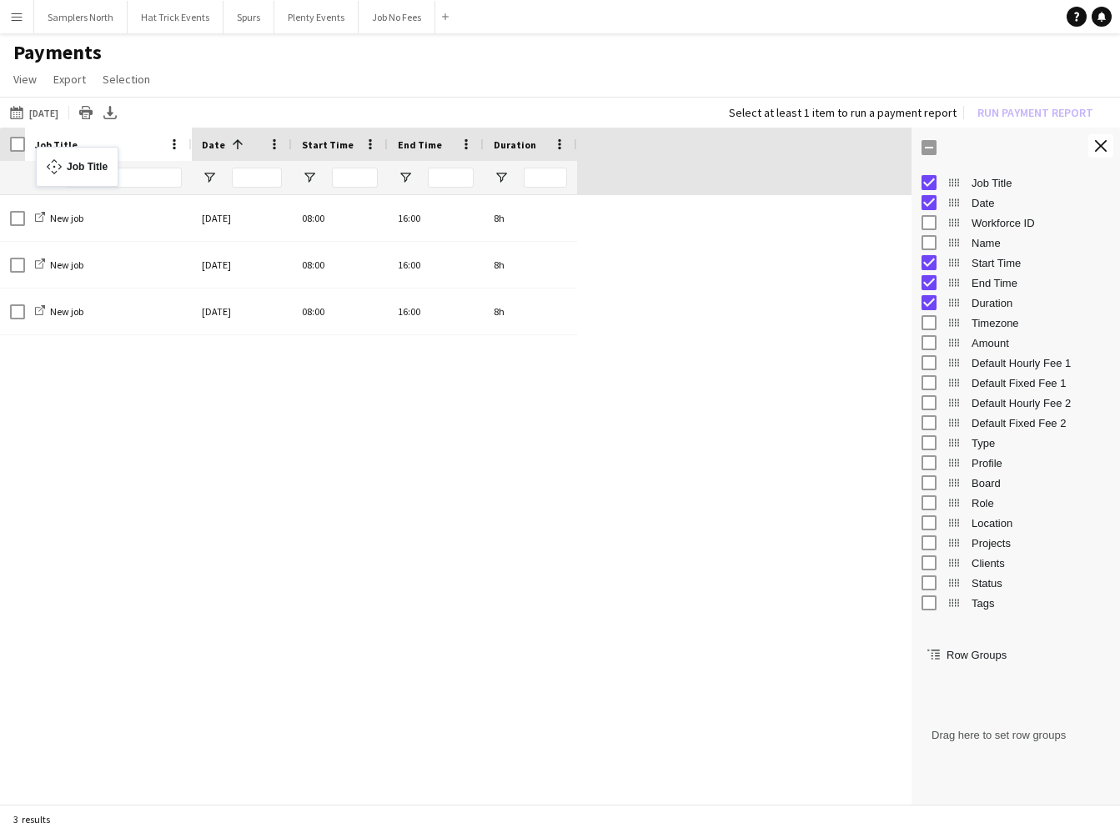
drag, startPoint x: 449, startPoint y: 144, endPoint x: 44, endPoint y: 157, distance: 404.7
drag, startPoint x: 951, startPoint y: 245, endPoint x: 952, endPoint y: 658, distance: 412.9
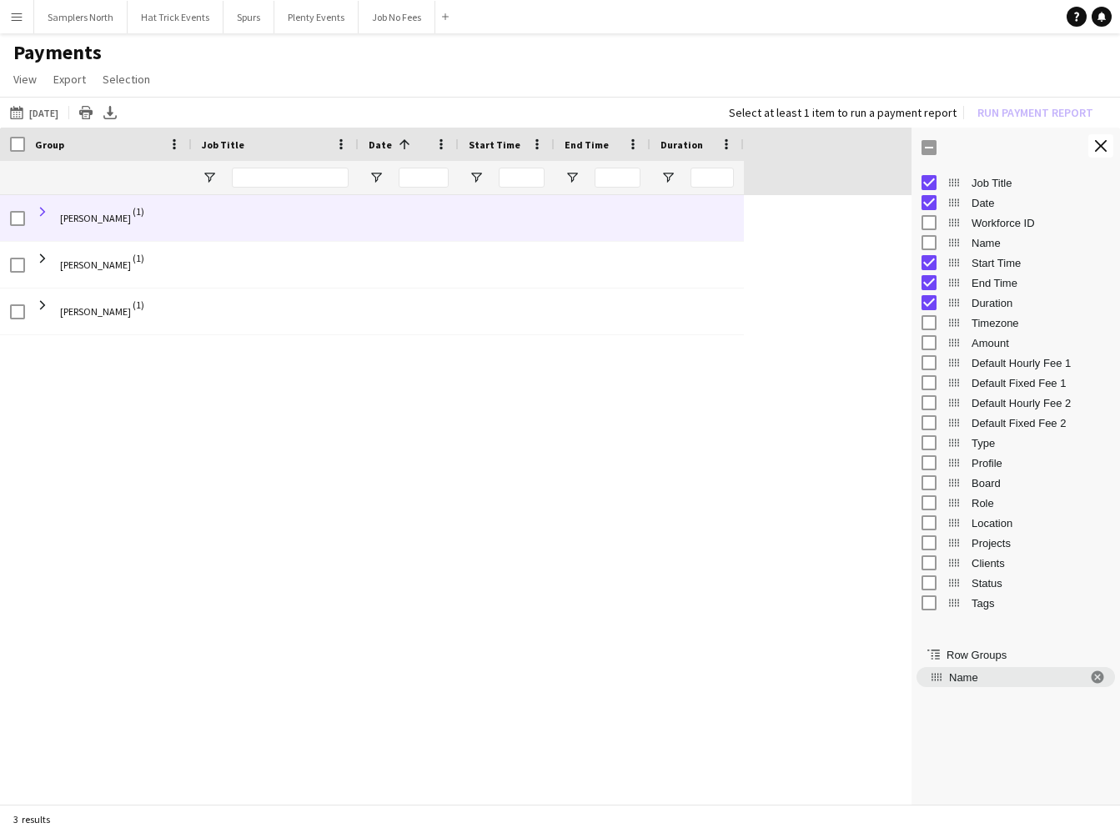
click at [45, 216] on span at bounding box center [42, 211] width 15 height 15
click at [39, 208] on span at bounding box center [42, 211] width 15 height 15
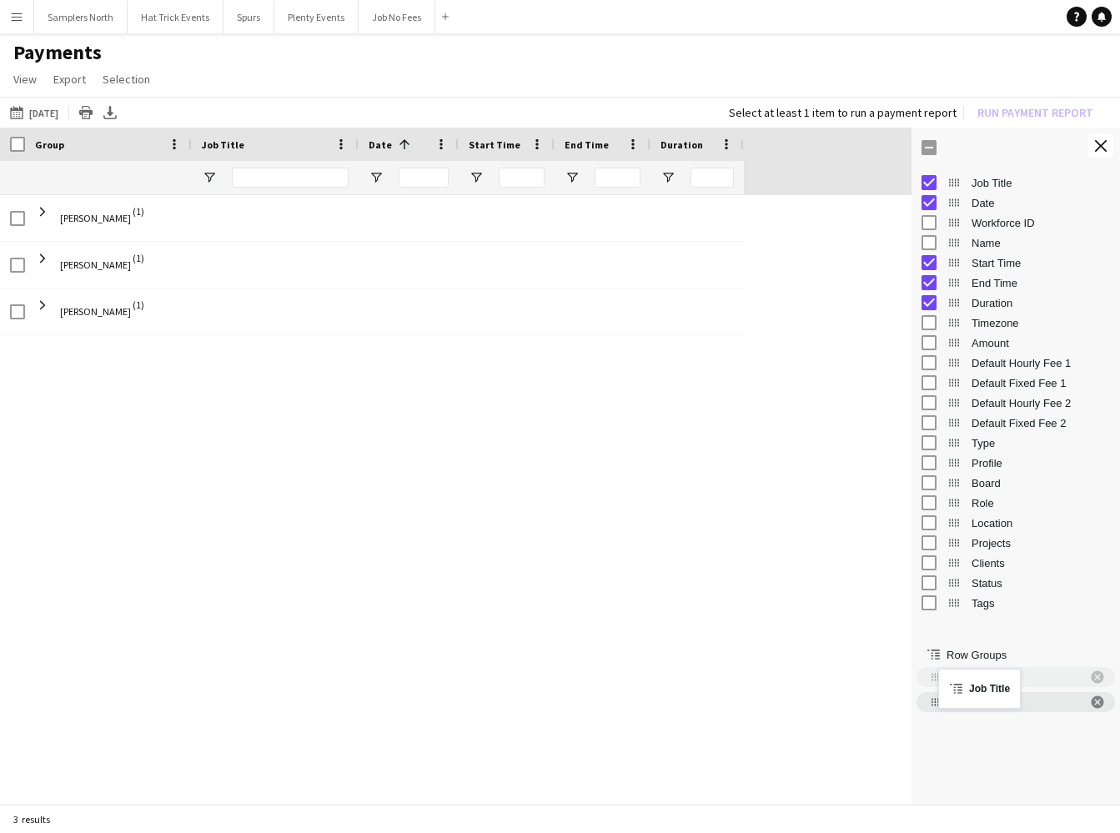
drag, startPoint x: 952, startPoint y: 182, endPoint x: 947, endPoint y: 679, distance: 497.1
click at [1098, 706] on span "Name. Press ENTER to sort. Press DELETE to remove" at bounding box center [1097, 702] width 15 height 15
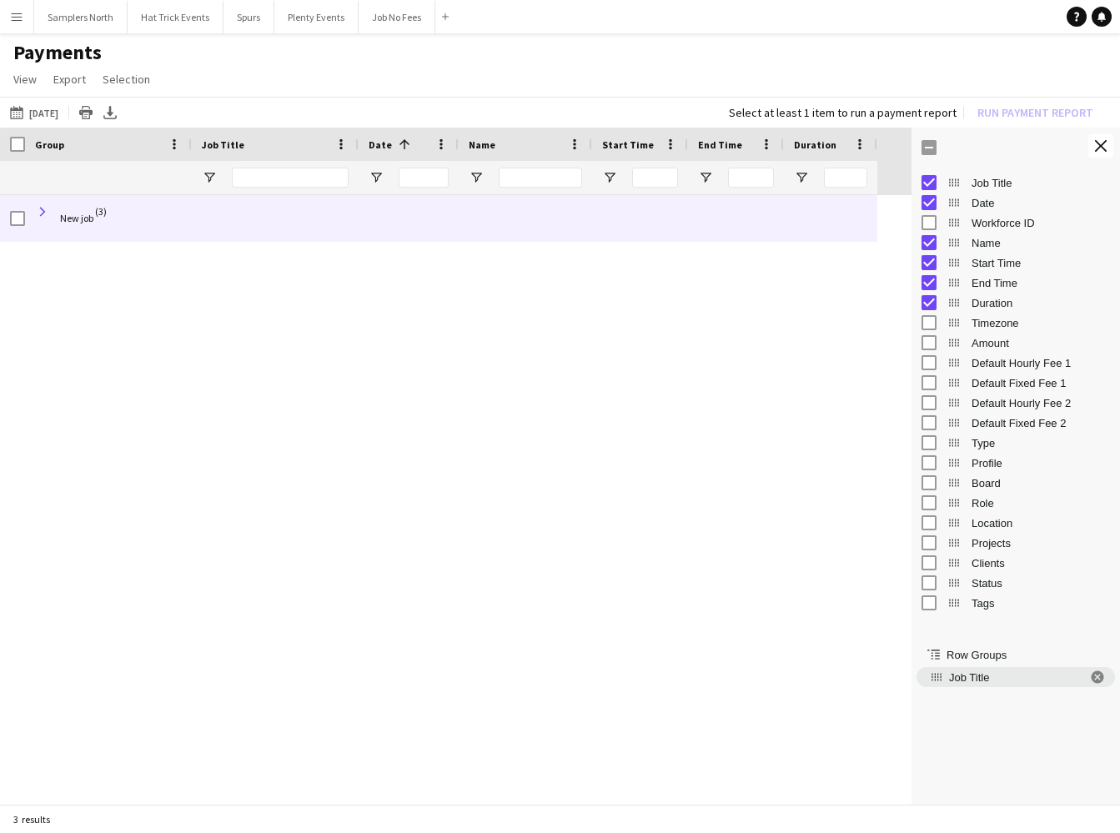
click at [43, 214] on span at bounding box center [42, 211] width 15 height 15
click at [45, 210] on span at bounding box center [42, 211] width 15 height 15
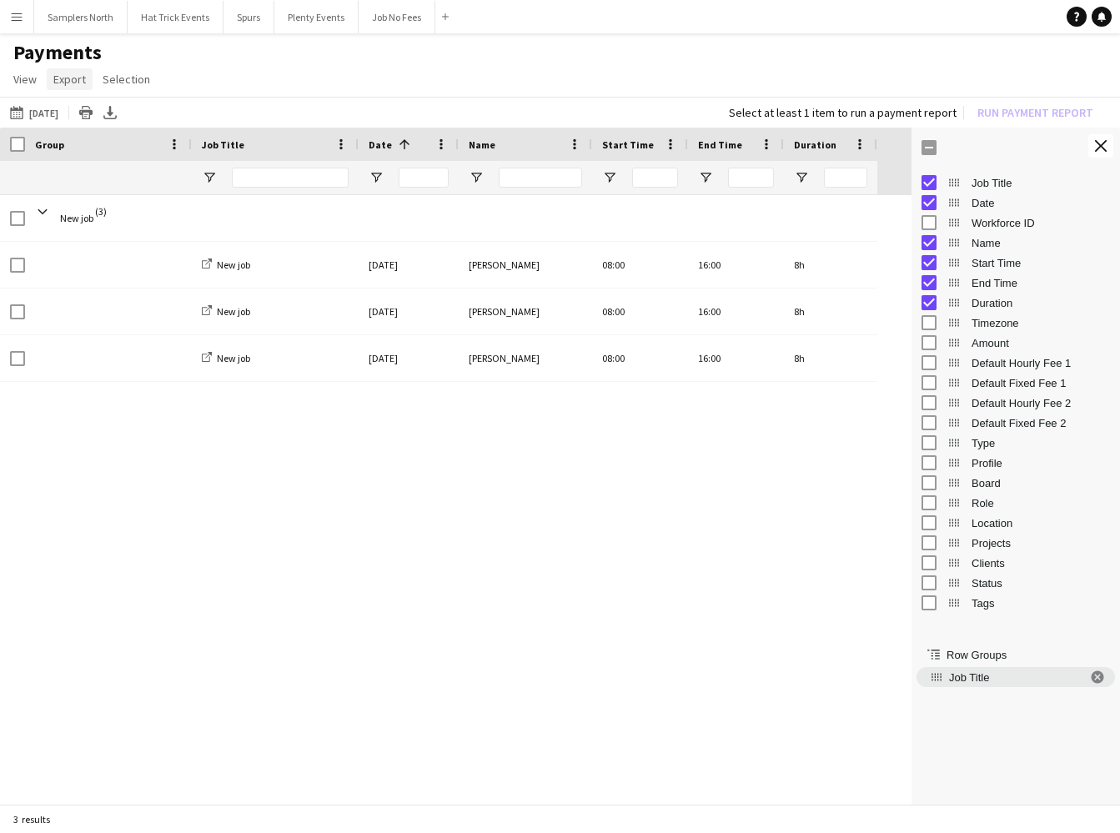
click at [69, 82] on span "Export" at bounding box center [69, 79] width 33 height 15
click at [95, 114] on span "Export as XLSX" at bounding box center [97, 115] width 73 height 15
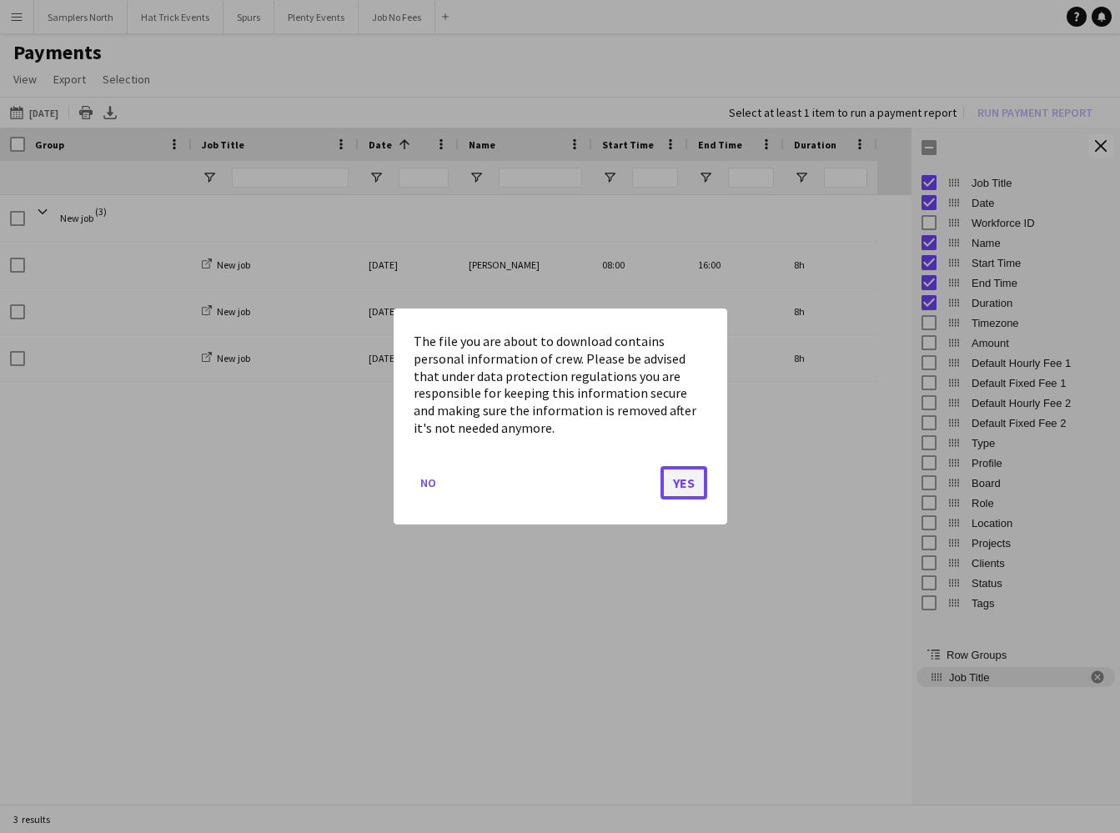
click at [693, 482] on button "Yes" at bounding box center [684, 482] width 47 height 33
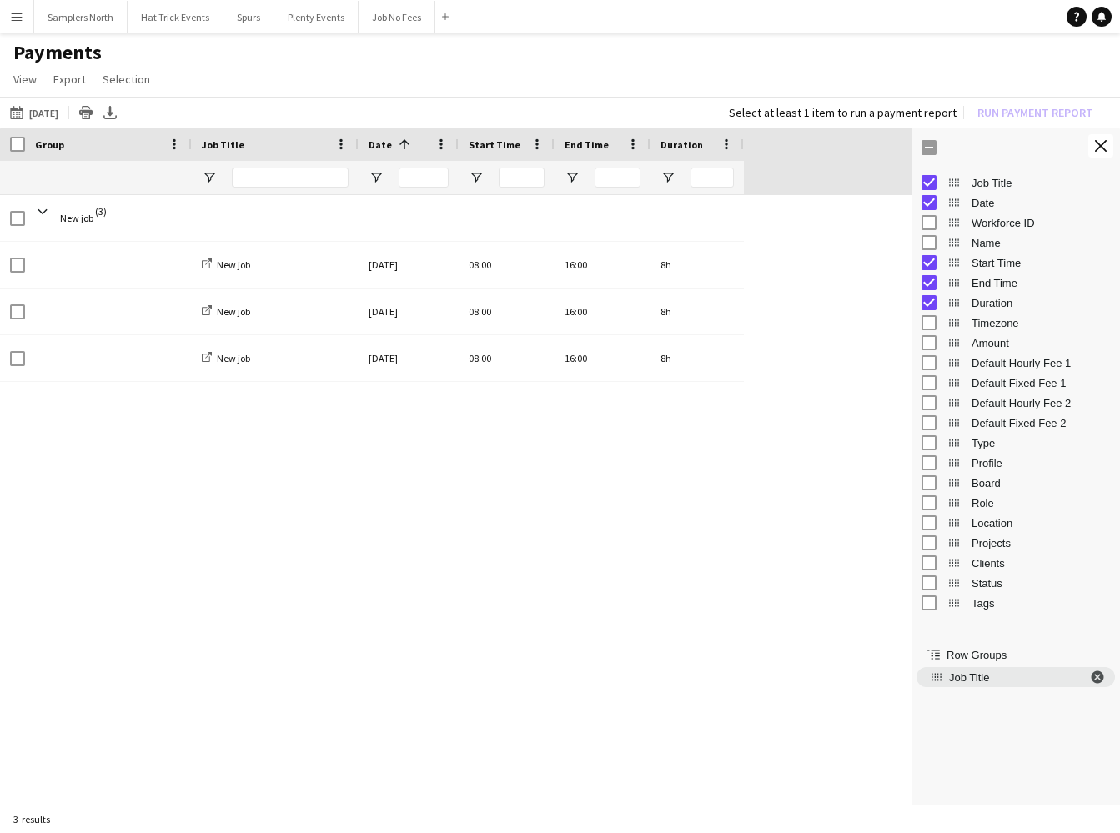
click at [1098, 681] on span "Job Title. Press ENTER to sort. Press DELETE to remove" at bounding box center [1097, 677] width 15 height 15
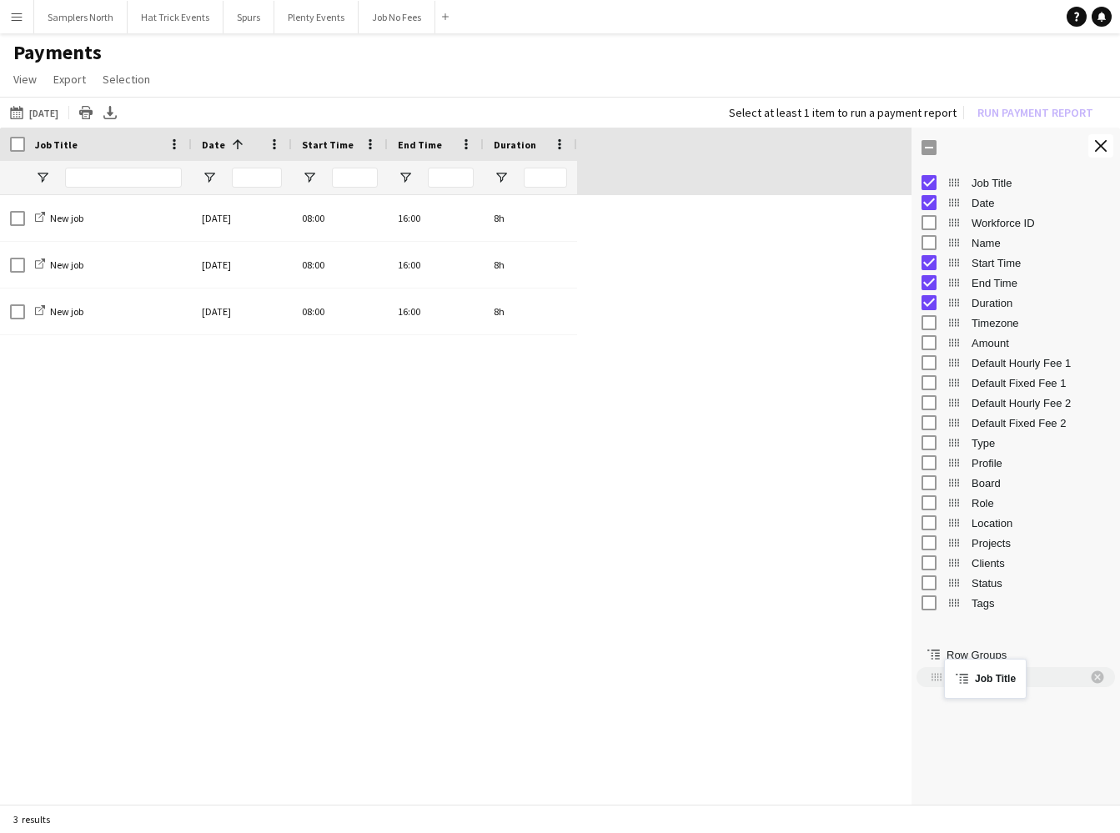
drag, startPoint x: 957, startPoint y: 185, endPoint x: 952, endPoint y: 670, distance: 484.6
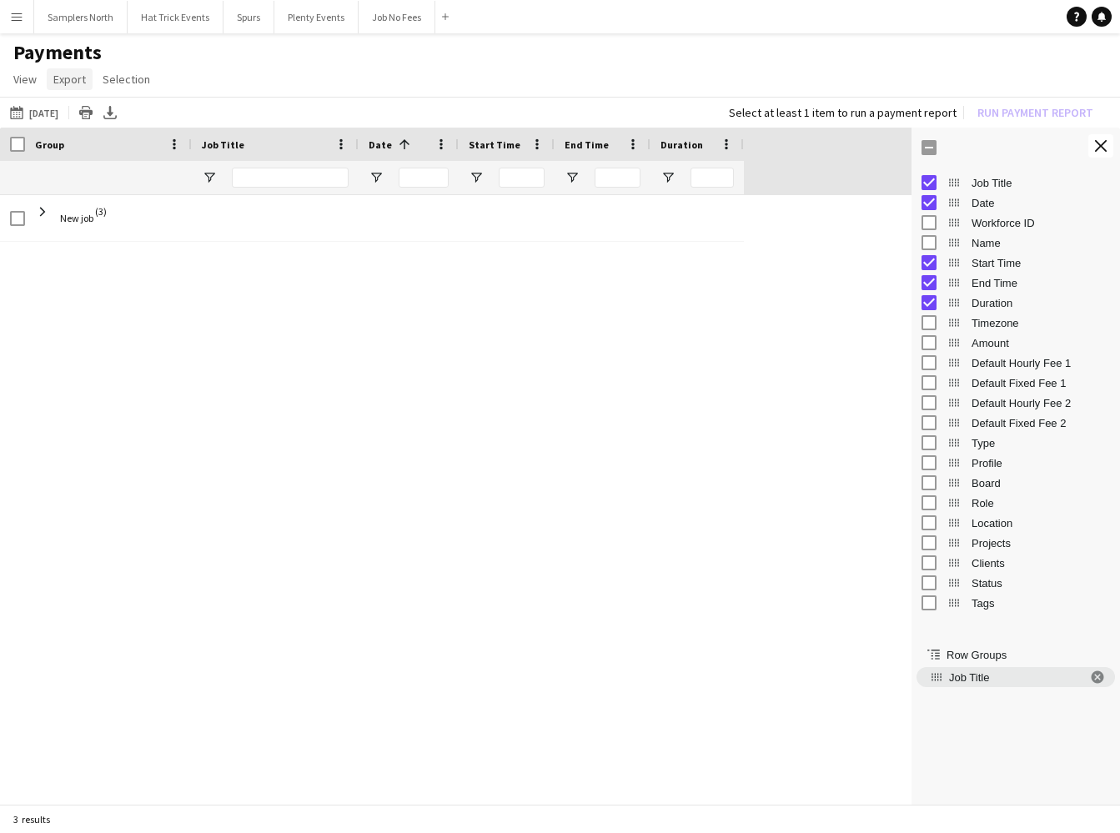
click at [71, 81] on span "Export" at bounding box center [69, 79] width 33 height 15
click at [93, 115] on span "Export as XLSX" at bounding box center [97, 115] width 73 height 15
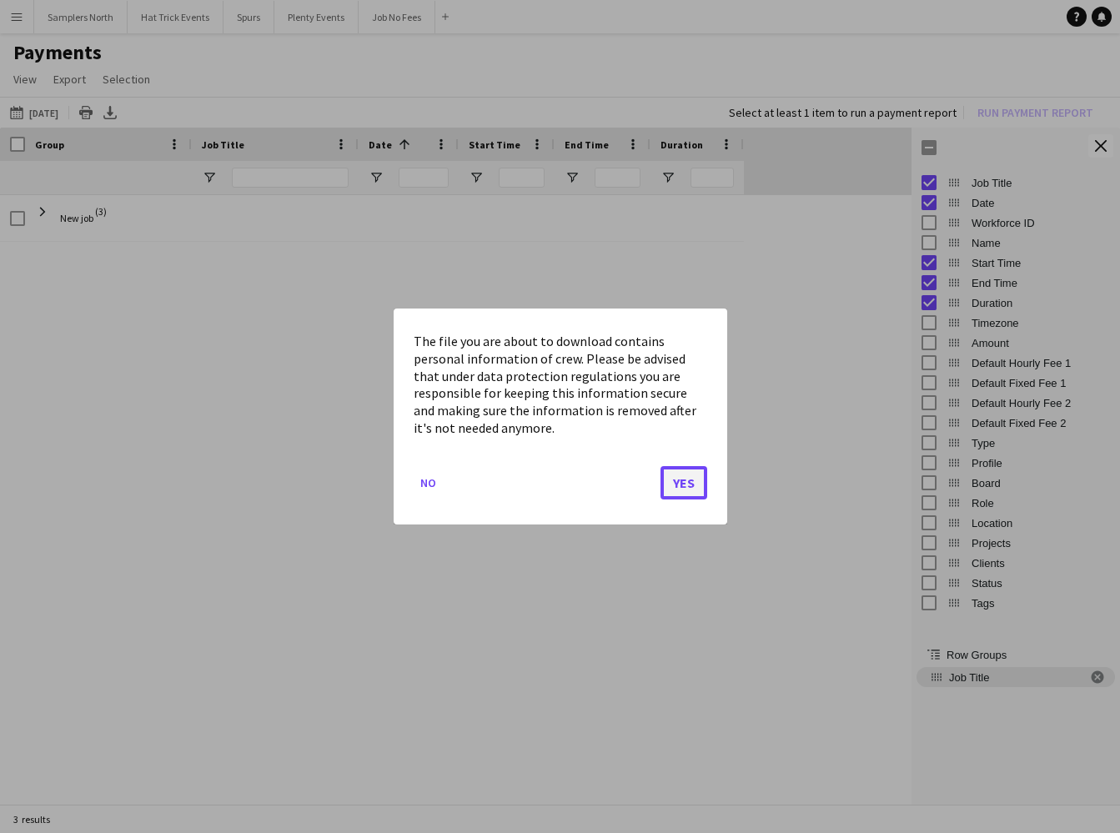
click at [694, 484] on button "Yes" at bounding box center [684, 482] width 47 height 33
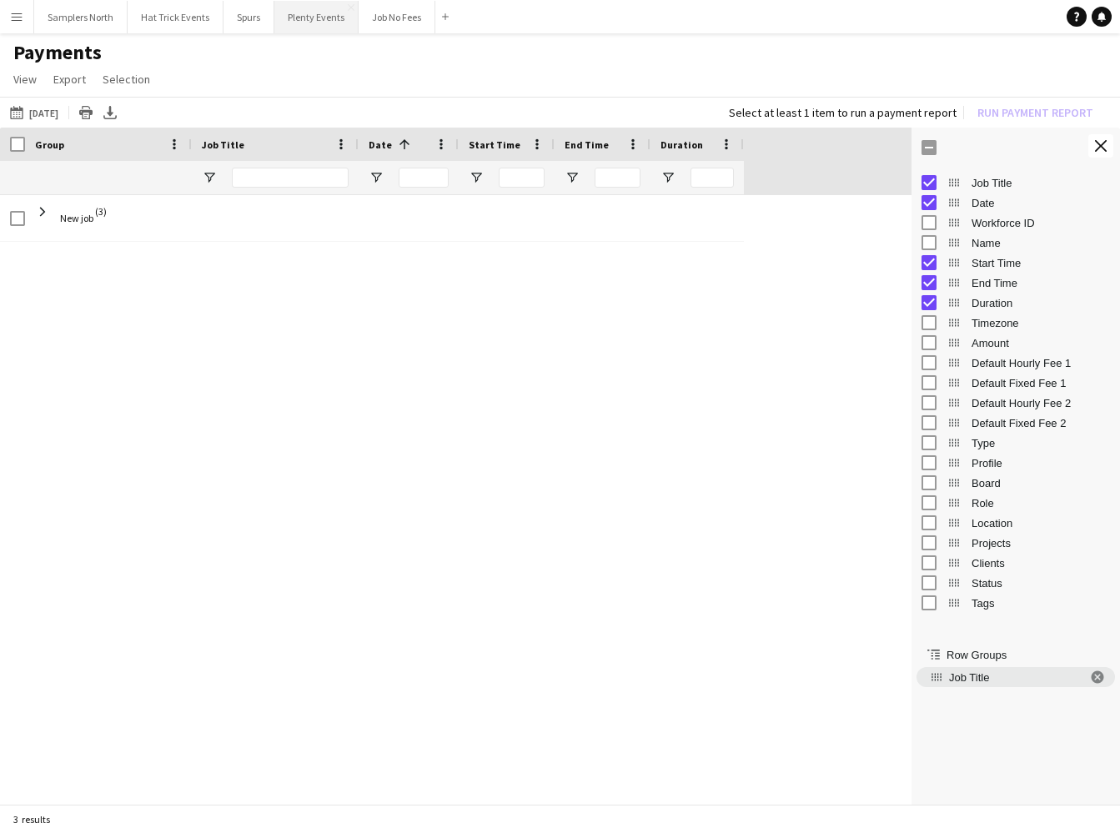
click at [319, 17] on button "Plenty Events Close" at bounding box center [316, 17] width 84 height 33
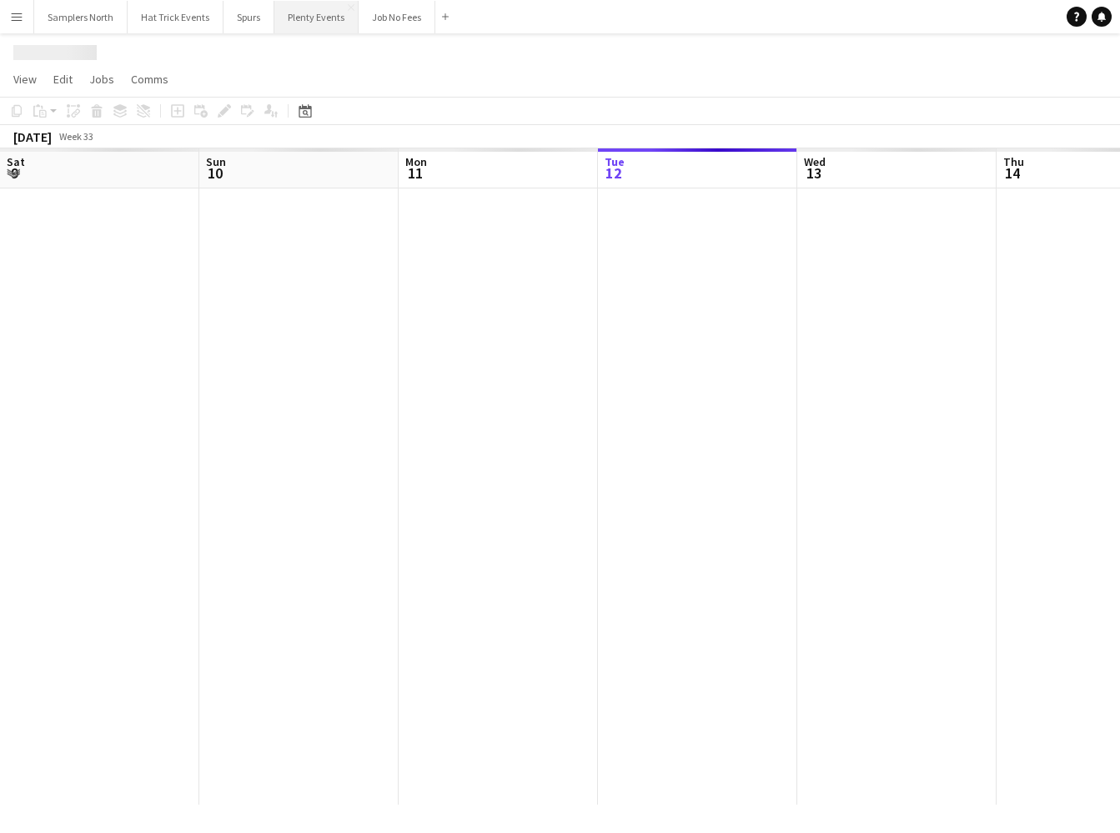
click at [319, 17] on button "Plenty Events Close" at bounding box center [316, 17] width 84 height 33
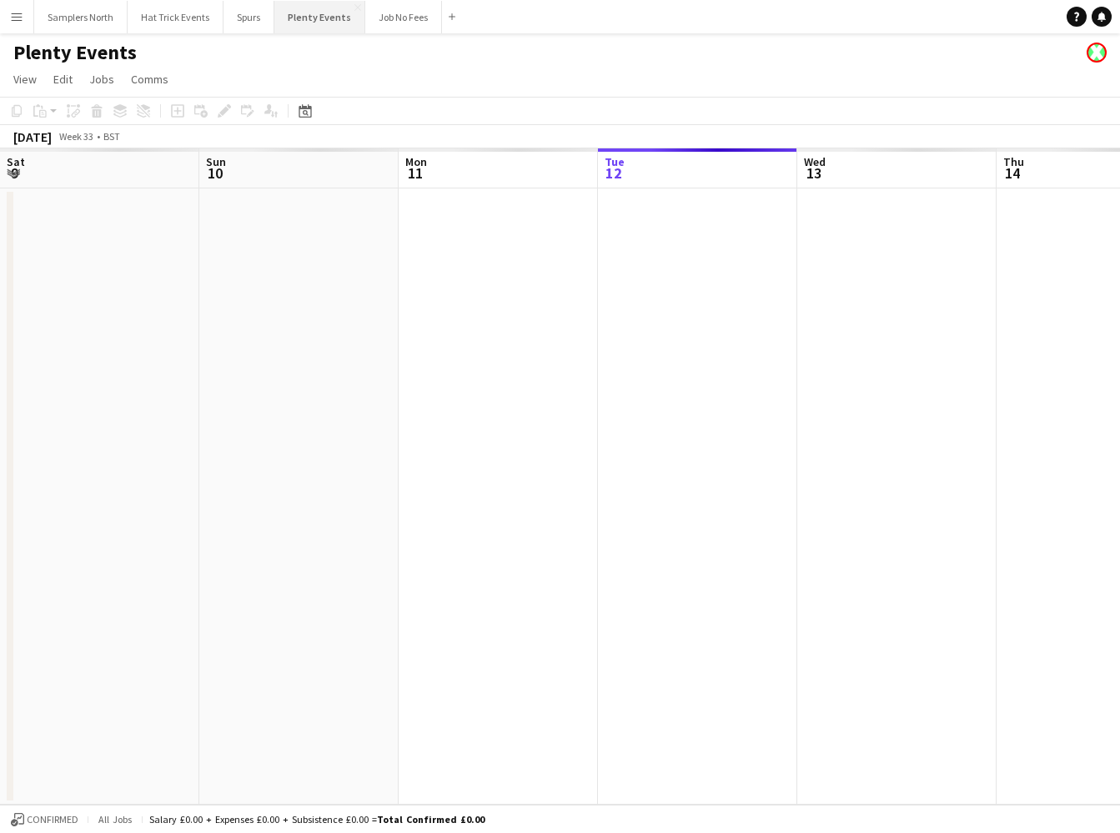
scroll to position [0, 399]
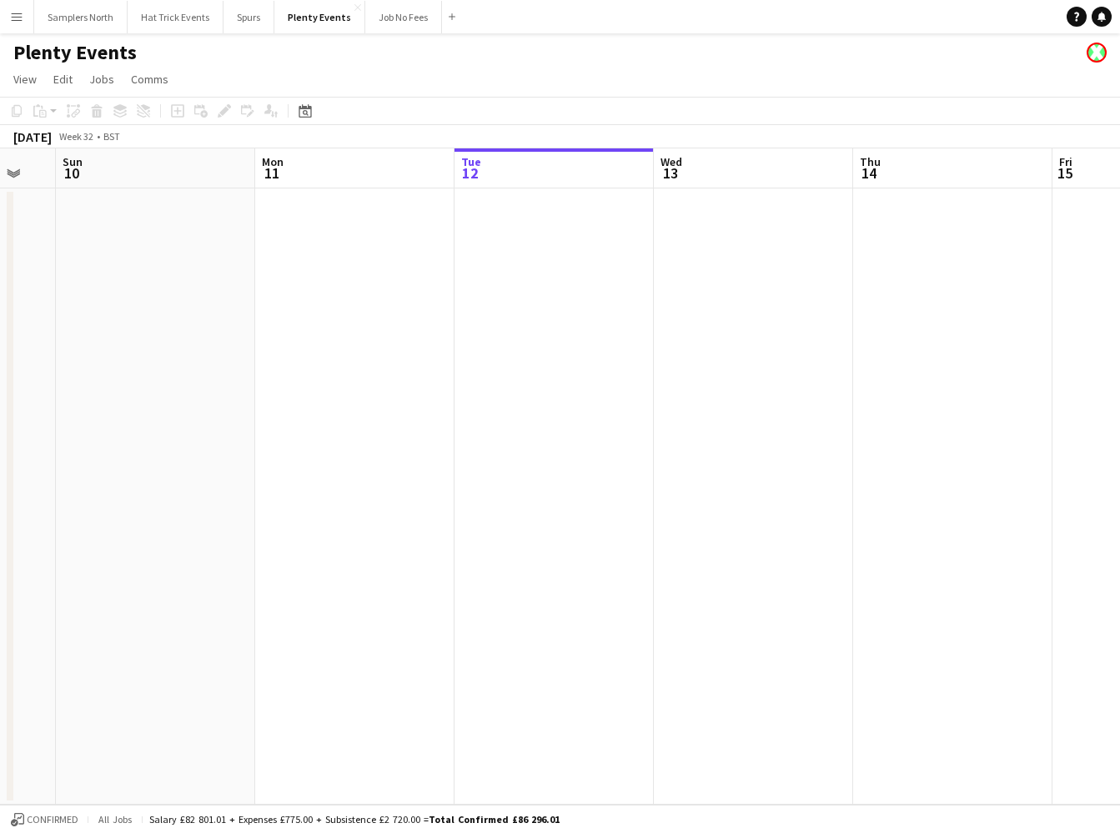
drag, startPoint x: 386, startPoint y: 401, endPoint x: 786, endPoint y: 420, distance: 400.0
click at [786, 419] on app-calendar-viewport "Fri 8 Sat 9 Sun 10 Mon 11 Tue 12 Wed 13 Thu 14 Fri 15 Sat 16 Sun 17 Mon 18" at bounding box center [560, 476] width 1120 height 656
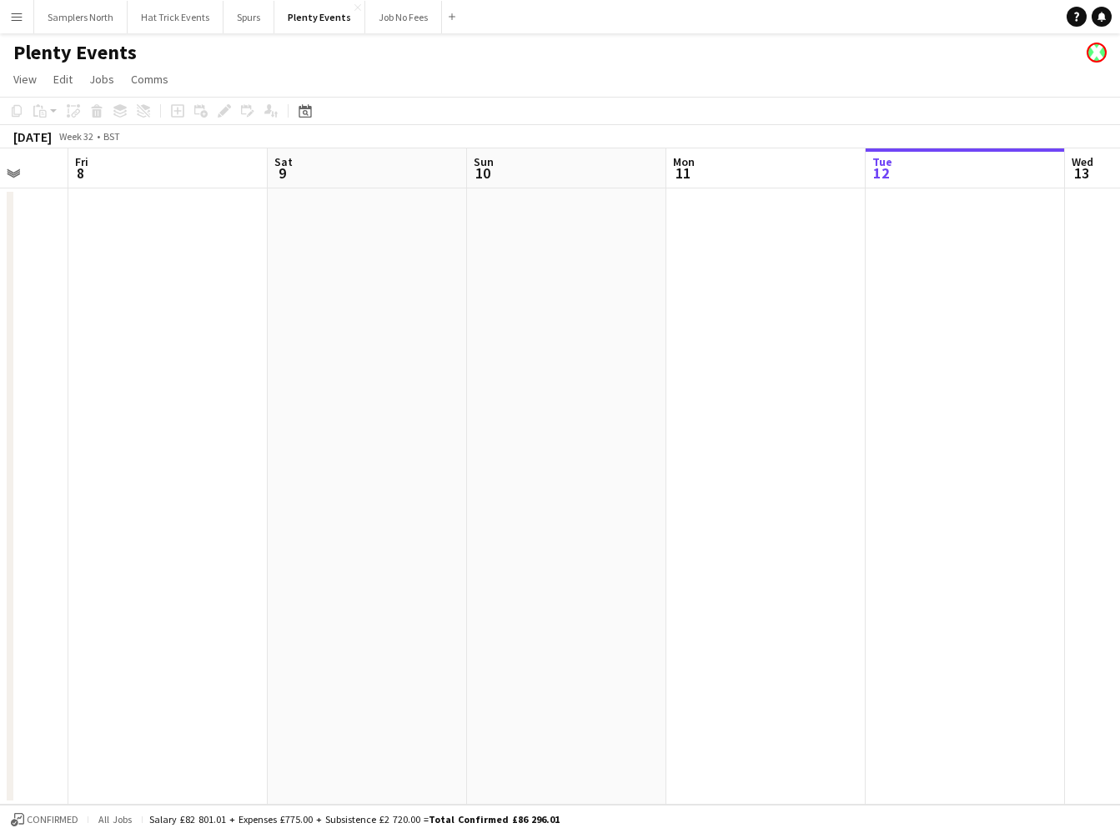
drag, startPoint x: 396, startPoint y: 480, endPoint x: 767, endPoint y: 454, distance: 372.0
click at [758, 457] on app-calendar-viewport "Tue 5 Wed 6 Thu 7 Fri 8 Sat 9 Sun 10 Mon 11 Tue 12 Wed 13 Thu 14 Fri 15" at bounding box center [560, 476] width 1120 height 656
drag, startPoint x: 623, startPoint y: 498, endPoint x: 631, endPoint y: 496, distance: 8.5
click at [645, 499] on app-calendar-viewport "Tue 5 Wed 6 Thu 7 Fri 8 Sat 9 Sun 10 Mon 11 Tue 12 Wed 13 Thu 14 Fri 15" at bounding box center [560, 476] width 1120 height 656
drag, startPoint x: 499, startPoint y: 514, endPoint x: 542, endPoint y: 492, distance: 48.5
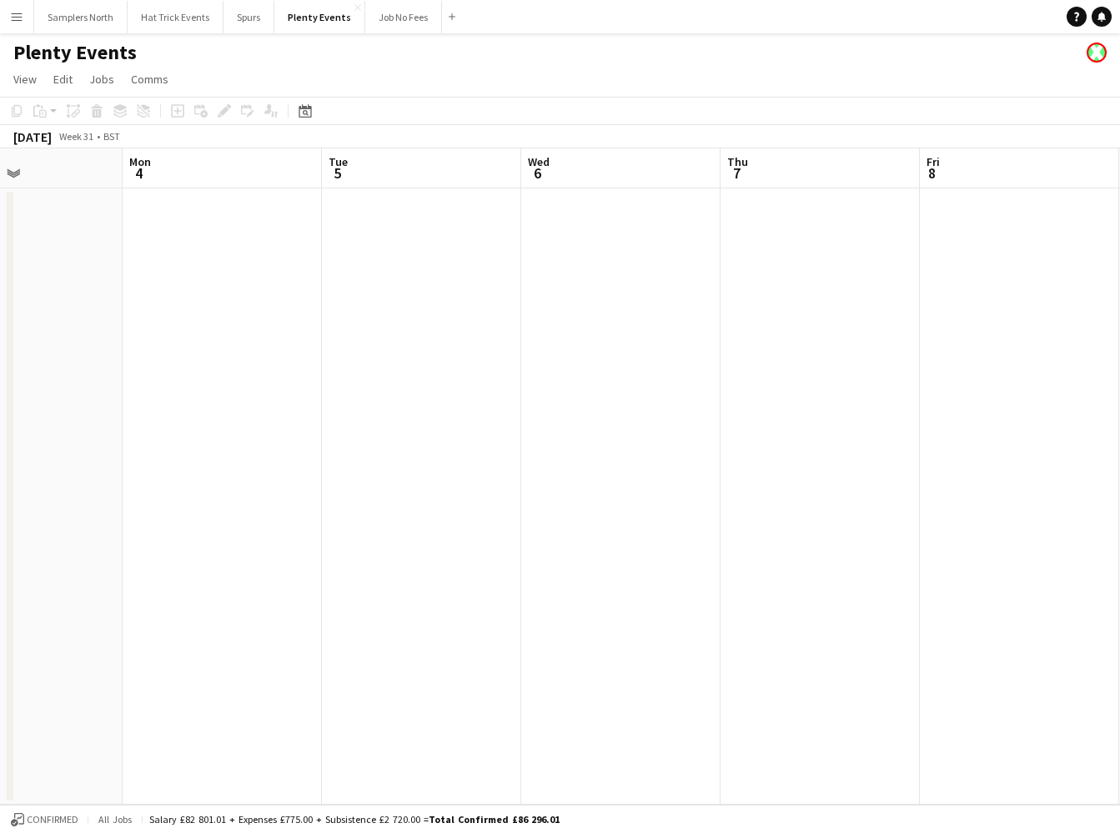
click at [732, 480] on app-calendar-viewport "Fri 1 Sat 2 Sun 3 Mon 4 Tue 5 Wed 6 Thu 7 Fri 8 Sat 9 Sun 10 Mon 11" at bounding box center [560, 476] width 1120 height 656
drag, startPoint x: 314, startPoint y: 509, endPoint x: 623, endPoint y: 478, distance: 310.1
click at [751, 467] on app-calendar-viewport "Fri 1 1/1 1 Job Sat 2 Sun 3 Mon 4 Tue 5 Wed 6 Thu 7 Fri 8 Sat 9 Sun 10 Mon 11 0…" at bounding box center [560, 476] width 1120 height 656
drag, startPoint x: 392, startPoint y: 485, endPoint x: 705, endPoint y: 475, distance: 313.0
click at [696, 473] on app-calendar-viewport "Wed 30 3/5 1 Job Thu 31 Fri 1 1/1 1 Job Sat 2 Sun 3 Mon 4 Tue 5 Wed 6 Thu 7 Fri…" at bounding box center [560, 476] width 1120 height 656
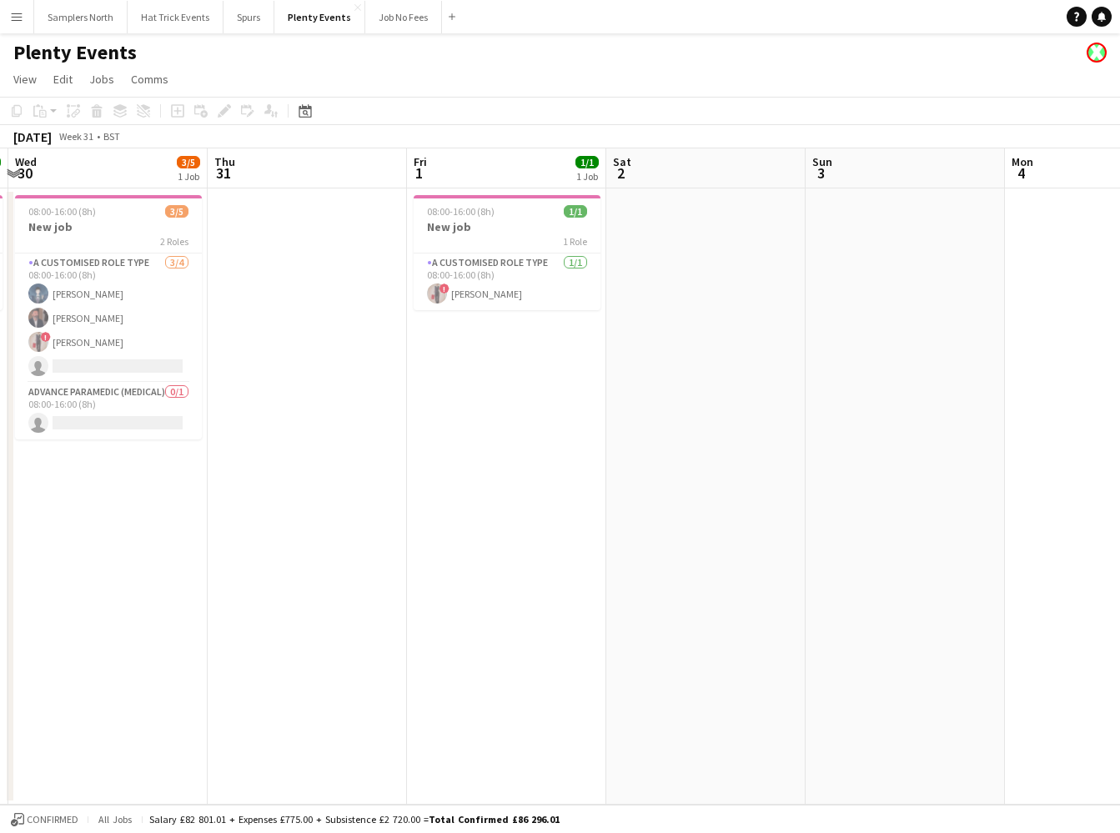
drag, startPoint x: 443, startPoint y: 483, endPoint x: 814, endPoint y: 471, distance: 371.3
click at [815, 470] on app-calendar-viewport "Mon 28 0/1 1 Job Tue 29 1/1 1 Job Wed 30 3/5 1 Job Thu 31 Fri 1 1/1 1 Job Sat 2…" at bounding box center [560, 476] width 1120 height 656
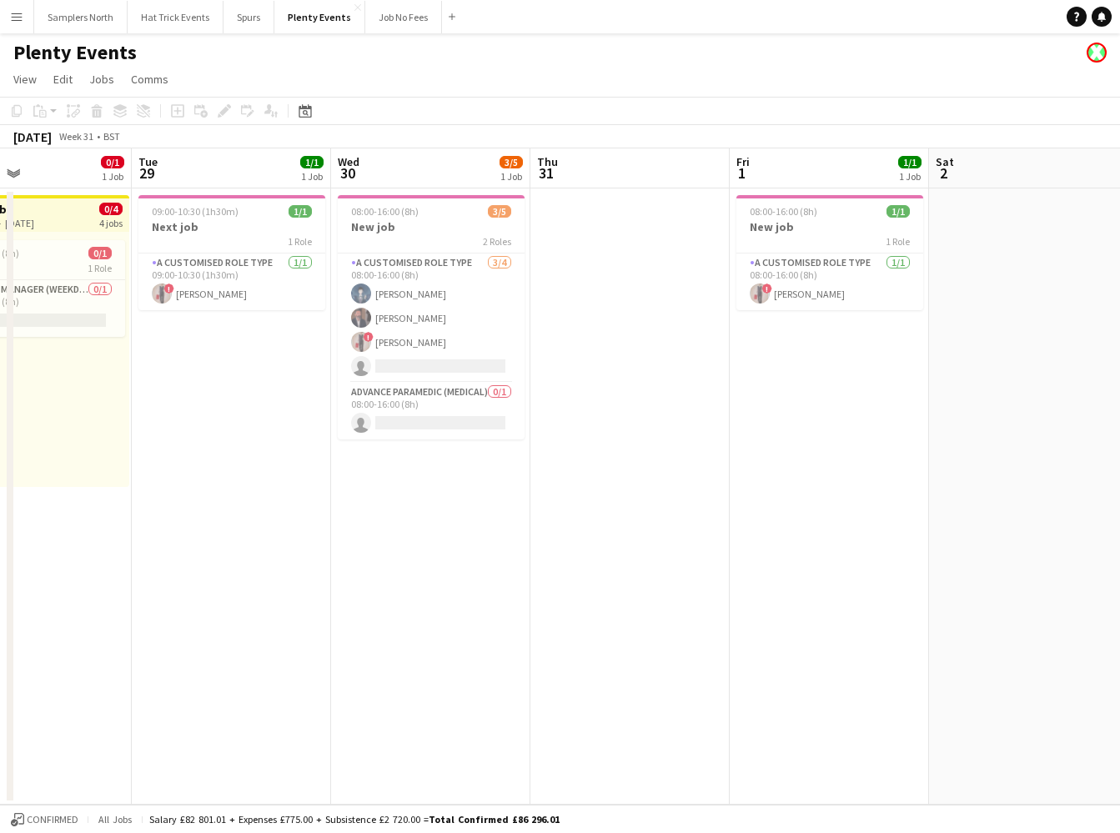
scroll to position [0, 403]
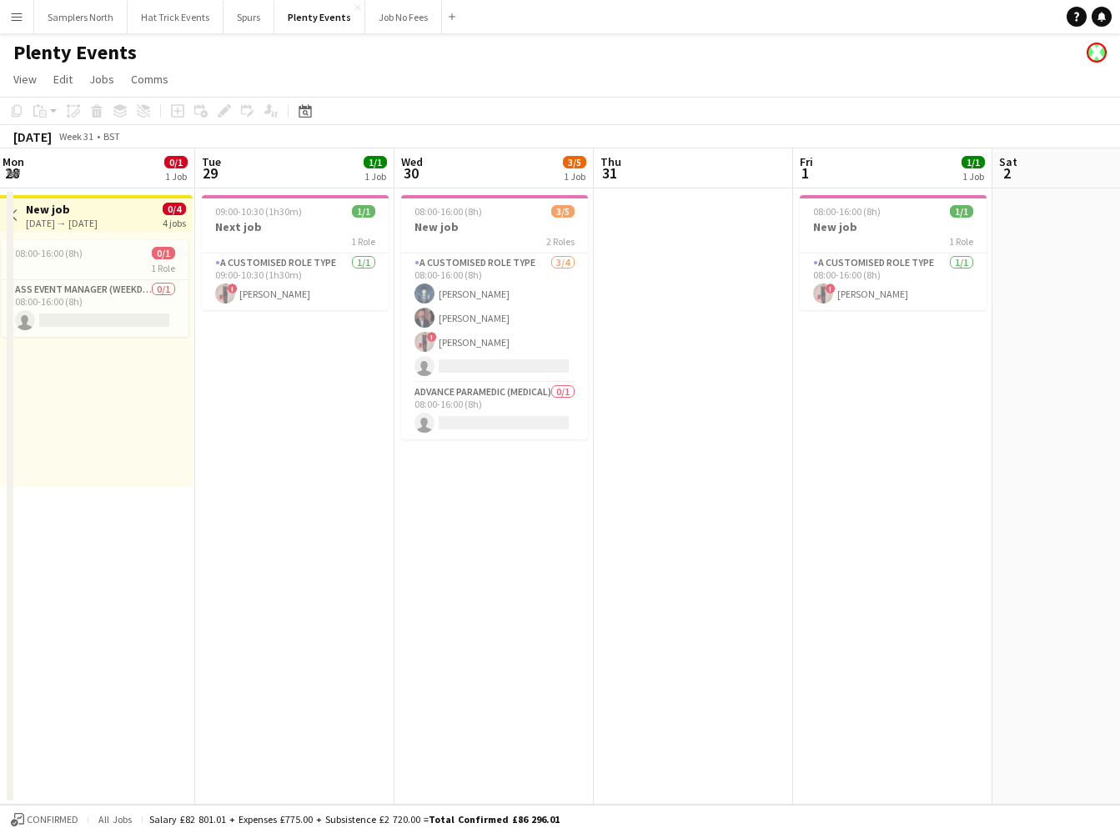
drag, startPoint x: 596, startPoint y: 490, endPoint x: 727, endPoint y: 495, distance: 131.9
click at [727, 495] on app-calendar-viewport "Sat 26 0/3 3 Jobs Sun 27 1/2 2 Jobs Mon 28 0/1 1 Job Tue 29 1/1 1 Job Wed 30 3/…" at bounding box center [560, 476] width 1120 height 656
click at [17, 19] on app-icon "Menu" at bounding box center [16, 16] width 13 height 13
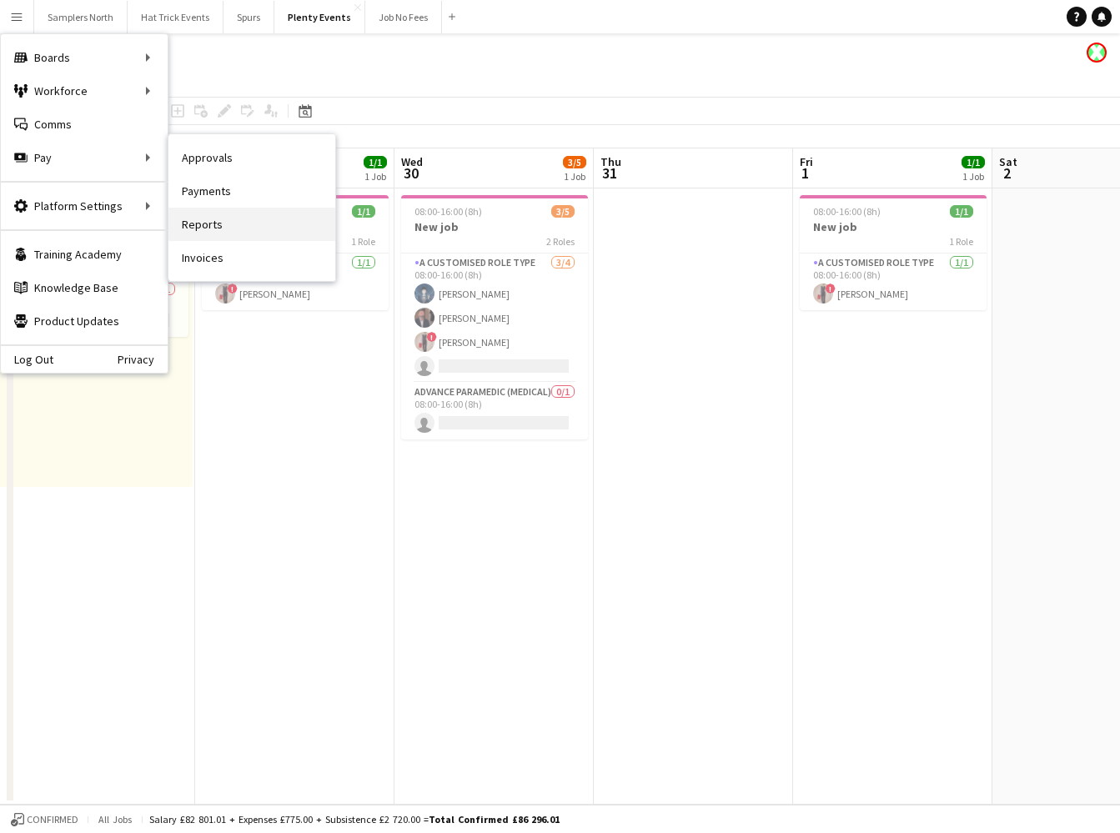
click at [213, 227] on link "Reports" at bounding box center [251, 224] width 167 height 33
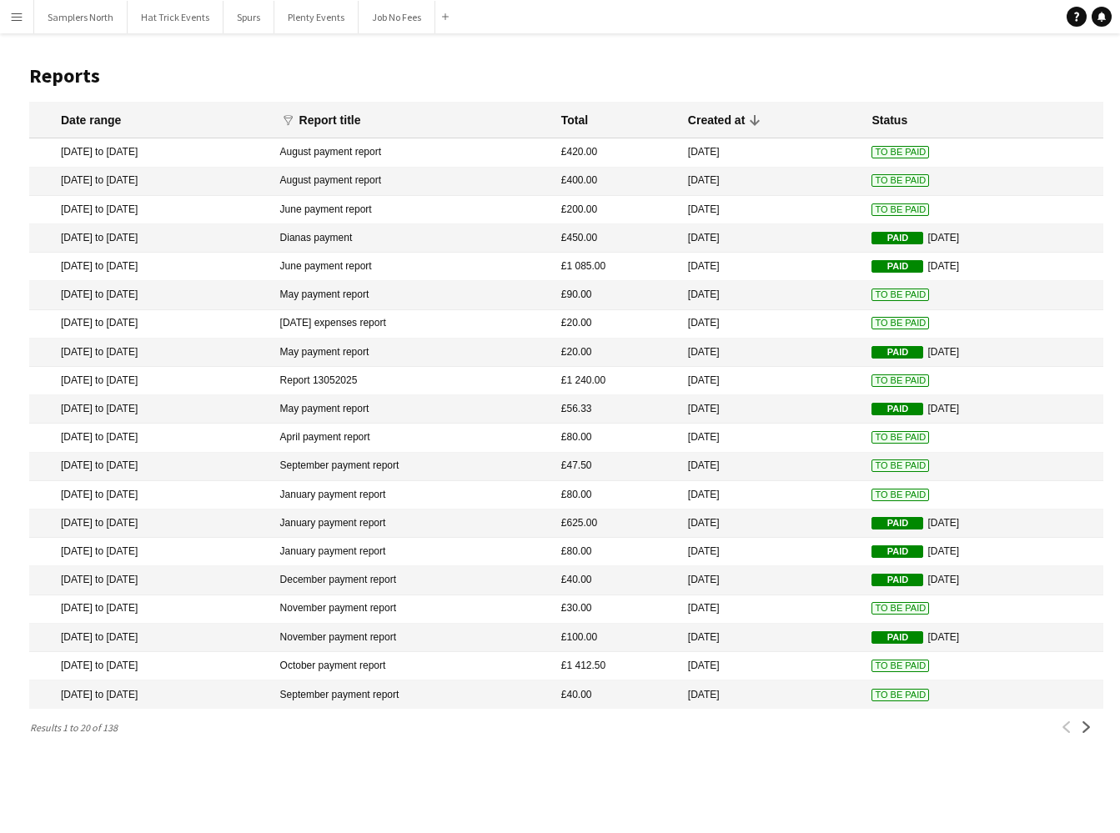
click at [20, 18] on app-icon "Menu" at bounding box center [16, 16] width 13 height 13
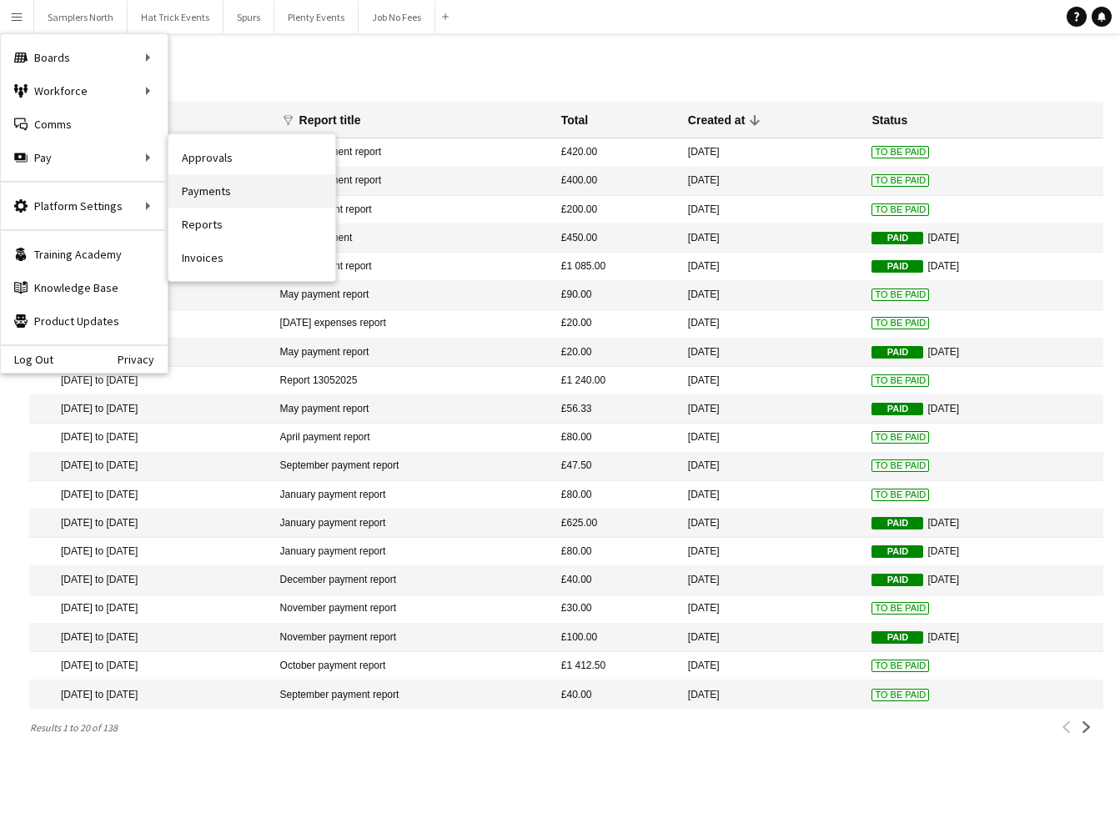
click at [204, 191] on link "Payments" at bounding box center [251, 190] width 167 height 33
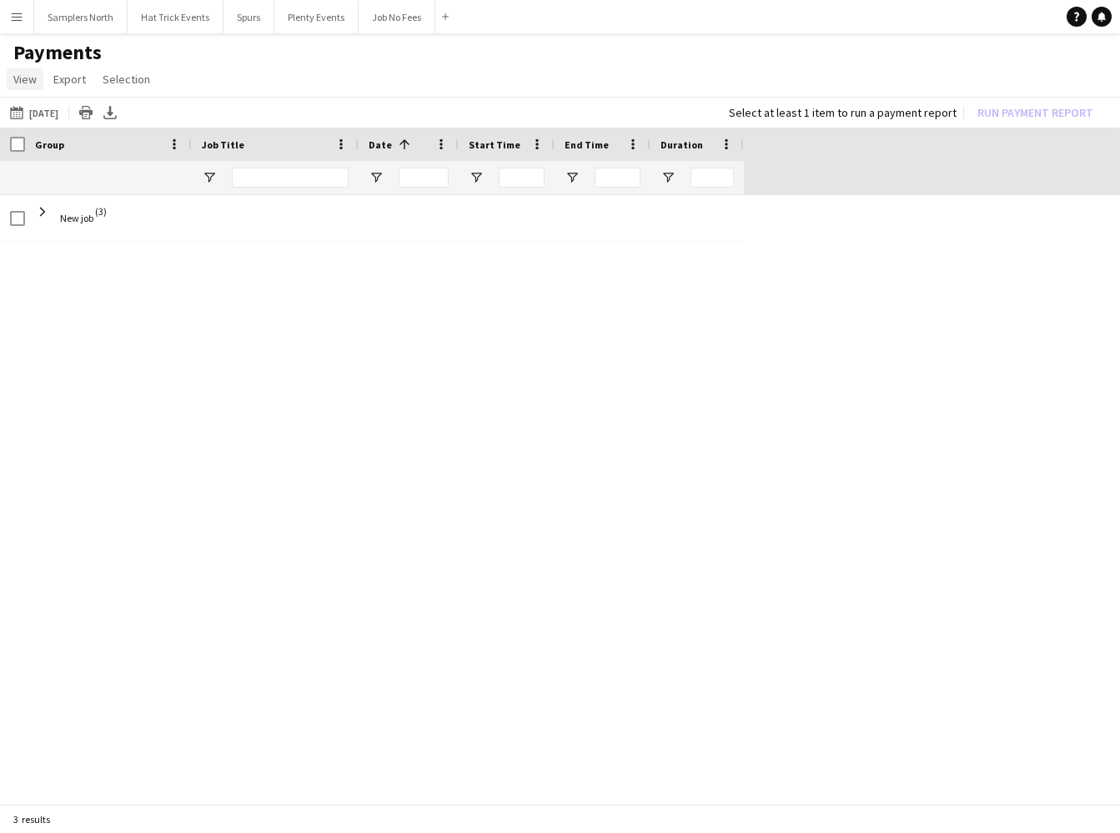
click at [27, 83] on span "View" at bounding box center [24, 79] width 23 height 15
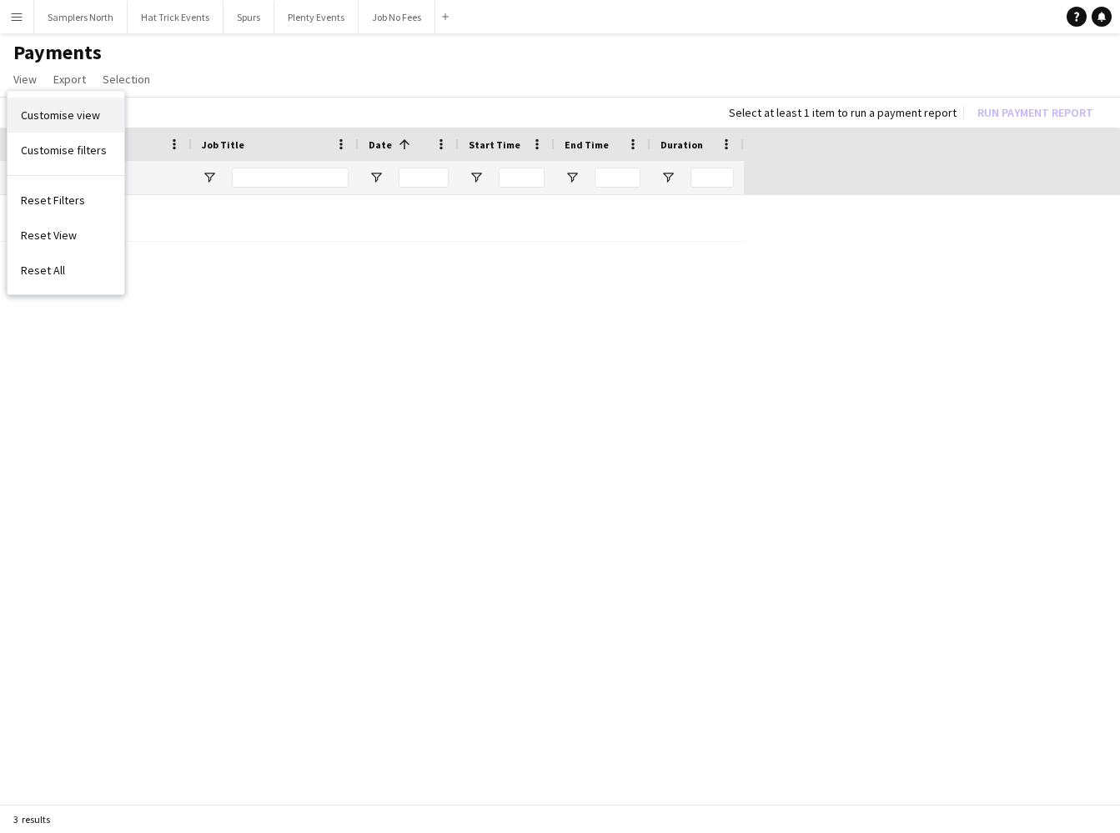
click at [56, 113] on span "Customise view" at bounding box center [60, 115] width 79 height 15
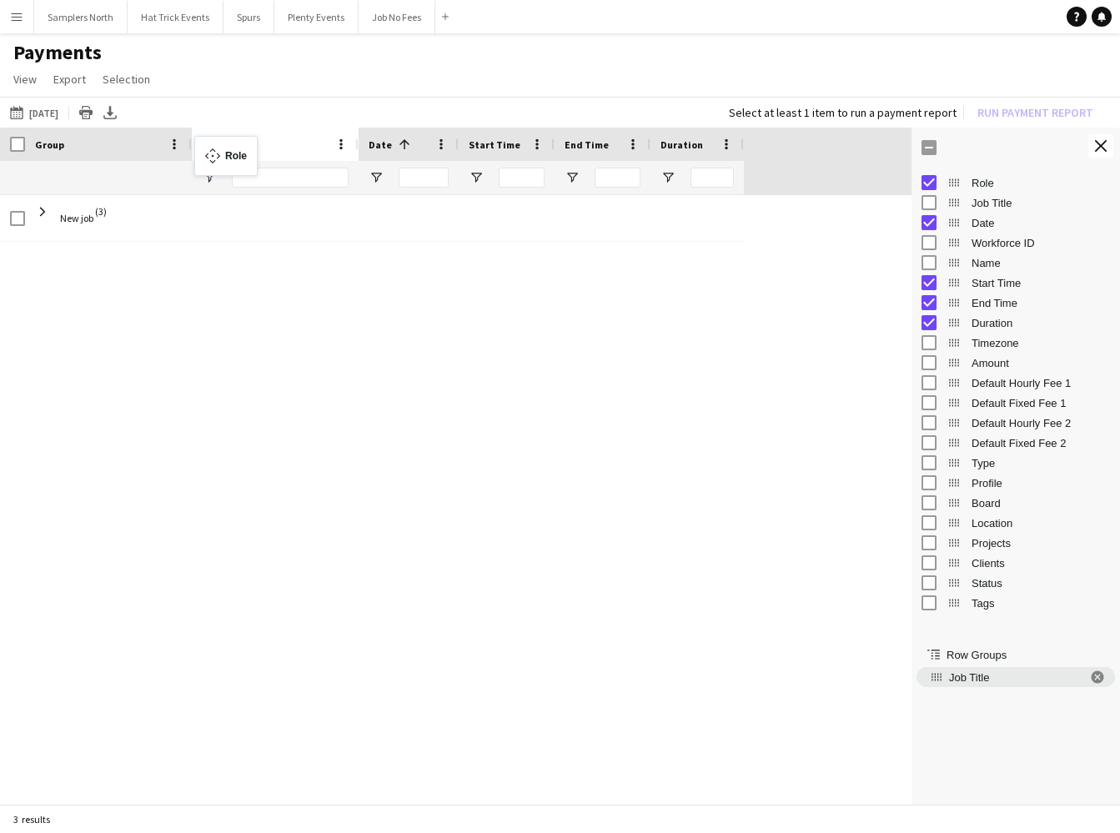
drag, startPoint x: 646, startPoint y: 141, endPoint x: 203, endPoint y: 146, distance: 443.7
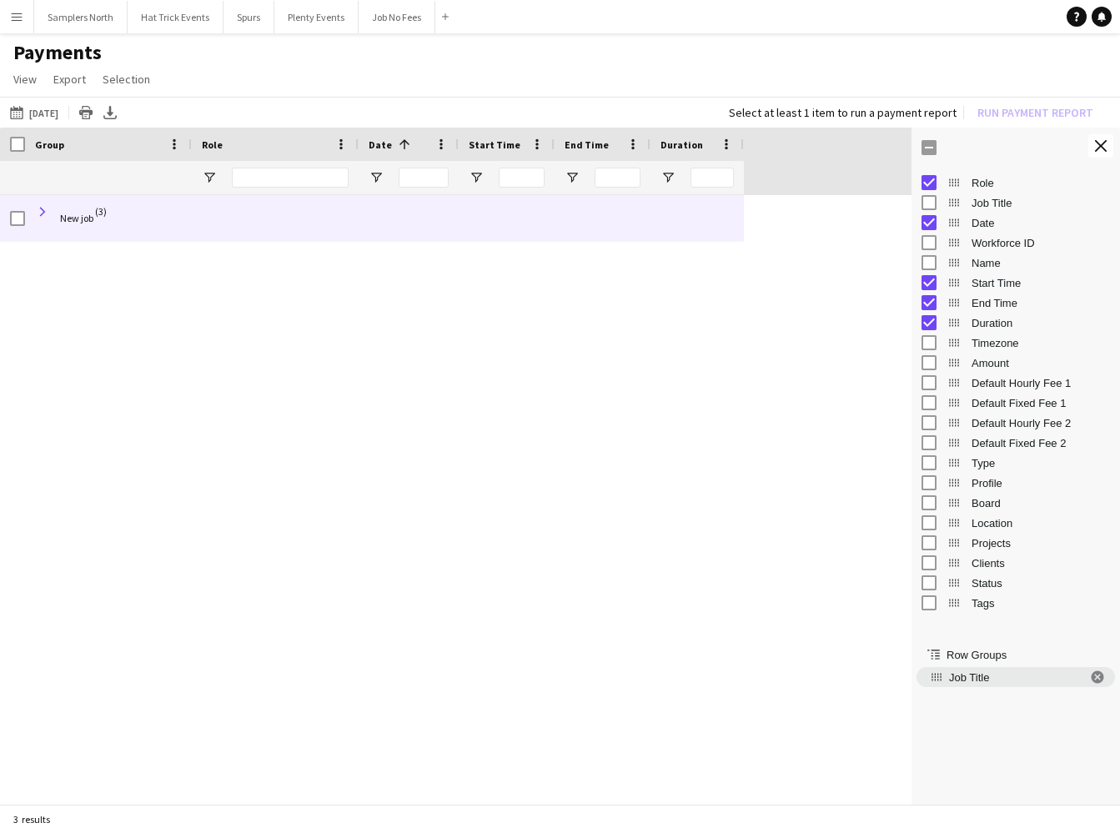
click at [46, 214] on span at bounding box center [42, 211] width 15 height 15
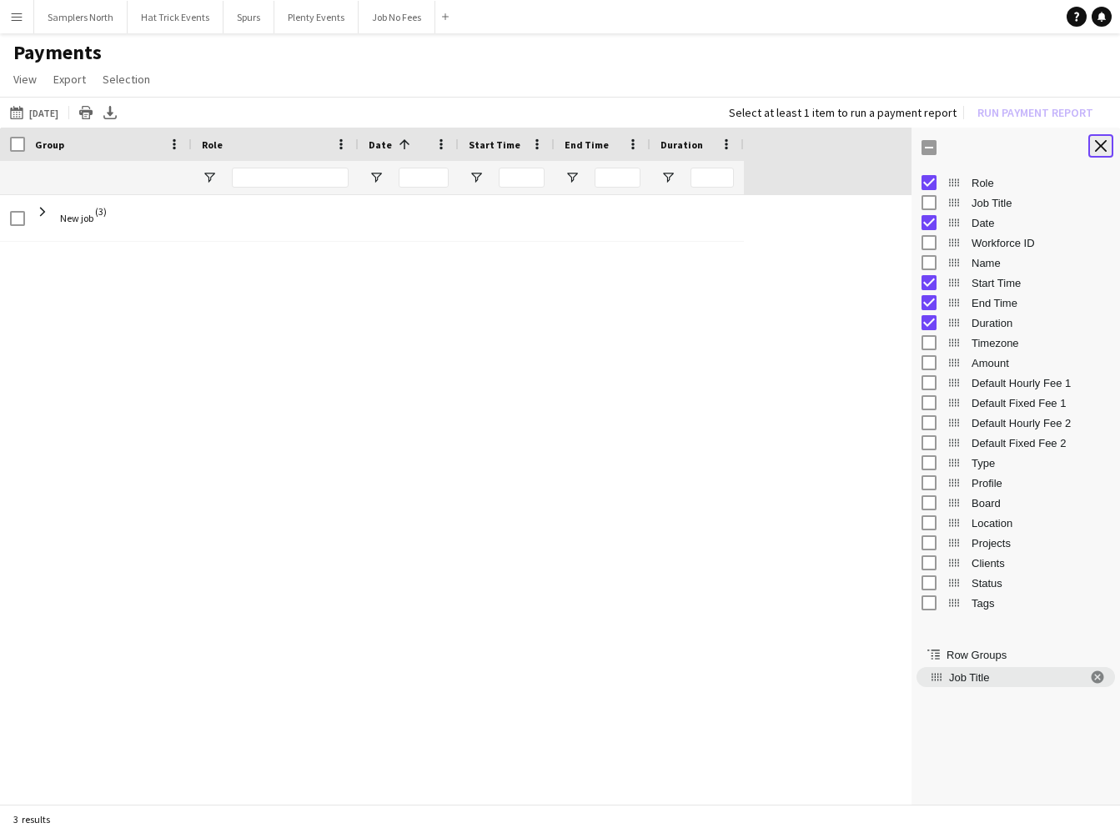
click at [1098, 148] on app-icon "Close tool panel" at bounding box center [1101, 146] width 12 height 12
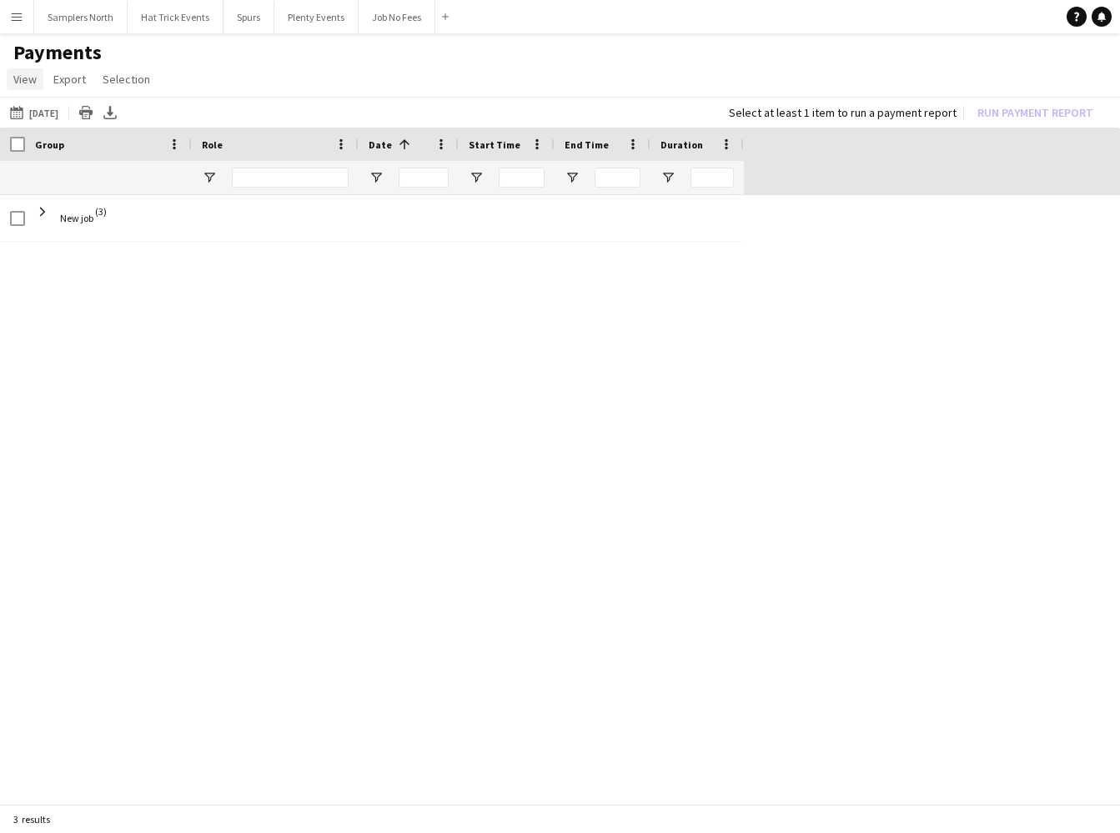
click at [28, 81] on span "View" at bounding box center [24, 79] width 23 height 15
click at [190, 80] on app-page-menu "View Customise view Customise filters Reset Filters Reset View Reset All Export…" at bounding box center [560, 81] width 1120 height 32
click at [27, 82] on span "View" at bounding box center [24, 79] width 23 height 15
click at [297, 61] on h1 "Payments" at bounding box center [560, 52] width 1120 height 25
click at [27, 81] on span "View" at bounding box center [24, 79] width 23 height 15
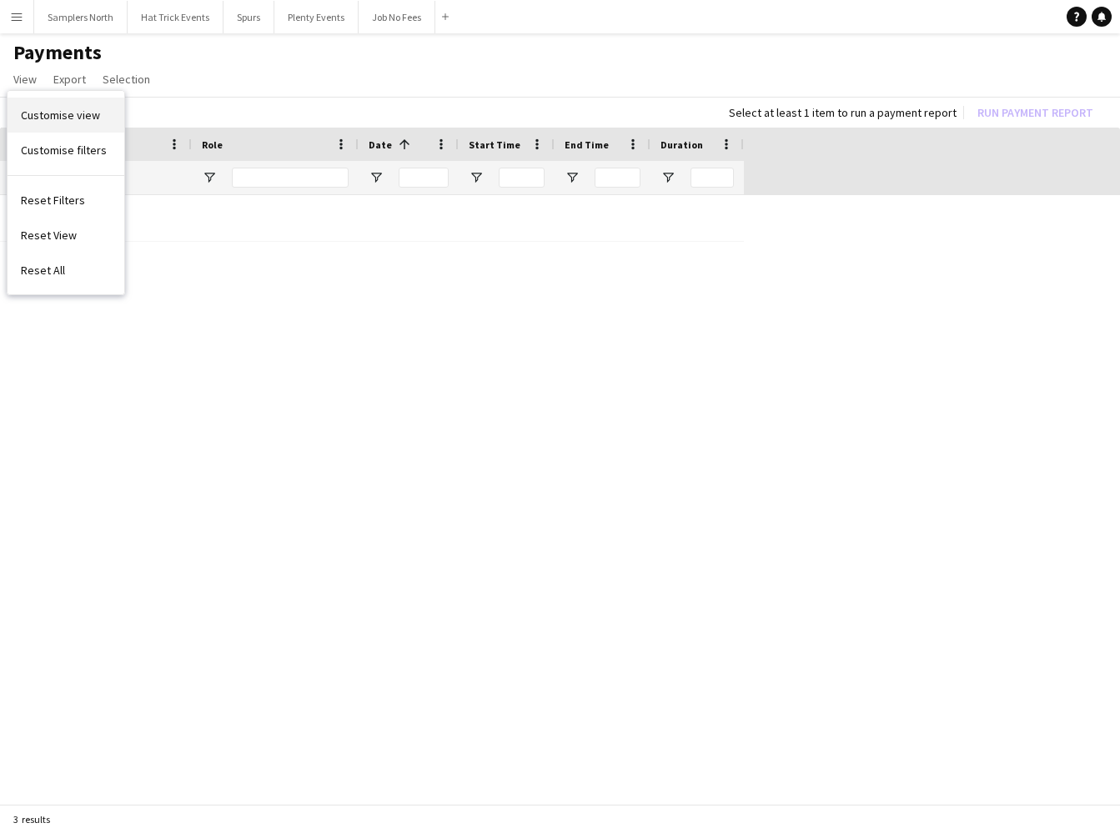
click at [66, 116] on span "Customise view" at bounding box center [60, 115] width 79 height 15
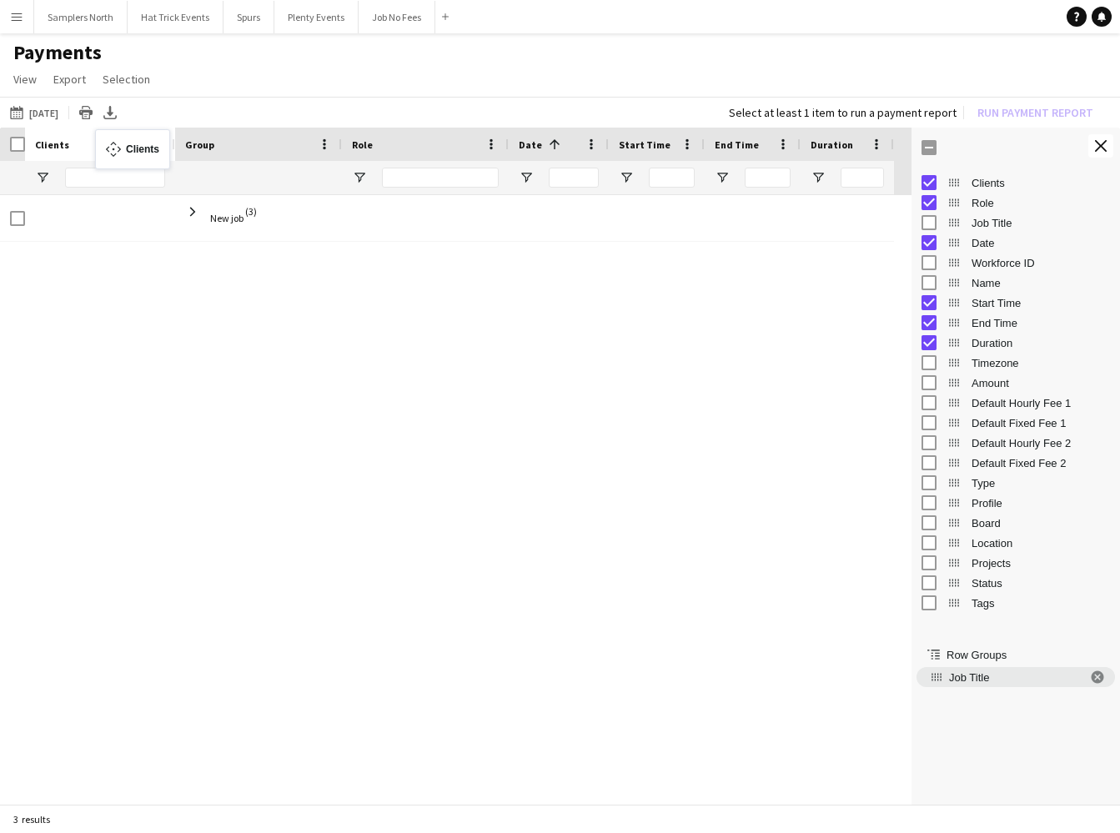
drag, startPoint x: 808, startPoint y: 143, endPoint x: 103, endPoint y: 139, distance: 704.8
click at [326, 25] on button "Plenty Events Close" at bounding box center [316, 17] width 84 height 33
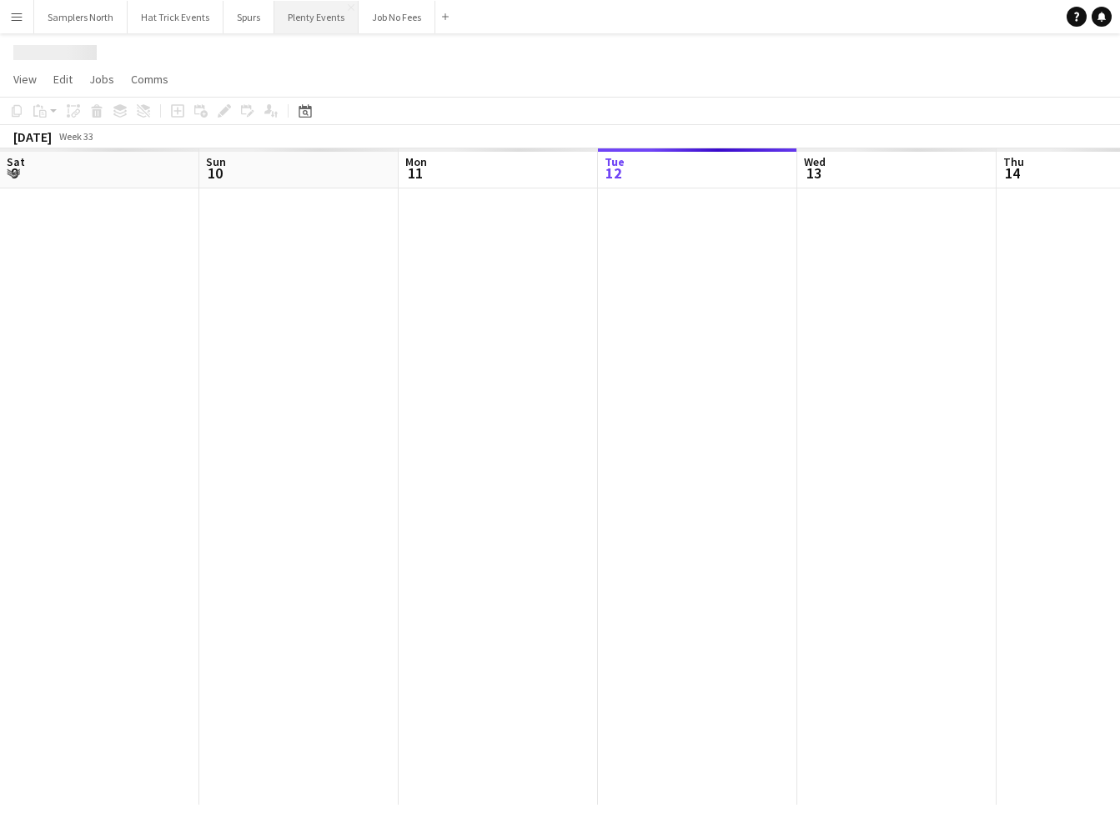
scroll to position [0, 399]
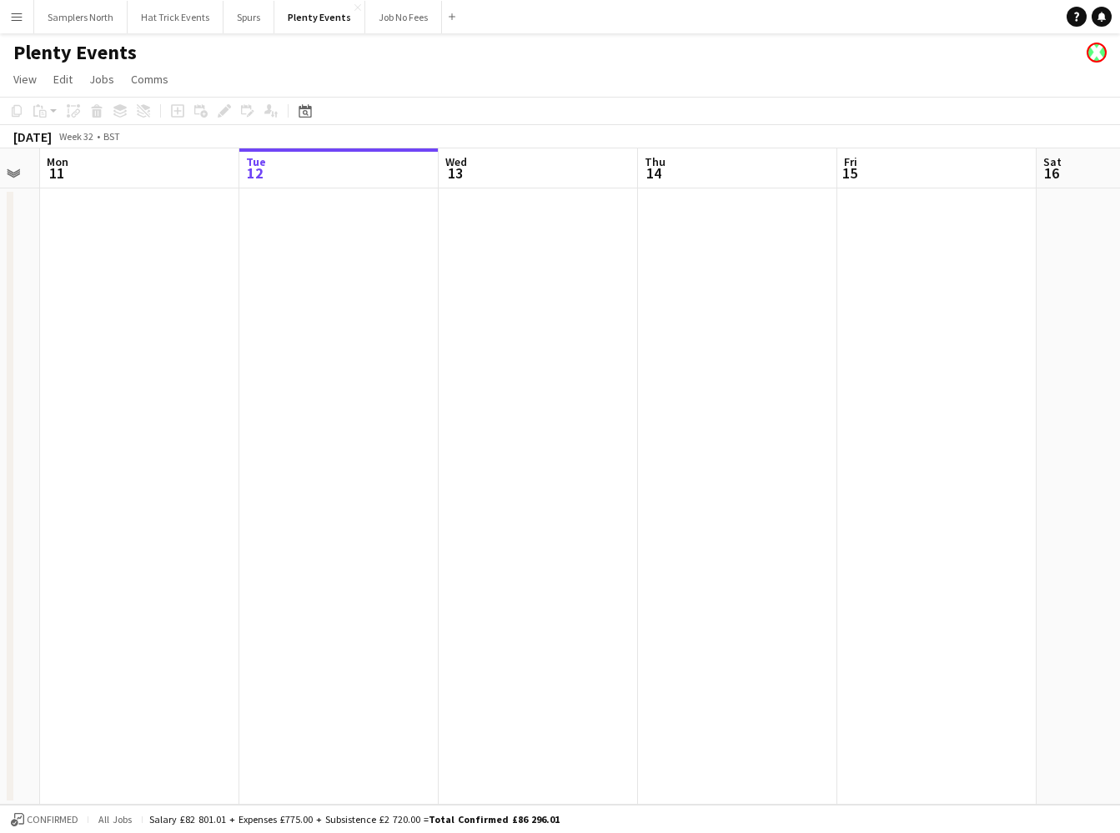
drag, startPoint x: 724, startPoint y: 365, endPoint x: 792, endPoint y: 435, distance: 97.9
click at [866, 422] on app-calendar-viewport "Fri 8 Sat 9 Sun 10 Mon 11 Tue 12 Wed 13 Thu 14 Fri 15 Sat 16 Sun 17 Mon 18" at bounding box center [560, 476] width 1120 height 656
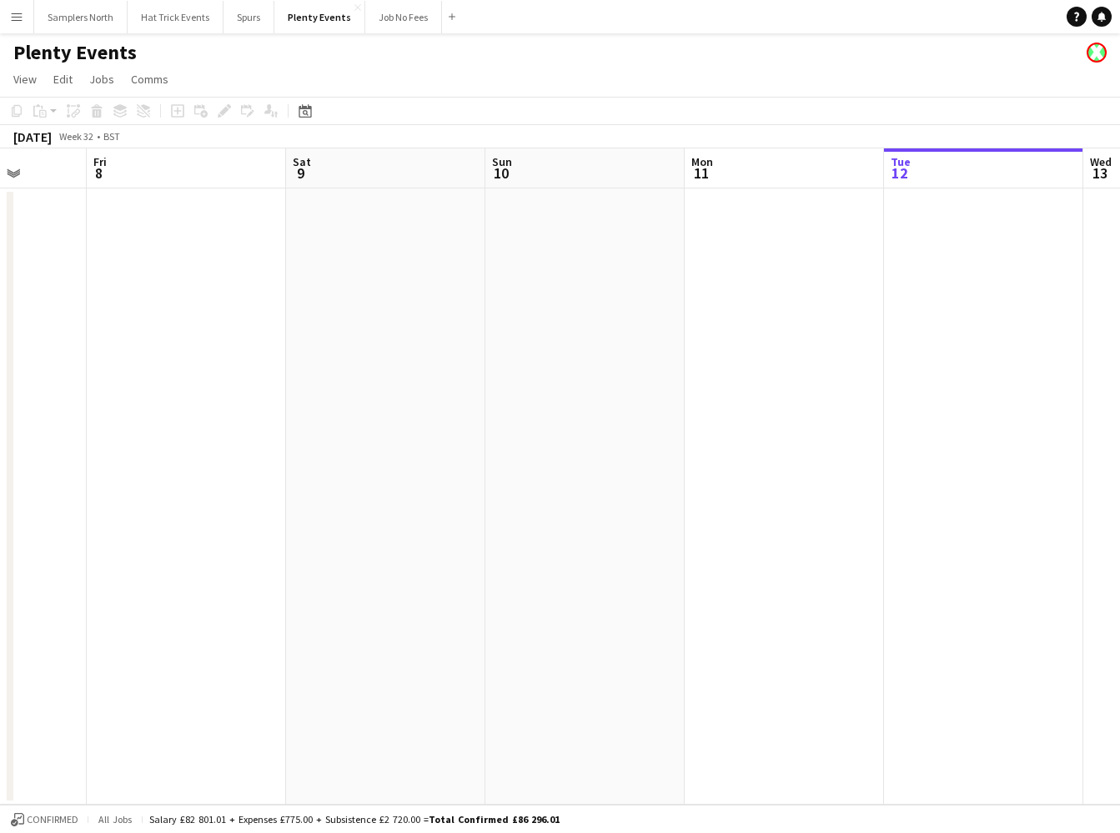
drag, startPoint x: 574, startPoint y: 452, endPoint x: 722, endPoint y: 445, distance: 148.6
click at [761, 444] on app-calendar-viewport "Tue 5 Wed 6 Thu 7 Fri 8 Sat 9 Sun 10 Mon 11 Tue 12 Wed 13 Thu 14 Fri 15" at bounding box center [560, 476] width 1120 height 656
drag, startPoint x: 357, startPoint y: 467, endPoint x: 500, endPoint y: 457, distance: 143.0
click at [478, 460] on app-calendar-viewport "Tue 5 Wed 6 Thu 7 Fri 8 Sat 9 Sun 10 Mon 11 Tue 12 Wed 13 Thu 14 Fri 15" at bounding box center [560, 476] width 1120 height 656
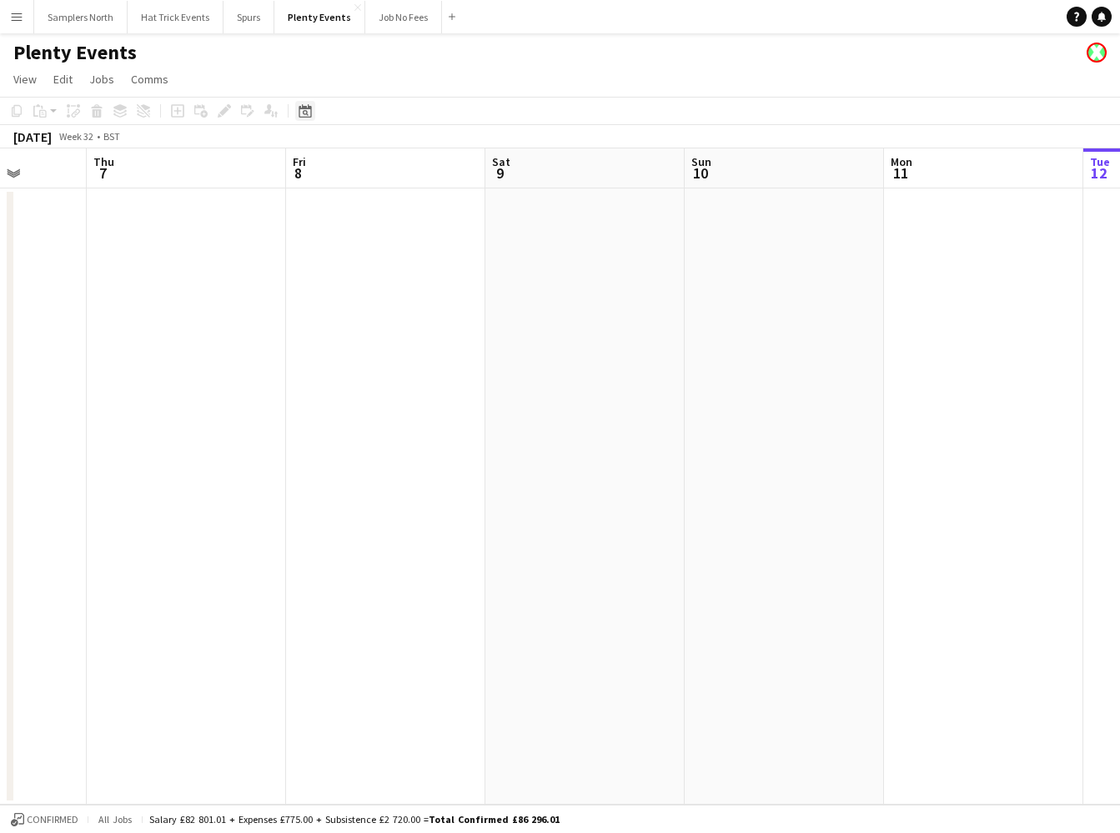
click at [300, 116] on icon "Date picker" at bounding box center [305, 110] width 13 height 13
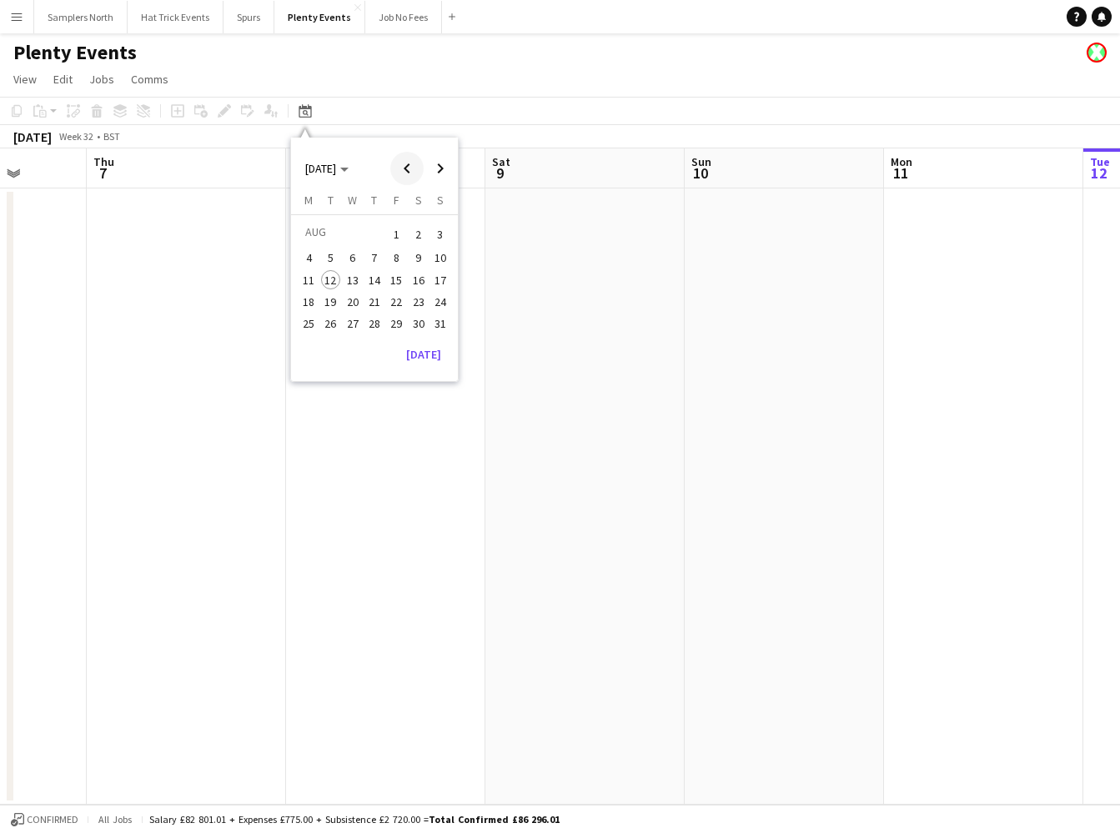
click at [405, 170] on span "Previous month" at bounding box center [406, 168] width 33 height 33
click at [355, 342] on span "30" at bounding box center [353, 342] width 20 height 20
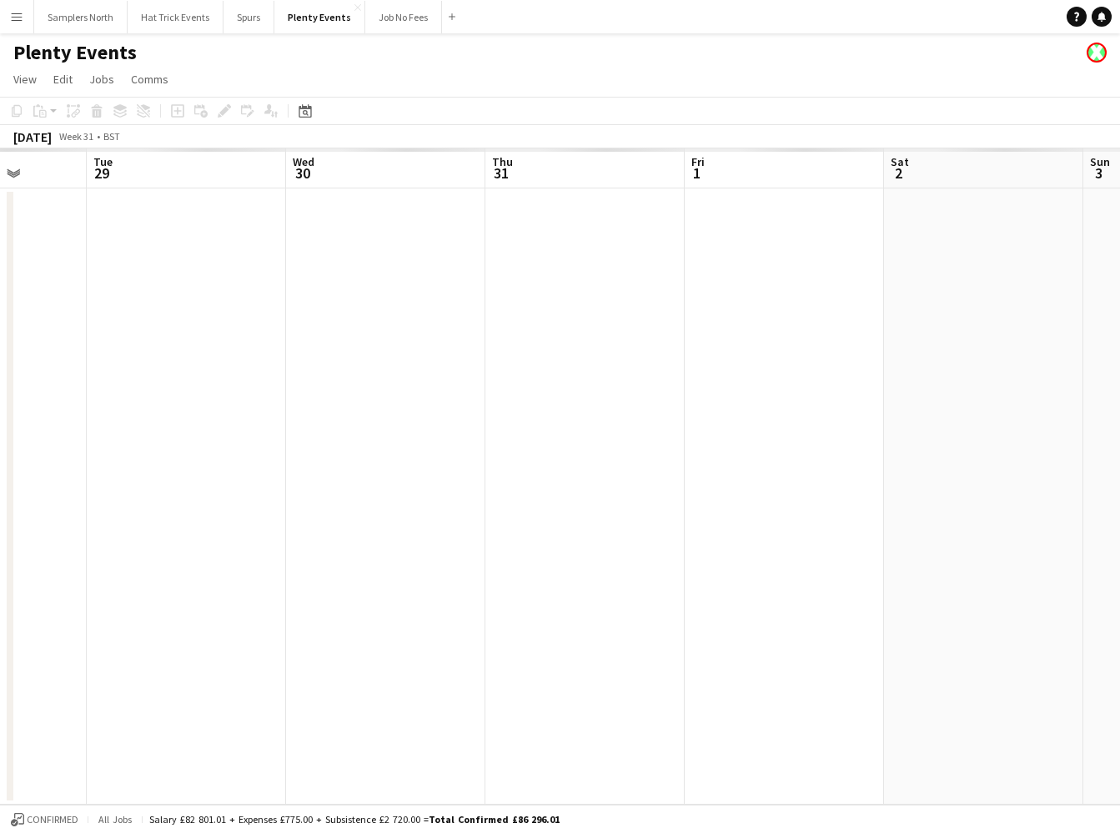
scroll to position [0, 574]
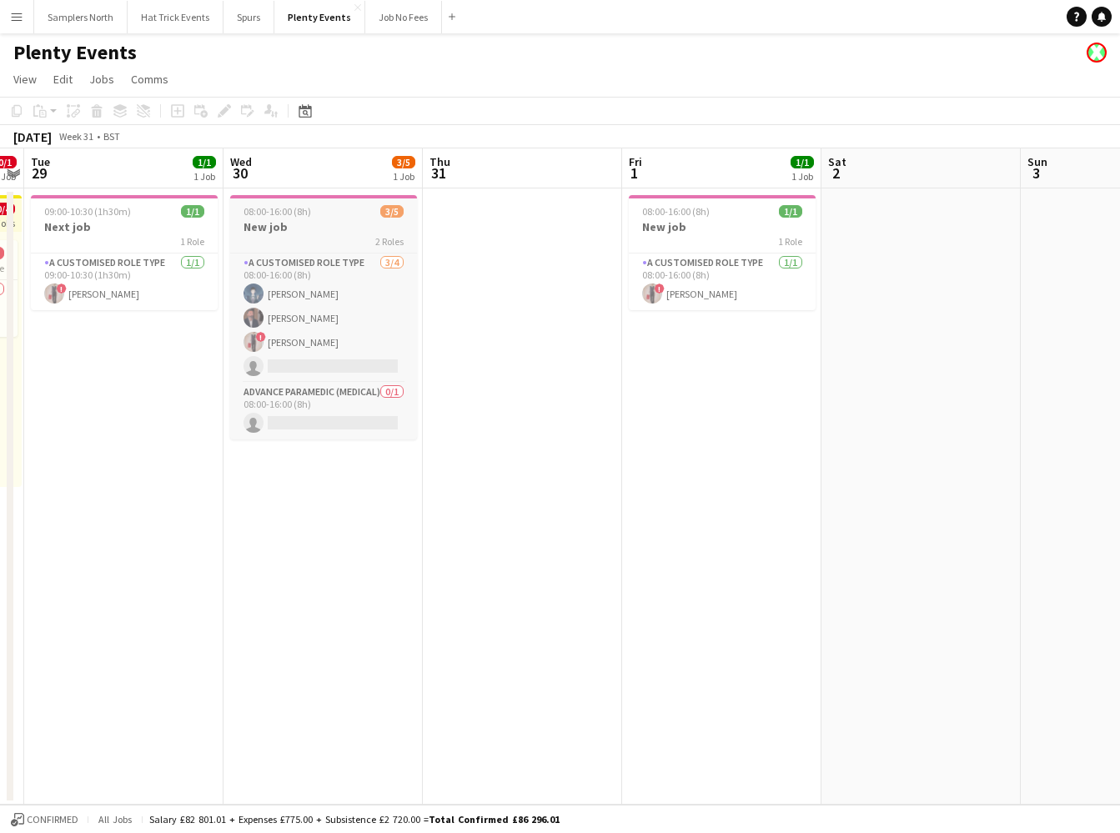
click at [355, 234] on div "2 Roles" at bounding box center [323, 240] width 187 height 13
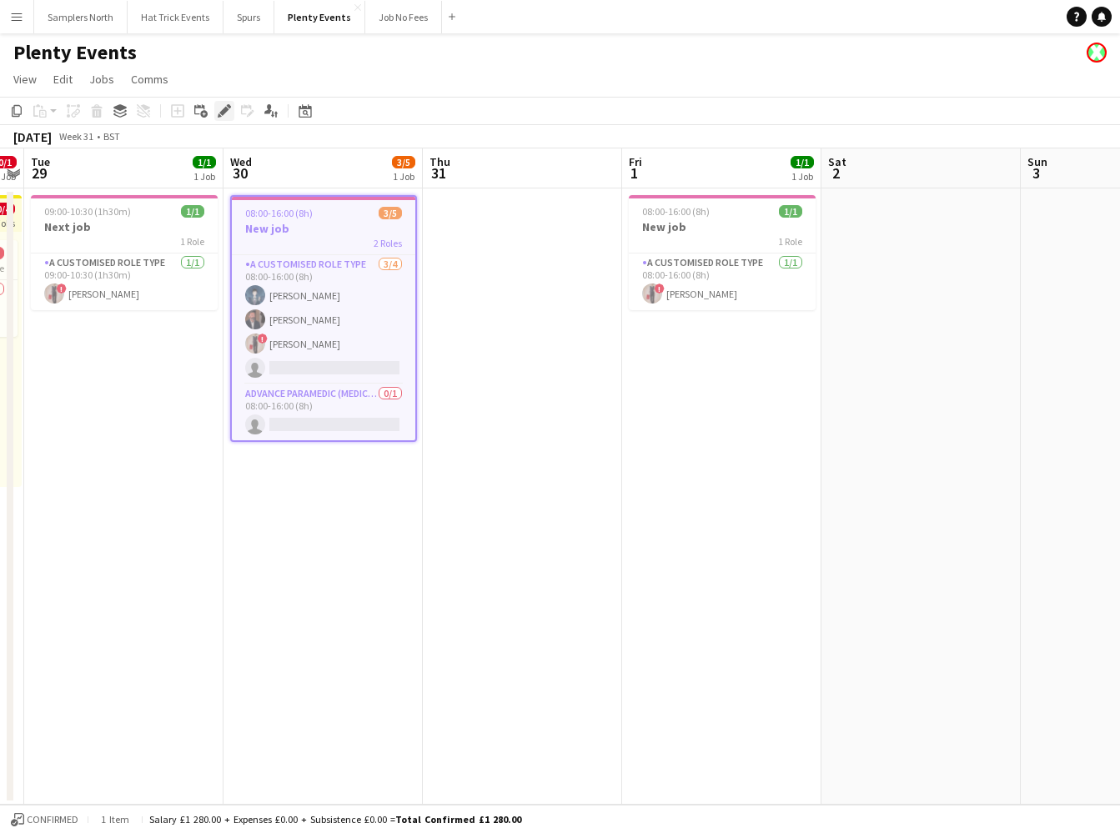
click at [218, 113] on icon "Edit" at bounding box center [224, 110] width 13 height 13
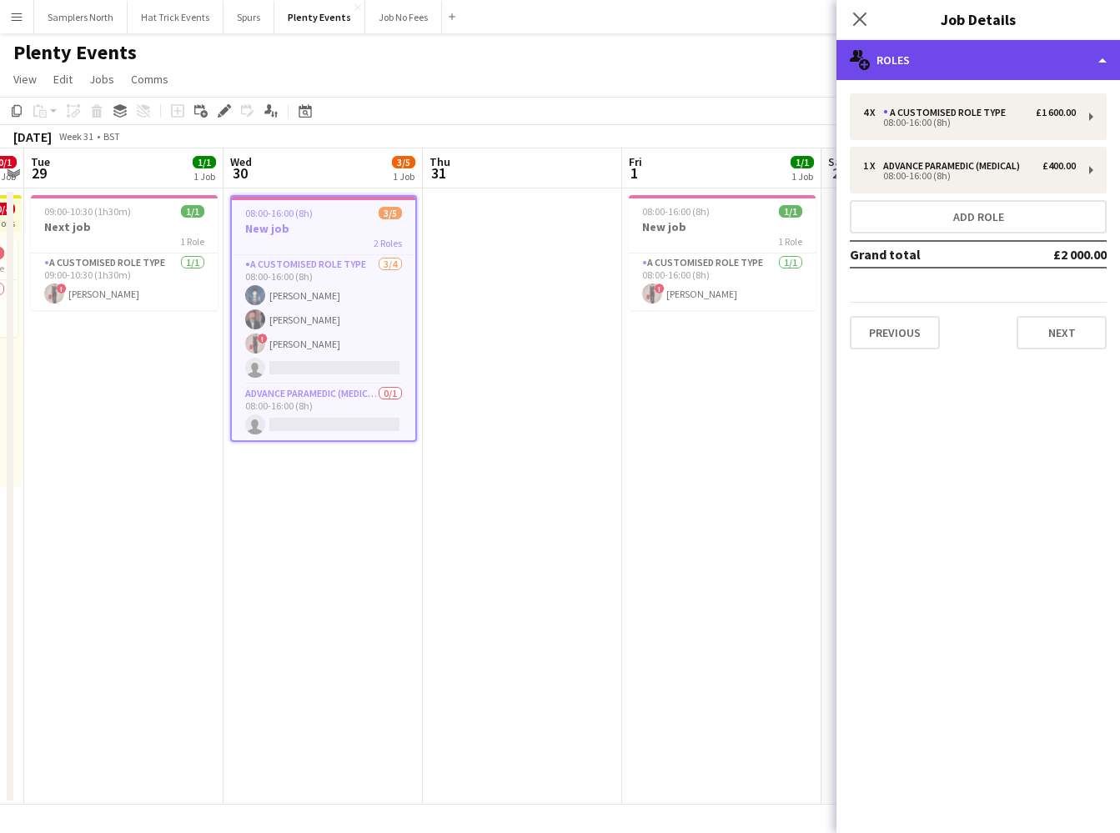
click at [1077, 63] on div "multiple-users-add Roles" at bounding box center [979, 60] width 284 height 40
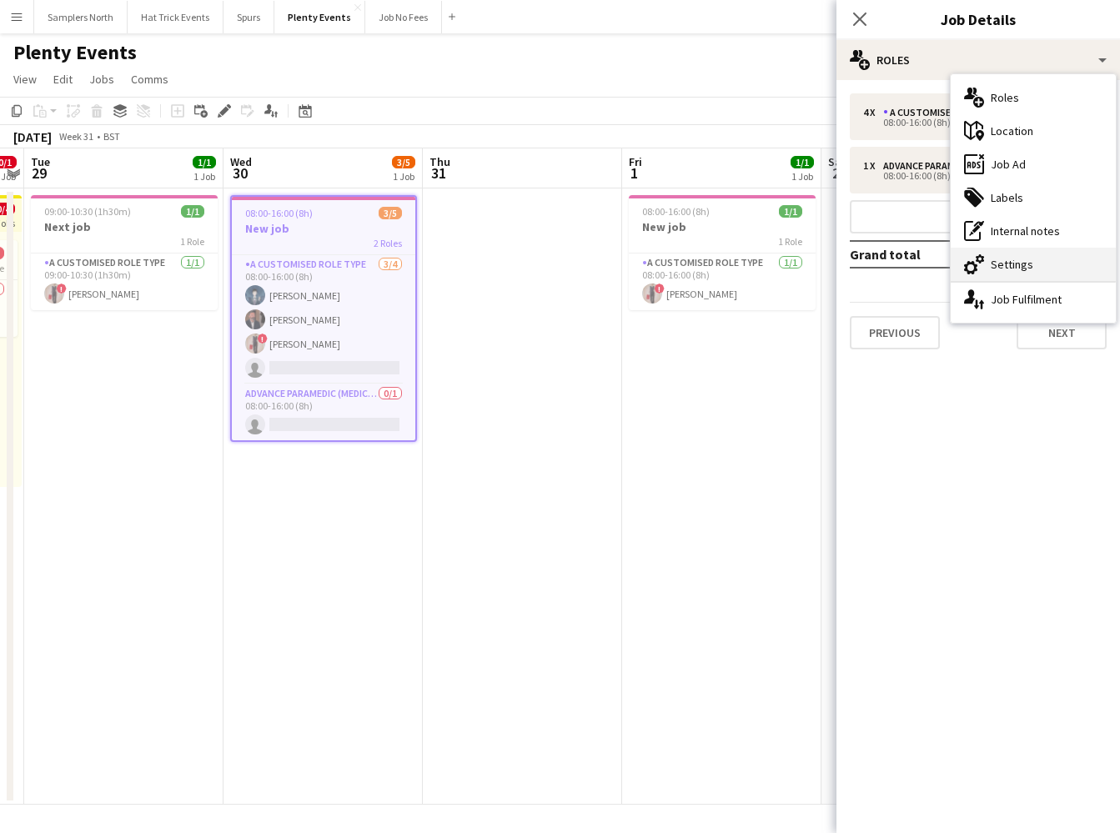
click at [1011, 266] on div "cog-double-3 Settings" at bounding box center [1033, 264] width 165 height 33
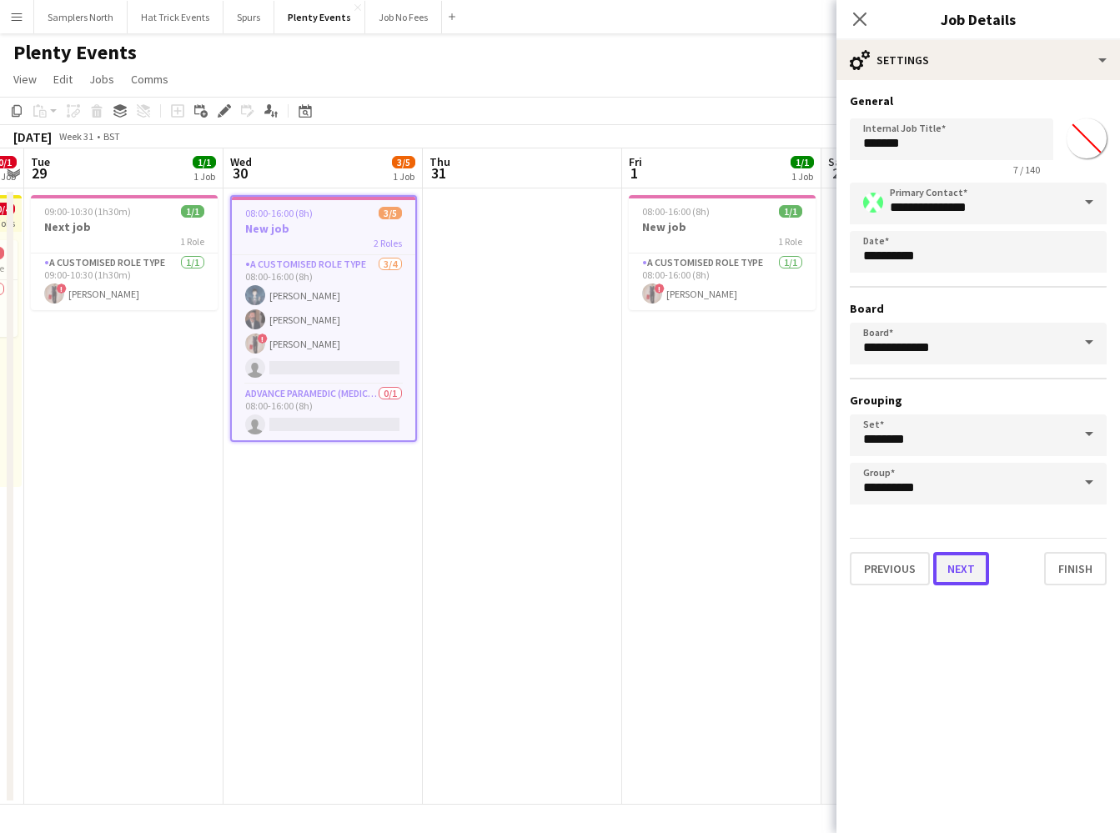
click at [957, 569] on button "Next" at bounding box center [961, 568] width 56 height 33
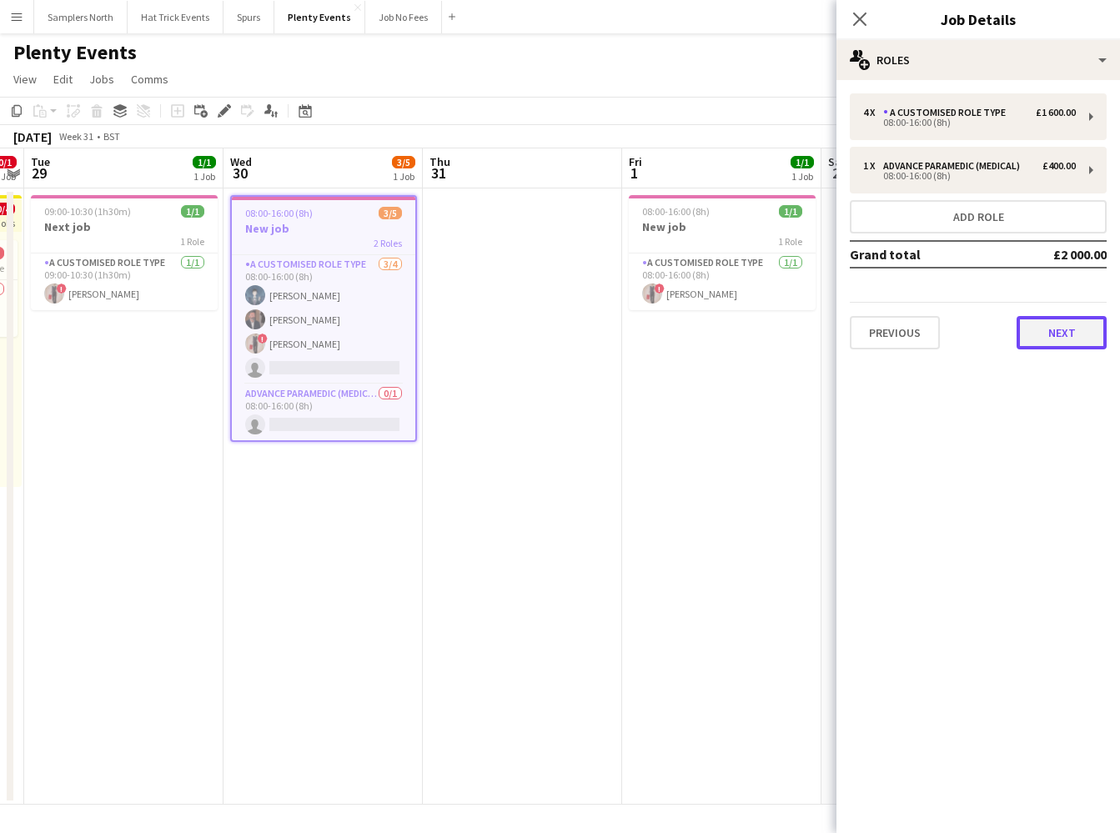
click at [1064, 335] on button "Next" at bounding box center [1062, 332] width 90 height 33
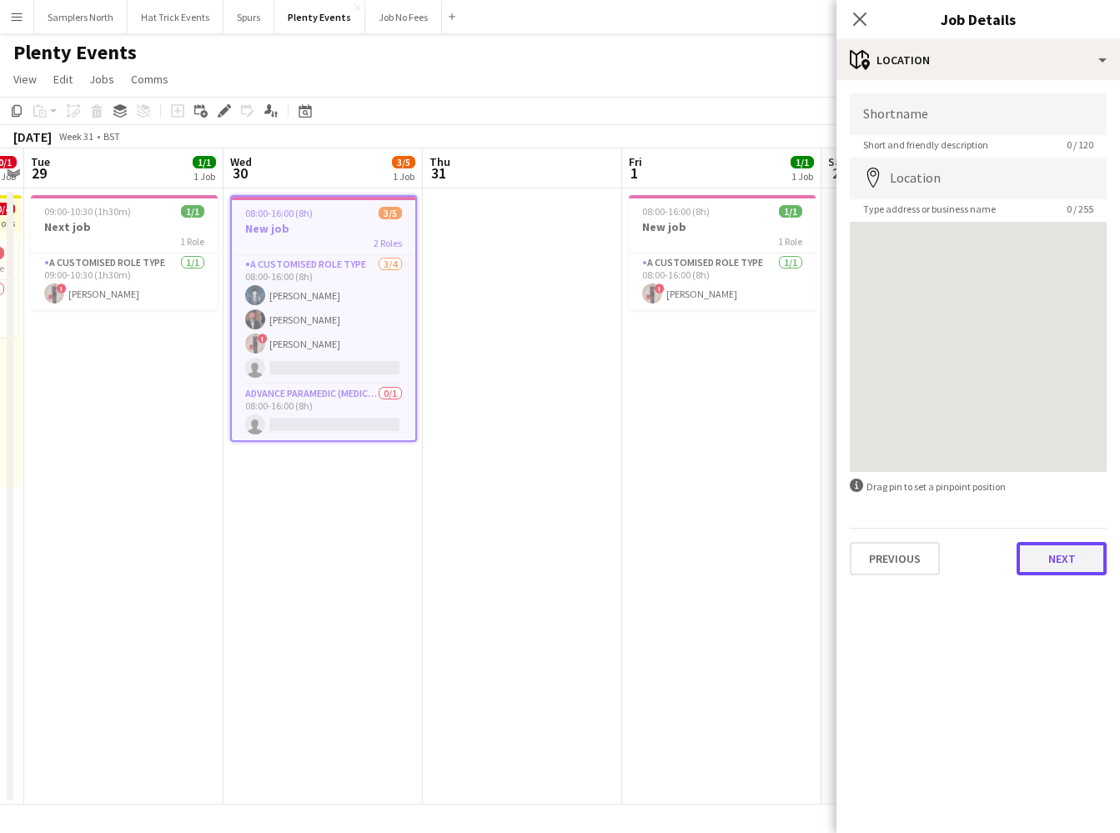
click at [1059, 555] on button "Next" at bounding box center [1062, 558] width 90 height 33
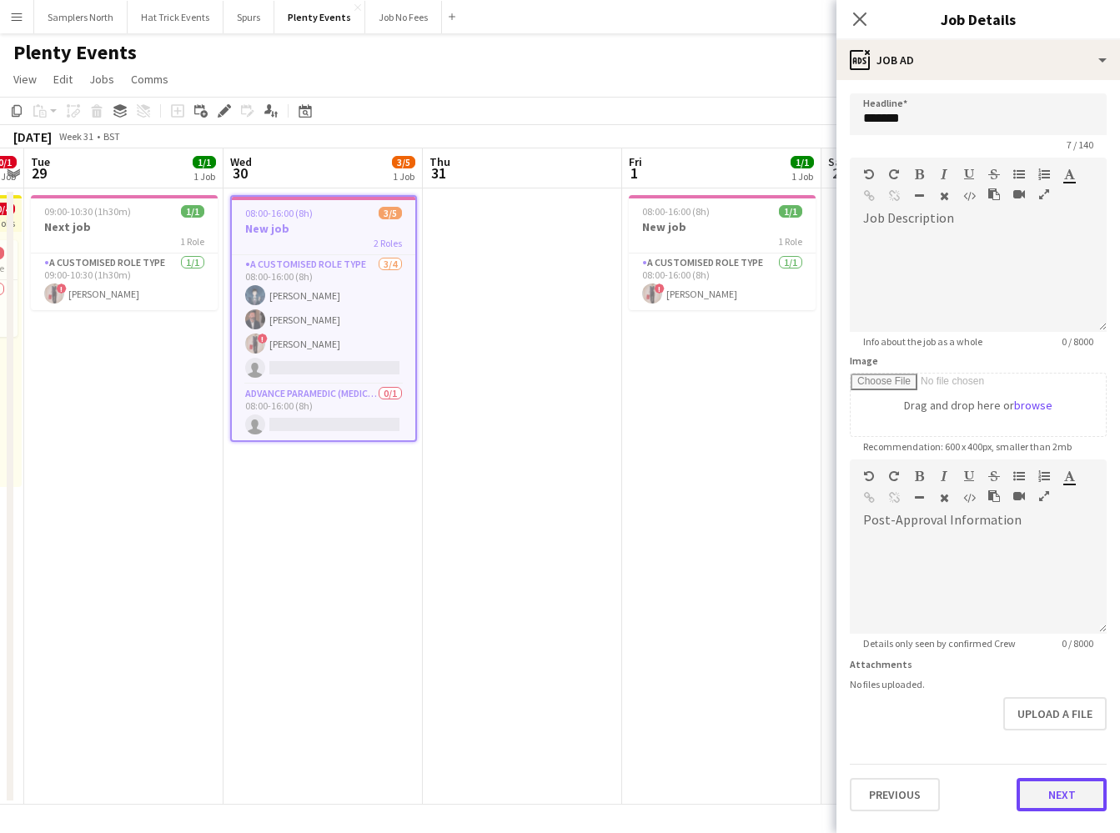
click at [1065, 794] on button "Next" at bounding box center [1062, 794] width 90 height 33
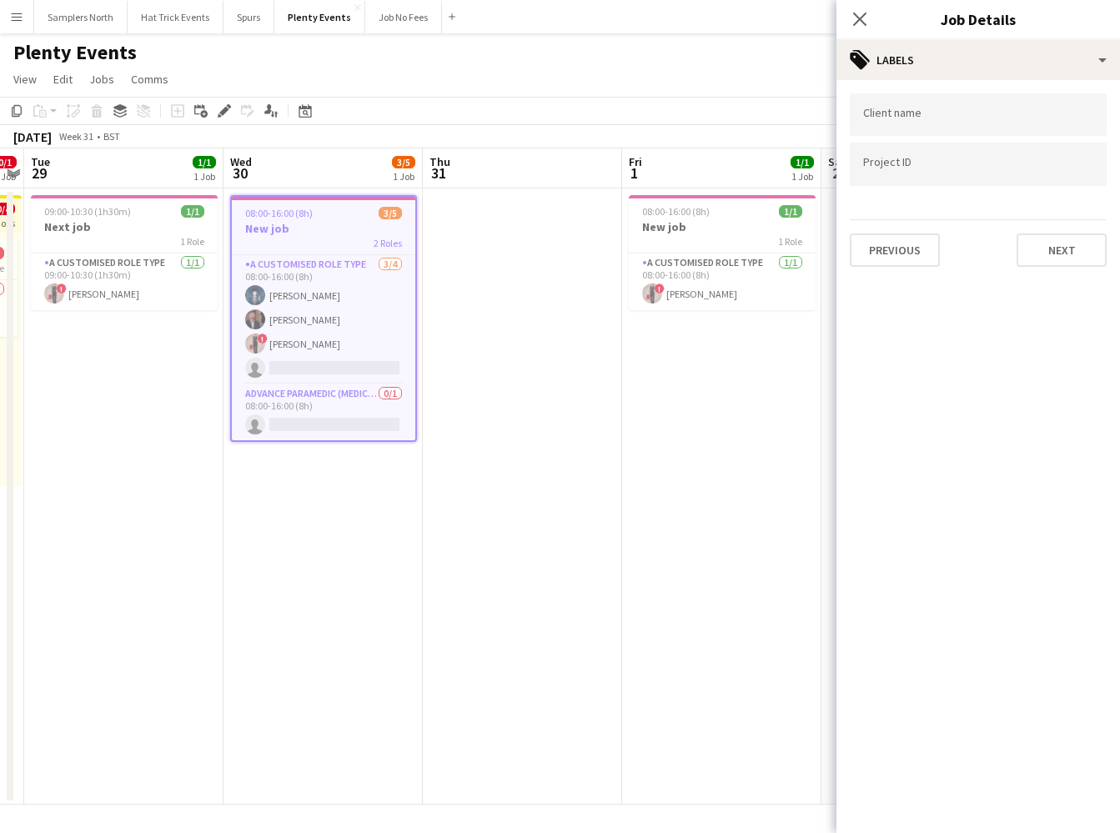
click at [937, 120] on input "Type to search client labels..." at bounding box center [978, 115] width 230 height 15
type input "******"
click at [892, 170] on div "Whites" at bounding box center [978, 166] width 257 height 40
click at [1058, 255] on button "Next" at bounding box center [1062, 250] width 90 height 33
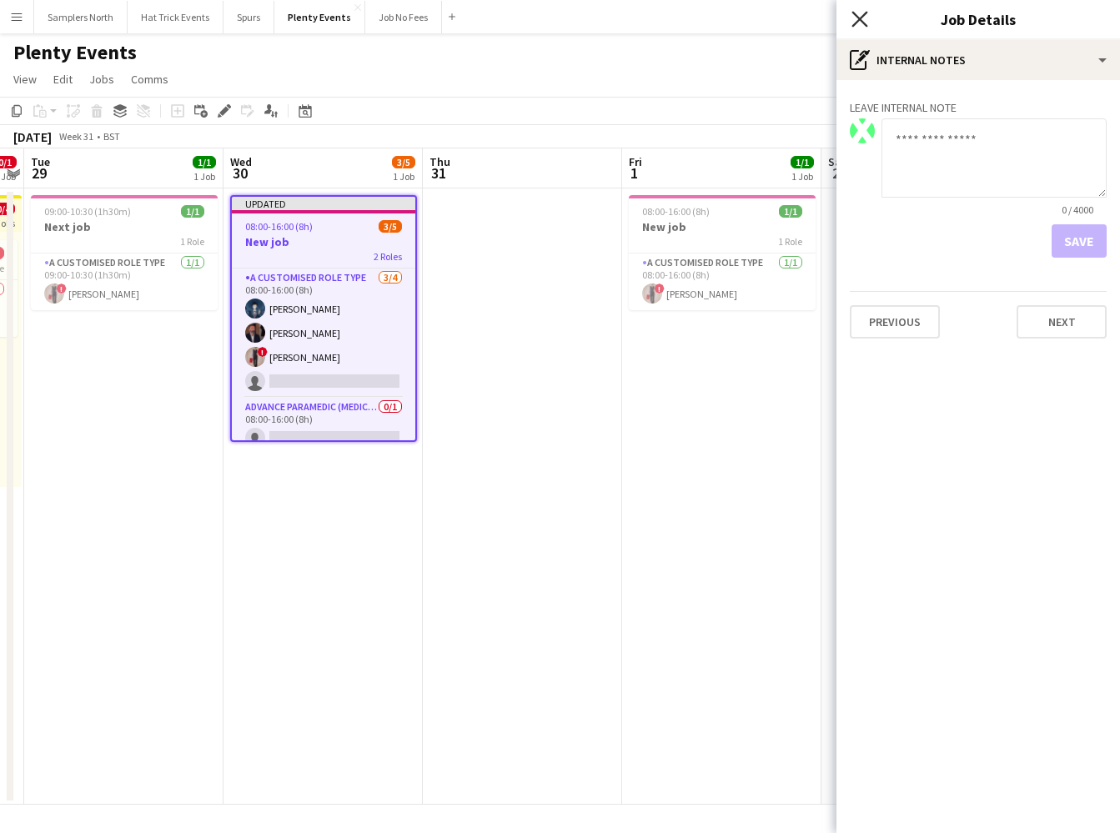
click at [858, 21] on icon at bounding box center [860, 19] width 16 height 16
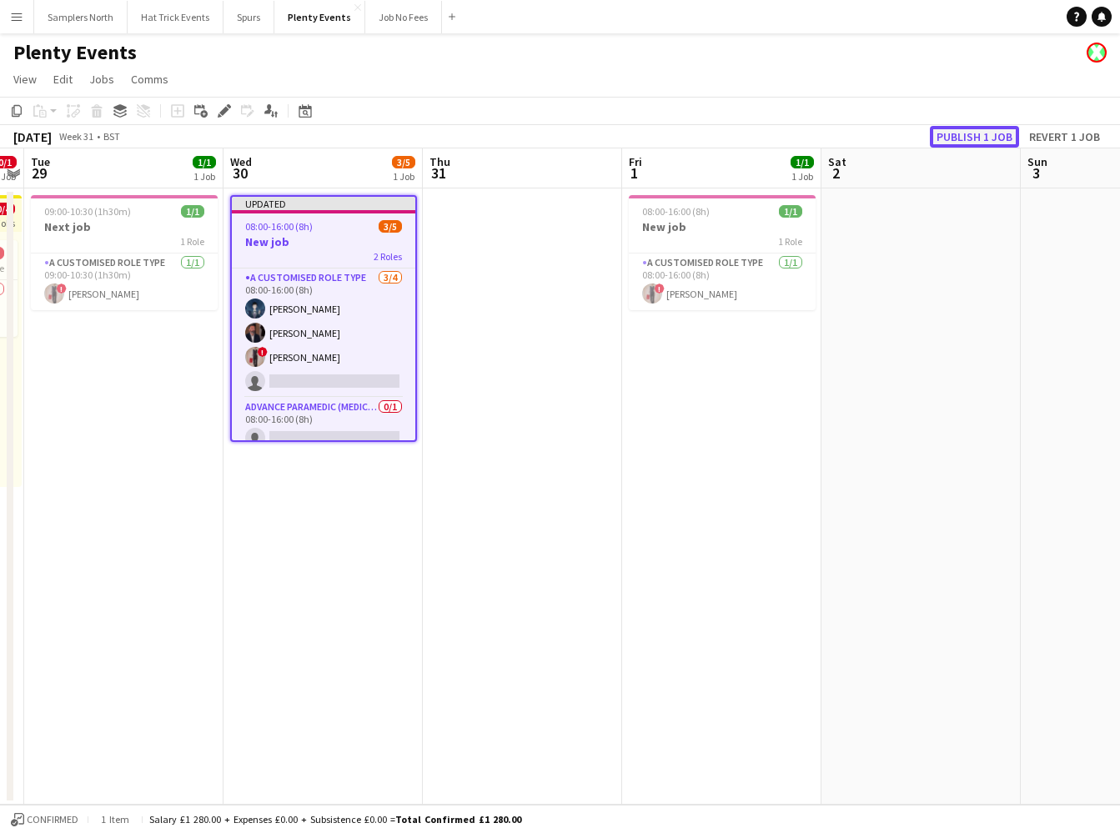
click at [982, 139] on button "Publish 1 job" at bounding box center [974, 137] width 89 height 22
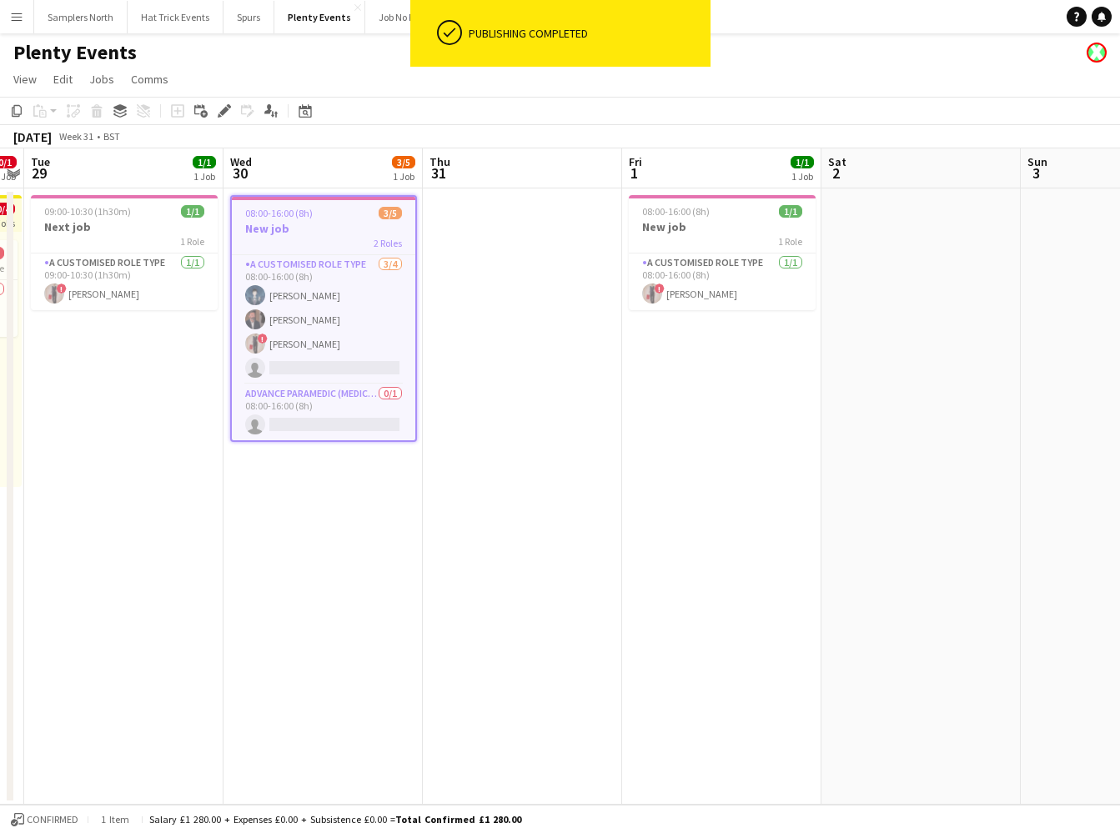
click at [20, 18] on app-icon "Menu" at bounding box center [16, 16] width 13 height 13
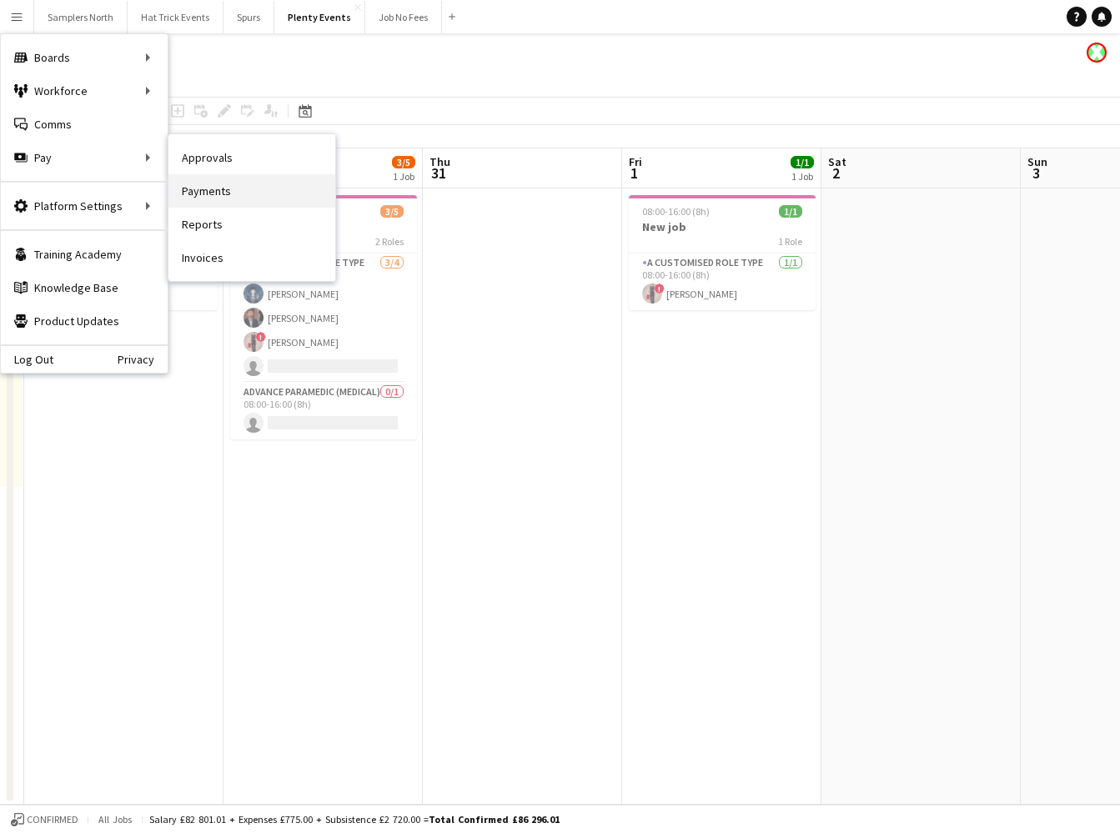
click at [212, 188] on link "Payments" at bounding box center [251, 190] width 167 height 33
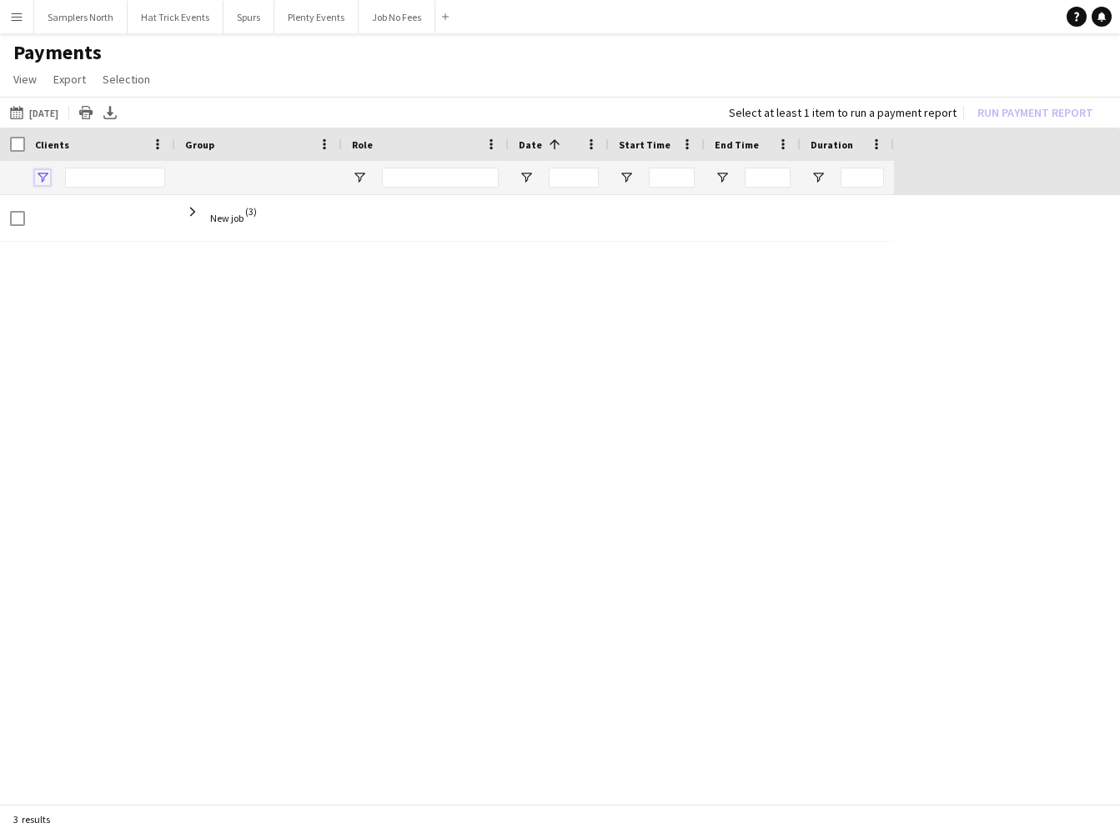
click at [47, 179] on span "Open Filter Menu" at bounding box center [42, 177] width 15 height 15
click at [221, 84] on app-page-menu "View Customise view Customise filters Reset Filters Reset View Reset All Export…" at bounding box center [560, 81] width 1120 height 32
click at [49, 178] on span "Open Filter Menu" at bounding box center [42, 177] width 15 height 15
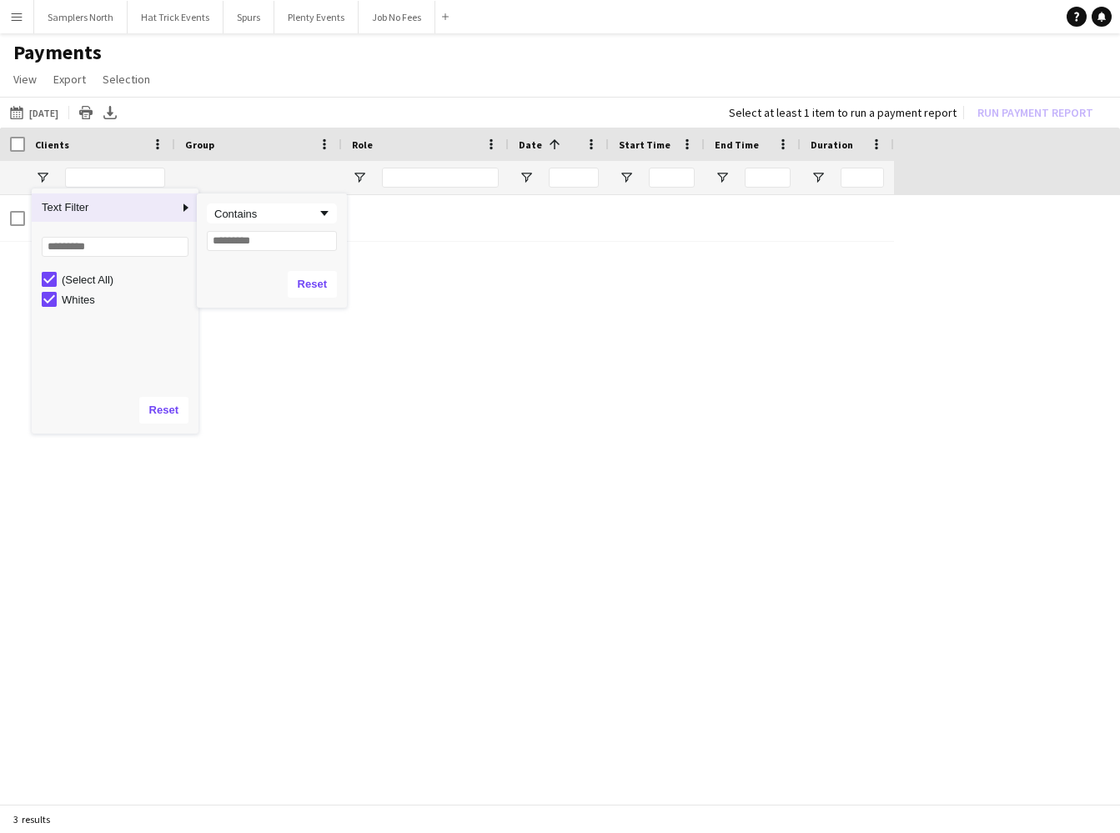
click at [182, 205] on span "Column Filter" at bounding box center [185, 207] width 15 height 15
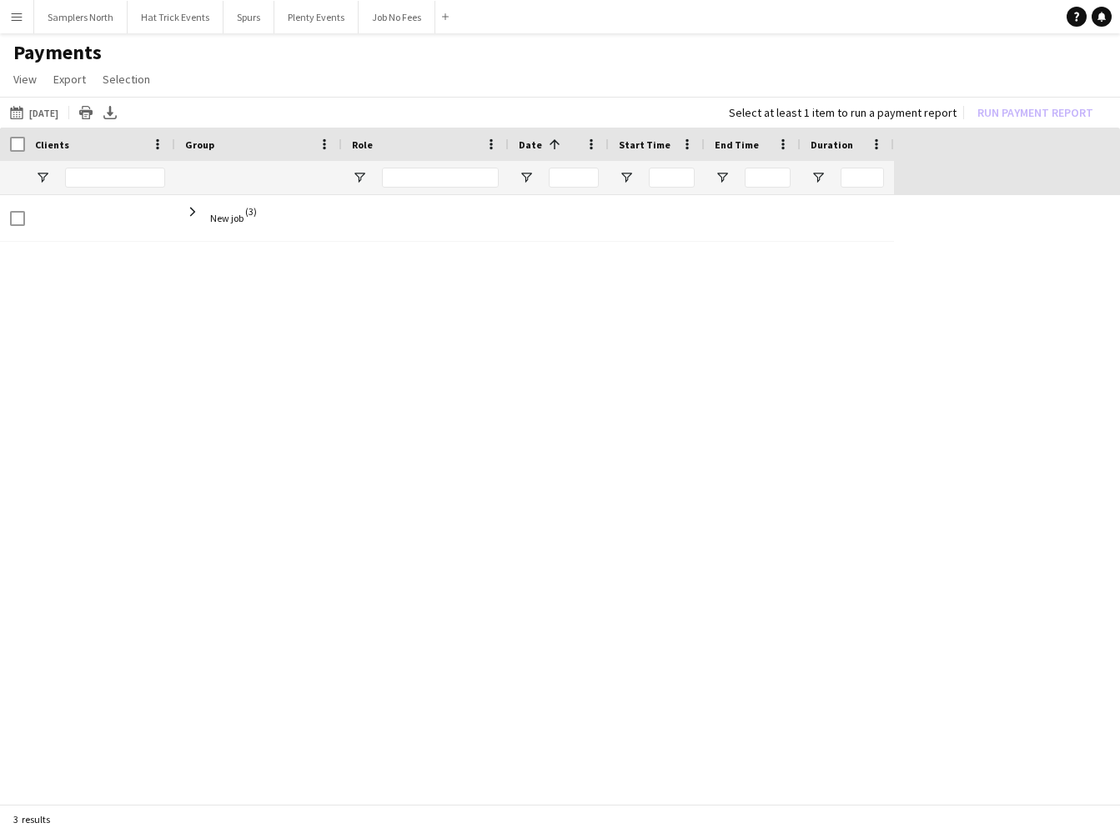
click at [395, 384] on div "New job (3)" at bounding box center [560, 501] width 1120 height 612
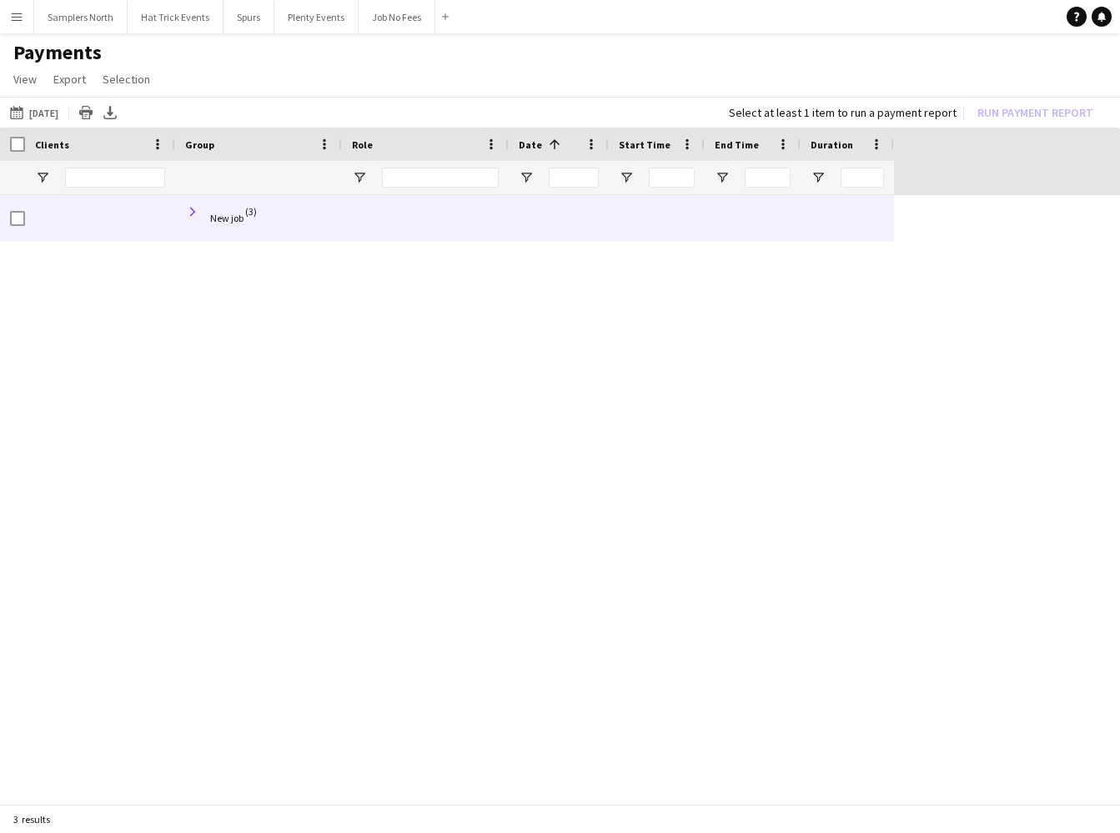
click at [194, 214] on span at bounding box center [192, 211] width 15 height 15
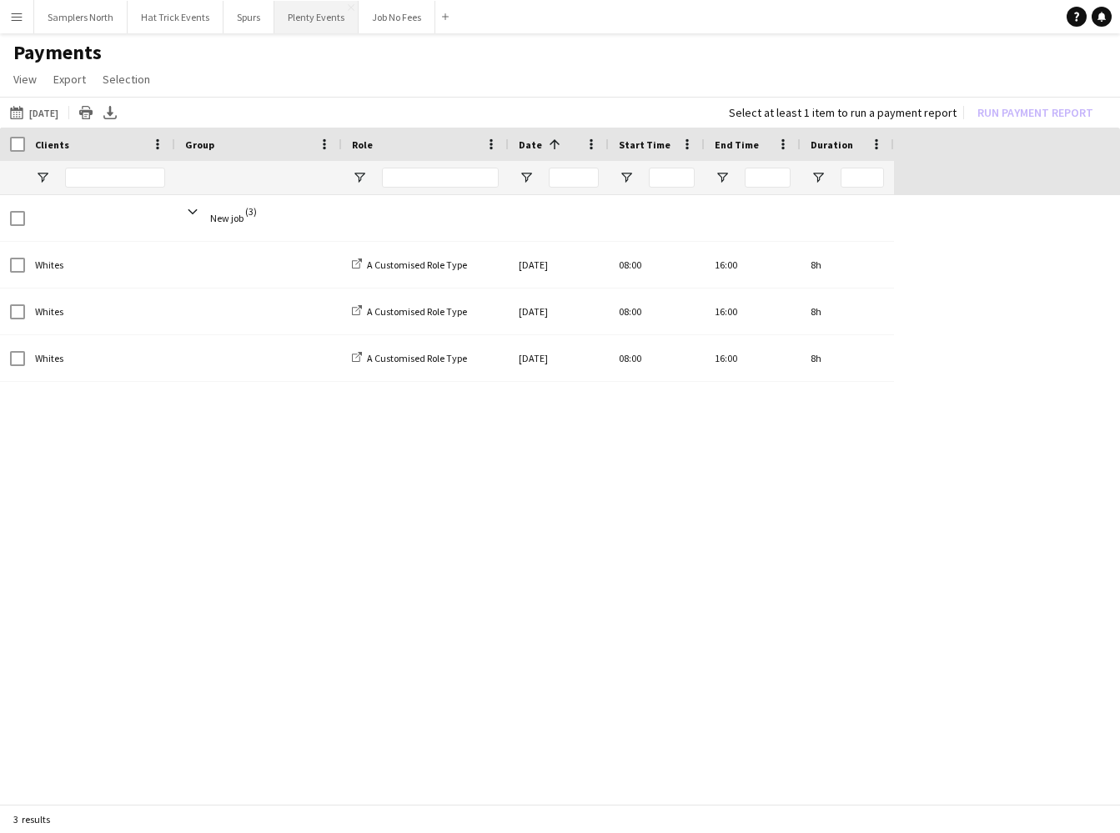
click at [309, 20] on button "Plenty Events Close" at bounding box center [316, 17] width 84 height 33
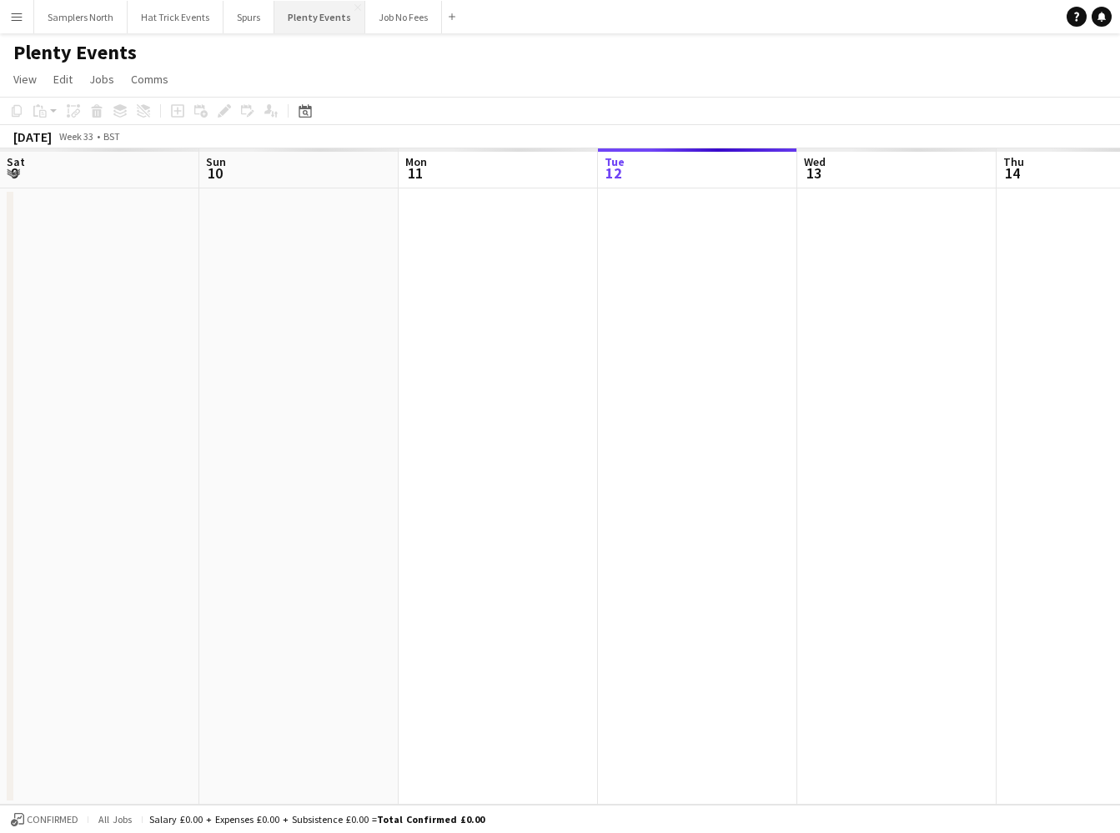
scroll to position [0, 399]
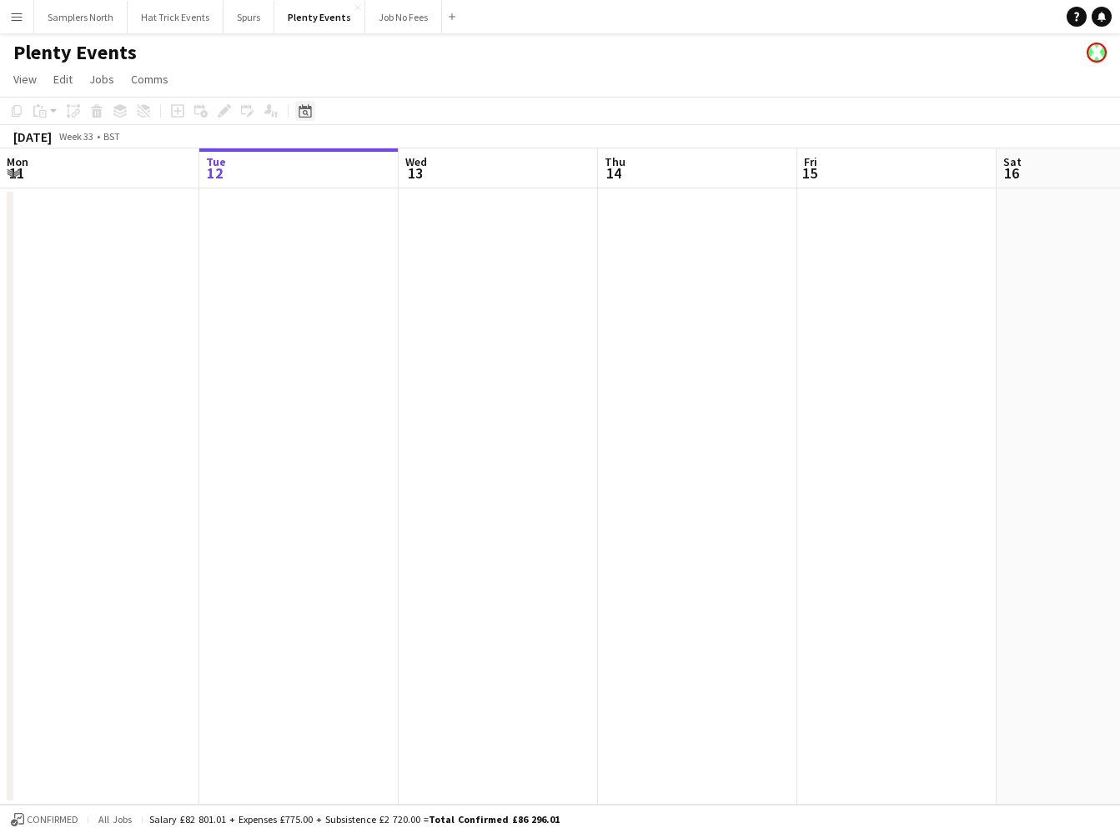
click at [304, 112] on icon at bounding box center [306, 113] width 6 height 6
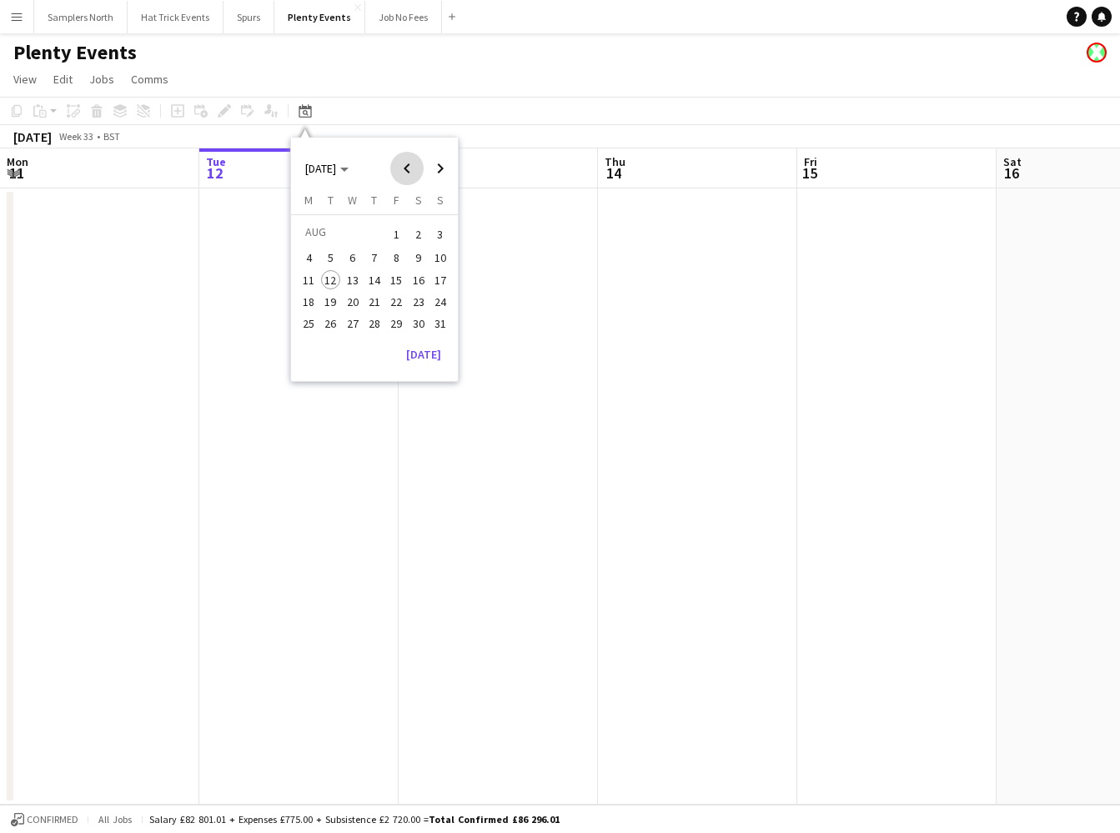
drag, startPoint x: 409, startPoint y: 170, endPoint x: 405, endPoint y: 178, distance: 9.0
click at [409, 170] on span "Previous month" at bounding box center [406, 168] width 33 height 33
click at [351, 340] on span "30" at bounding box center [353, 342] width 20 height 20
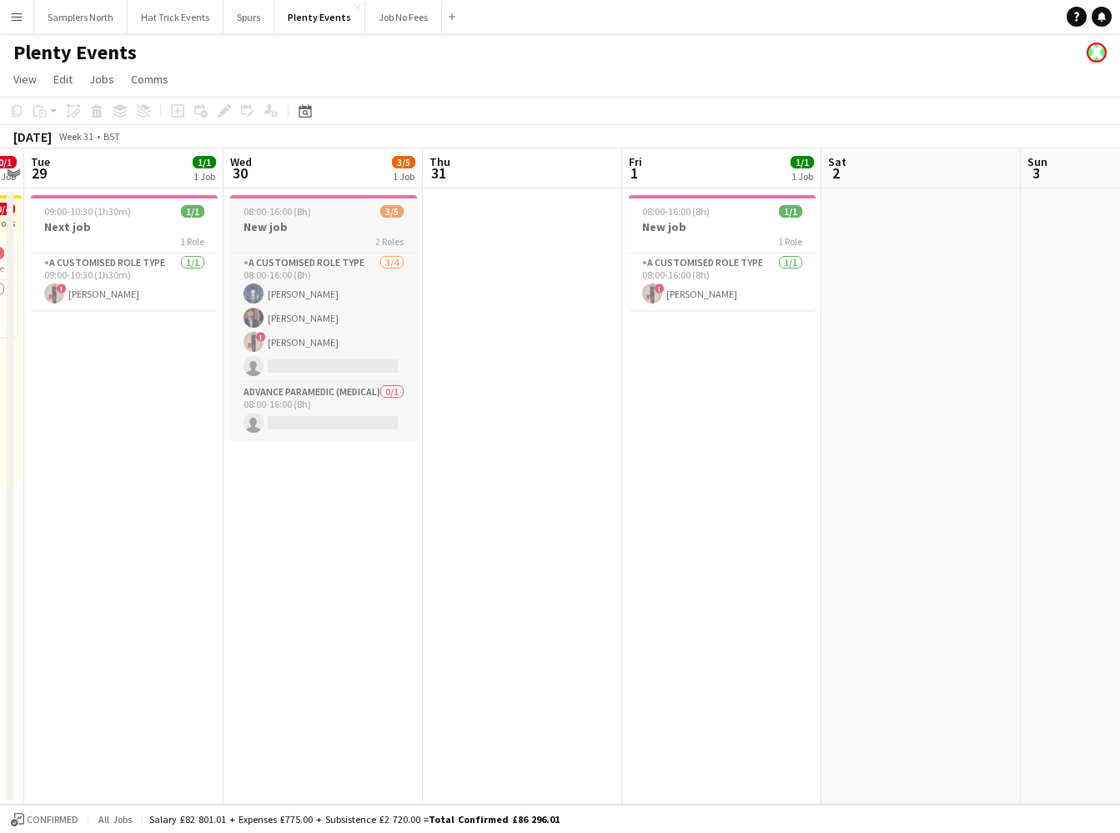
click at [327, 235] on div "2 Roles" at bounding box center [323, 240] width 187 height 13
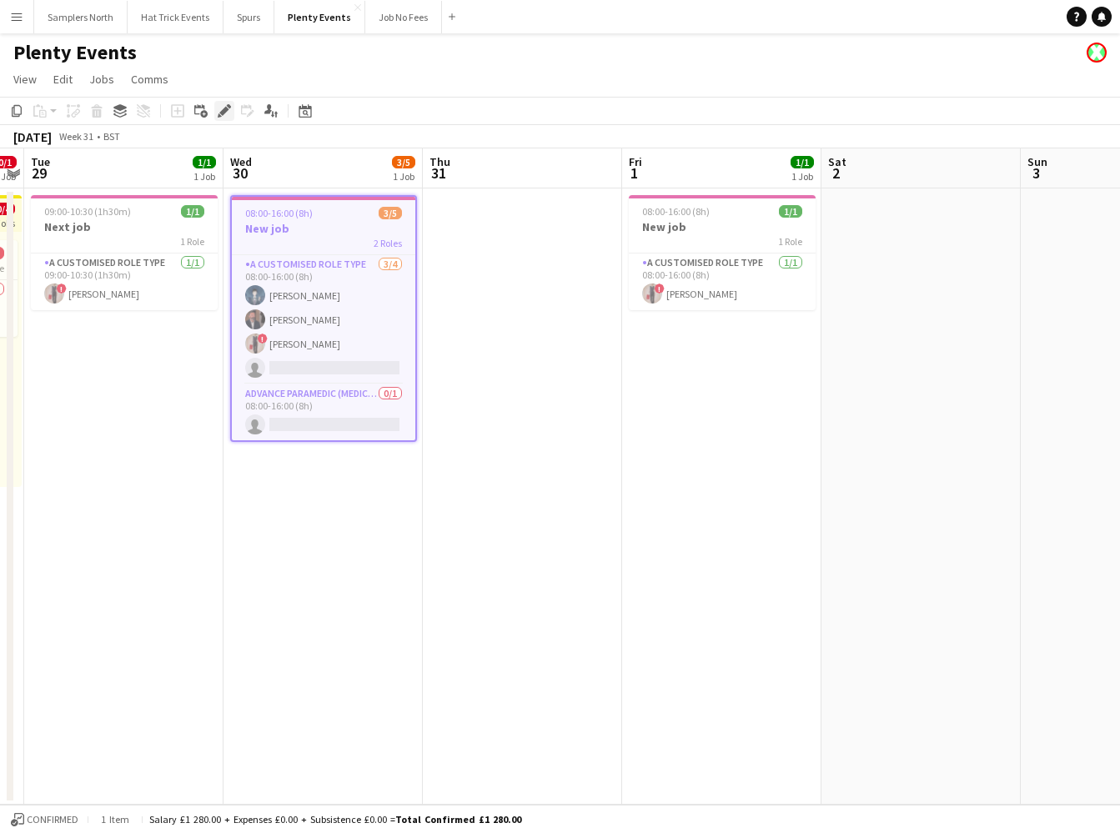
click at [220, 112] on icon "Edit" at bounding box center [224, 110] width 13 height 13
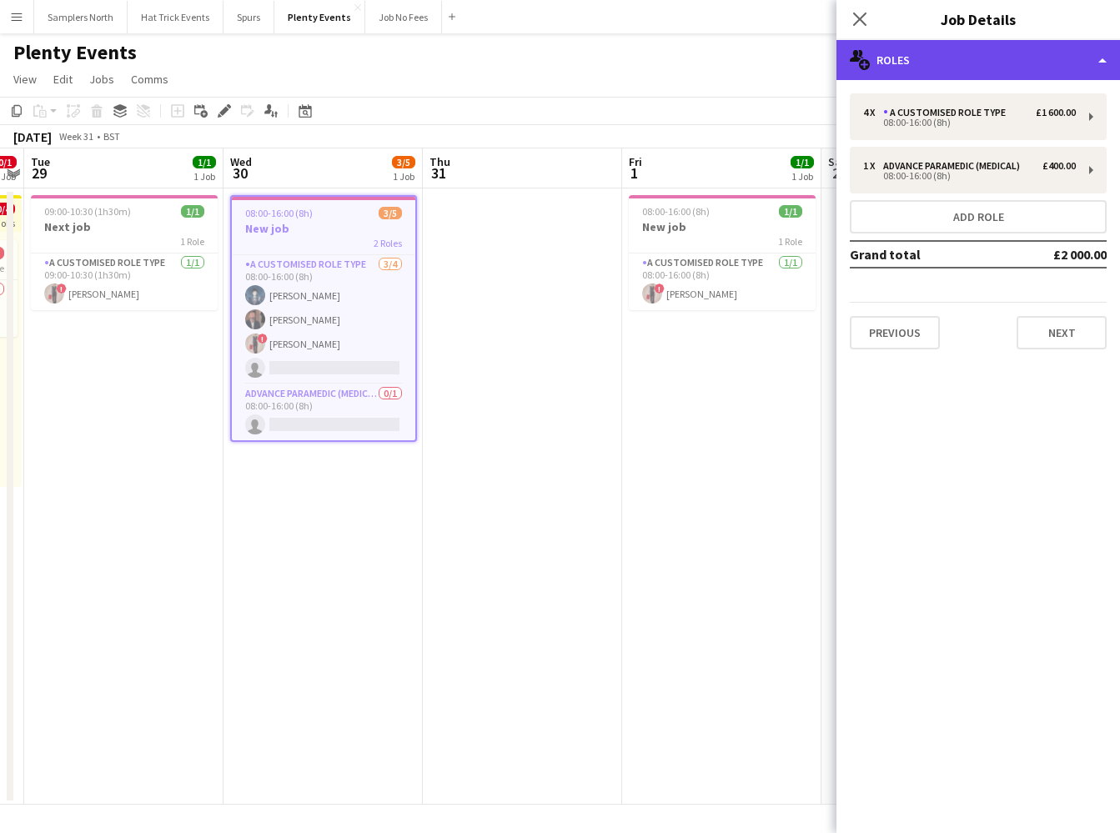
click at [996, 58] on div "multiple-users-add Roles" at bounding box center [979, 60] width 284 height 40
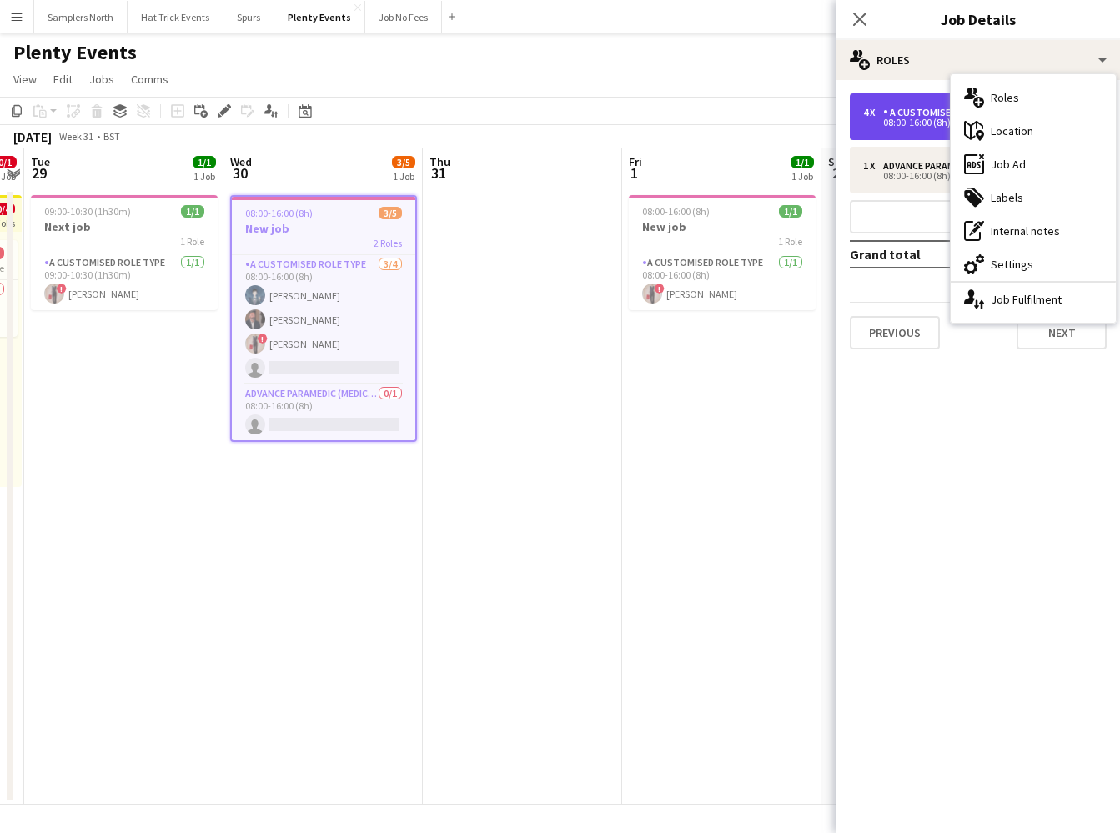
click at [933, 108] on div "A Customised Role Type" at bounding box center [947, 113] width 129 height 12
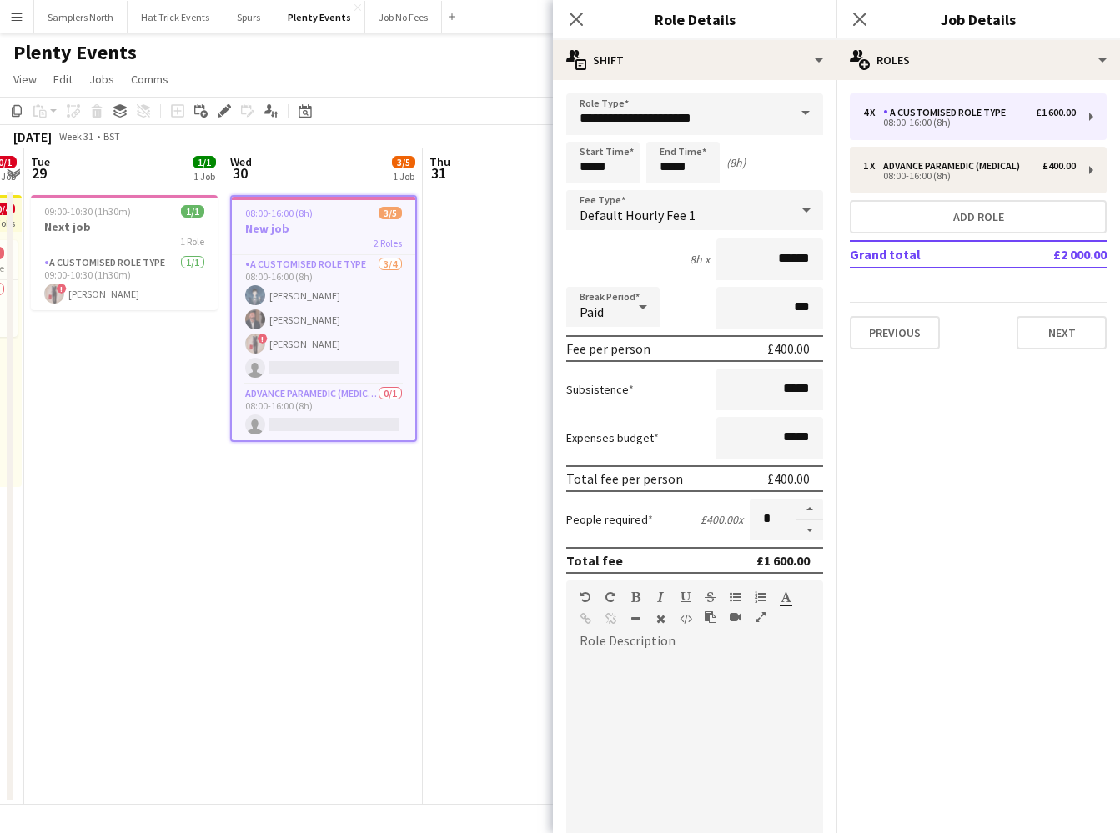
click at [795, 117] on span at bounding box center [805, 113] width 35 height 40
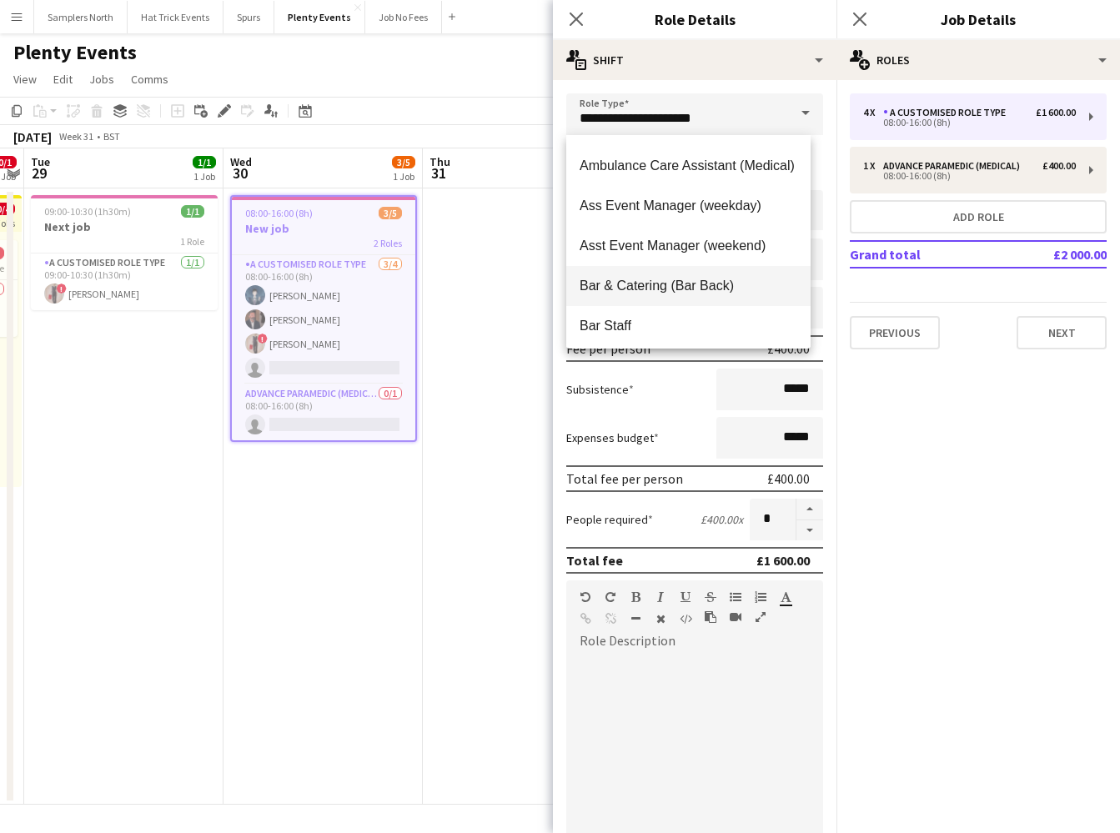
scroll to position [87, 0]
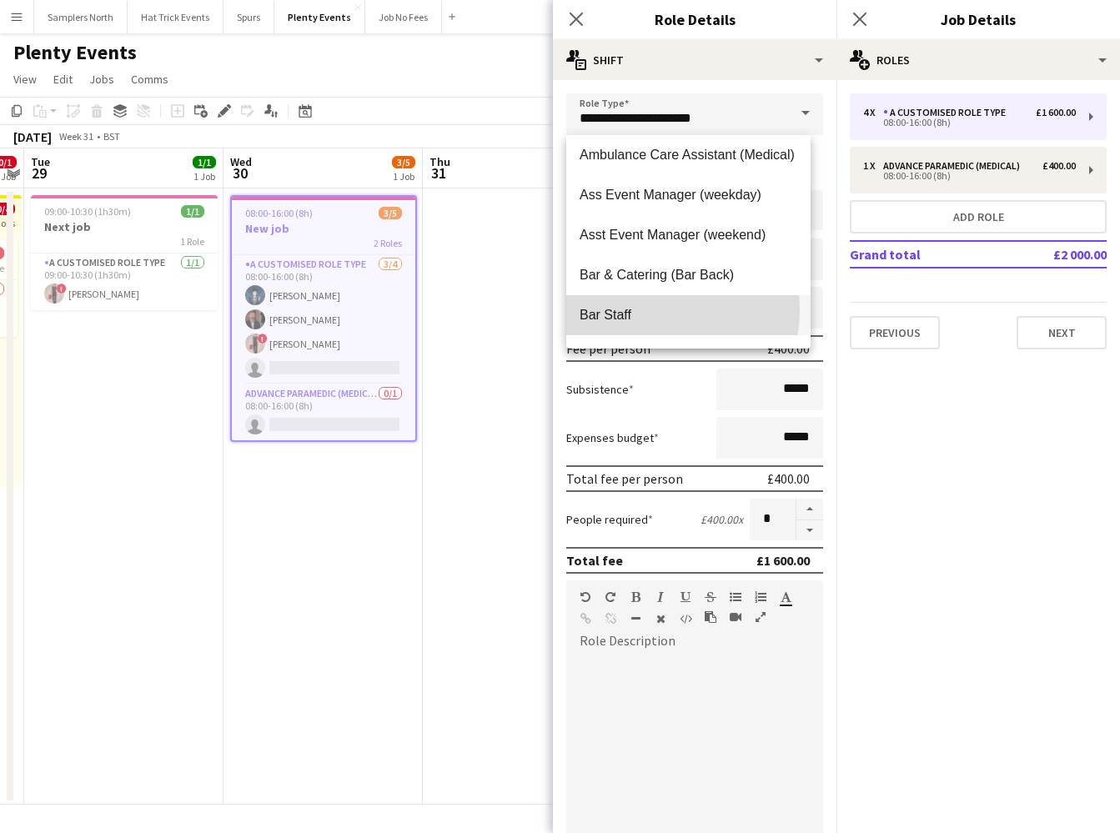
click at [658, 312] on span "Bar Staff" at bounding box center [689, 315] width 218 height 16
type input "*********"
type input "******"
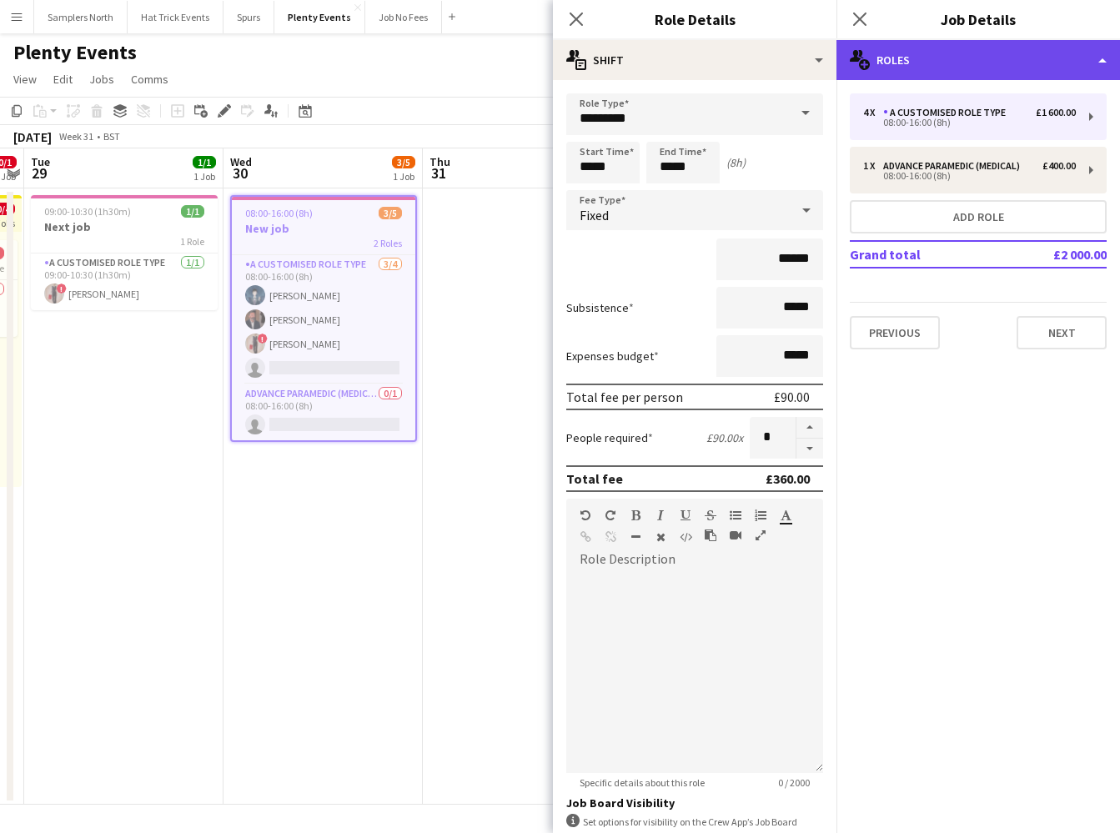
click at [974, 68] on div "multiple-users-add Roles" at bounding box center [979, 60] width 284 height 40
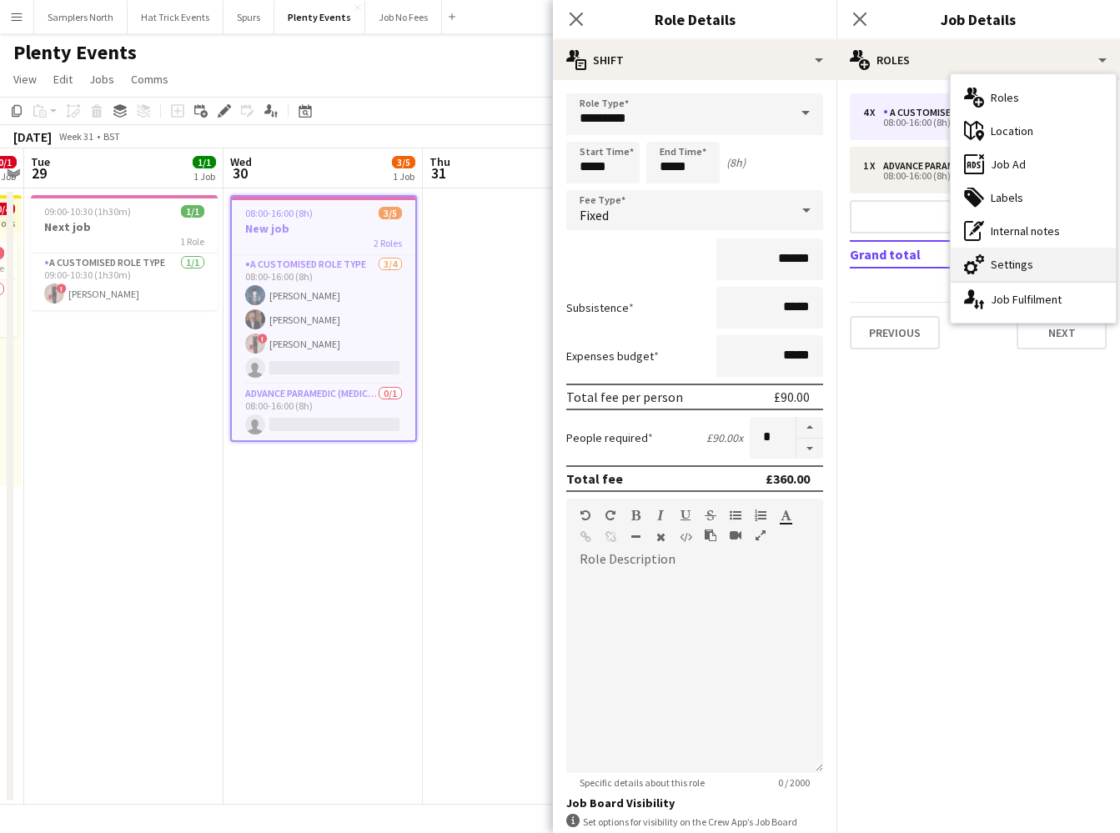
click at [1004, 267] on div "cog-double-3 Settings" at bounding box center [1033, 264] width 165 height 33
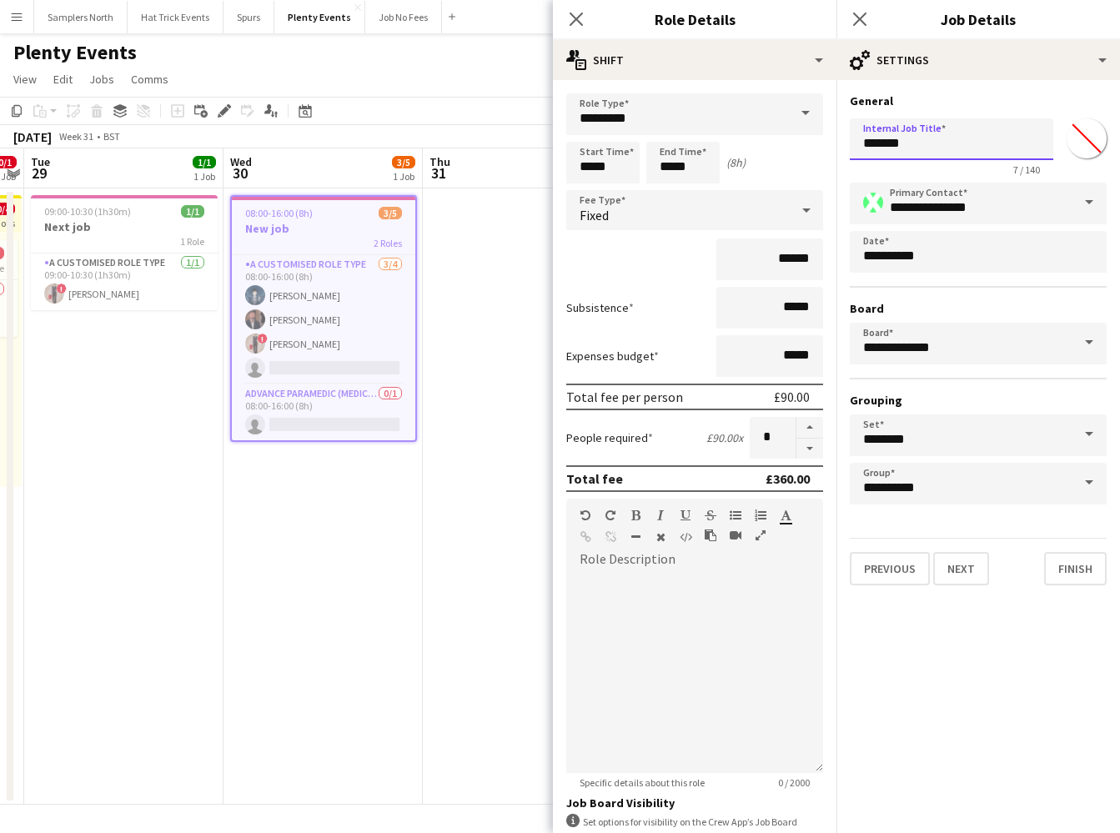
drag, startPoint x: 860, startPoint y: 143, endPoint x: 924, endPoint y: 150, distance: 64.6
click at [924, 150] on input "*******" at bounding box center [952, 139] width 204 height 42
type input "*********"
click at [1068, 570] on button "Finish" at bounding box center [1075, 568] width 63 height 33
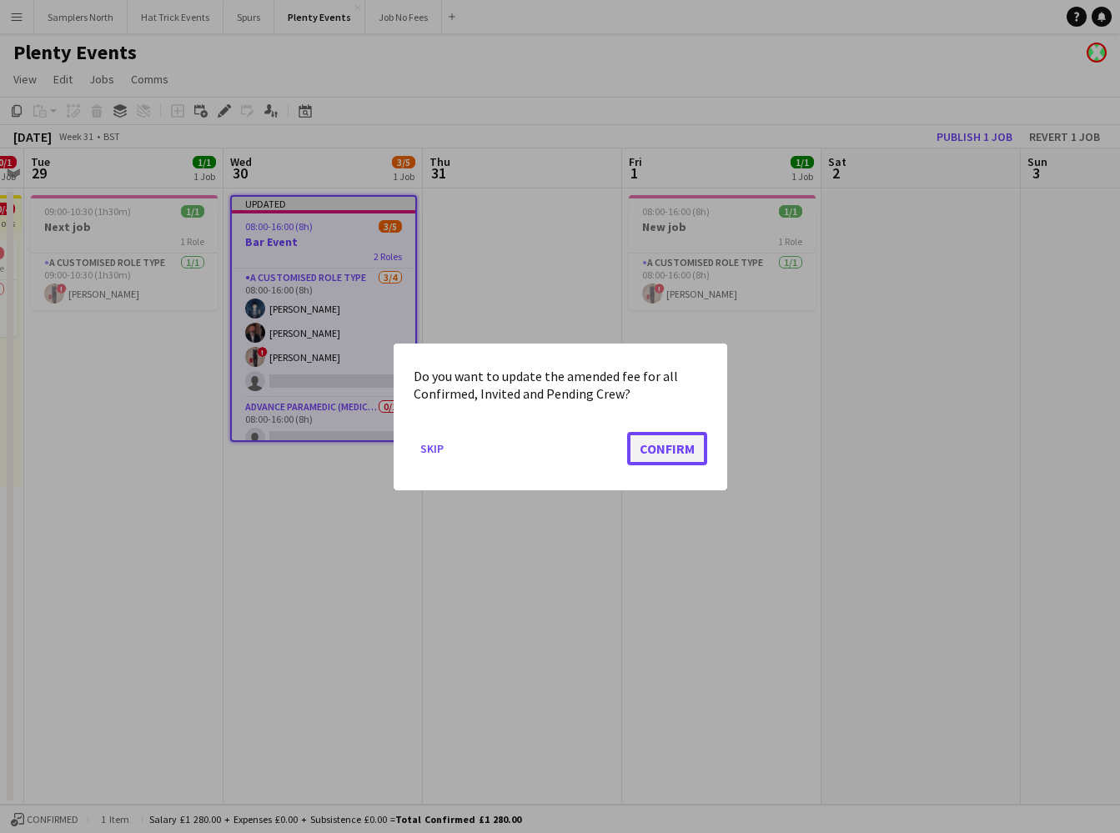
click at [671, 460] on button "Confirm" at bounding box center [667, 447] width 80 height 33
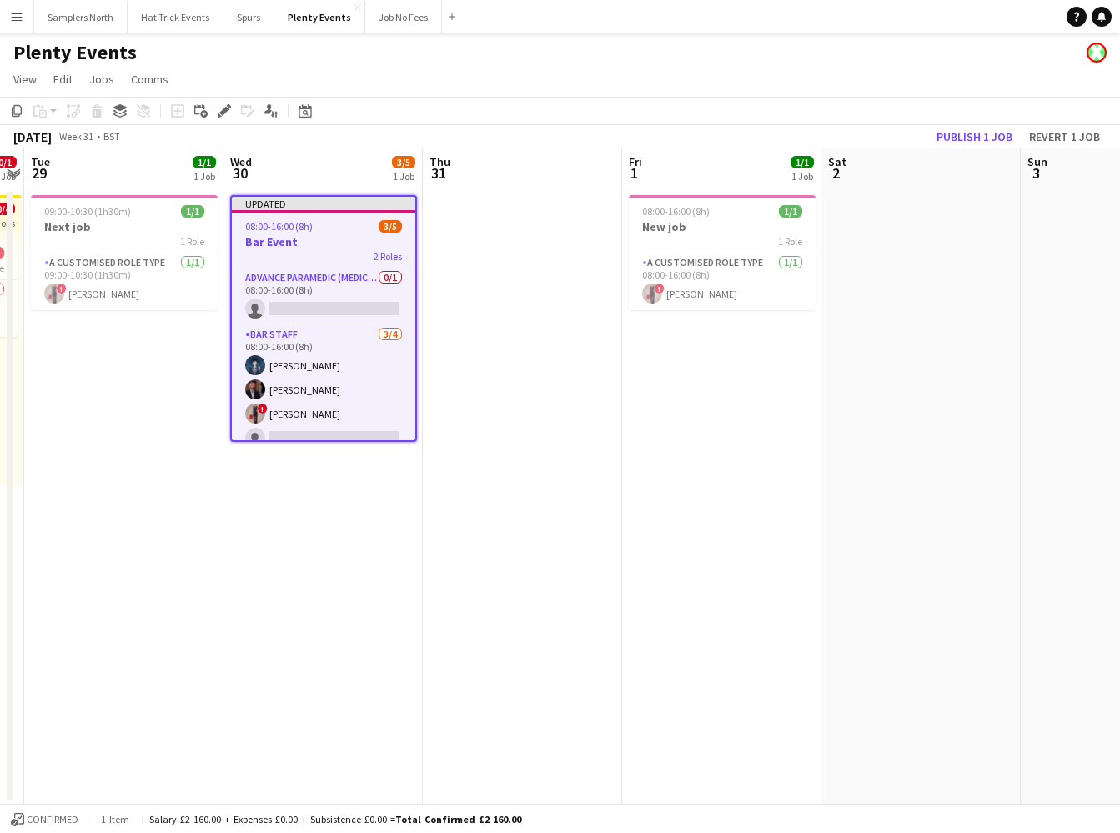
scroll to position [14, 0]
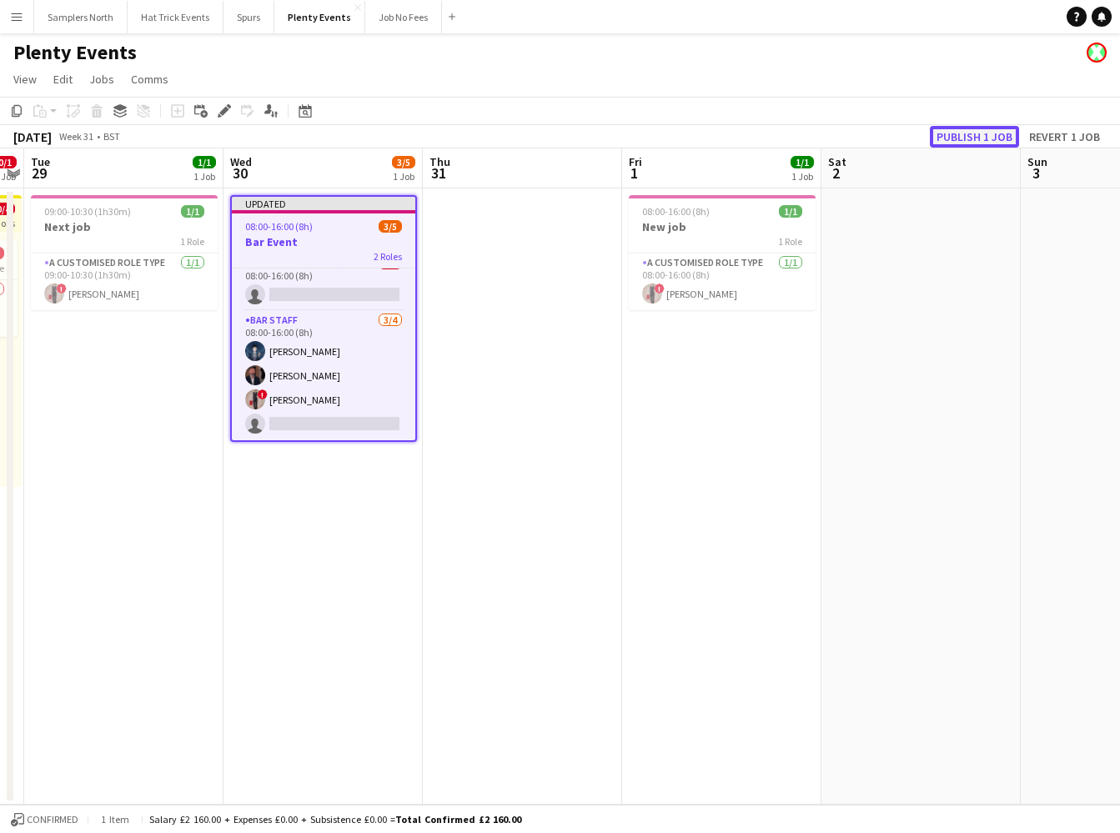
click at [972, 138] on button "Publish 1 job" at bounding box center [974, 137] width 89 height 22
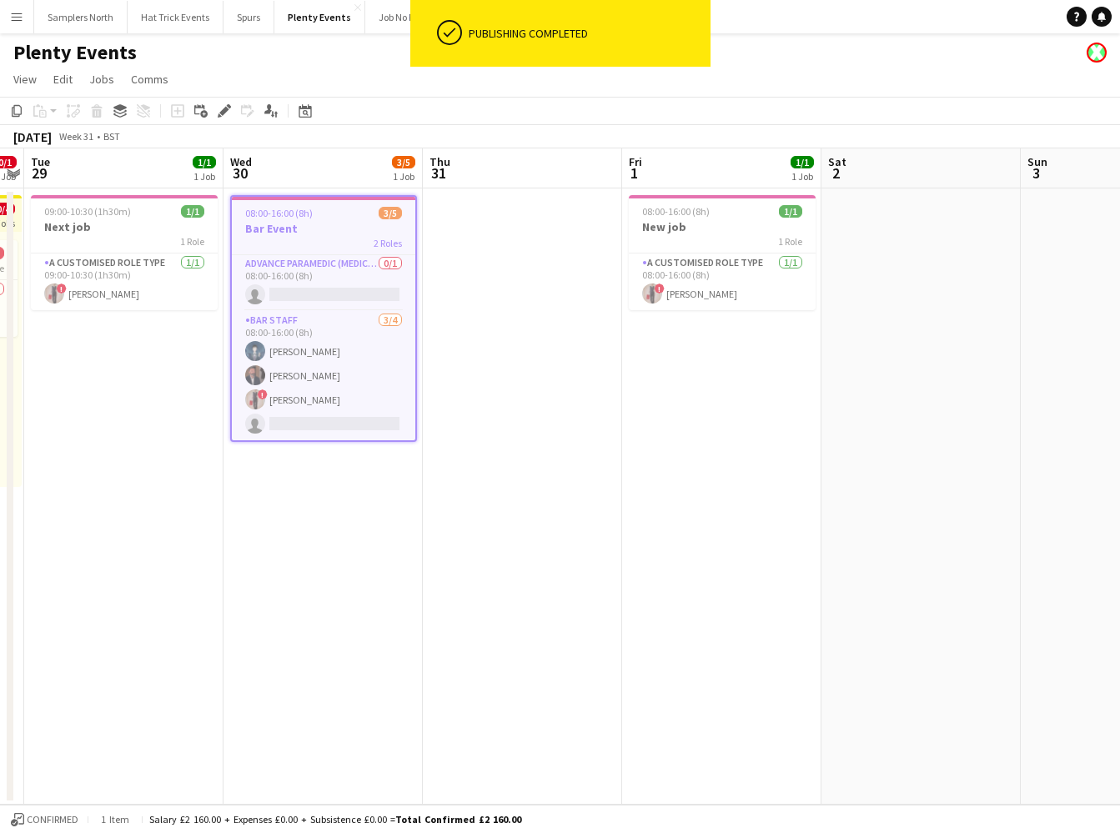
scroll to position [1, 0]
click at [21, 16] on app-icon "Menu" at bounding box center [16, 16] width 13 height 13
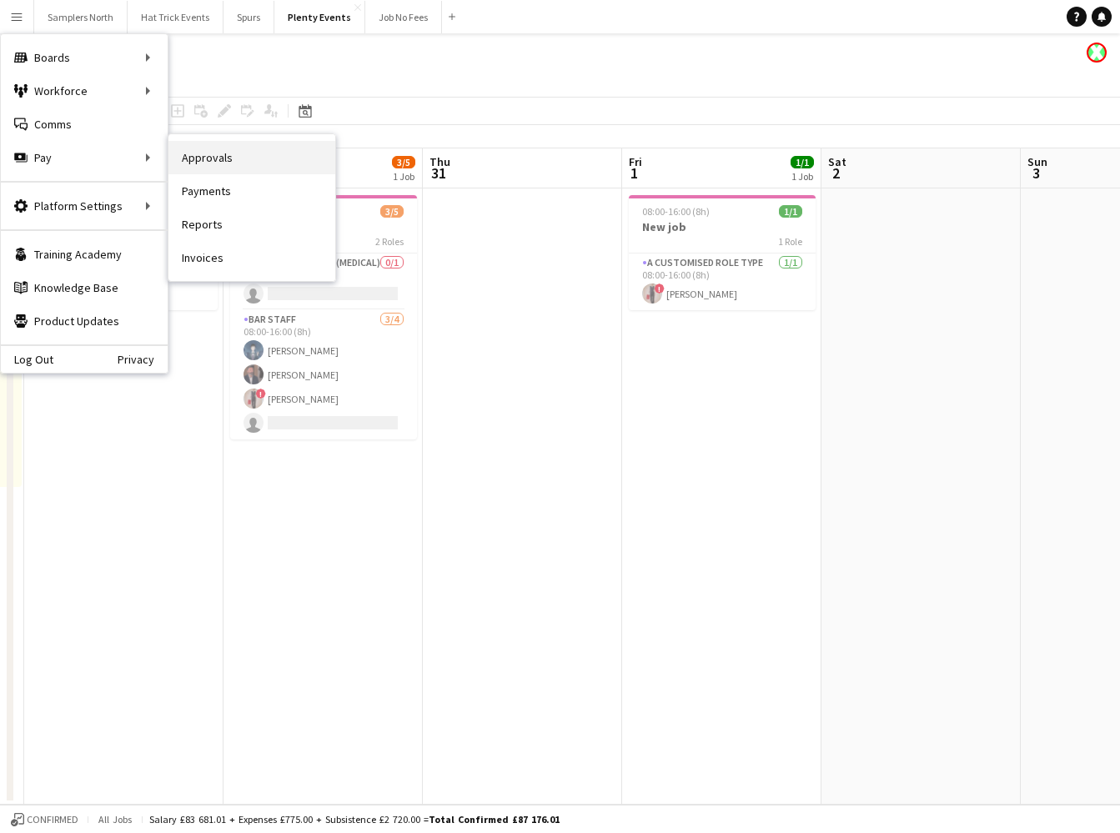
click at [197, 162] on link "Approvals" at bounding box center [251, 157] width 167 height 33
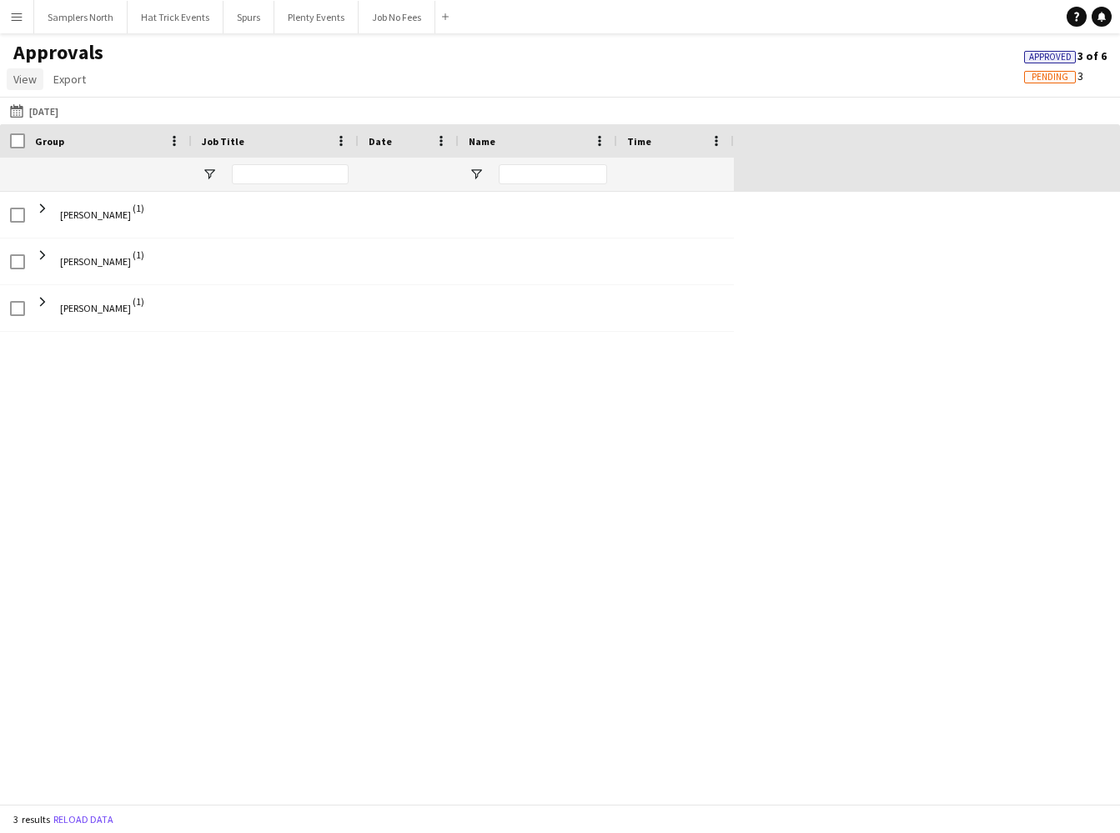
click at [26, 78] on span "View" at bounding box center [24, 79] width 23 height 15
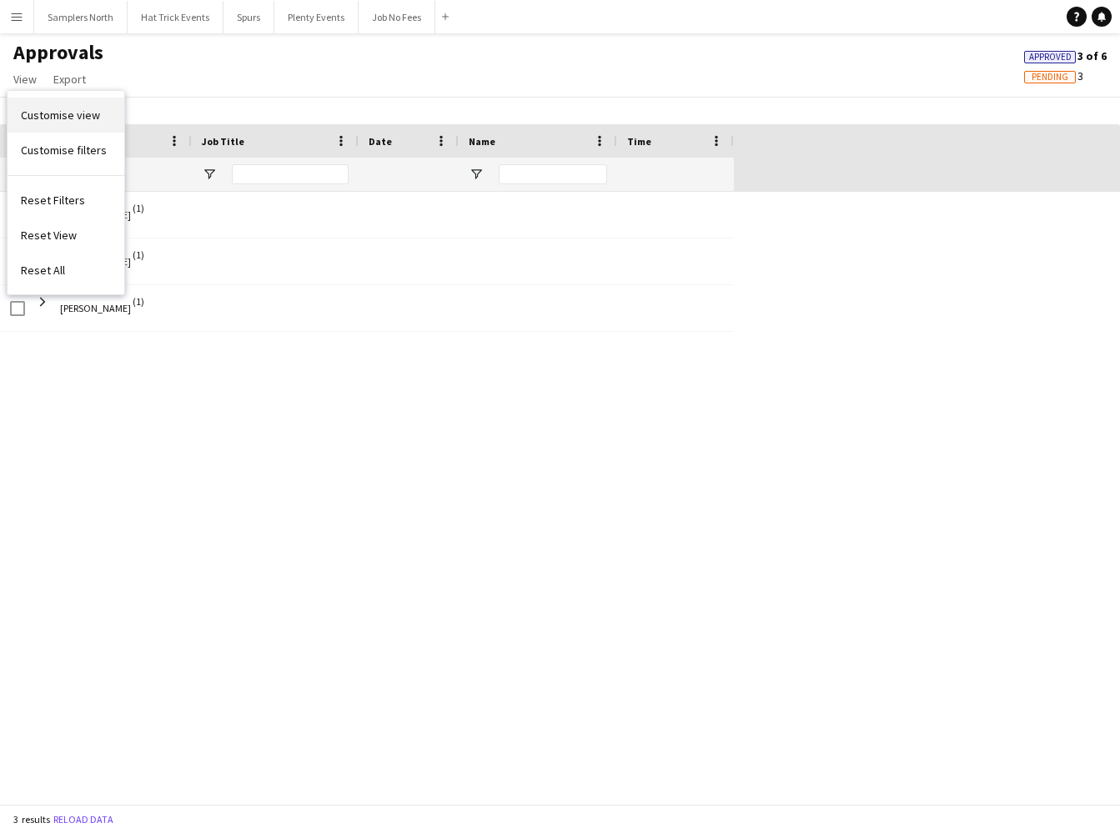
click at [48, 114] on span "Customise view" at bounding box center [60, 115] width 79 height 15
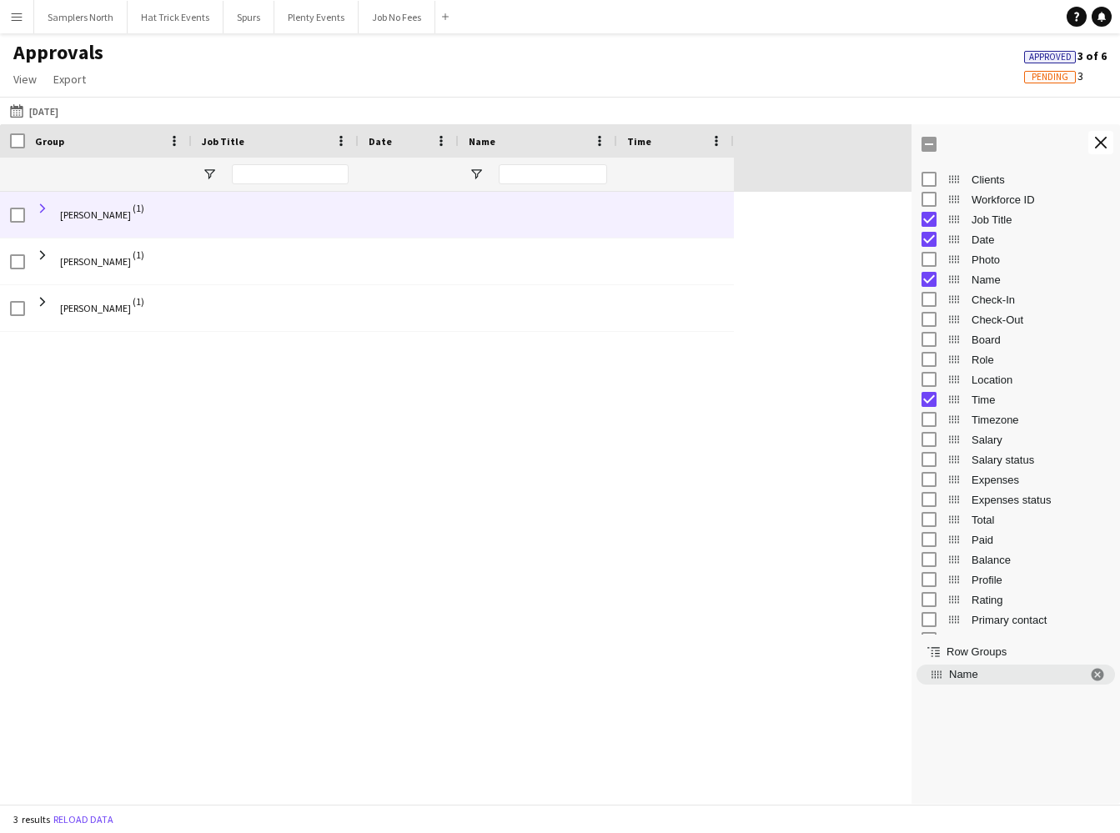
click at [43, 209] on span at bounding box center [42, 208] width 15 height 15
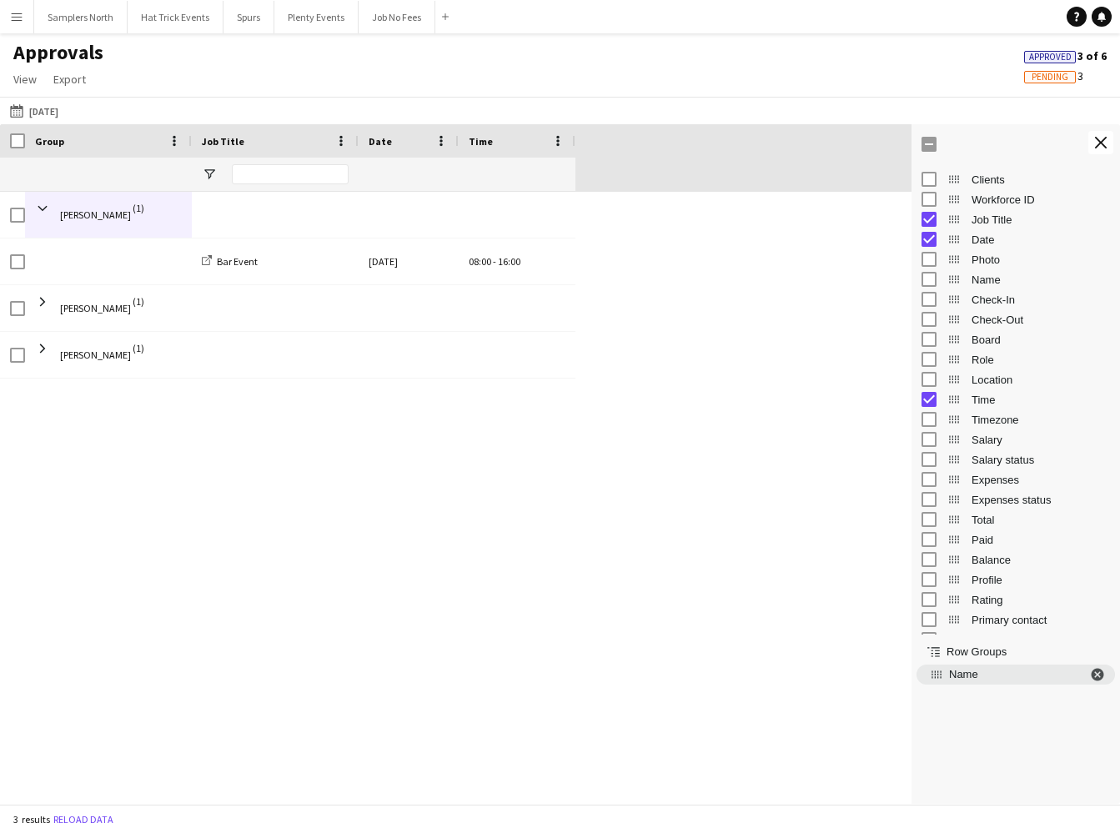
click at [1098, 673] on span "Name. Press ENTER to sort. Press DELETE to remove" at bounding box center [1097, 674] width 15 height 15
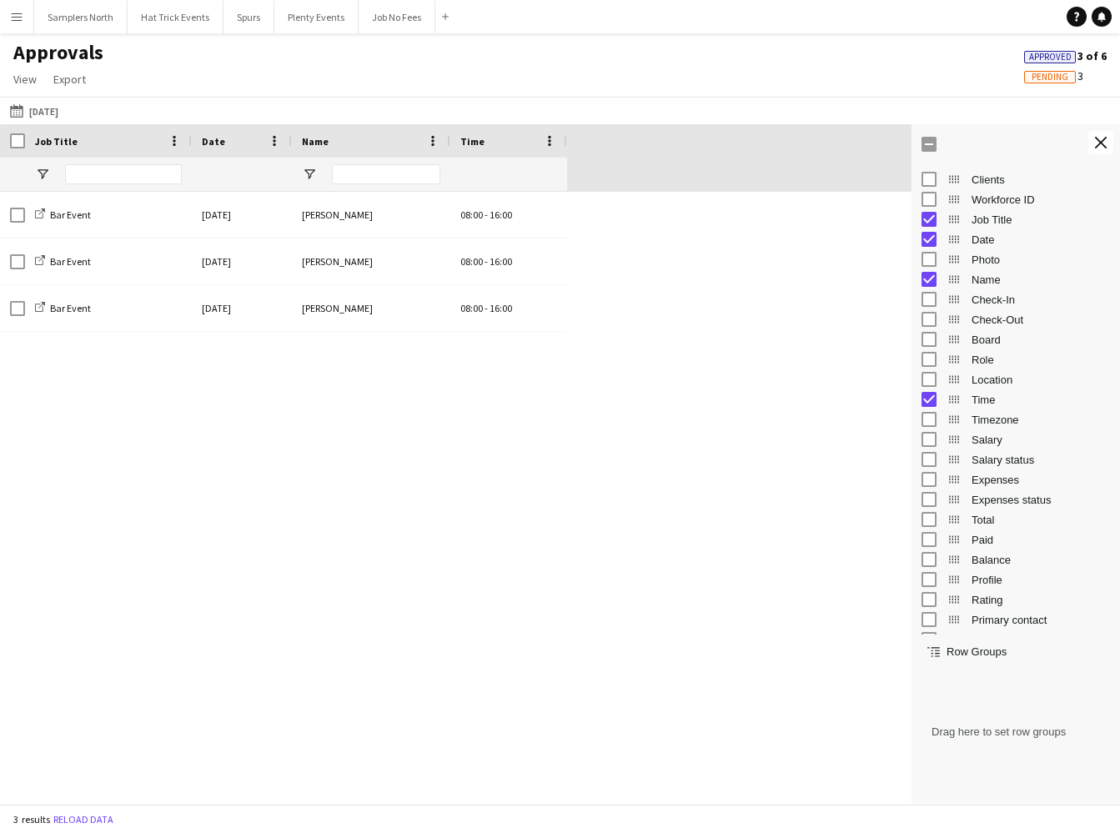
scroll to position [20, 0]
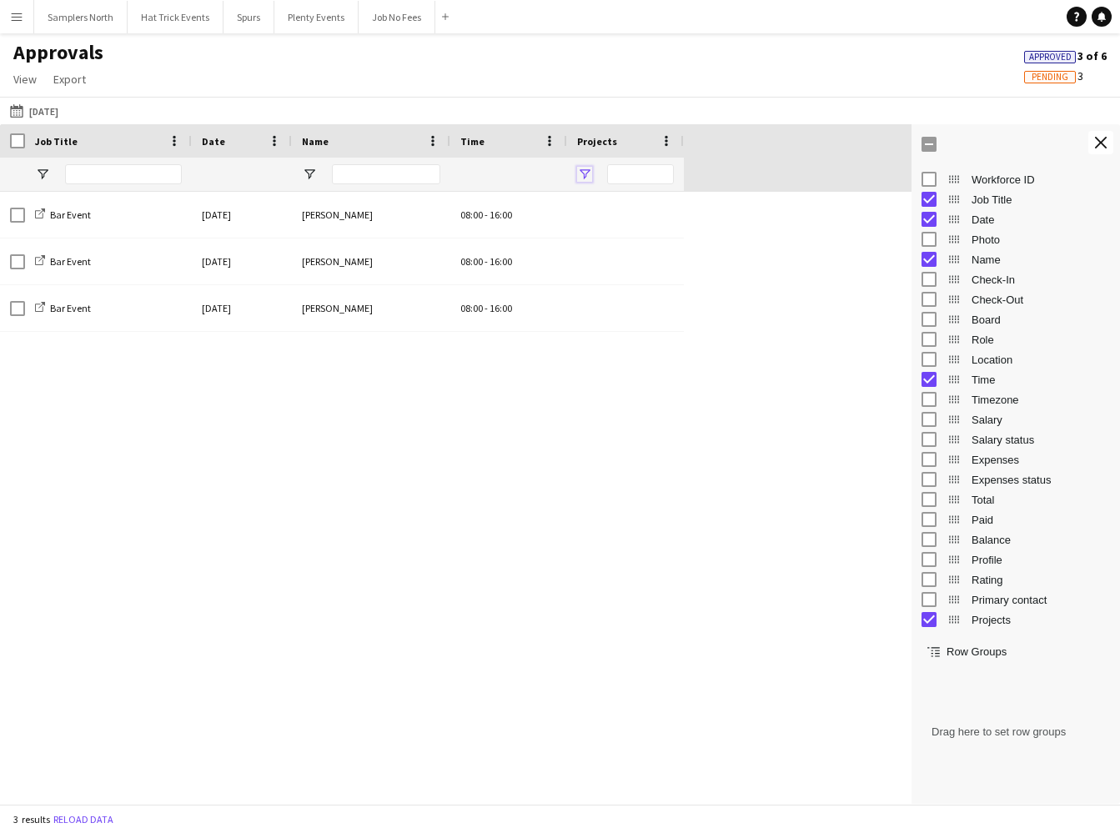
click at [588, 173] on span "Open Filter Menu" at bounding box center [584, 174] width 15 height 15
click at [31, 83] on span "View" at bounding box center [24, 79] width 23 height 15
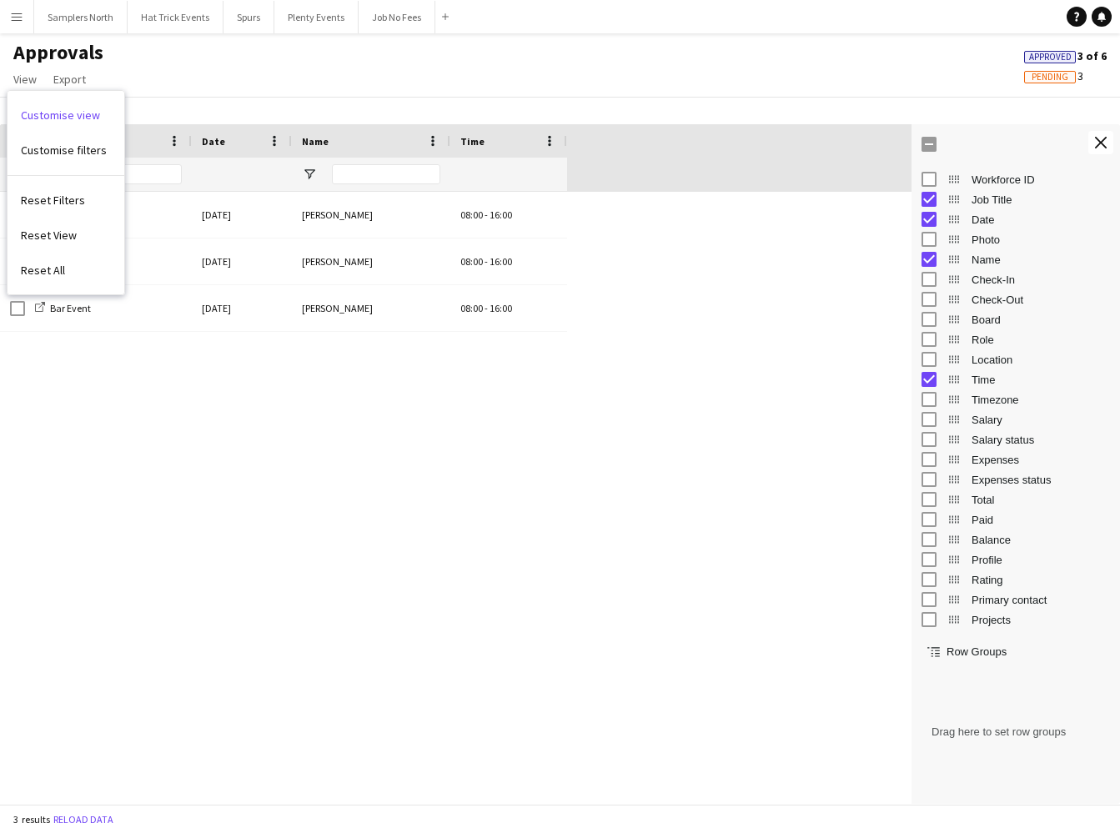
click at [16, 15] on app-icon "Menu" at bounding box center [16, 16] width 13 height 13
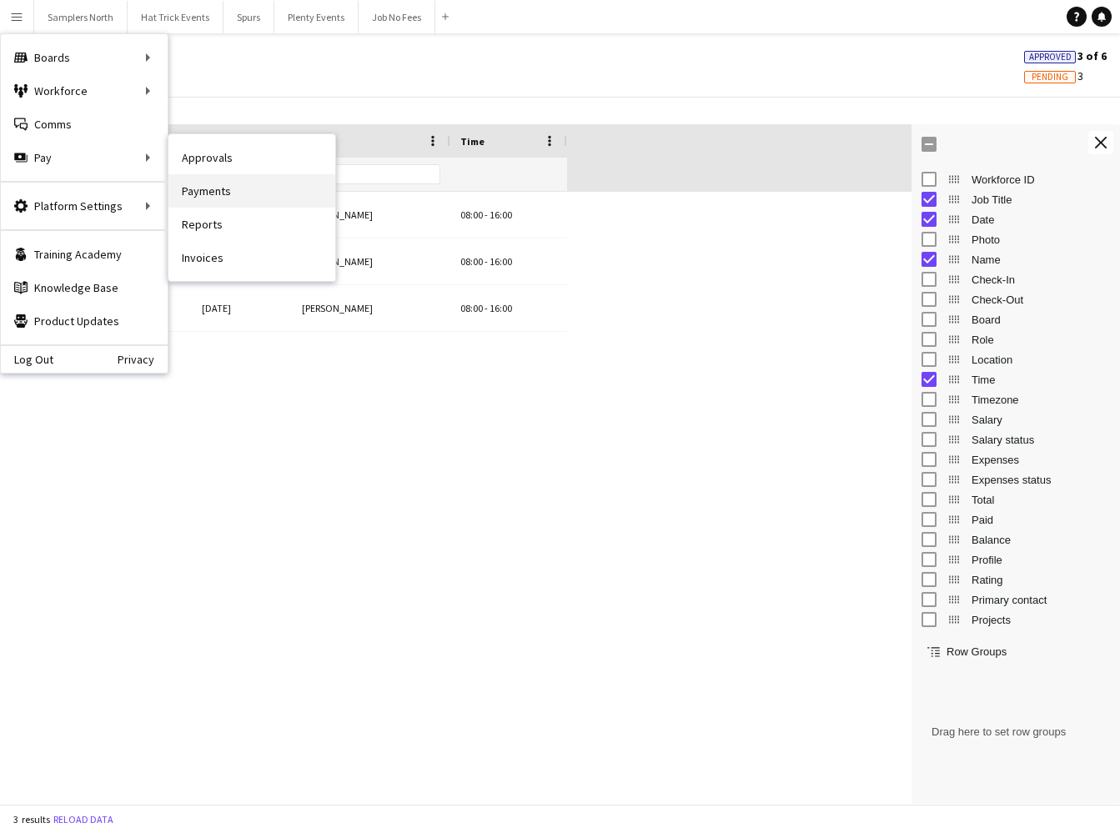
click at [196, 193] on link "Payments" at bounding box center [251, 190] width 167 height 33
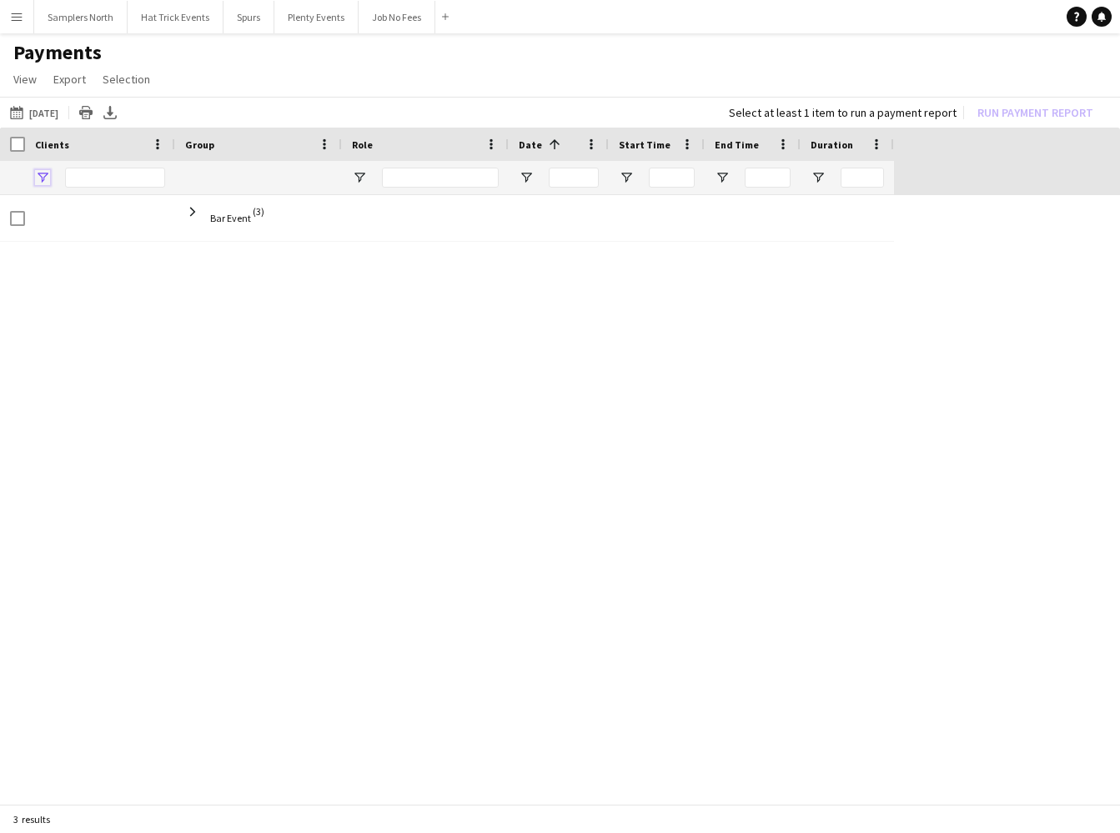
click at [41, 180] on span "Open Filter Menu" at bounding box center [42, 177] width 15 height 15
click at [21, 83] on span "View" at bounding box center [24, 79] width 23 height 15
click at [41, 113] on span "Customise view" at bounding box center [60, 115] width 79 height 15
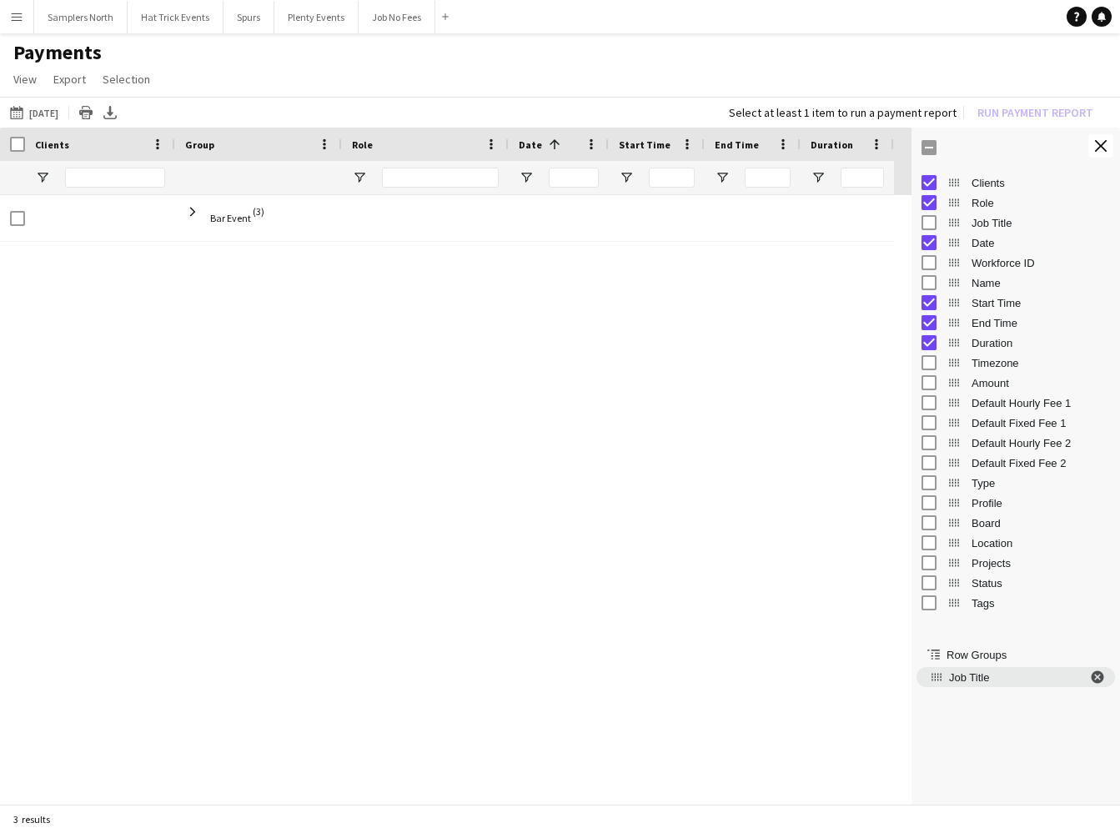
click at [1097, 677] on span "Job Title. Press ENTER to sort. Press DELETE to remove" at bounding box center [1097, 677] width 15 height 15
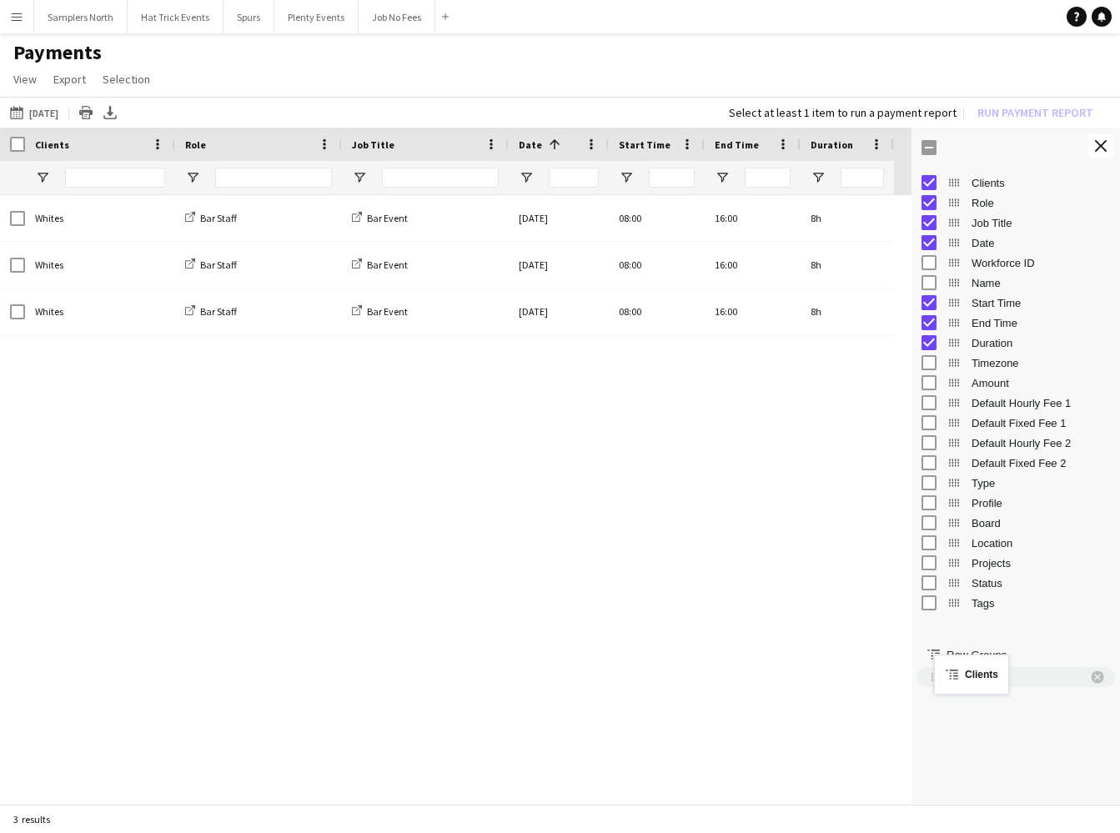
drag, startPoint x: 952, startPoint y: 185, endPoint x: 942, endPoint y: 665, distance: 479.7
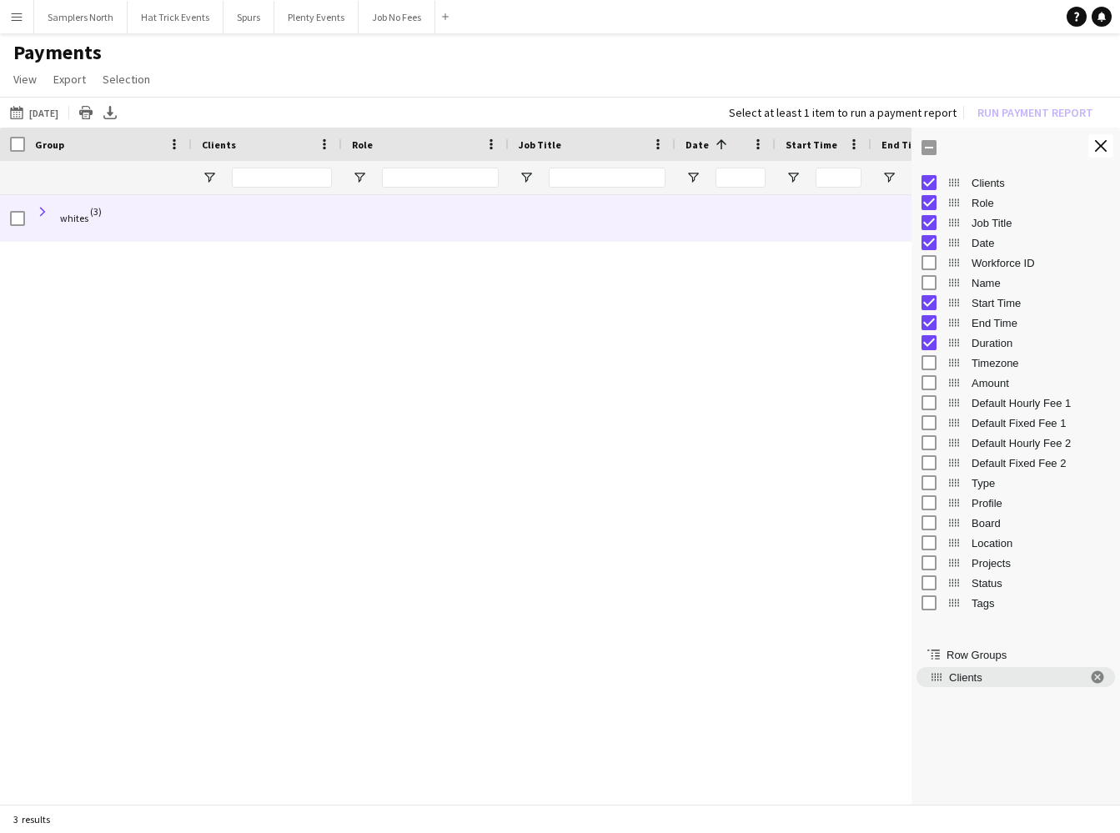
click at [46, 214] on span at bounding box center [42, 211] width 15 height 15
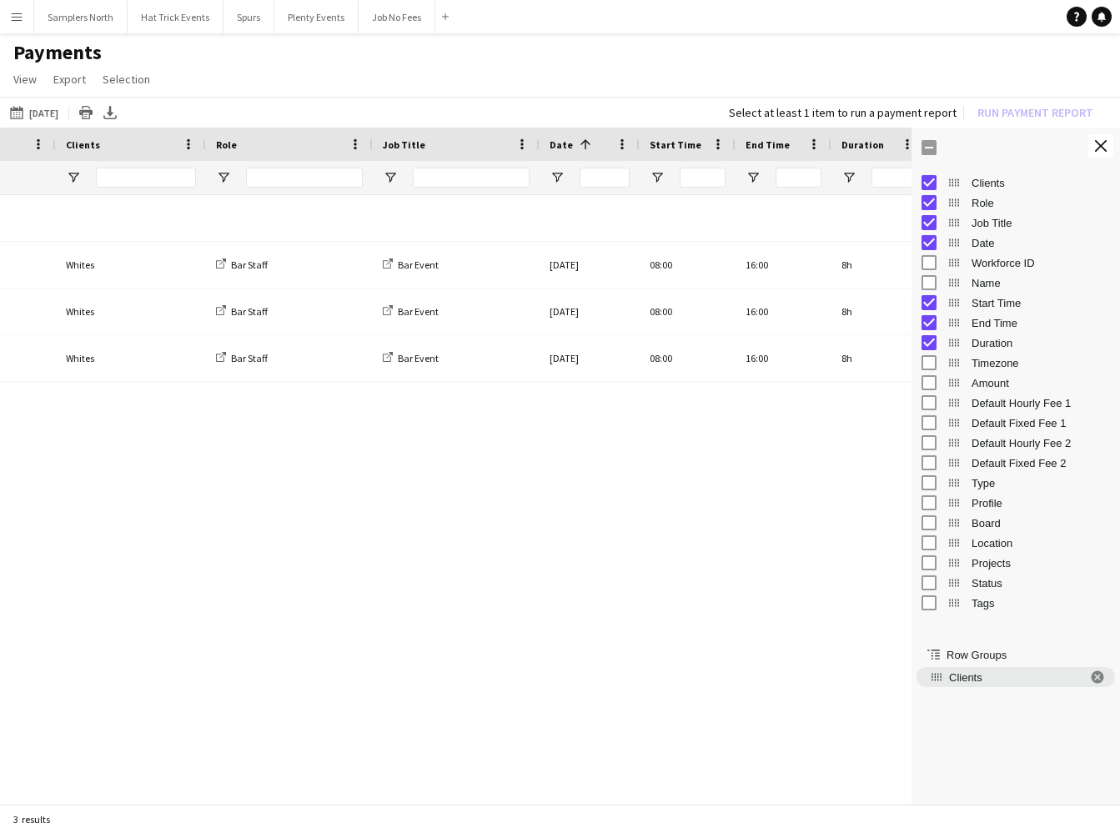
scroll to position [0, 132]
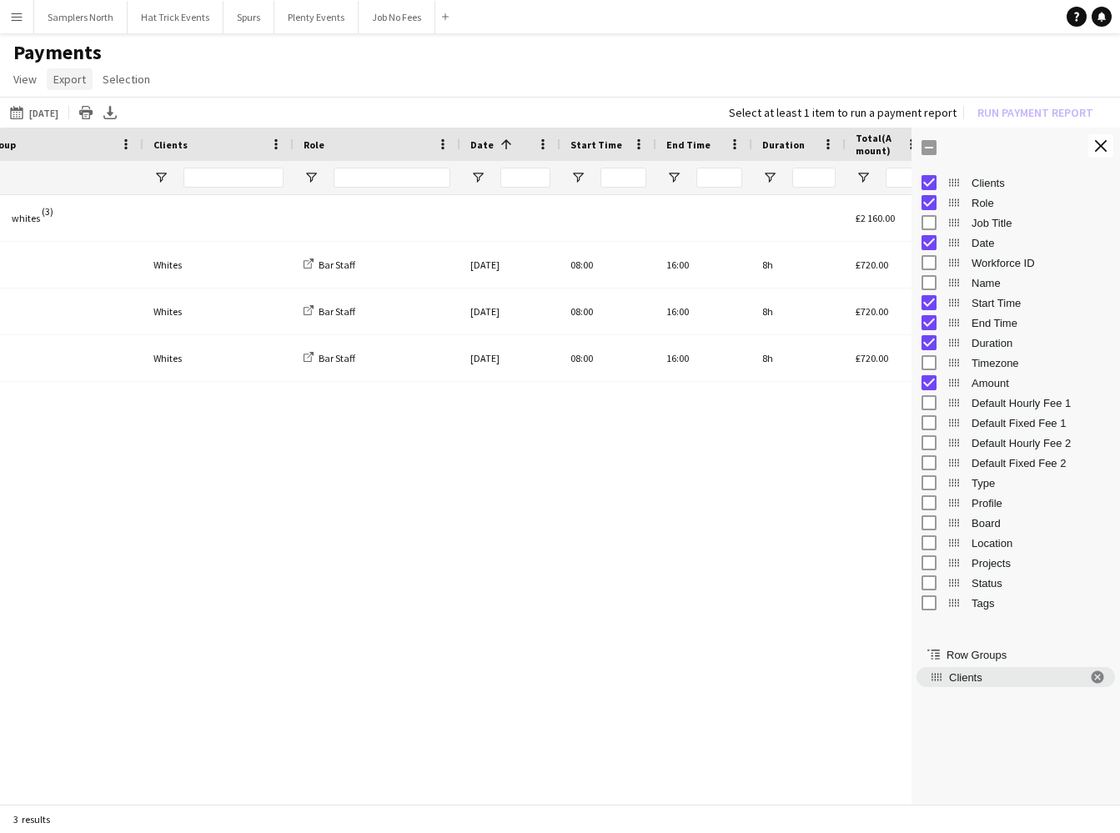
click at [73, 84] on span "Export" at bounding box center [69, 79] width 33 height 15
click at [100, 121] on span "Export as XLSX" at bounding box center [97, 115] width 73 height 15
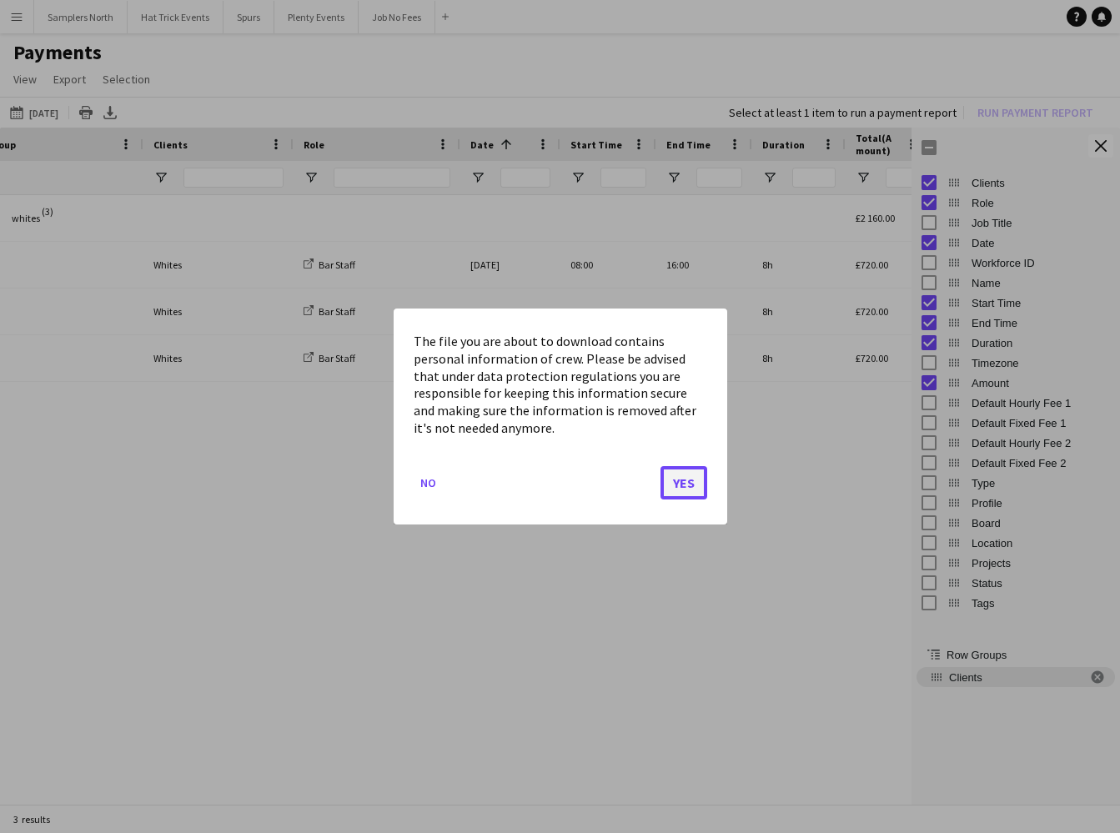
click at [685, 485] on button "Yes" at bounding box center [684, 482] width 47 height 33
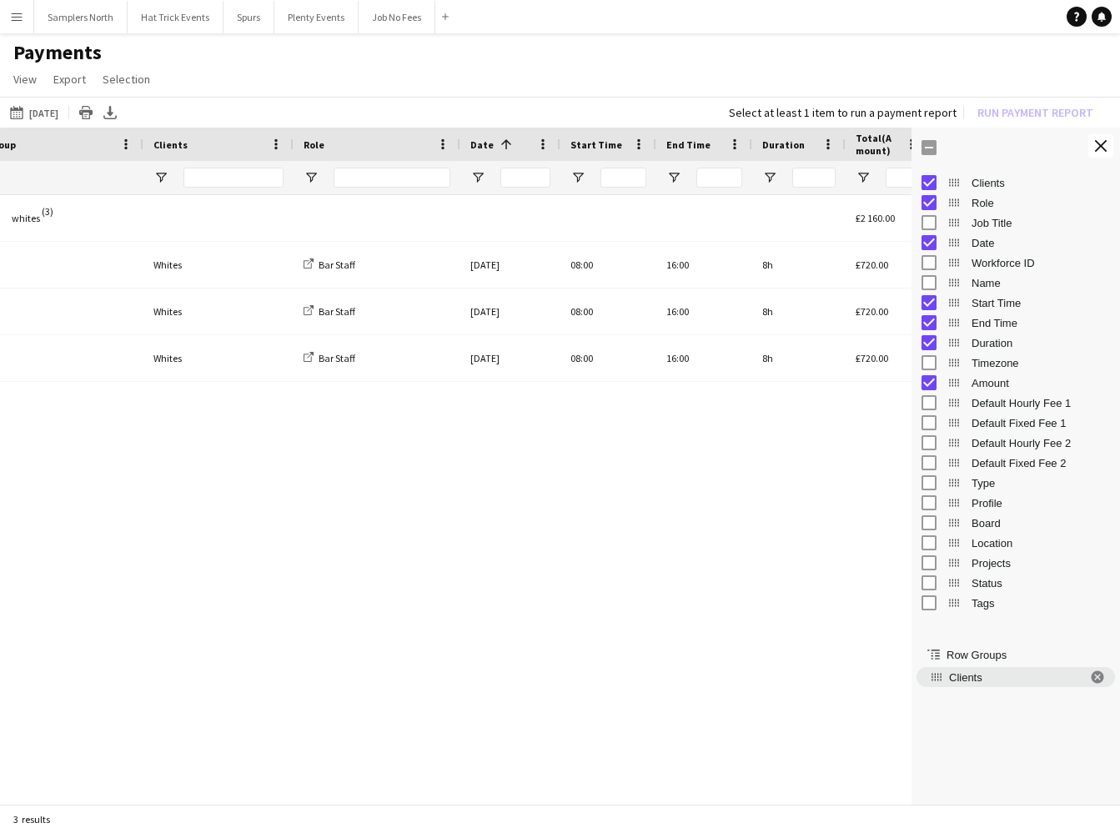
scroll to position [0, 0]
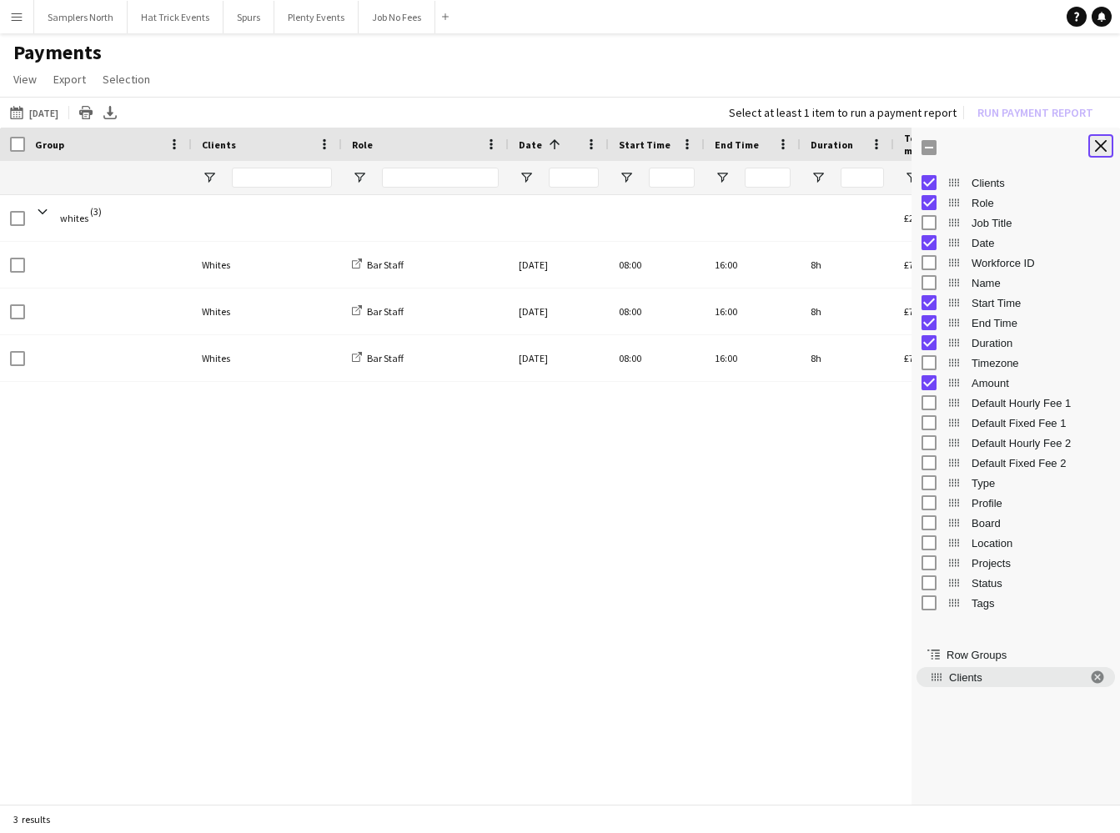
click at [1100, 150] on app-icon "Close tool panel" at bounding box center [1101, 146] width 12 height 12
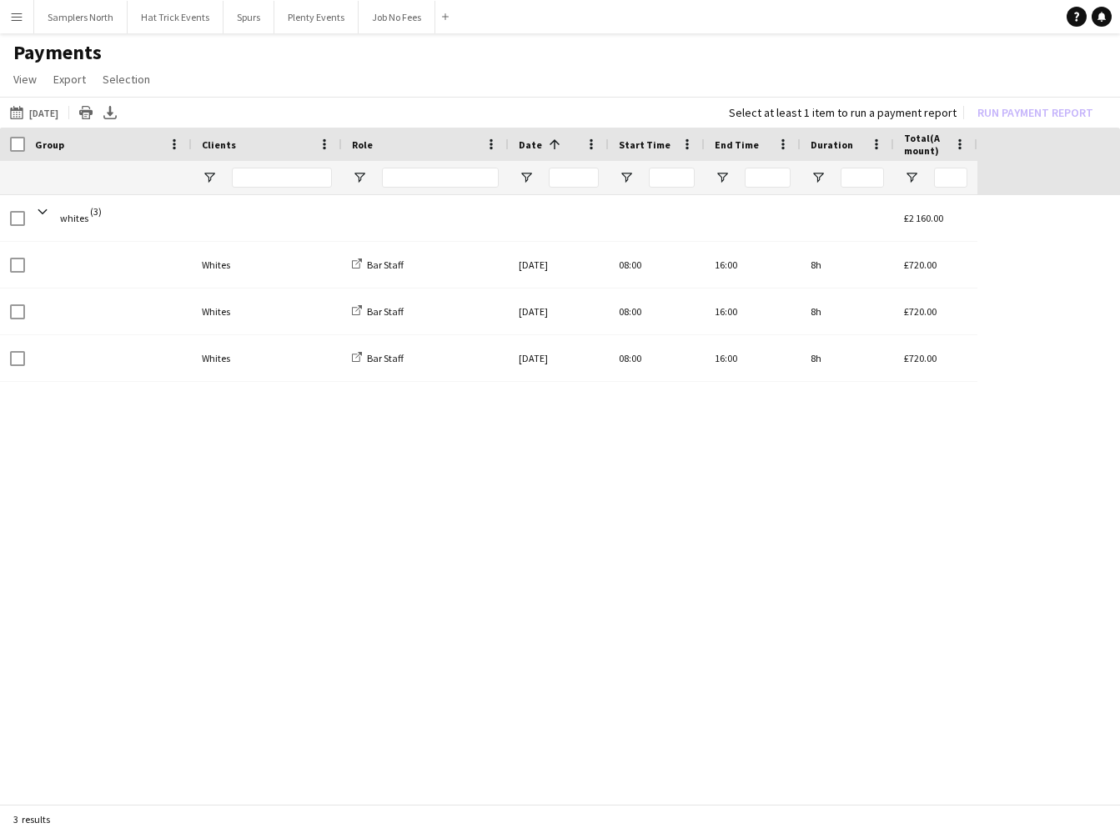
click at [20, 19] on app-icon "Menu" at bounding box center [16, 16] width 13 height 13
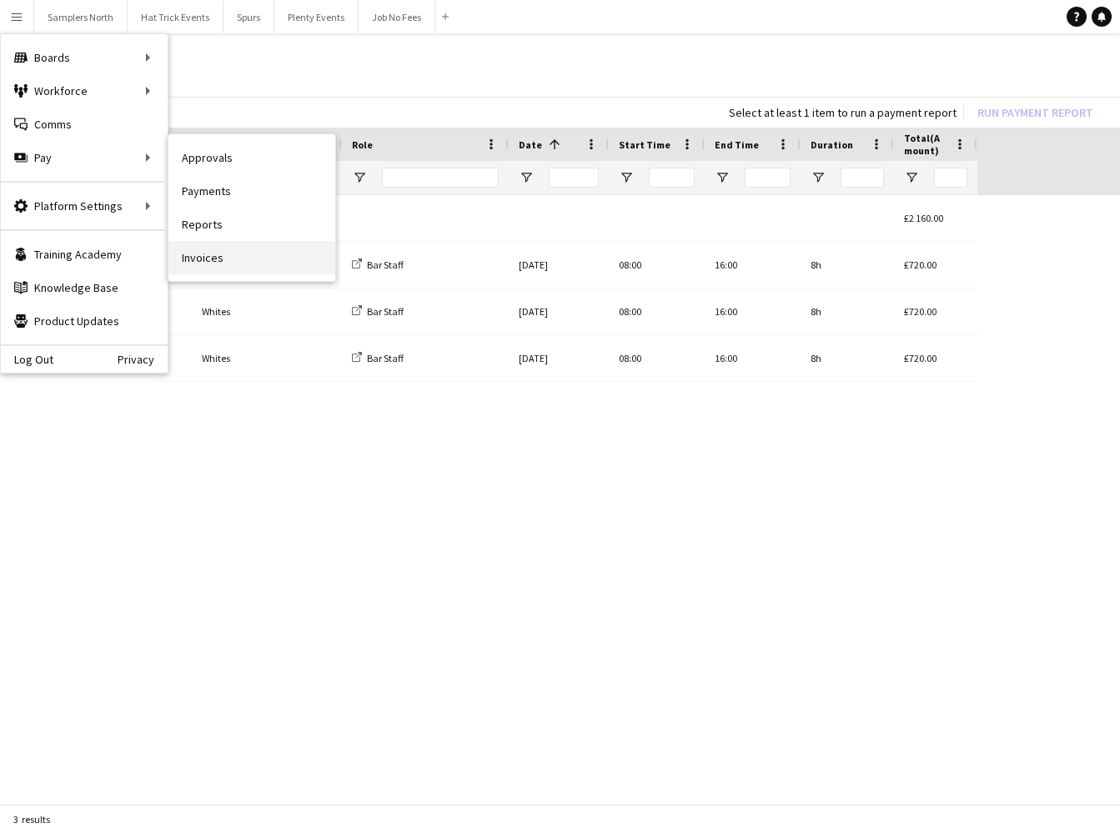
click at [211, 256] on link "Invoices" at bounding box center [251, 257] width 167 height 33
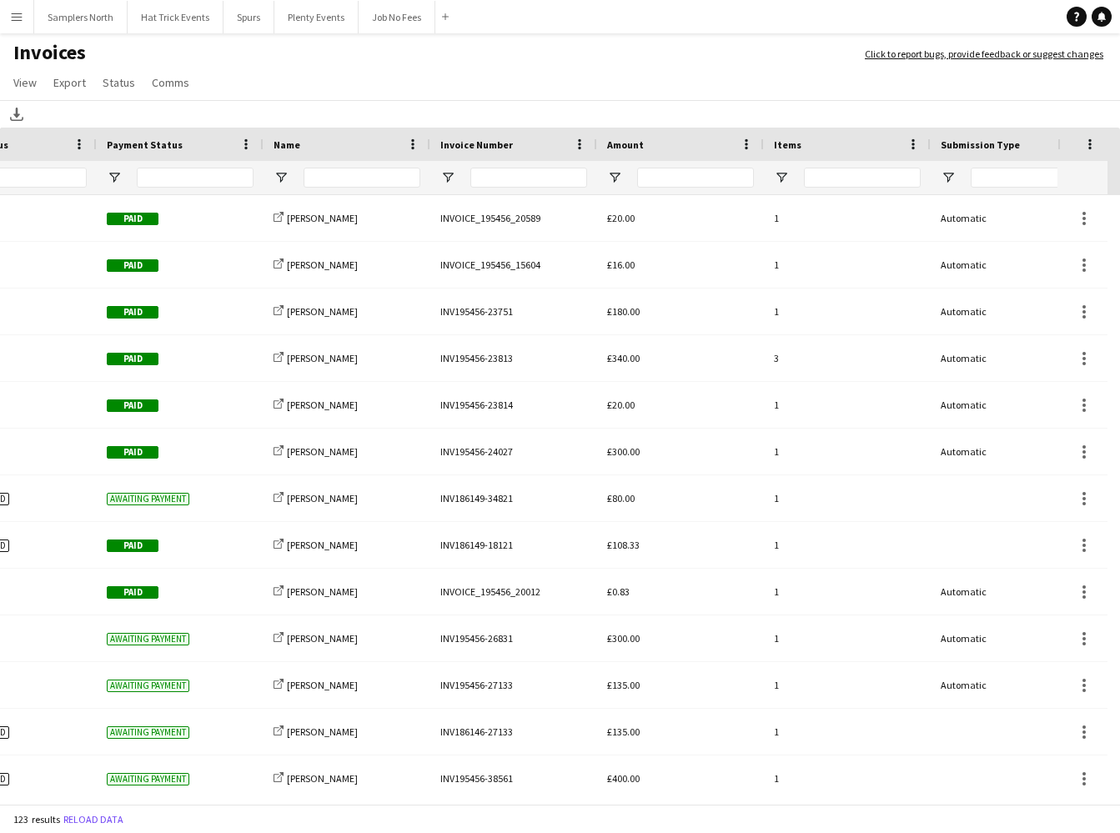
scroll to position [0, 379]
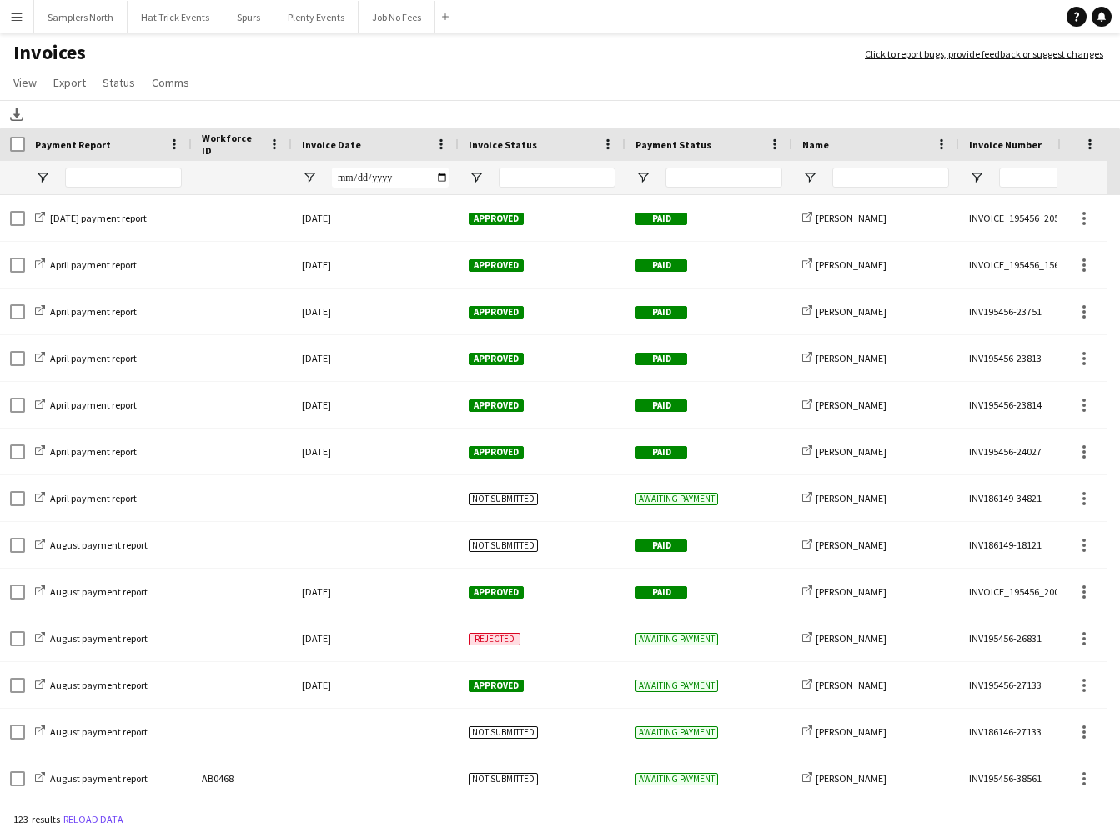
click at [18, 19] on app-icon "Menu" at bounding box center [16, 16] width 13 height 13
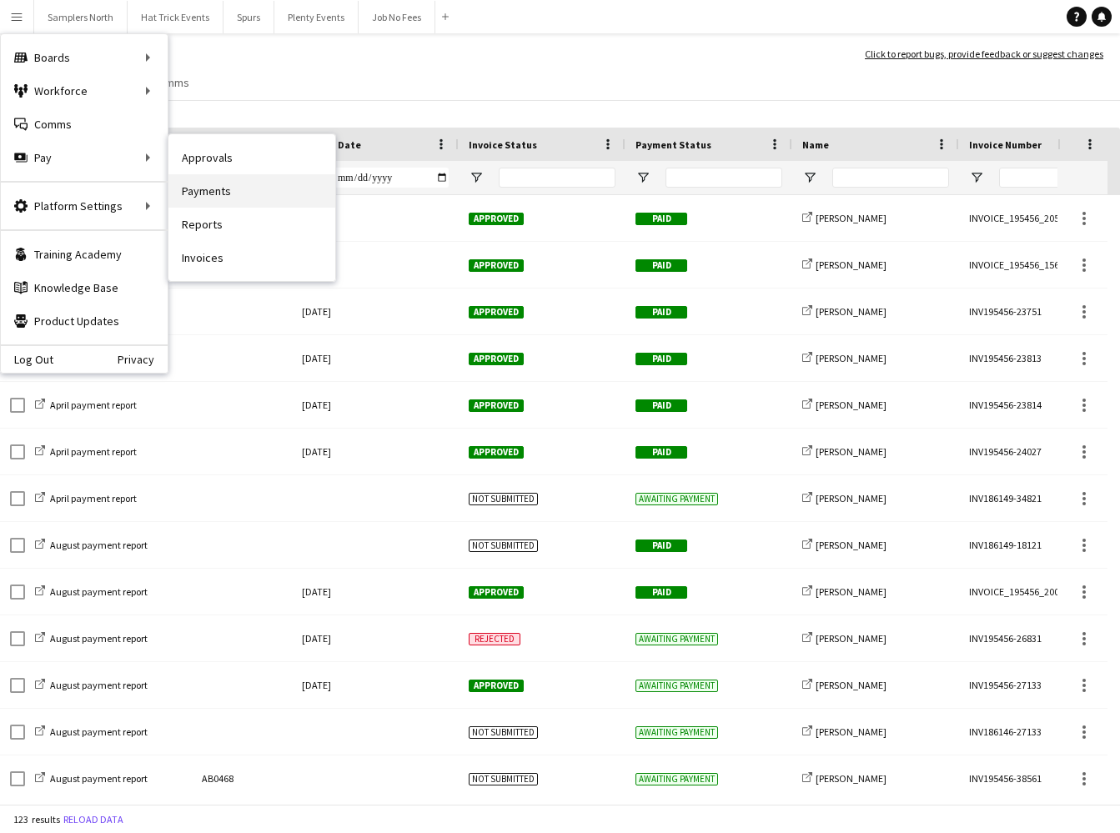
click at [211, 195] on link "Payments" at bounding box center [251, 190] width 167 height 33
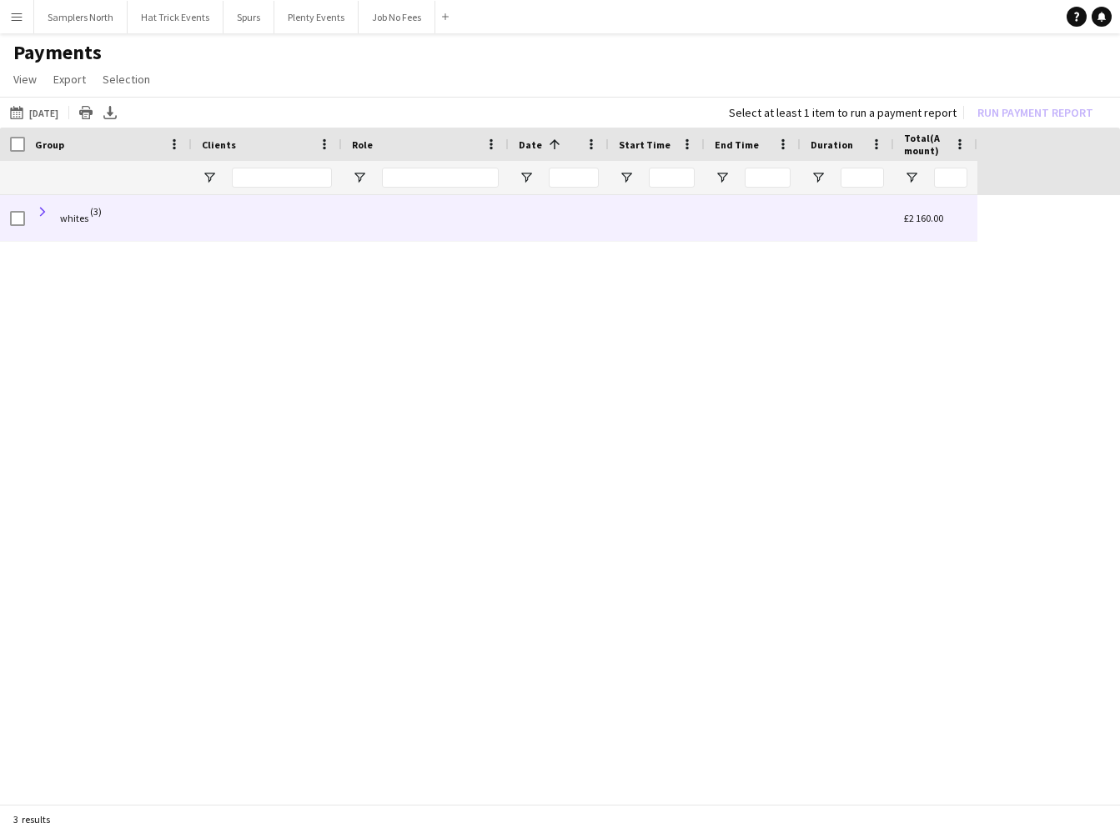
click at [45, 214] on span at bounding box center [42, 211] width 15 height 15
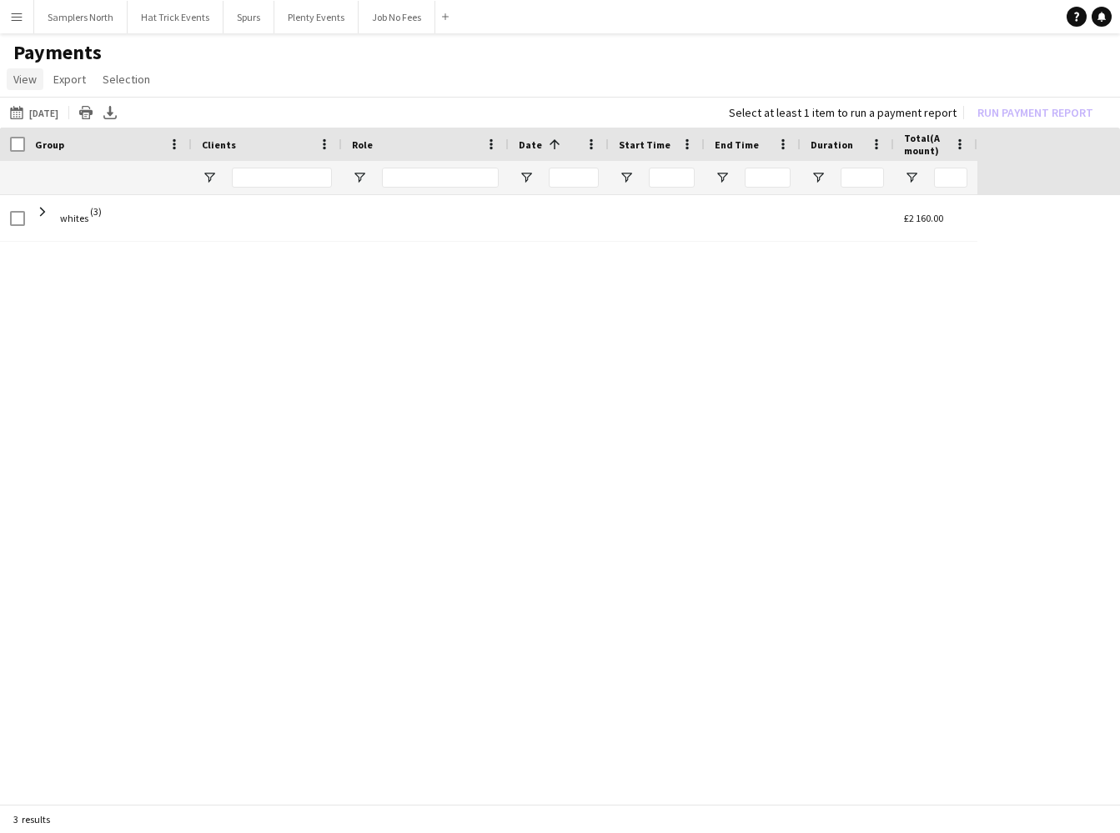
click at [23, 79] on span "View" at bounding box center [24, 79] width 23 height 15
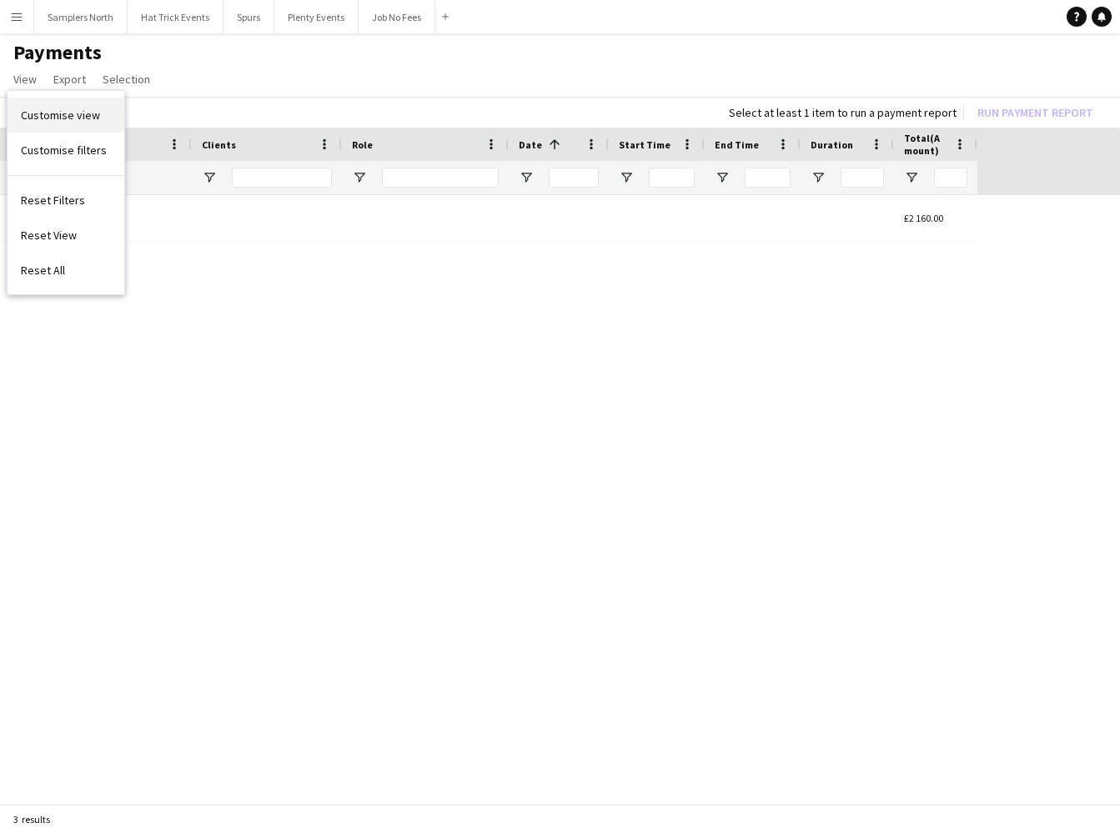
click at [47, 113] on span "Customise view" at bounding box center [60, 115] width 79 height 15
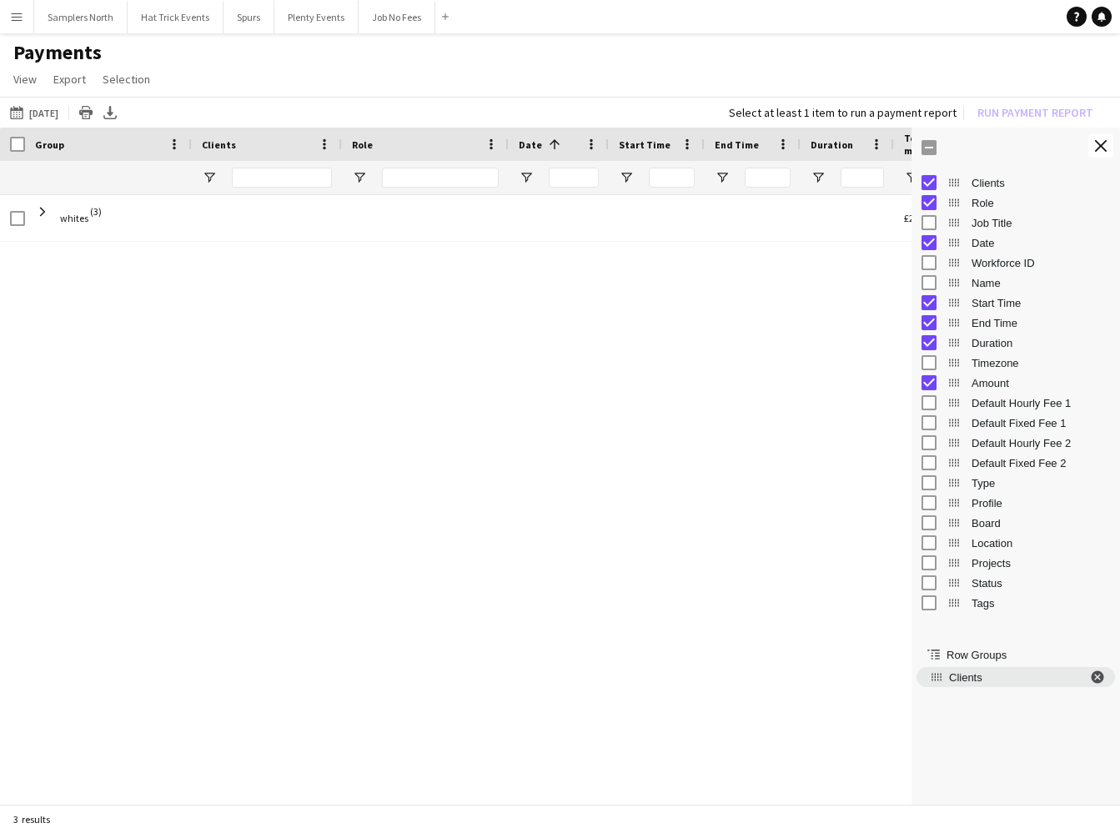
click at [1094, 679] on span "Clients. Press ENTER to sort. Press DELETE to remove" at bounding box center [1097, 677] width 15 height 15
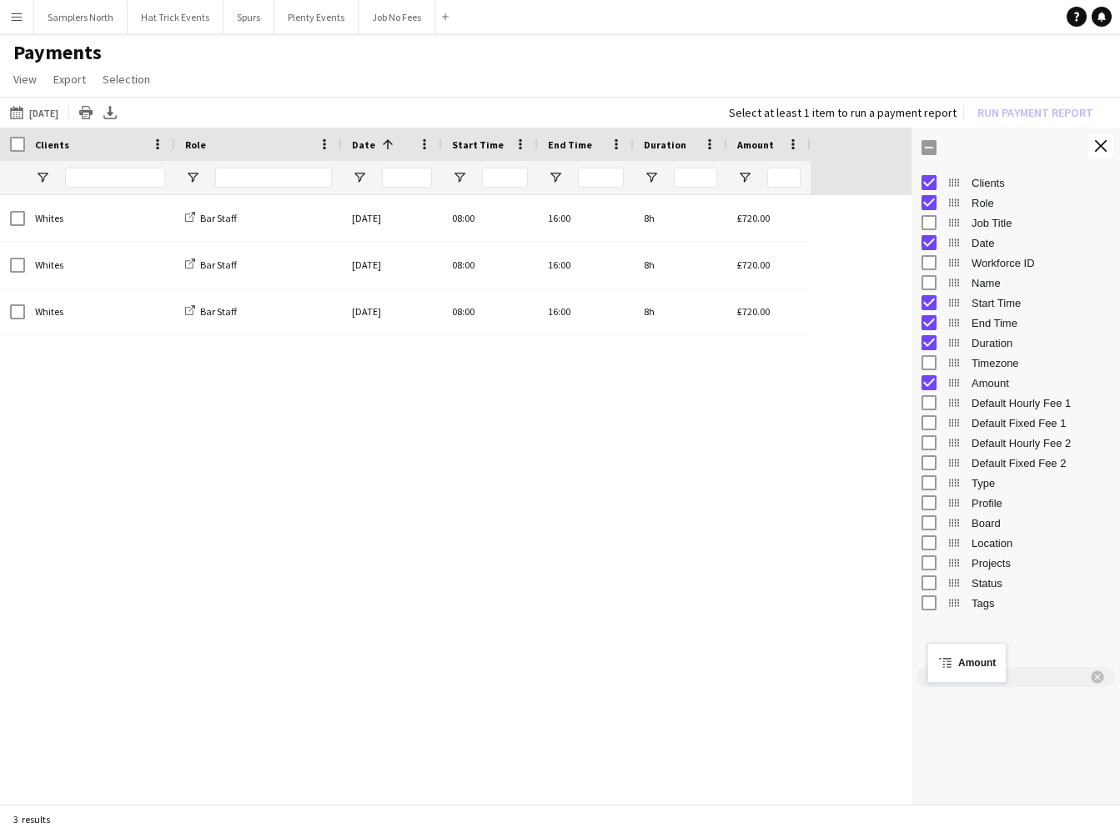
drag, startPoint x: 952, startPoint y: 384, endPoint x: 936, endPoint y: 651, distance: 268.2
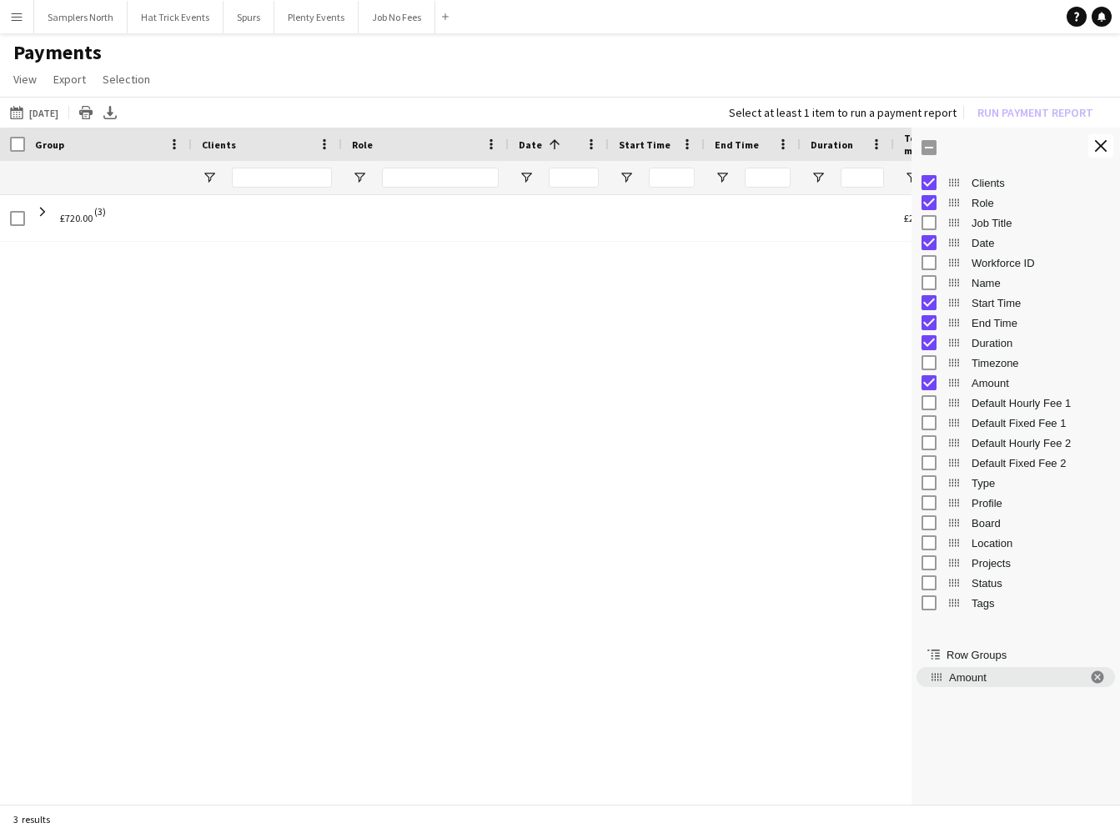
drag, startPoint x: 1096, startPoint y: 677, endPoint x: 1088, endPoint y: 663, distance: 16.4
click at [1096, 676] on span "Amount. Press ENTER to sort. Press DELETE to remove" at bounding box center [1097, 677] width 15 height 15
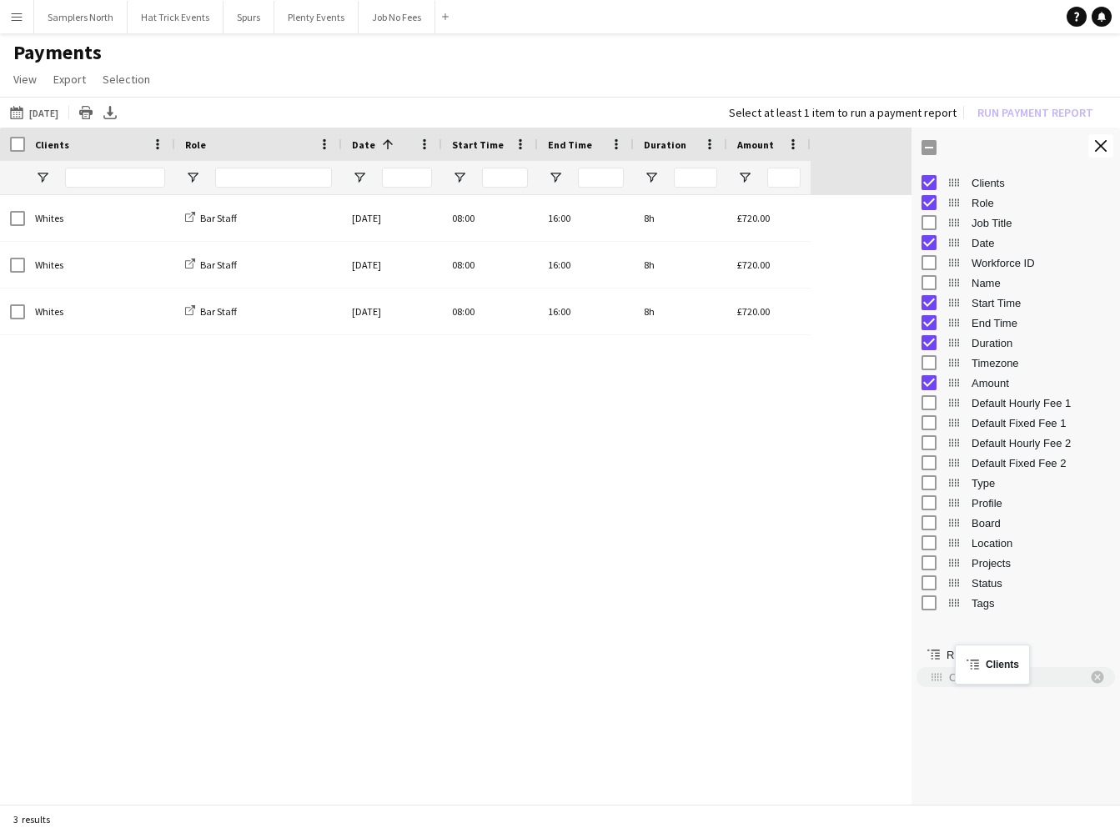
drag, startPoint x: 952, startPoint y: 186, endPoint x: 963, endPoint y: 655, distance: 468.9
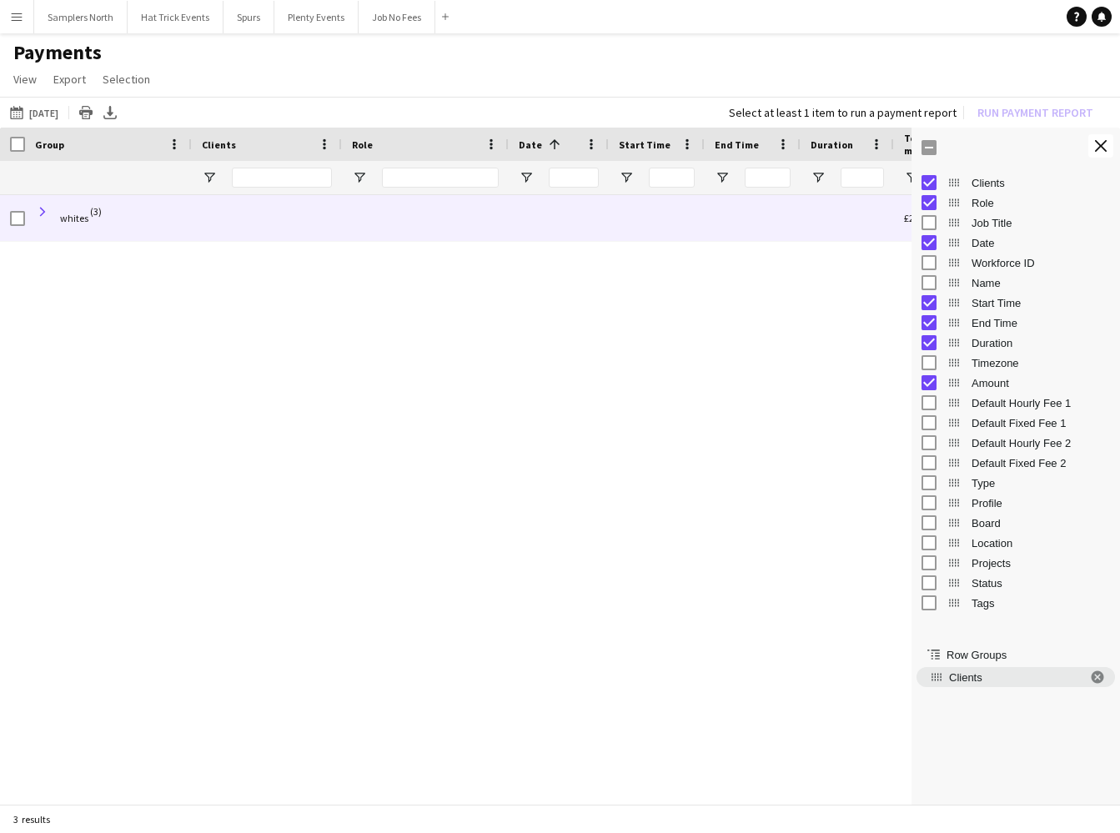
click at [44, 214] on span at bounding box center [42, 211] width 15 height 15
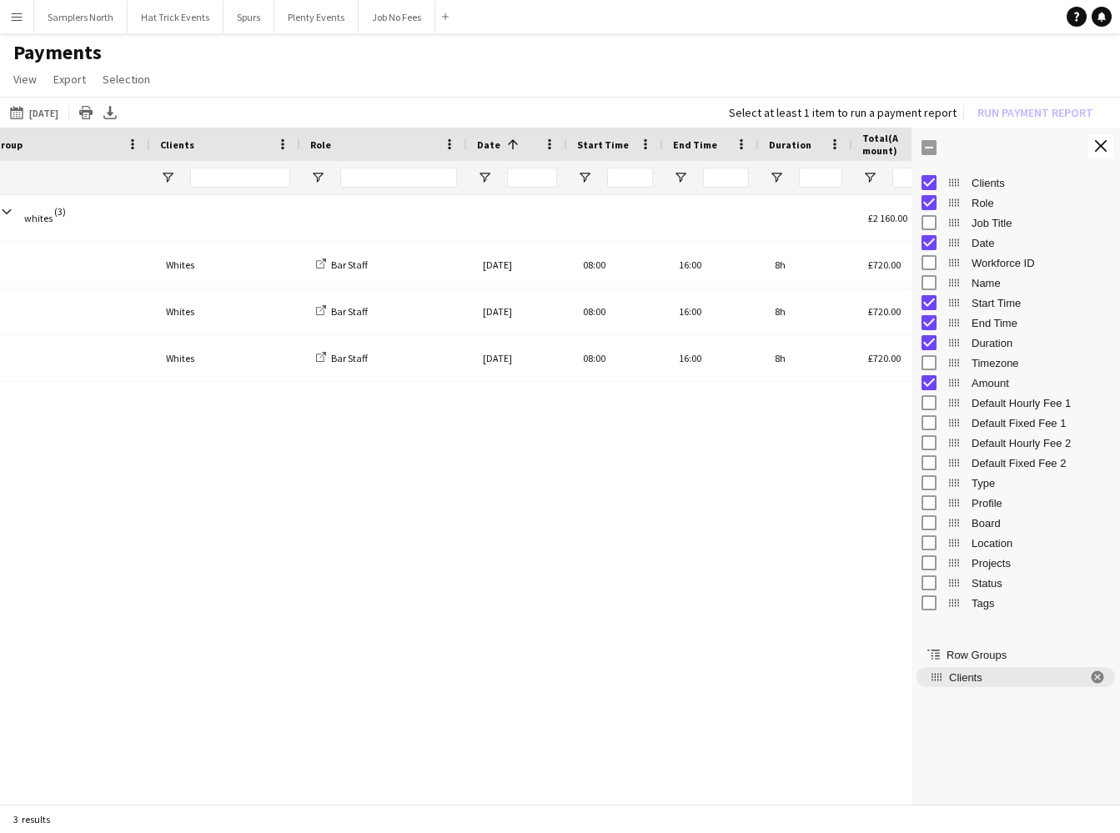
scroll to position [0, 43]
click at [1103, 148] on app-icon "Close tool panel" at bounding box center [1101, 146] width 12 height 12
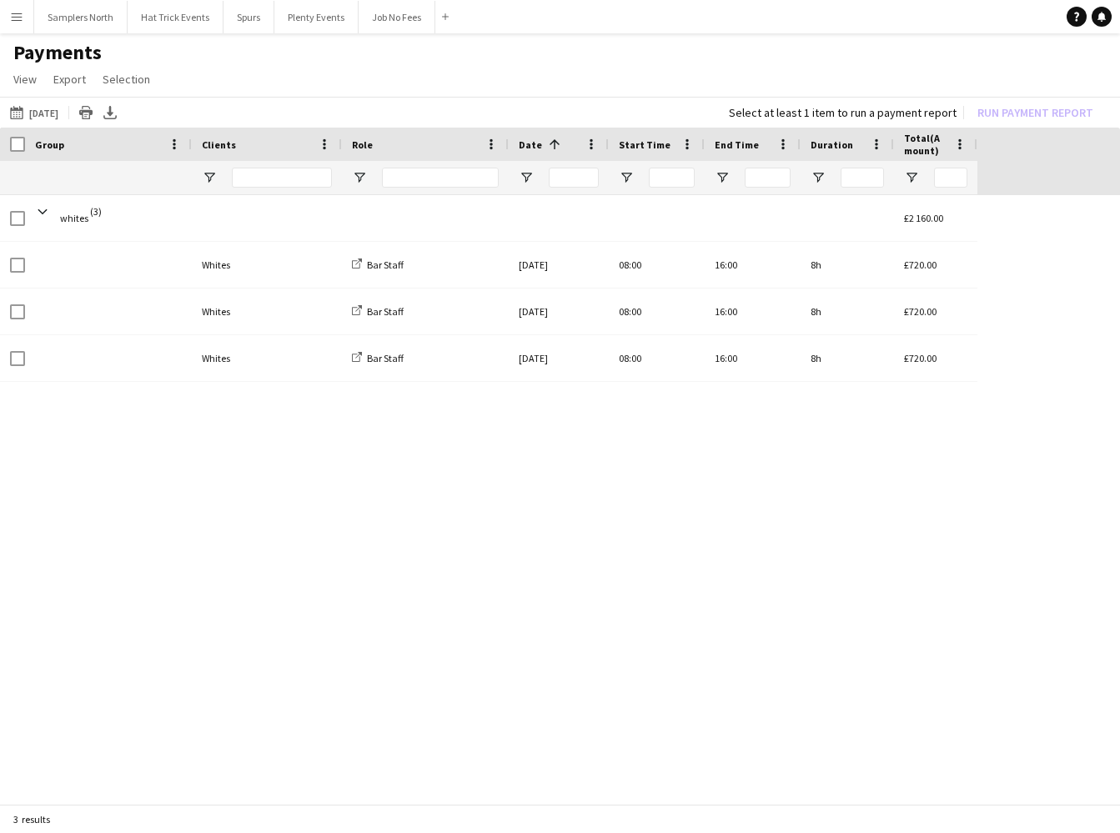
scroll to position [0, 0]
